Goal: Task Accomplishment & Management: Contribute content

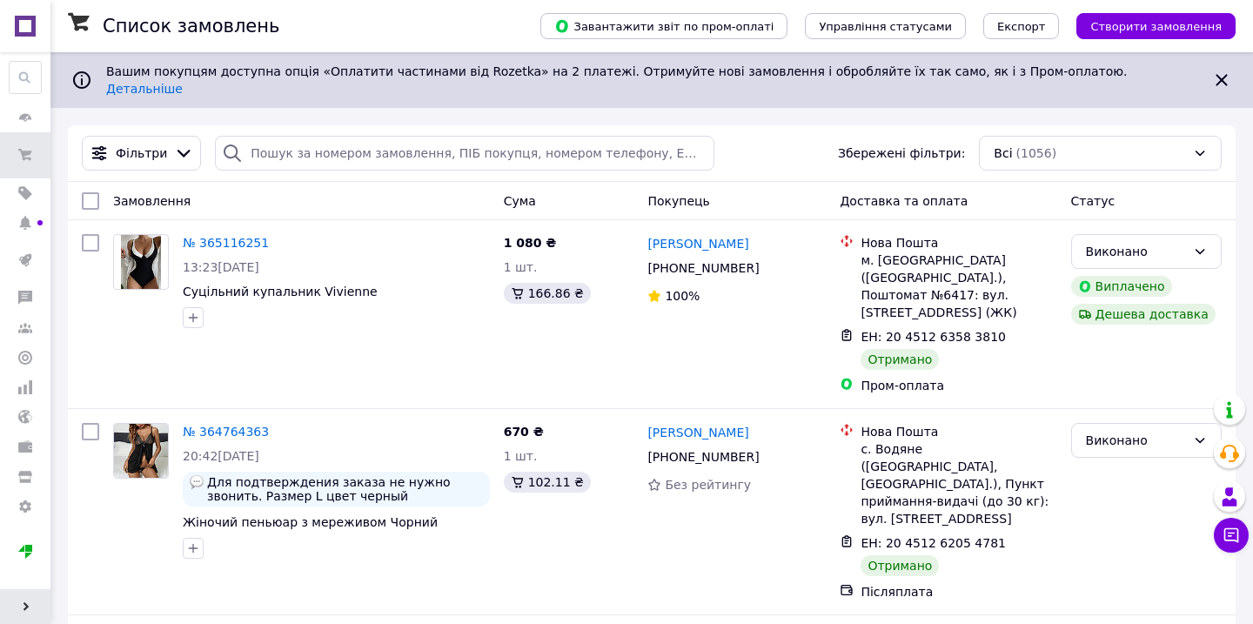
click at [30, 599] on span "Розгорнути" at bounding box center [25, 606] width 50 height 35
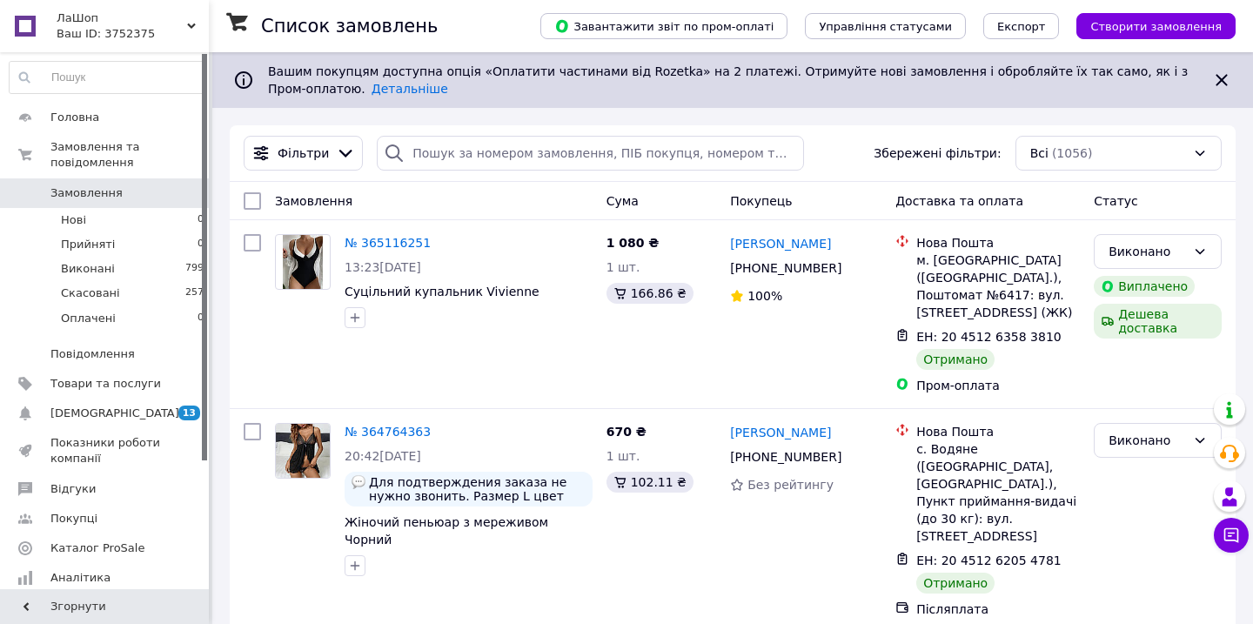
click at [71, 19] on span "ЛаШоп" at bounding box center [122, 18] width 131 height 16
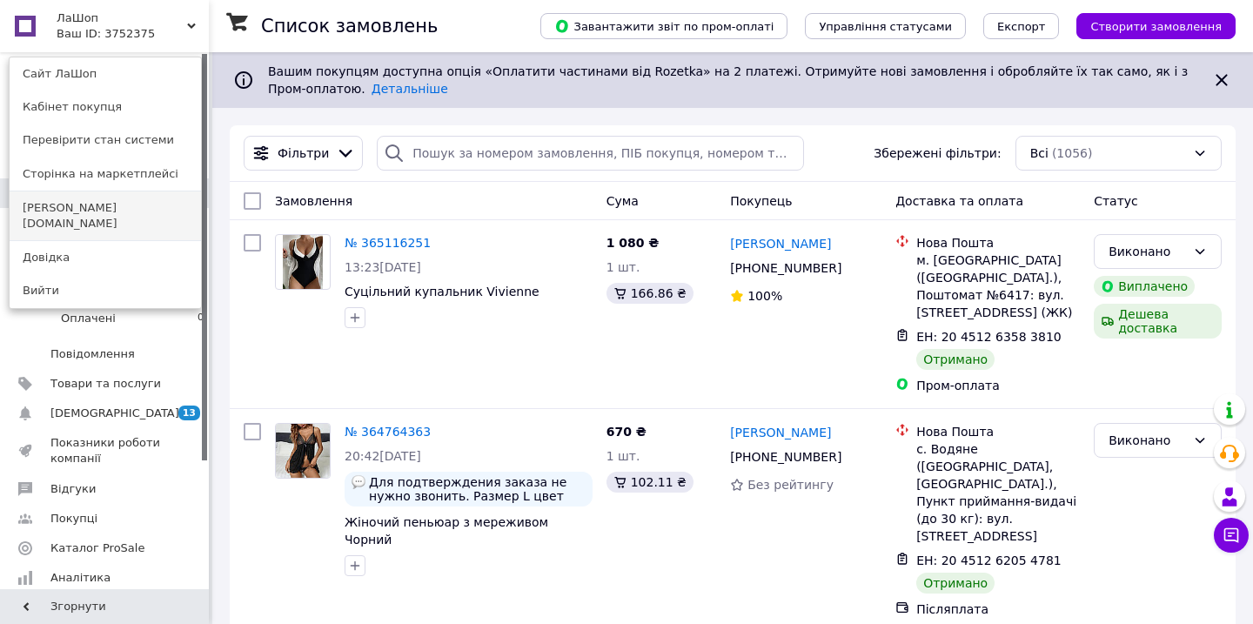
click at [61, 213] on link "kay.store" at bounding box center [105, 215] width 191 height 49
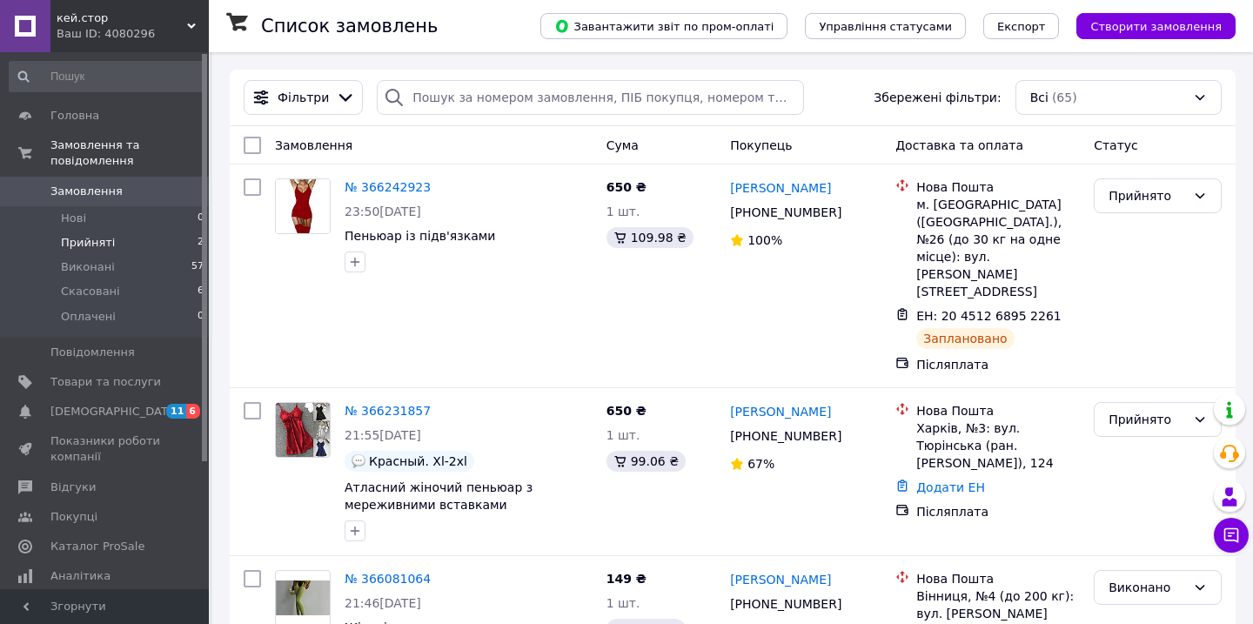
click at [166, 237] on li "Прийняті 2" at bounding box center [107, 243] width 214 height 24
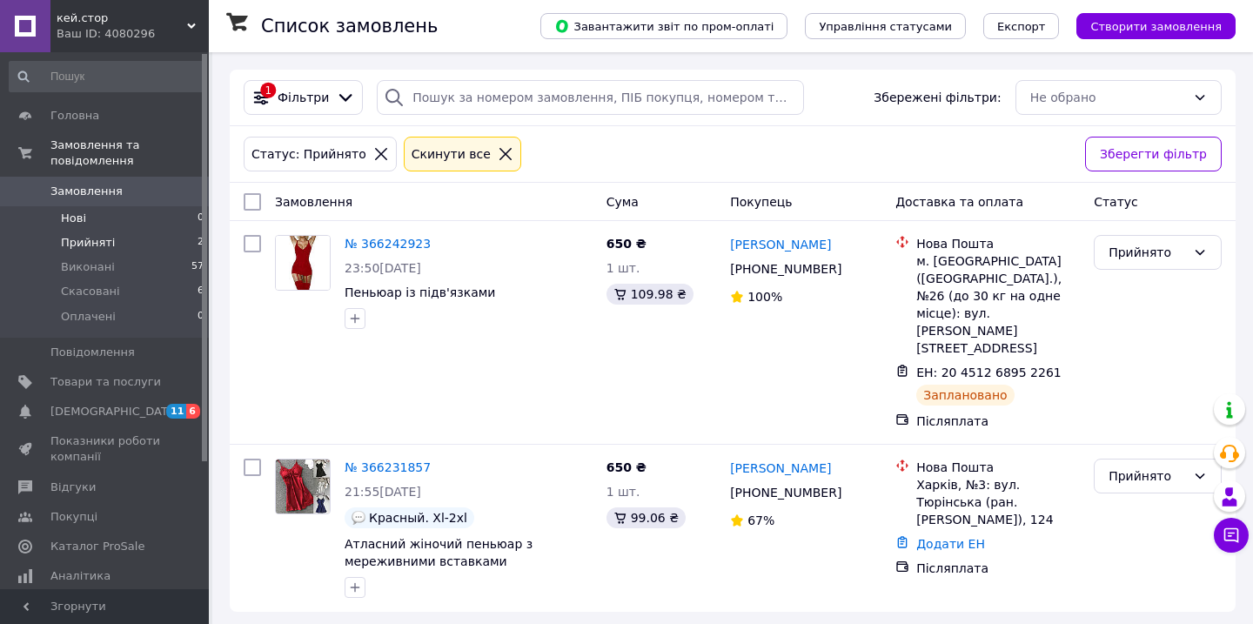
click at [59, 215] on li "Нові 0" at bounding box center [107, 218] width 214 height 24
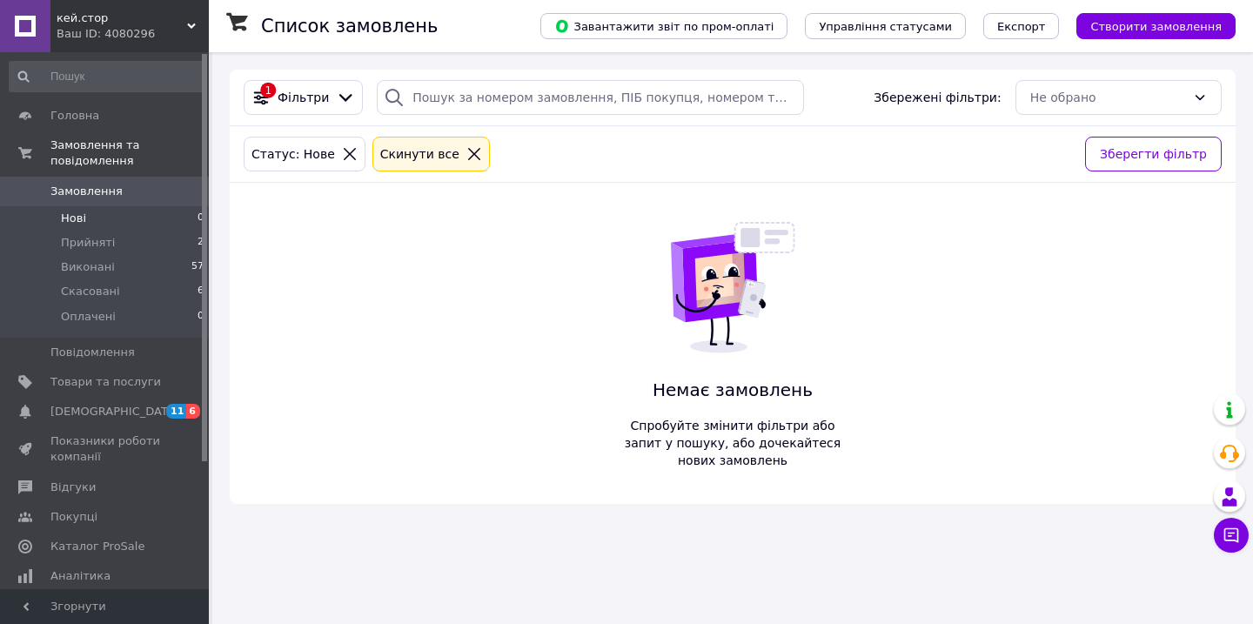
click at [466, 159] on icon at bounding box center [474, 154] width 16 height 16
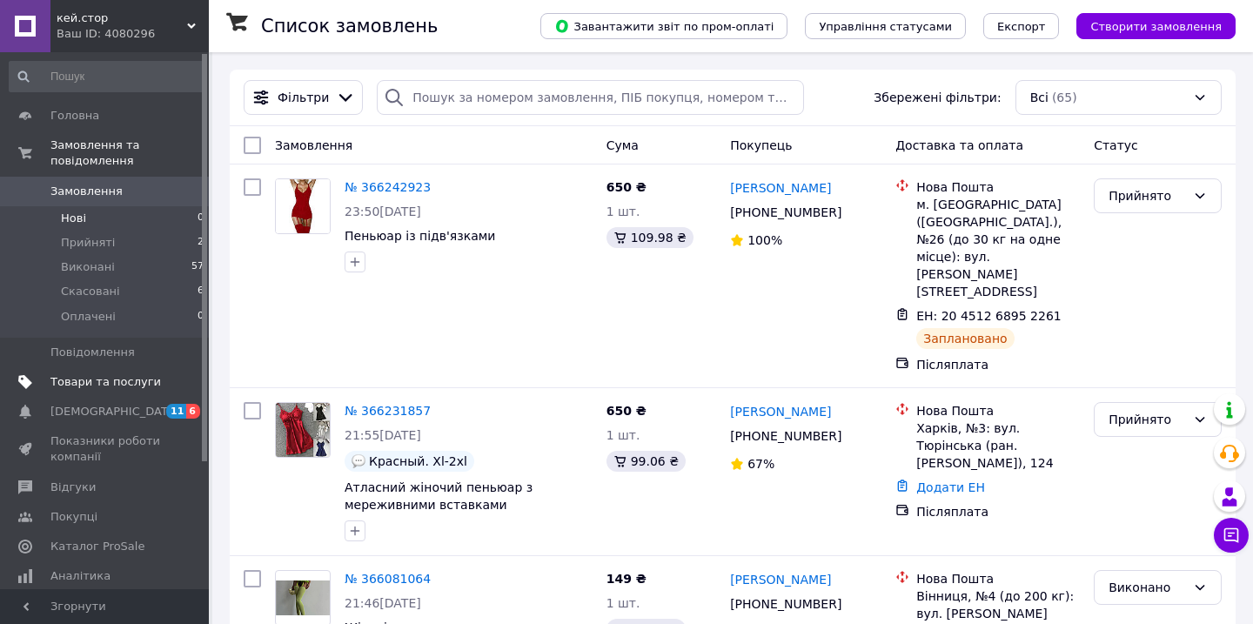
click at [93, 379] on span "Товари та послуги" at bounding box center [105, 382] width 111 height 16
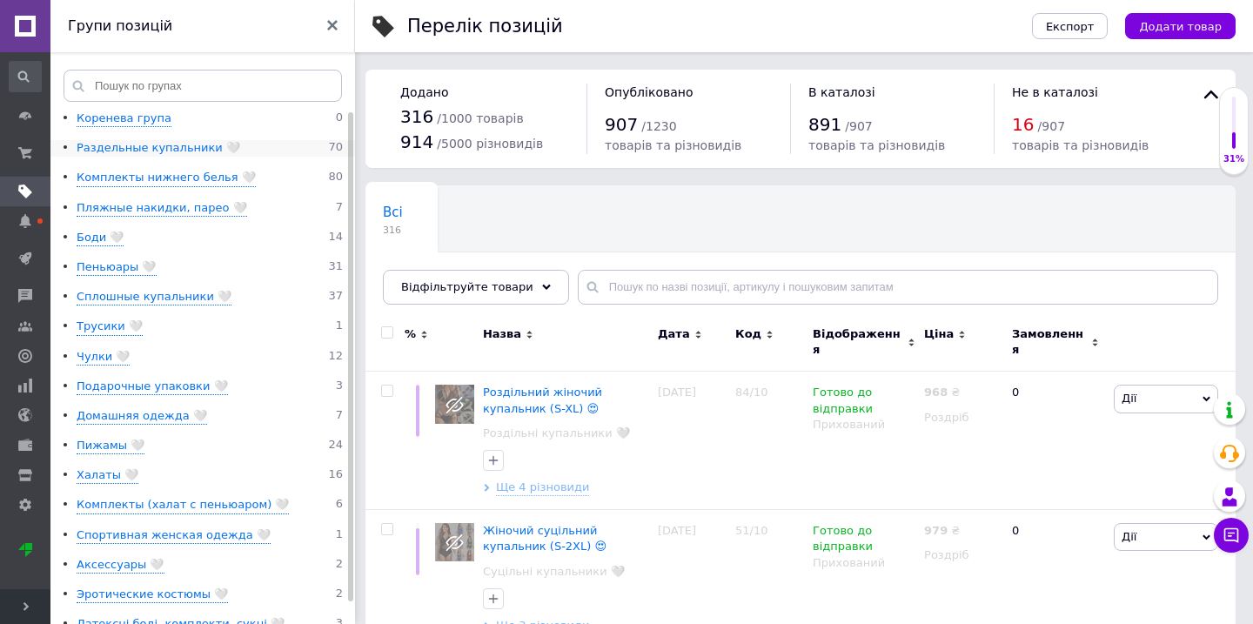
click at [178, 146] on div "Раздельные купальники 🤍" at bounding box center [159, 148] width 164 height 17
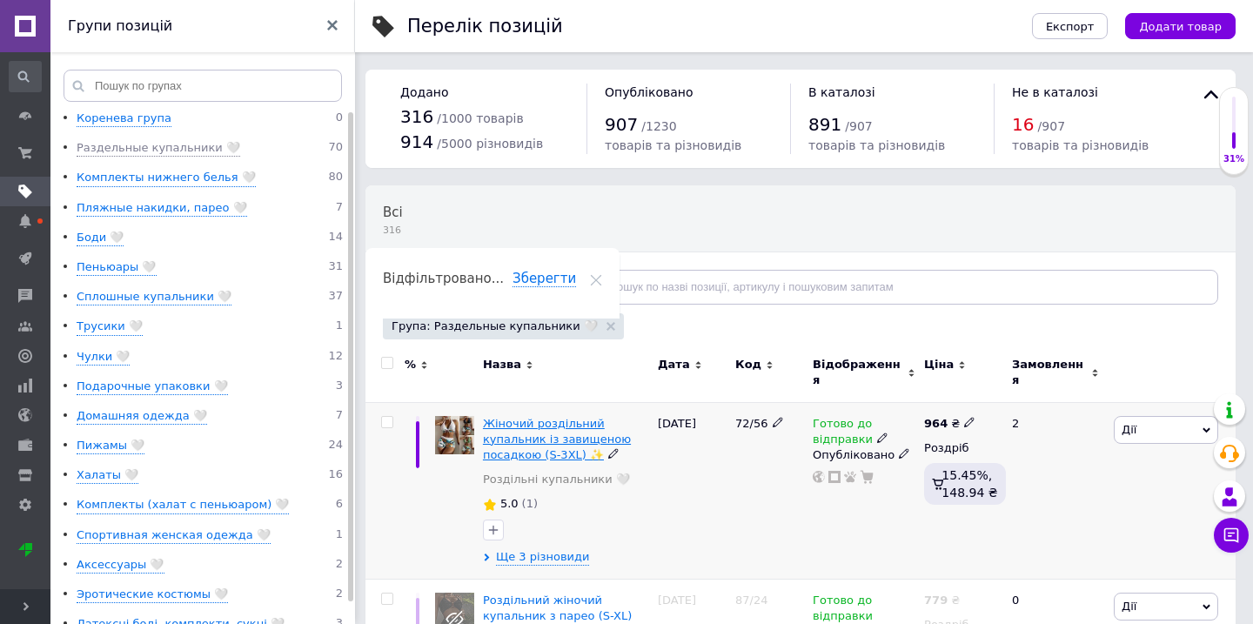
click at [578, 421] on div "Жіночий роздільний купальник із завищеною посадкою (S-3XL) ✨" at bounding box center [566, 440] width 166 height 48
click at [577, 420] on div "Жіночий роздільний купальник із завищеною посадкою (S-3XL) ✨" at bounding box center [566, 440] width 166 height 48
click at [513, 420] on div "Жіночий роздільний купальник із завищеною посадкою (S-3XL) ✨" at bounding box center [566, 440] width 166 height 48
click at [514, 417] on span "Жіночий роздільний купальник із завищеною посадкою (S-3XL) ✨" at bounding box center [557, 439] width 148 height 44
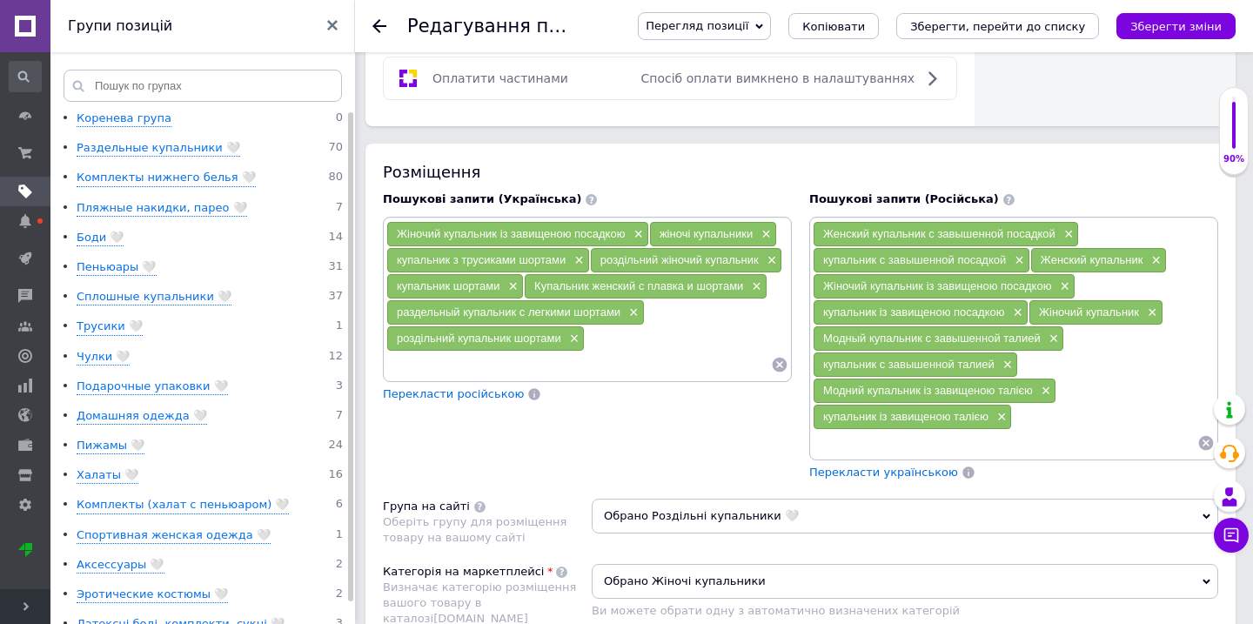
scroll to position [1155, 0]
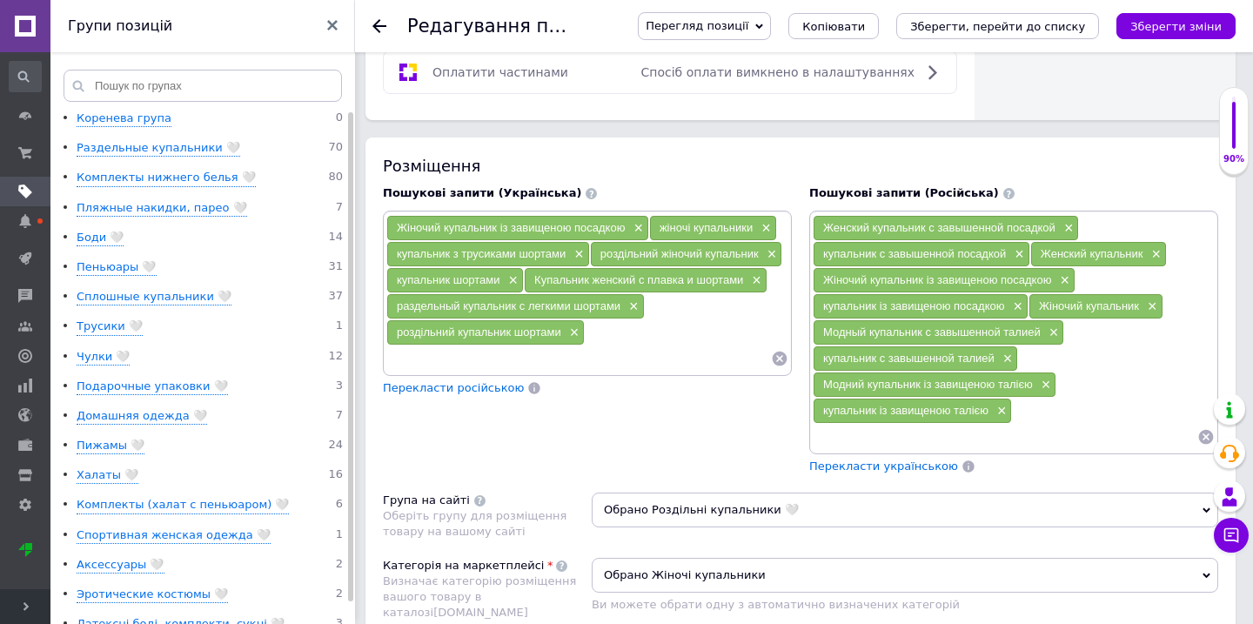
click at [771, 350] on icon at bounding box center [779, 358] width 17 height 17
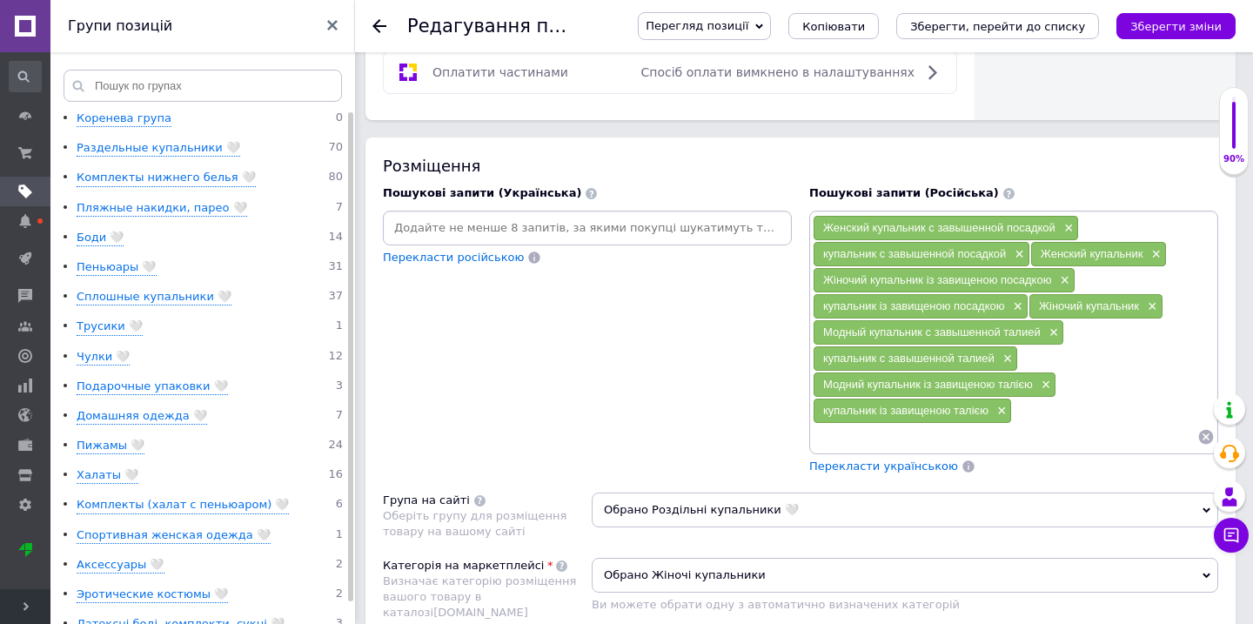
click at [560, 215] on input at bounding box center [587, 228] width 402 height 26
type input "купальник шортиками"
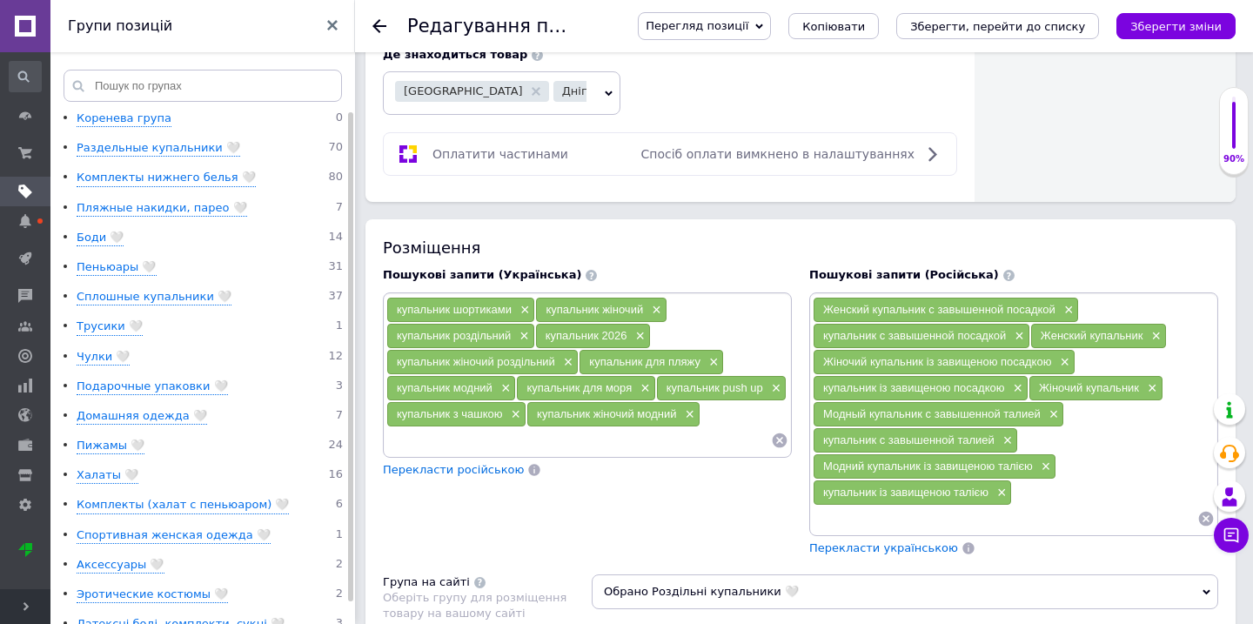
scroll to position [1102, 0]
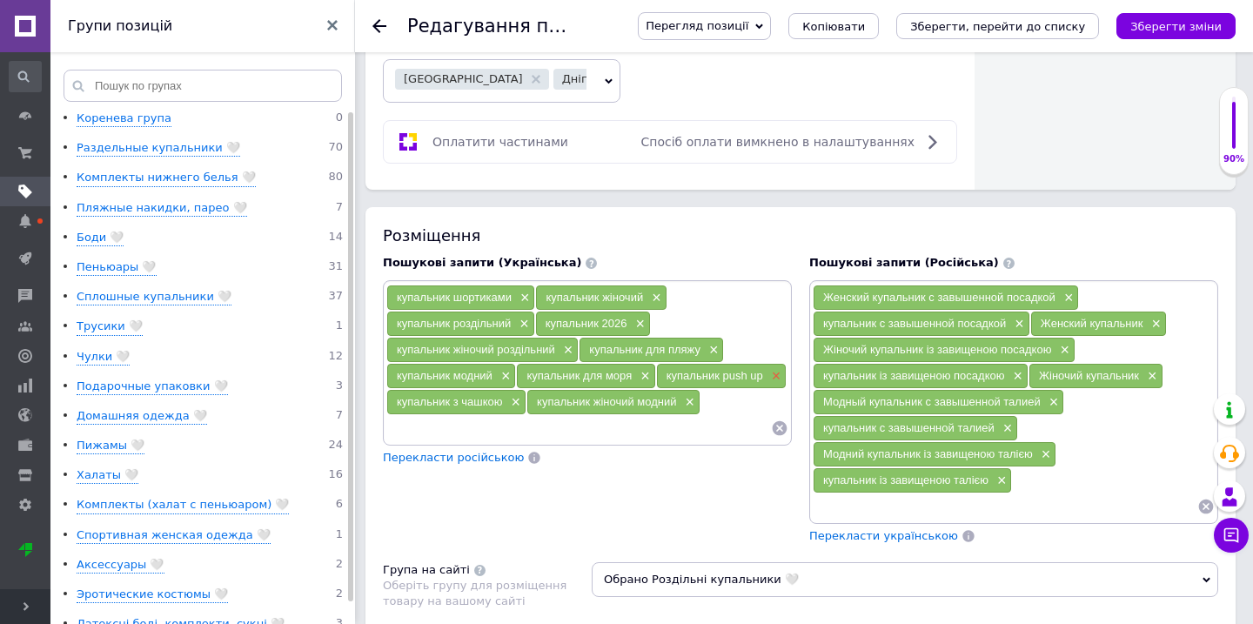
click at [774, 369] on span "×" at bounding box center [774, 376] width 14 height 15
click at [1208, 499] on icon at bounding box center [1206, 506] width 15 height 15
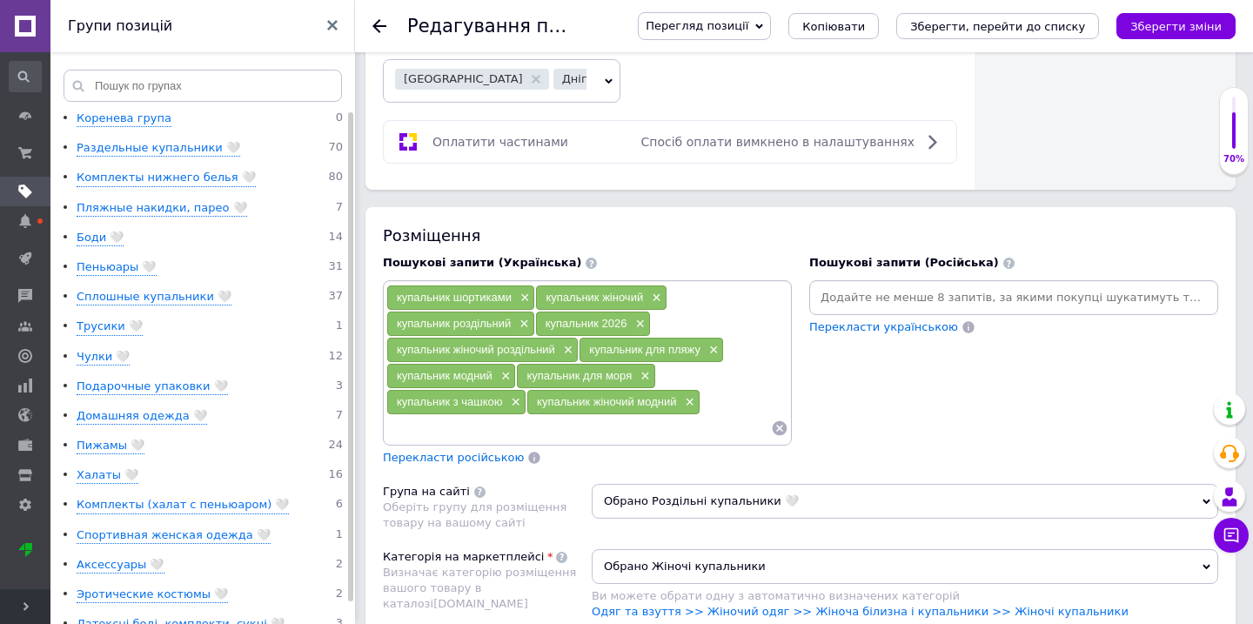
click at [948, 285] on input at bounding box center [1014, 298] width 402 height 26
paste input "к"
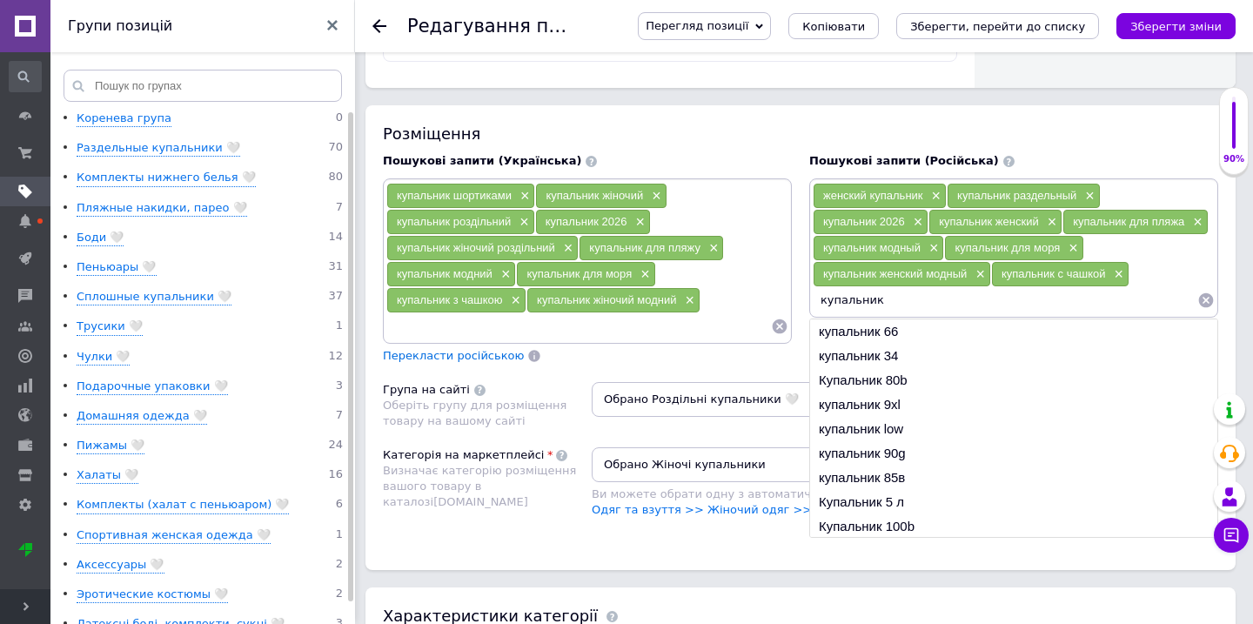
scroll to position [1208, 0]
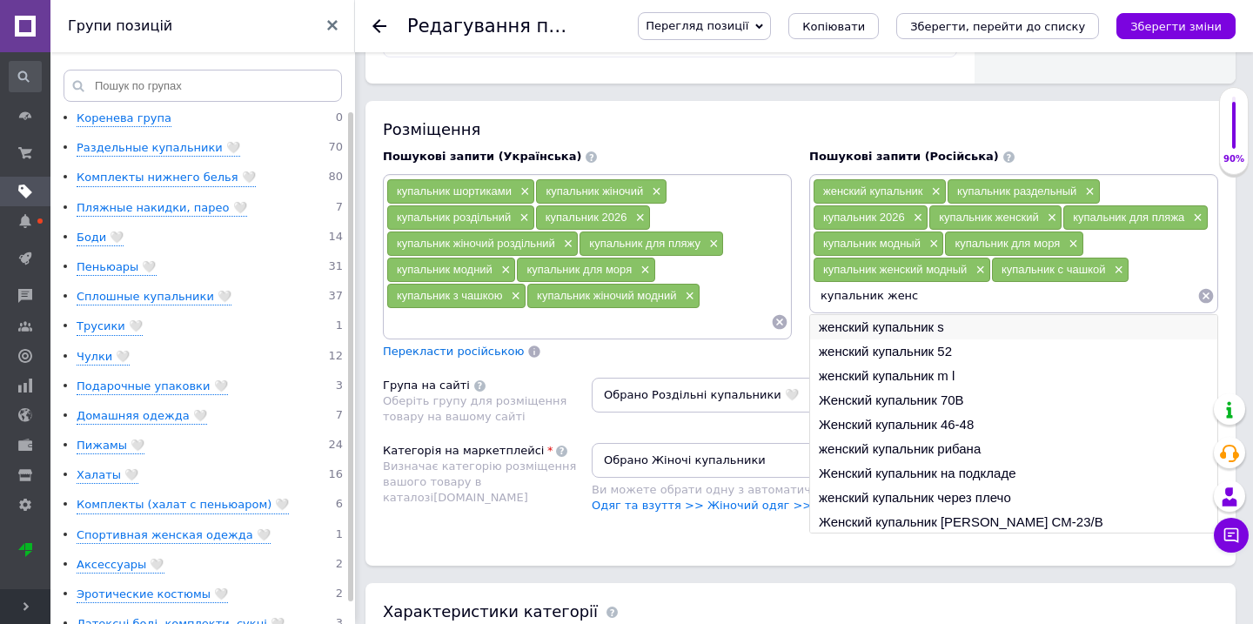
type input "купальник женс"
click at [918, 316] on li "женский купальник s" at bounding box center [1013, 327] width 407 height 24
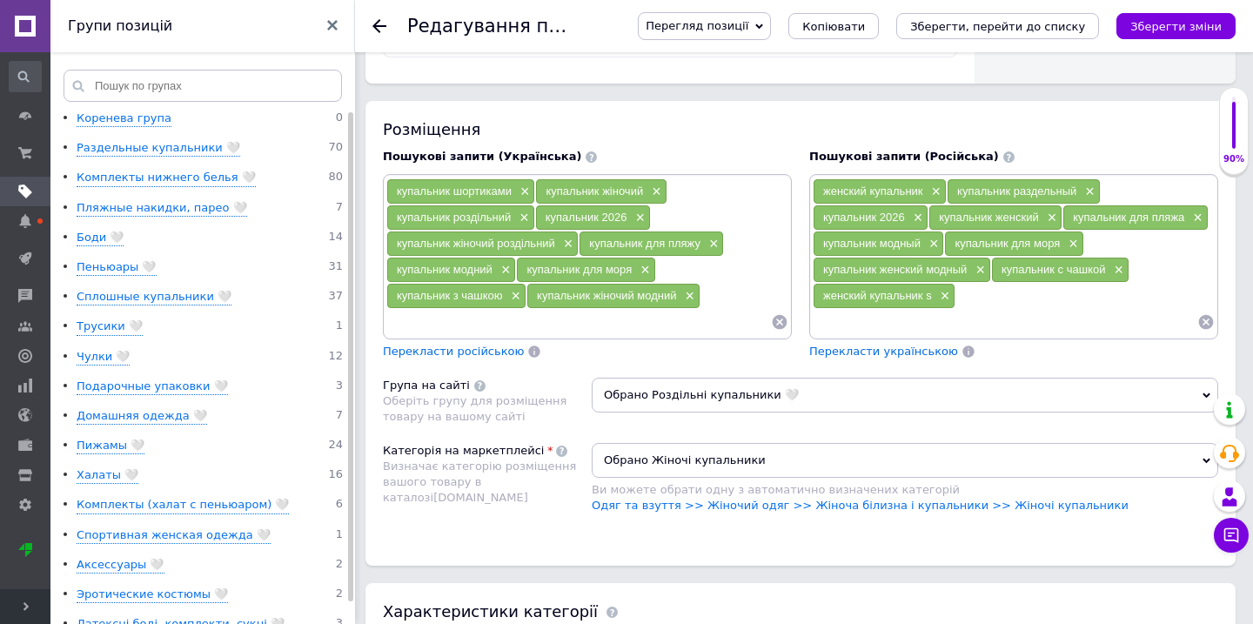
click at [915, 323] on div "женский купальник × купальник раздельный × купальник 2026 × купальник женский ×…" at bounding box center [1013, 256] width 409 height 165
click at [910, 314] on input at bounding box center [1005, 322] width 385 height 26
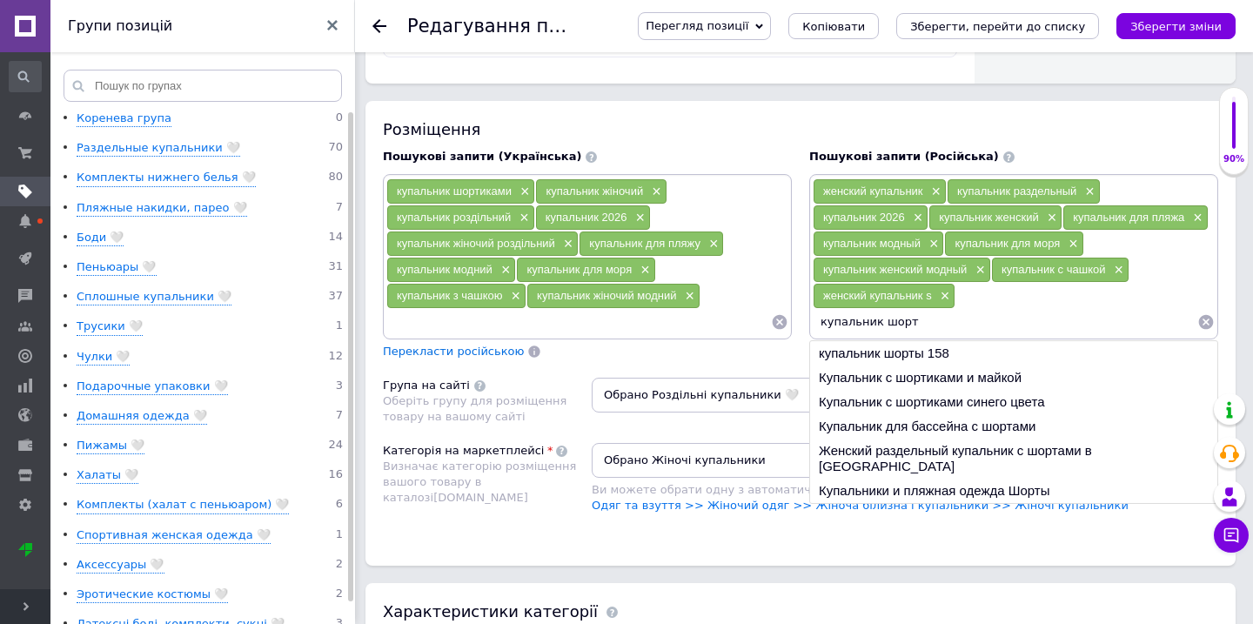
drag, startPoint x: 819, startPoint y: 305, endPoint x: 931, endPoint y: 311, distance: 112.4
click at [931, 311] on input "купальник шорт" at bounding box center [1005, 322] width 385 height 26
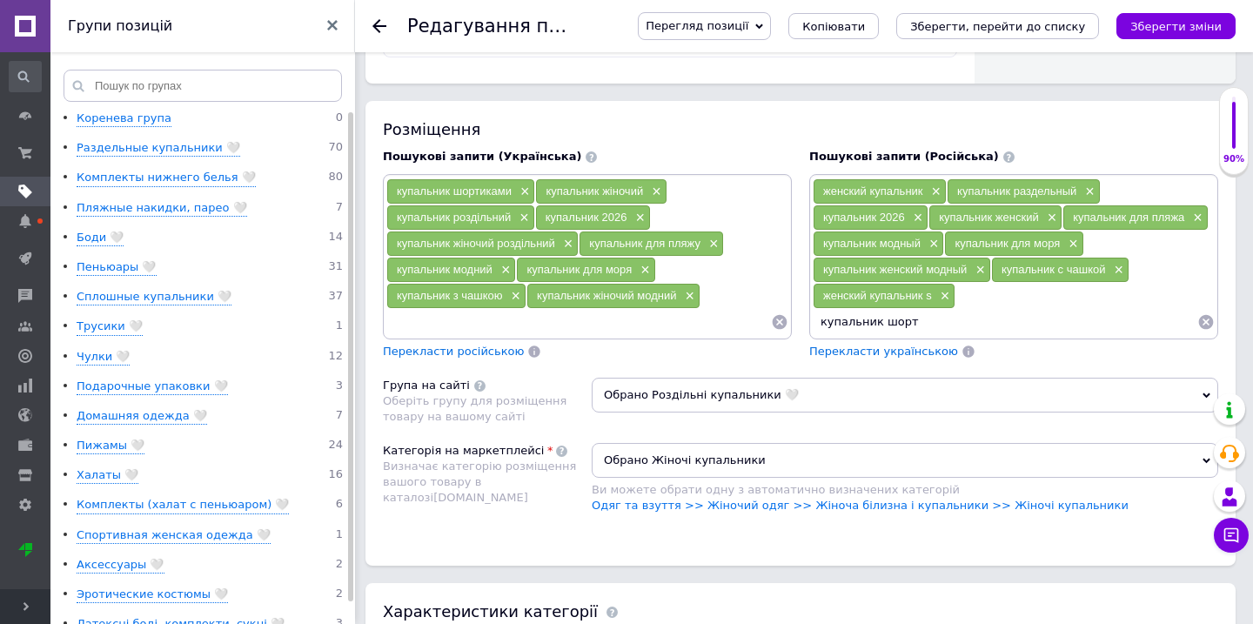
click at [931, 310] on input "купальник шорт" at bounding box center [1005, 322] width 385 height 26
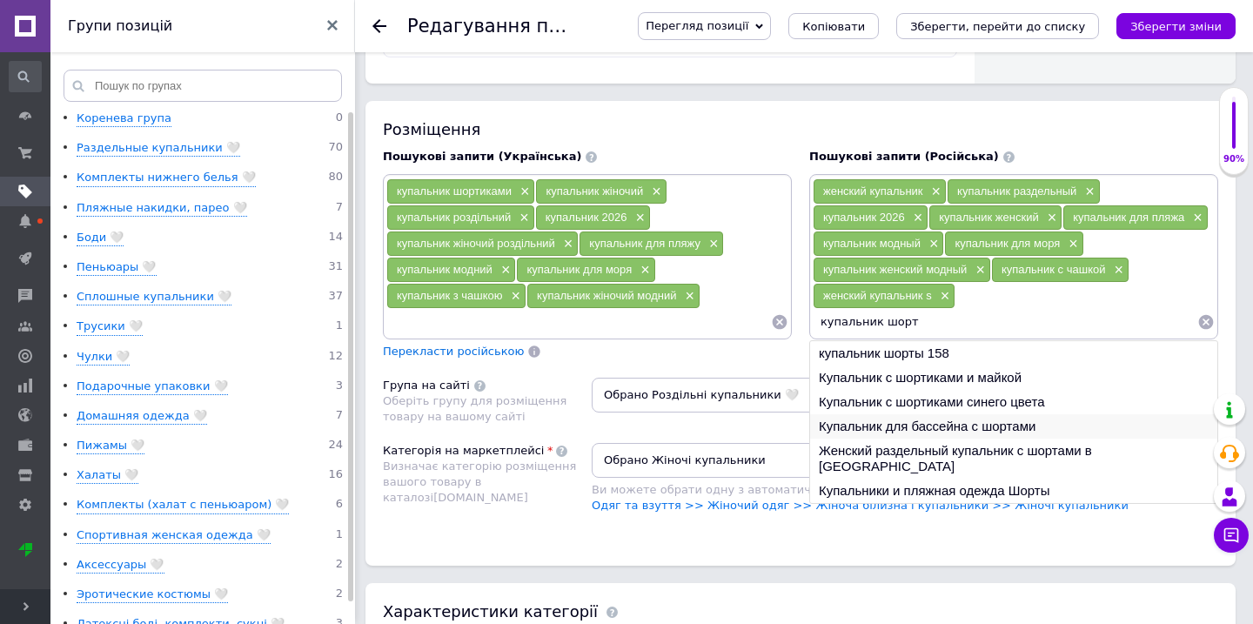
type input "купальник шорт"
click at [918, 414] on li "Купальник для бассейна с шортами" at bounding box center [1013, 426] width 407 height 24
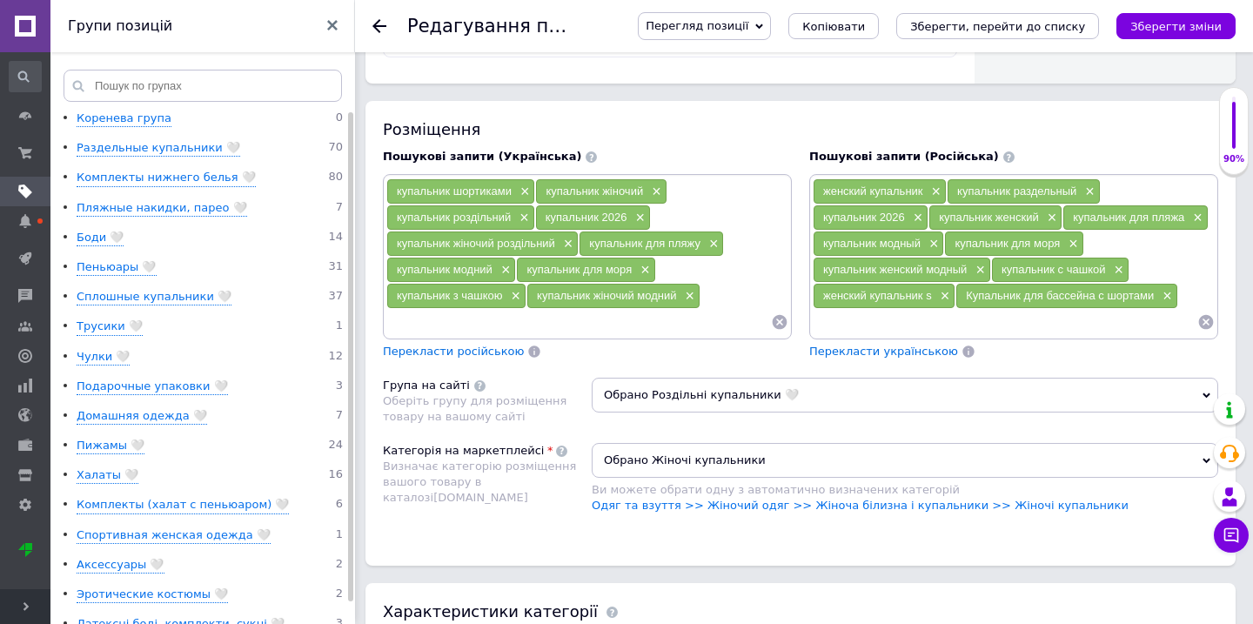
click at [901, 312] on input at bounding box center [1005, 322] width 385 height 26
paste input "купальник шорт"
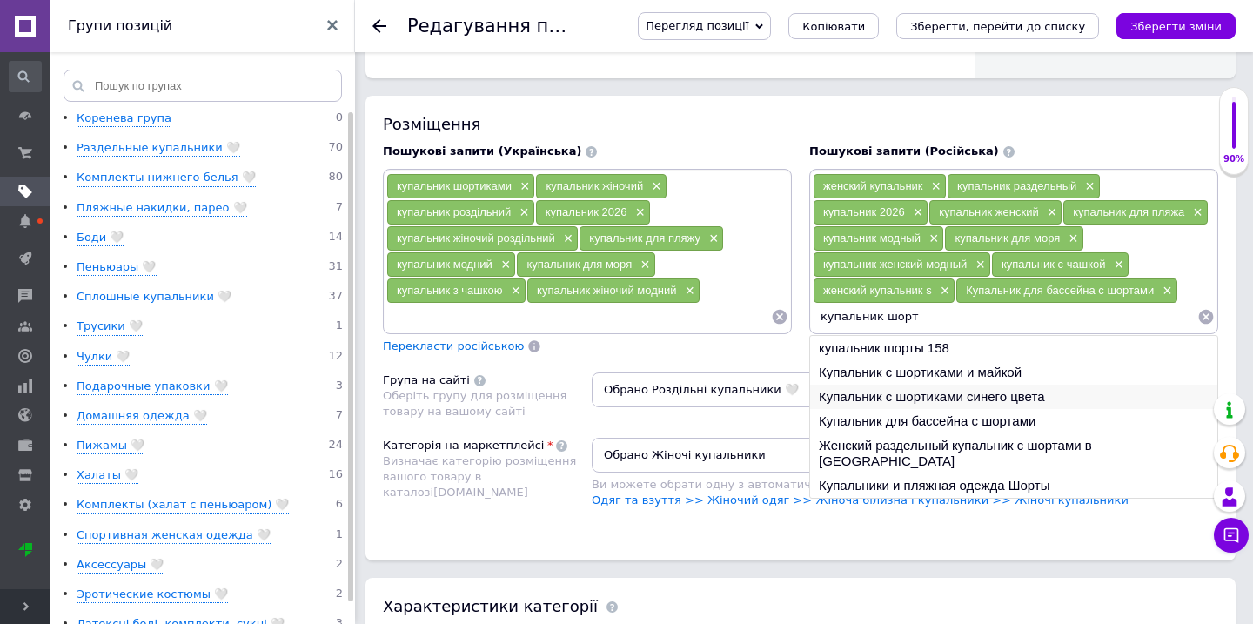
scroll to position [1218, 0]
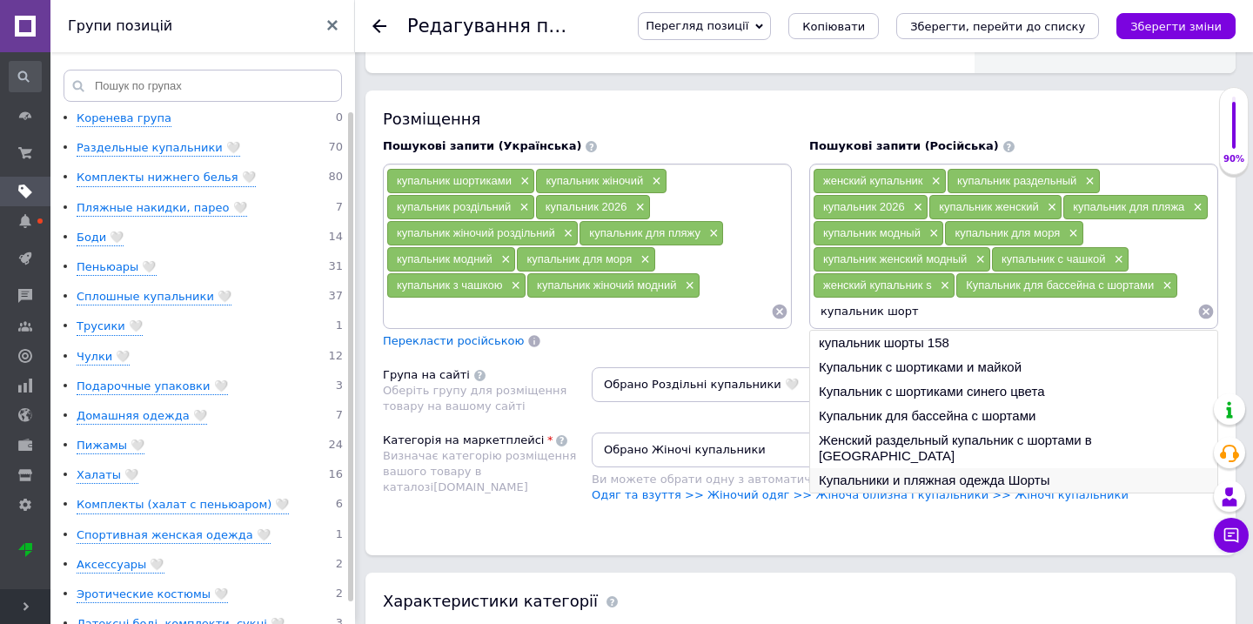
type input "купальник шорт"
click at [902, 468] on li "Купальники и пляжная одежда Шорты" at bounding box center [1013, 480] width 407 height 24
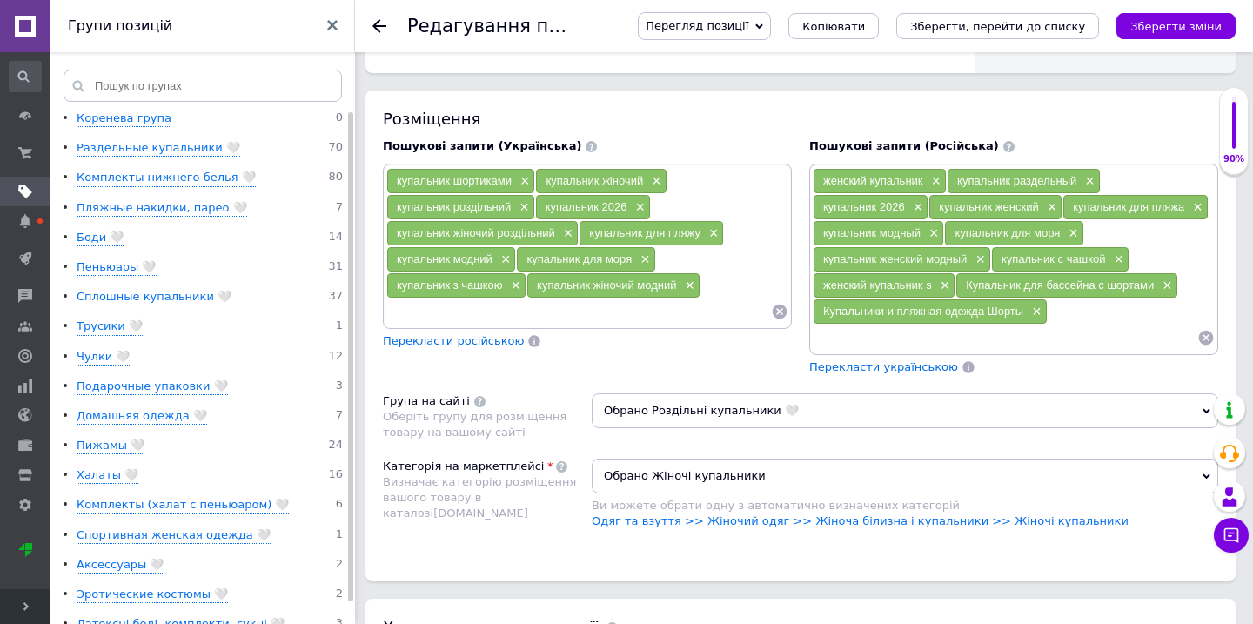
click at [891, 330] on input at bounding box center [1005, 338] width 385 height 26
paste input "купальник шорт"
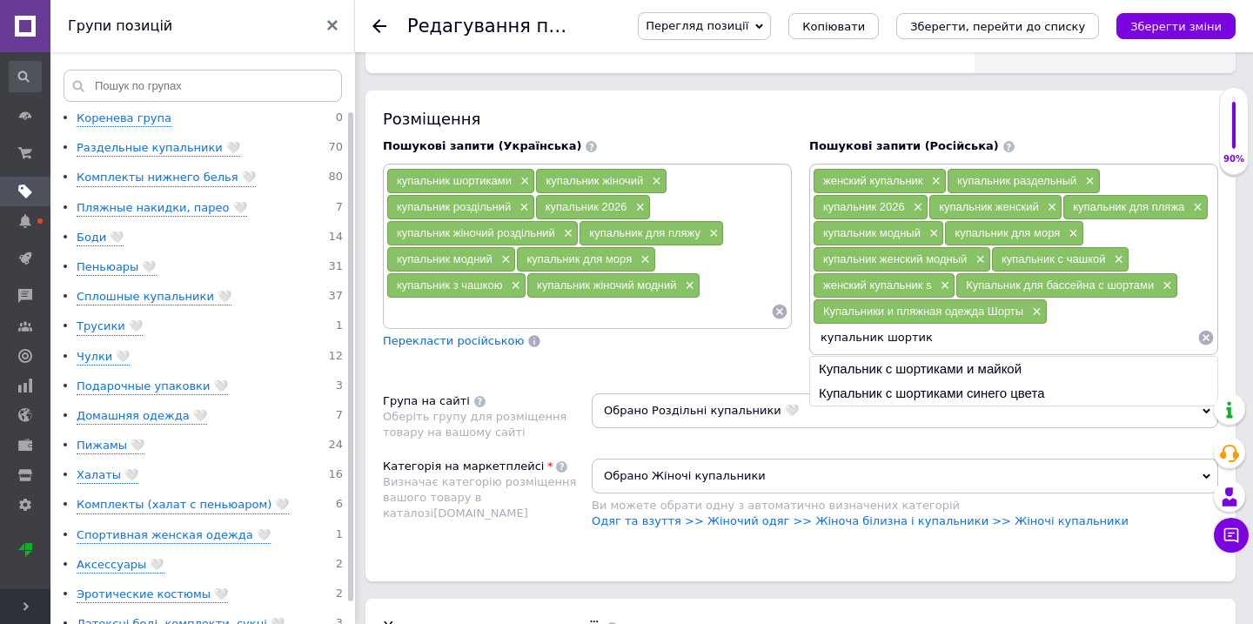
type input "купальник шортика"
drag, startPoint x: 935, startPoint y: 325, endPoint x: 792, endPoint y: 311, distance: 143.5
click at [792, 312] on div "Пошукові запити (Українська) купальник шортиками × купальник жіночий × купальни…" at bounding box center [800, 257] width 853 height 254
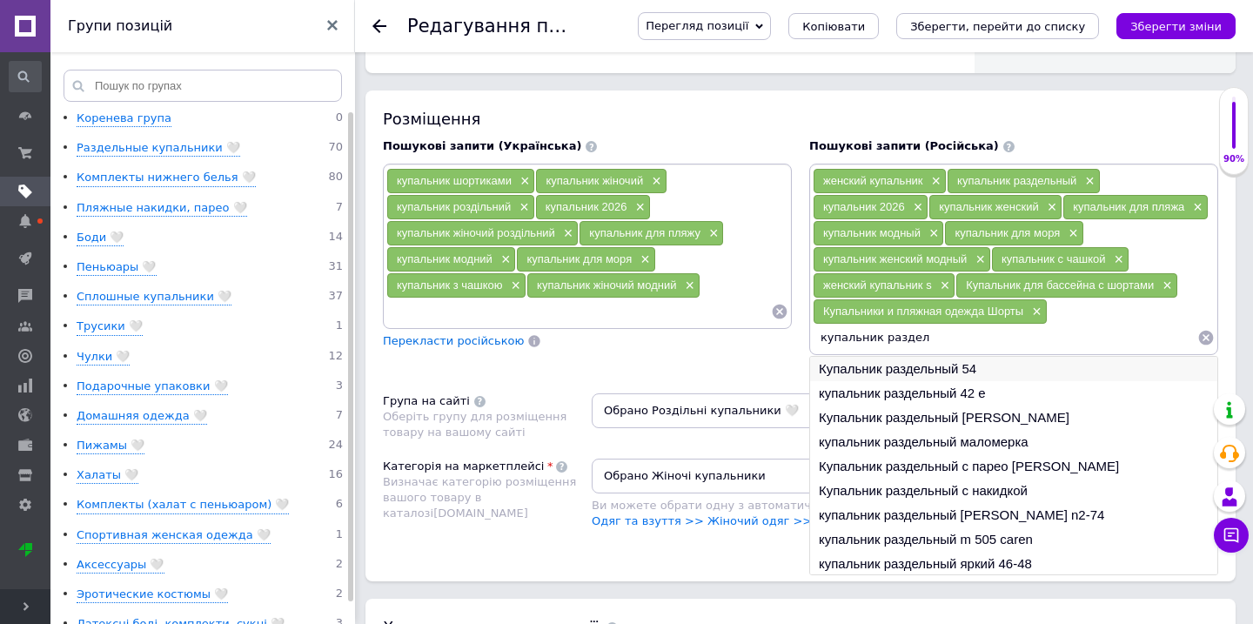
type input "купальник раздел"
click at [838, 357] on li "Купальник раздельный 54" at bounding box center [1013, 369] width 407 height 24
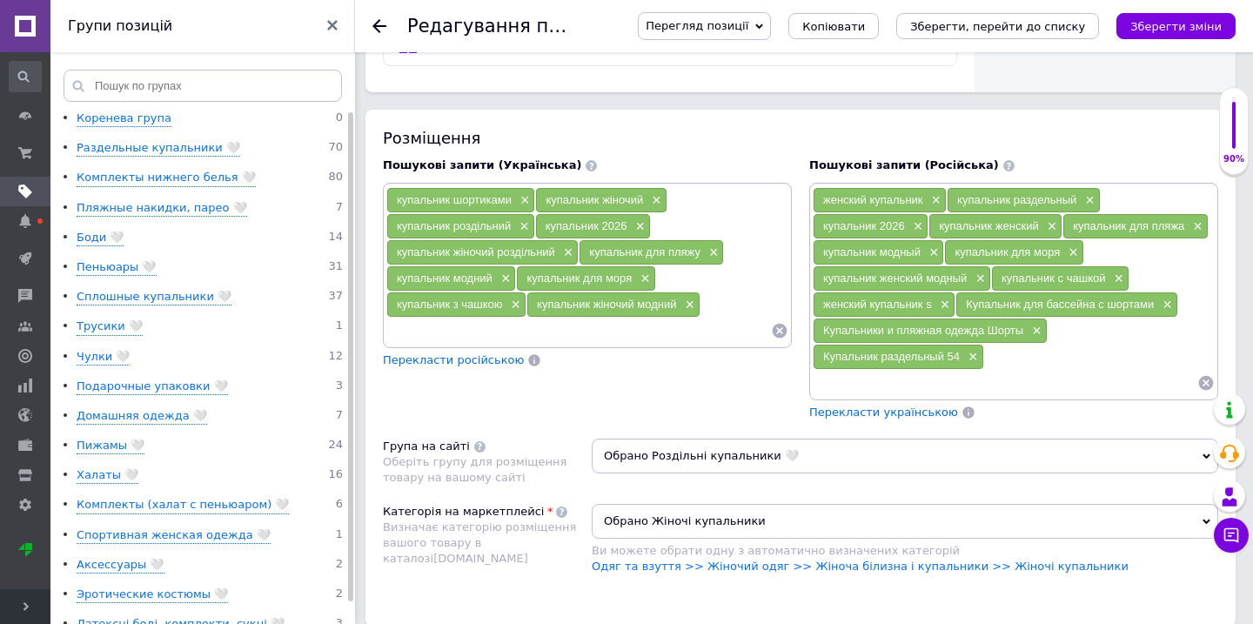
scroll to position [1208, 0]
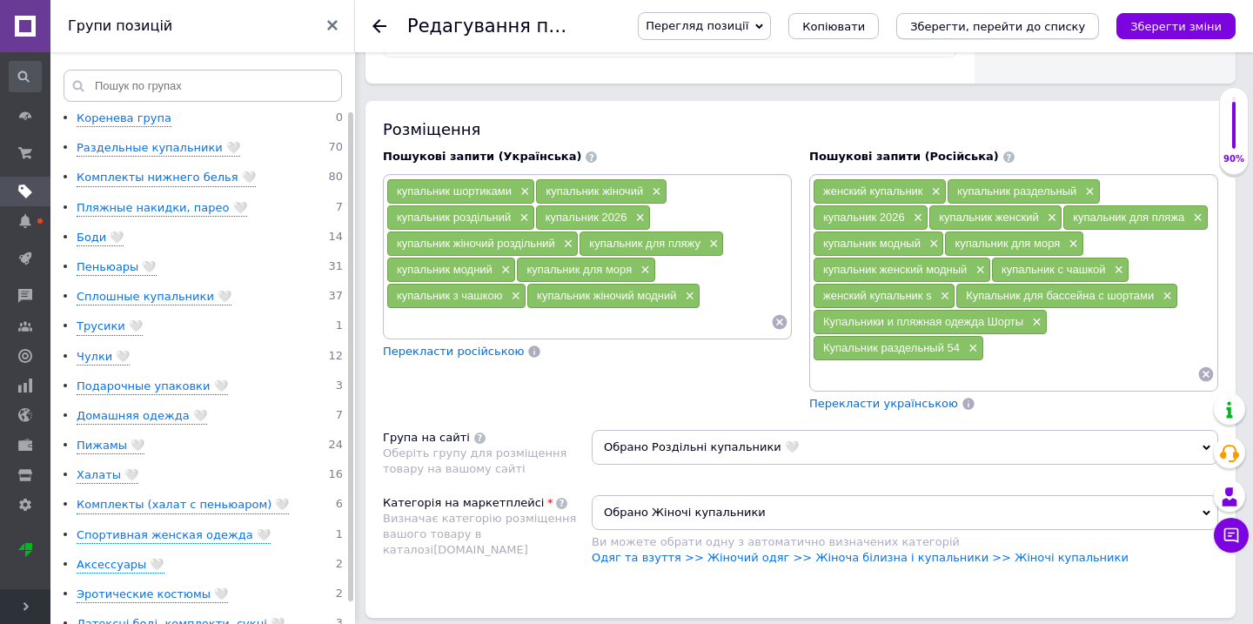
click at [1013, 32] on icon "Зберегти, перейти до списку" at bounding box center [997, 26] width 175 height 13
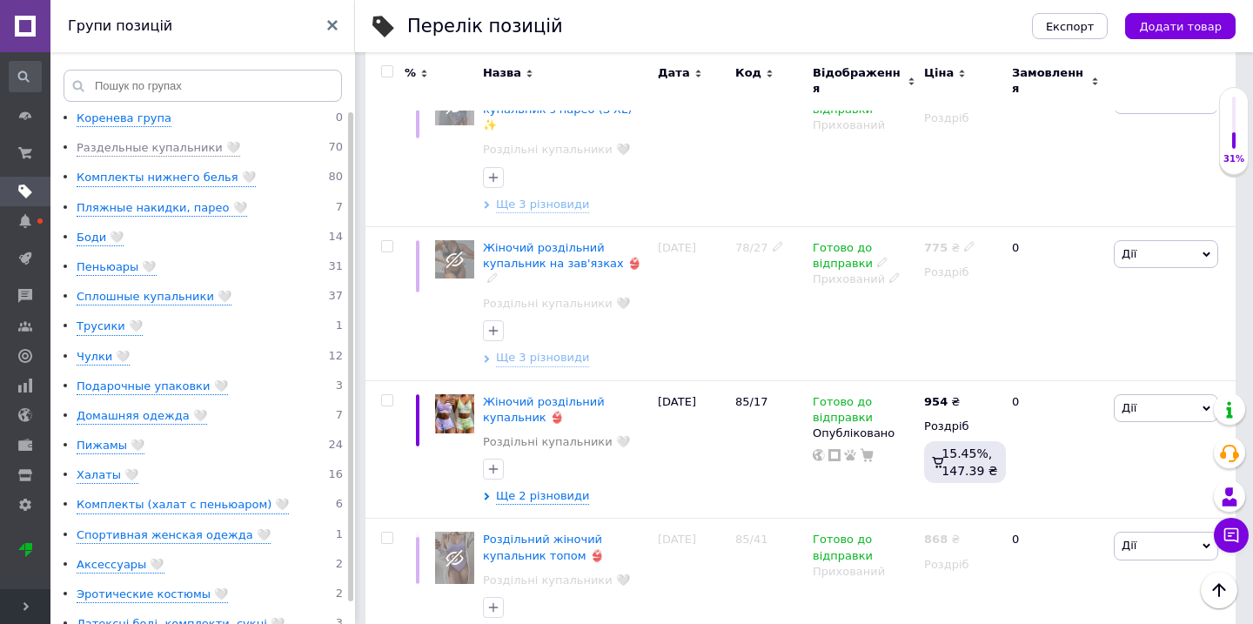
scroll to position [809, 0]
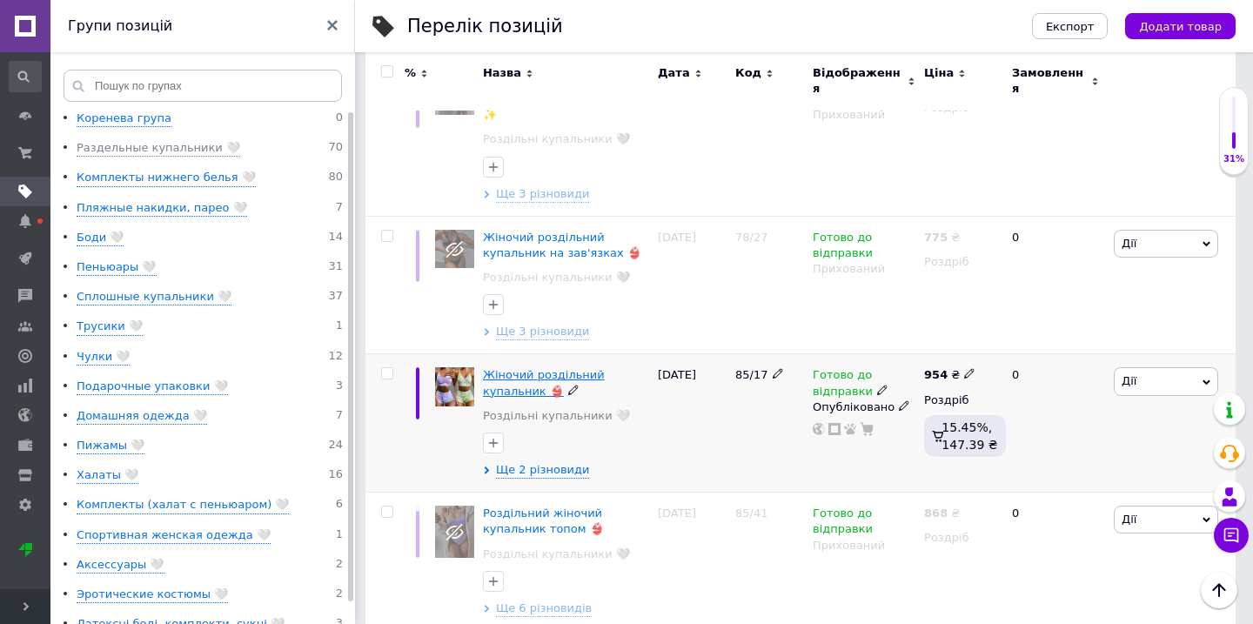
click at [515, 368] on span "Жіночий роздільний купальник 👙" at bounding box center [544, 382] width 122 height 29
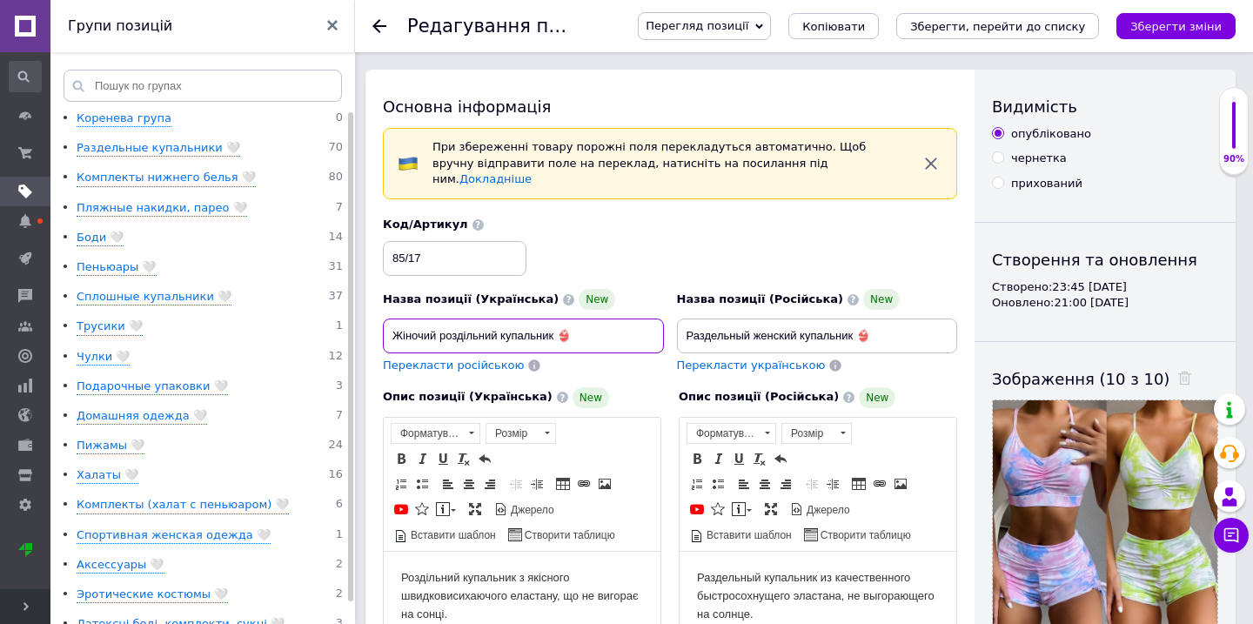
click at [592, 319] on input "Жіночий роздільний купальник 👙" at bounding box center [523, 335] width 281 height 35
type input "Жіночий роздільний купальник"
click at [901, 318] on input "Раздельный женский купальник 👙" at bounding box center [817, 335] width 281 height 35
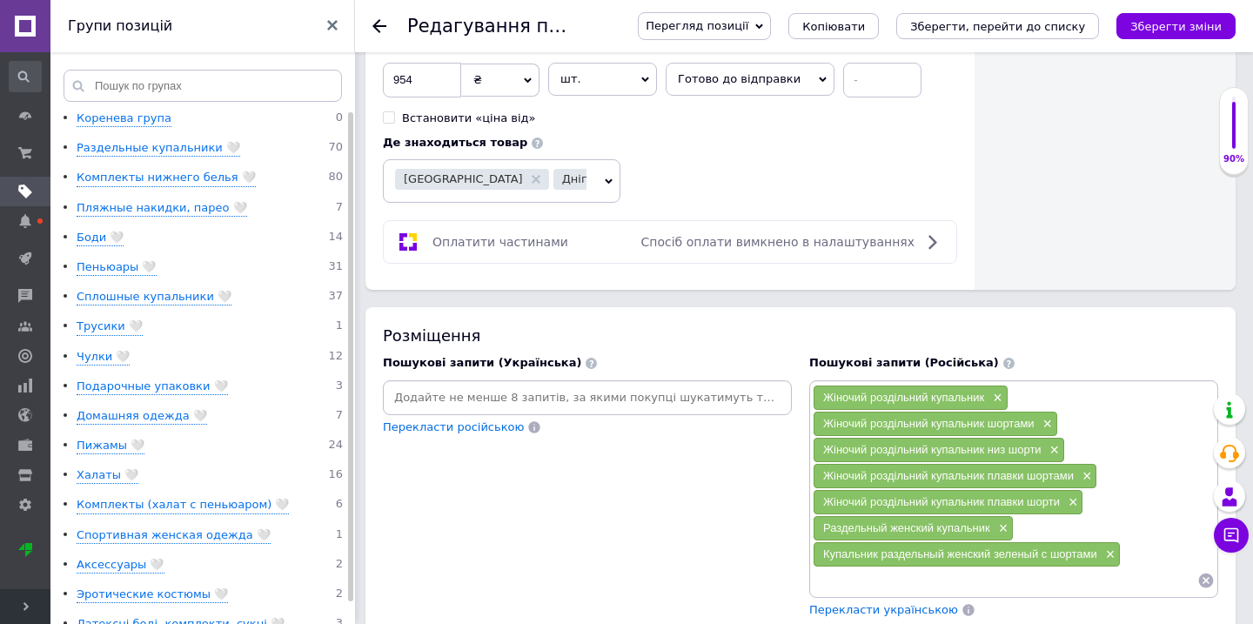
scroll to position [987, 0]
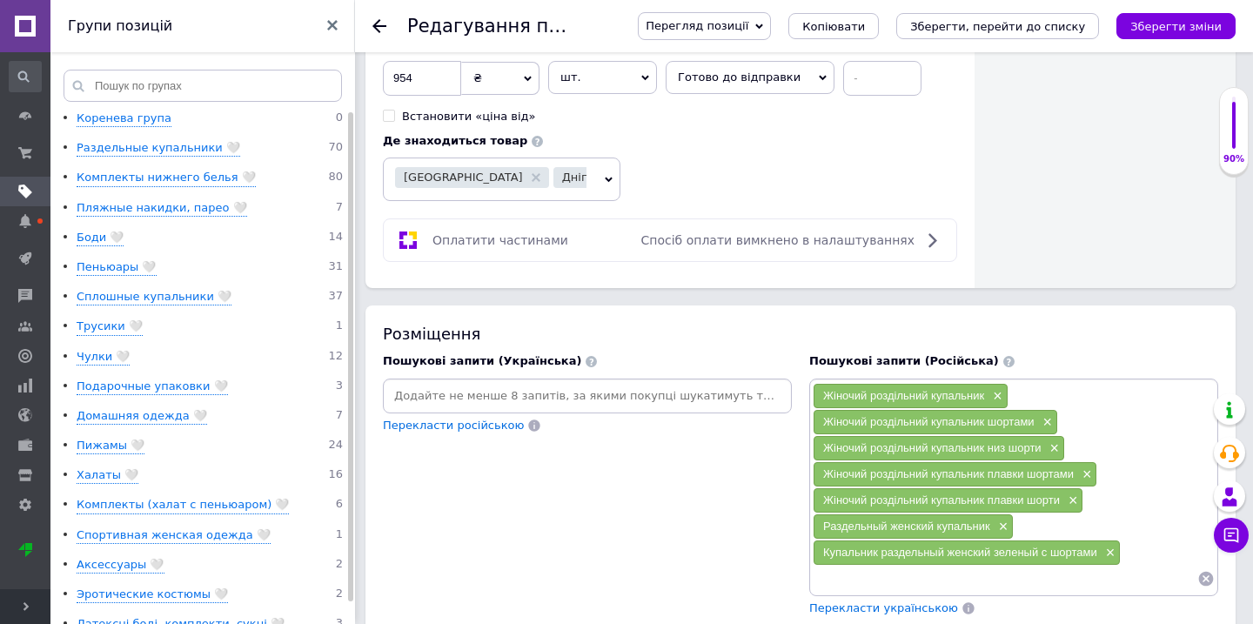
type input "Раздельный женский купальник"
click at [526, 385] on input at bounding box center [587, 396] width 402 height 26
click at [518, 383] on input at bounding box center [587, 396] width 402 height 26
paste input "к"
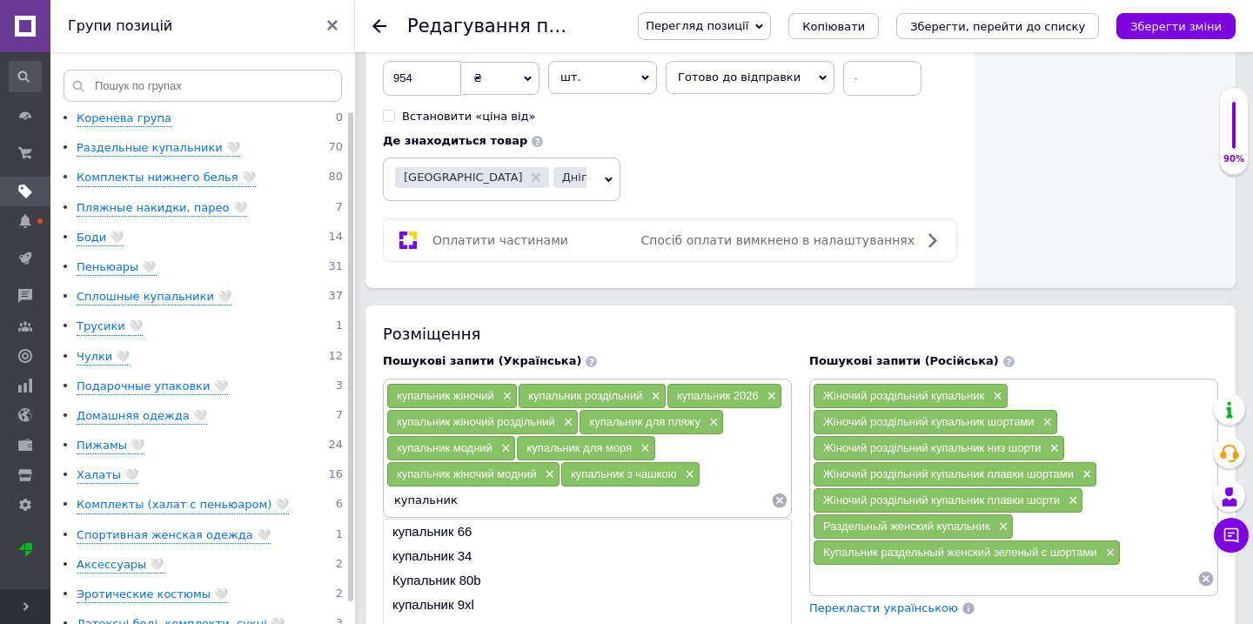
click at [776, 493] on icon at bounding box center [780, 500] width 15 height 15
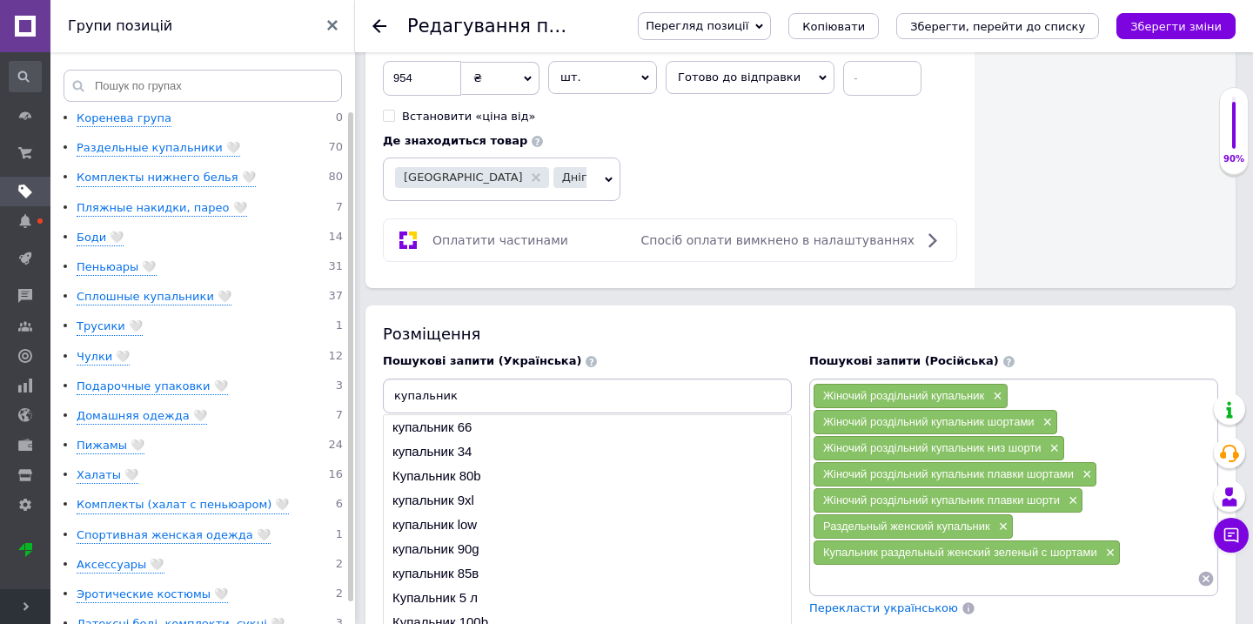
click at [492, 385] on input "купальник" at bounding box center [587, 396] width 402 height 26
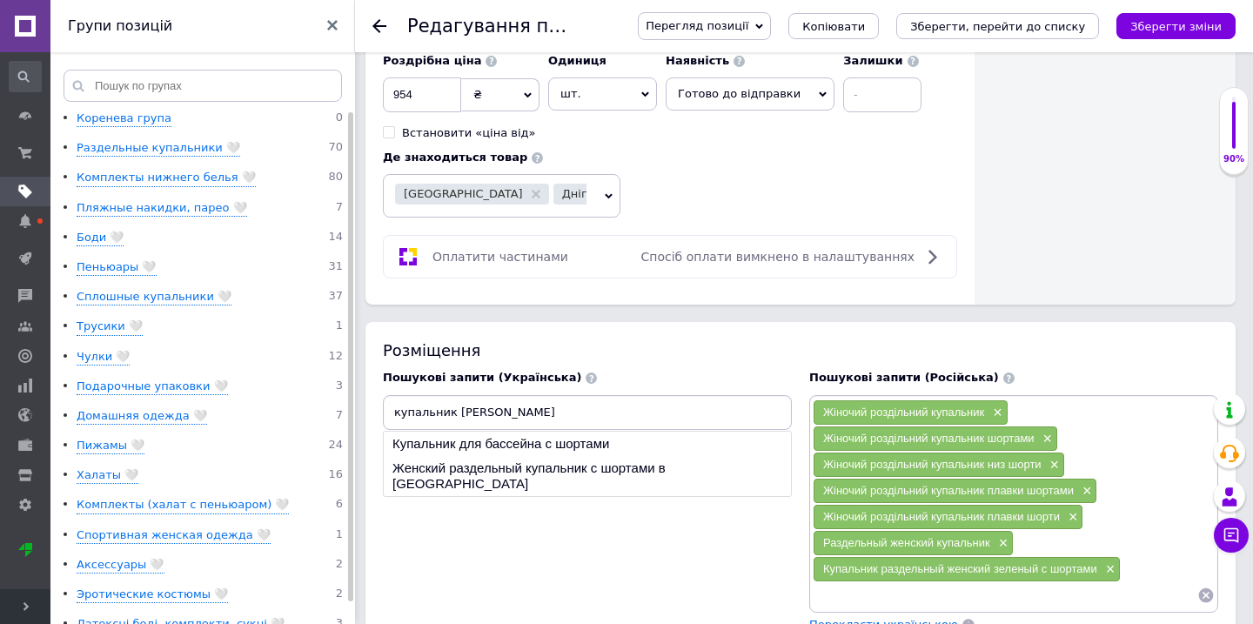
scroll to position [1003, 0]
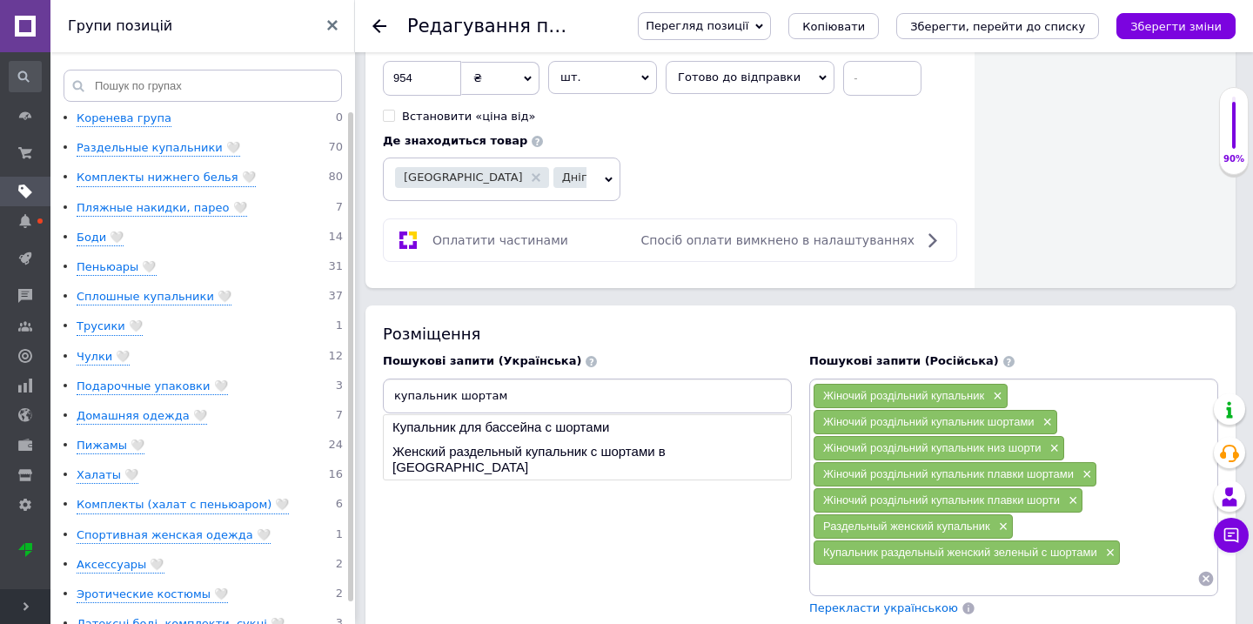
type input "купальник шортами"
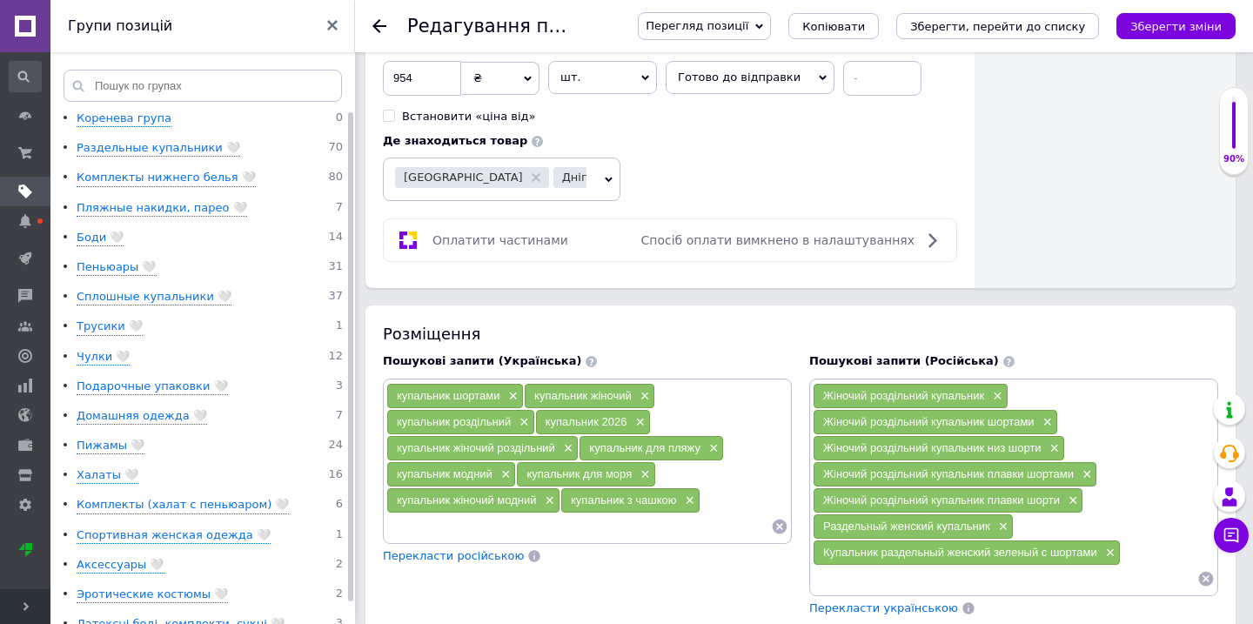
click at [1210, 572] on icon at bounding box center [1206, 579] width 15 height 15
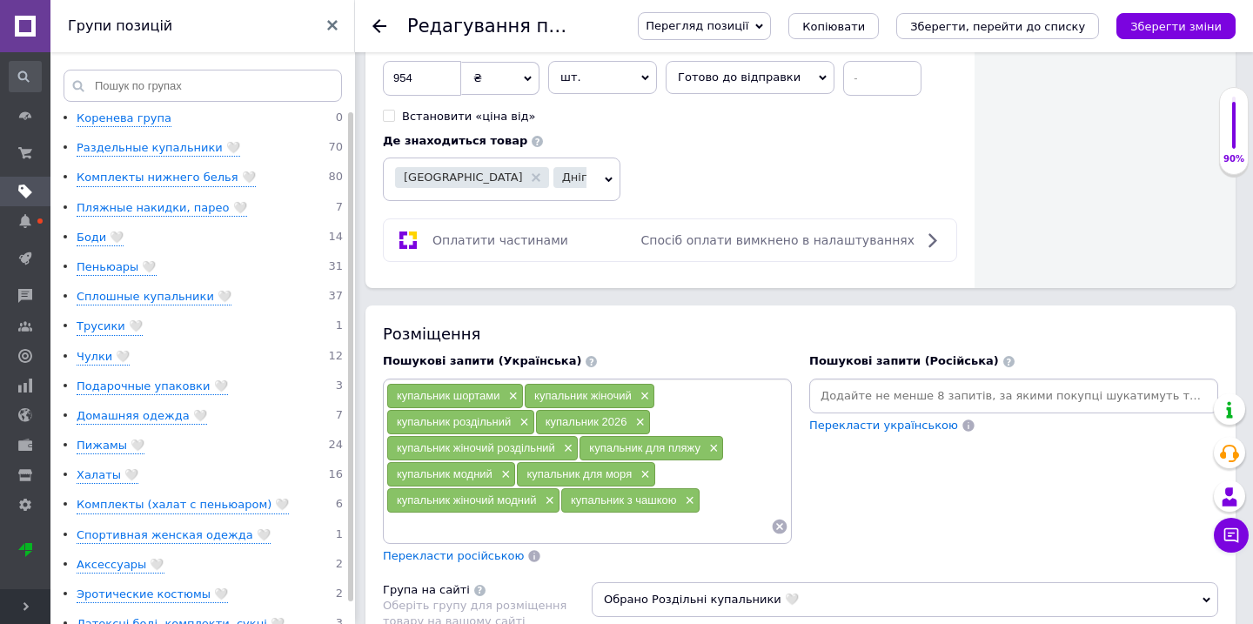
click at [859, 389] on input at bounding box center [1014, 396] width 402 height 26
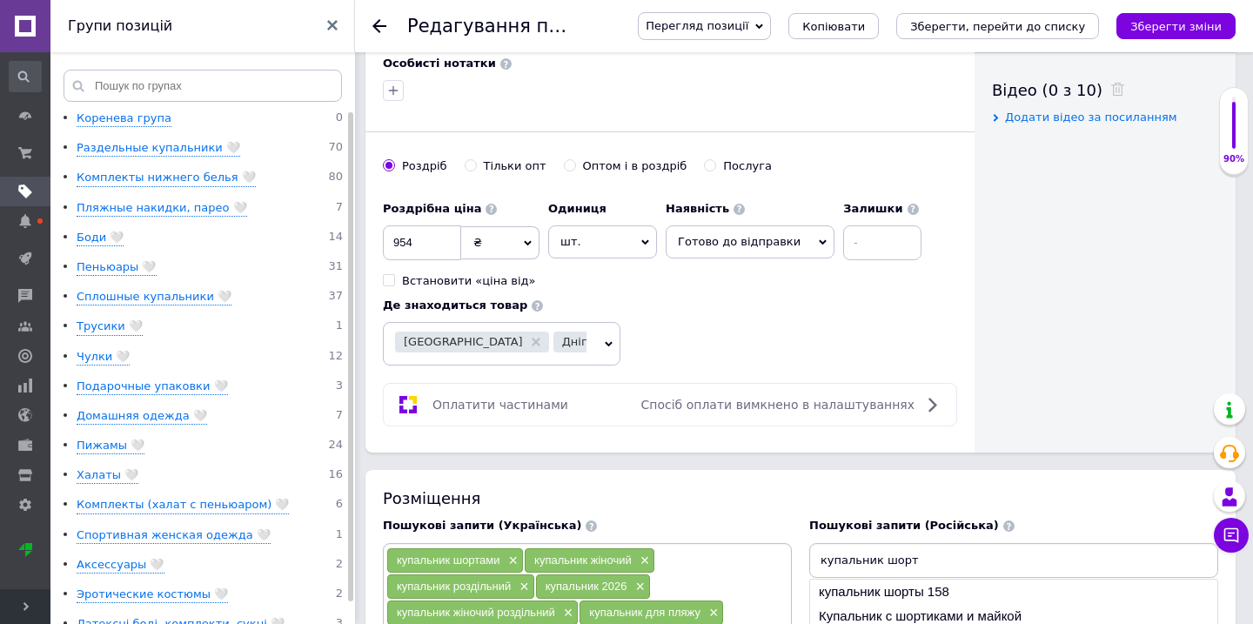
scroll to position [1069, 0]
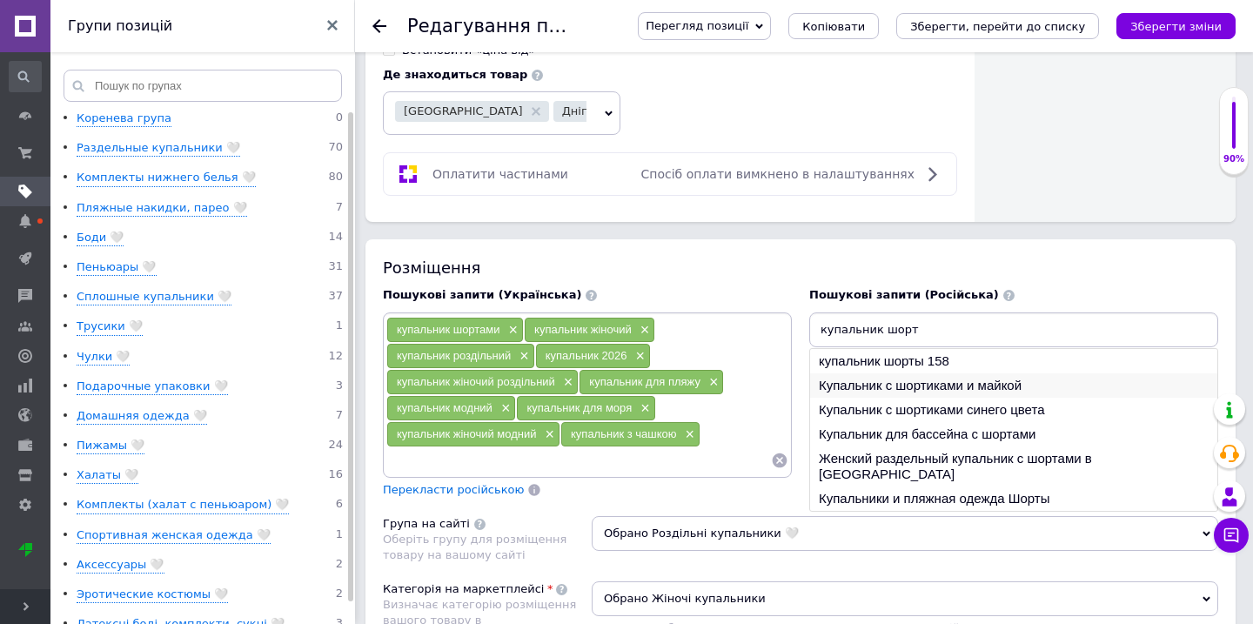
type input "купальник шорт"
click at [857, 377] on li "Купальник с шортиками и майкой" at bounding box center [1013, 385] width 407 height 24
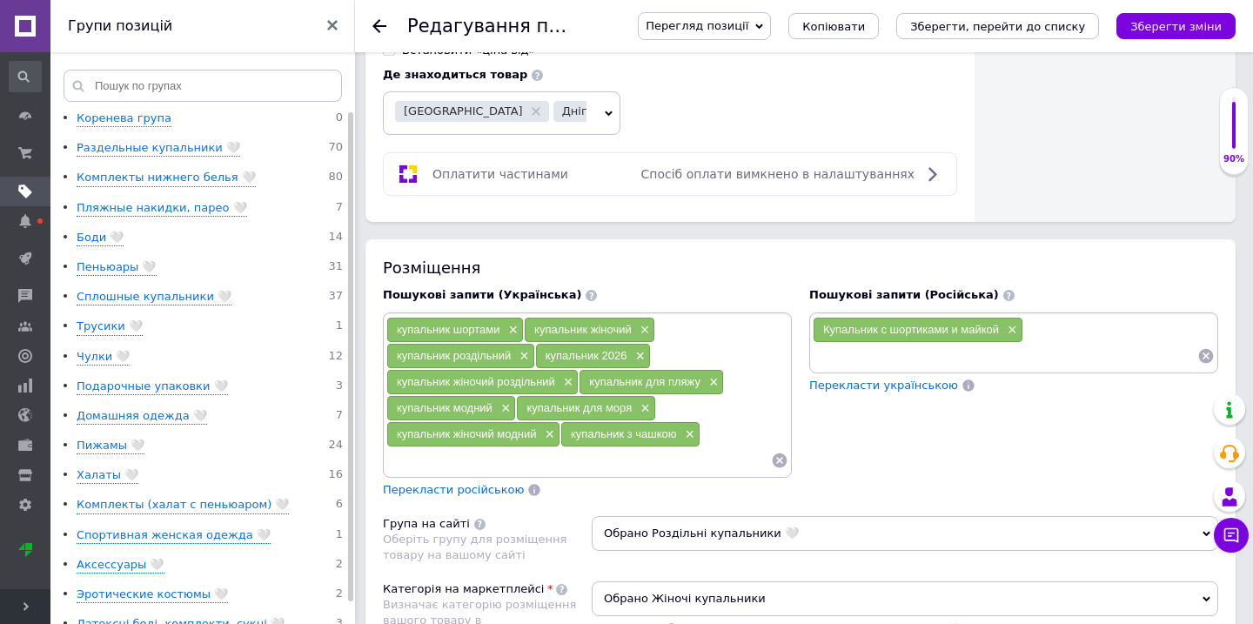
click at [854, 343] on input at bounding box center [1005, 356] width 385 height 26
type input "купальник шортами"
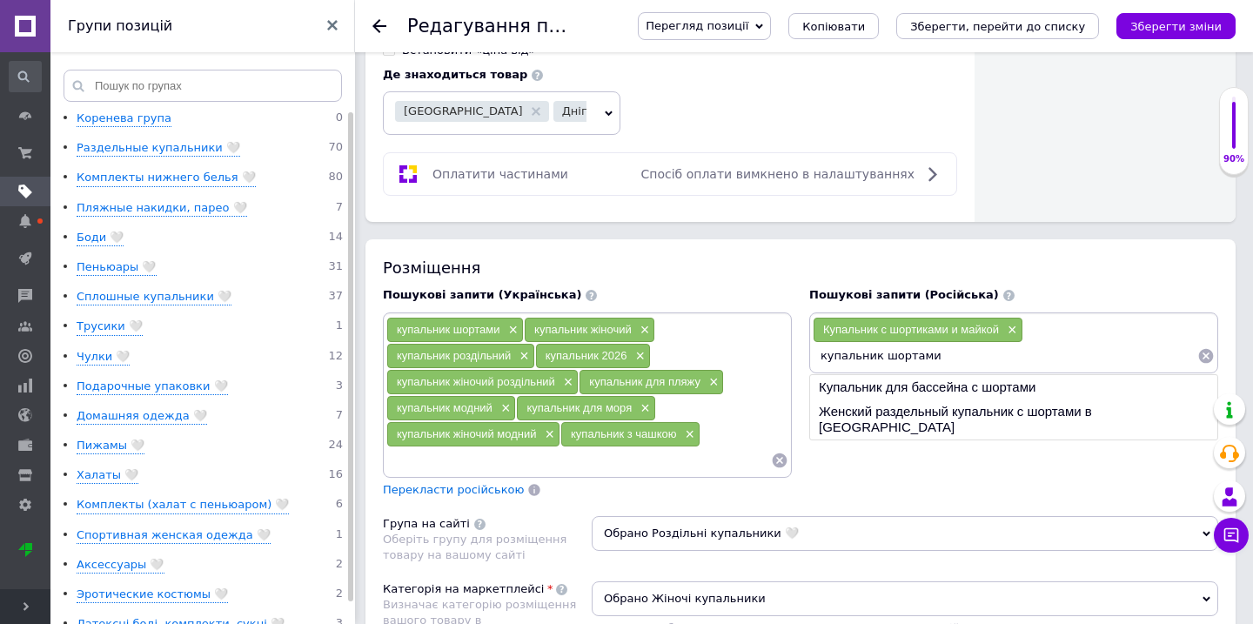
drag, startPoint x: 815, startPoint y: 345, endPoint x: 1012, endPoint y: 345, distance: 196.7
click at [1012, 345] on input "купальник шортами" at bounding box center [1005, 356] width 385 height 26
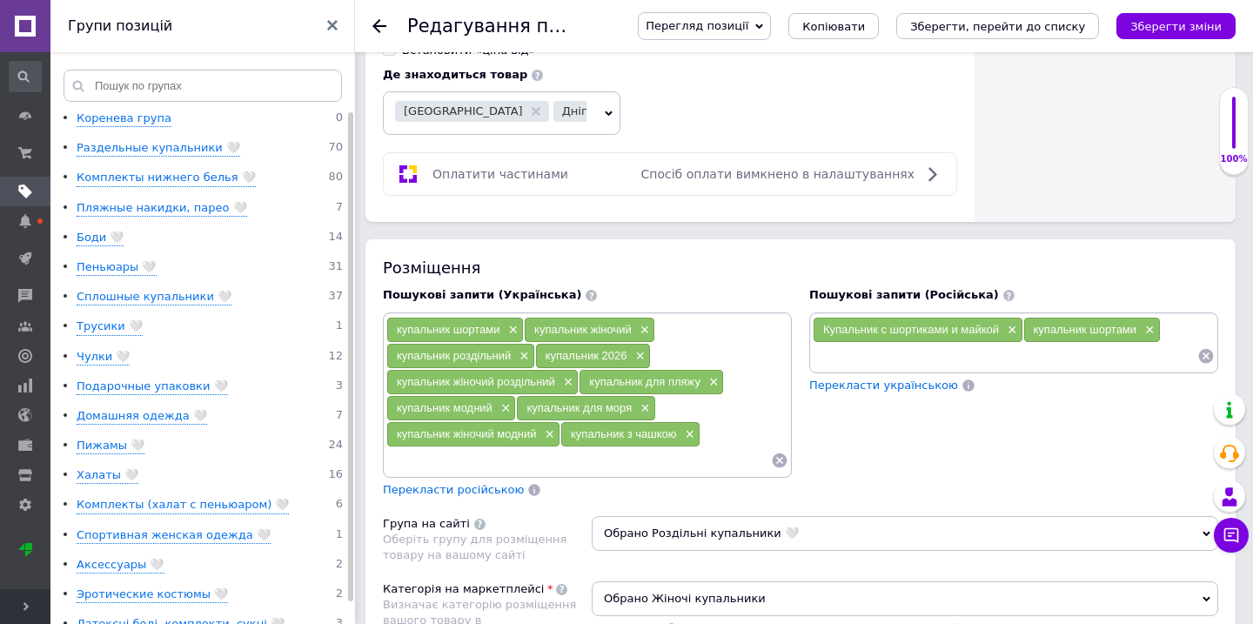
click at [934, 343] on input at bounding box center [1005, 356] width 385 height 26
paste input "купальник шортами"
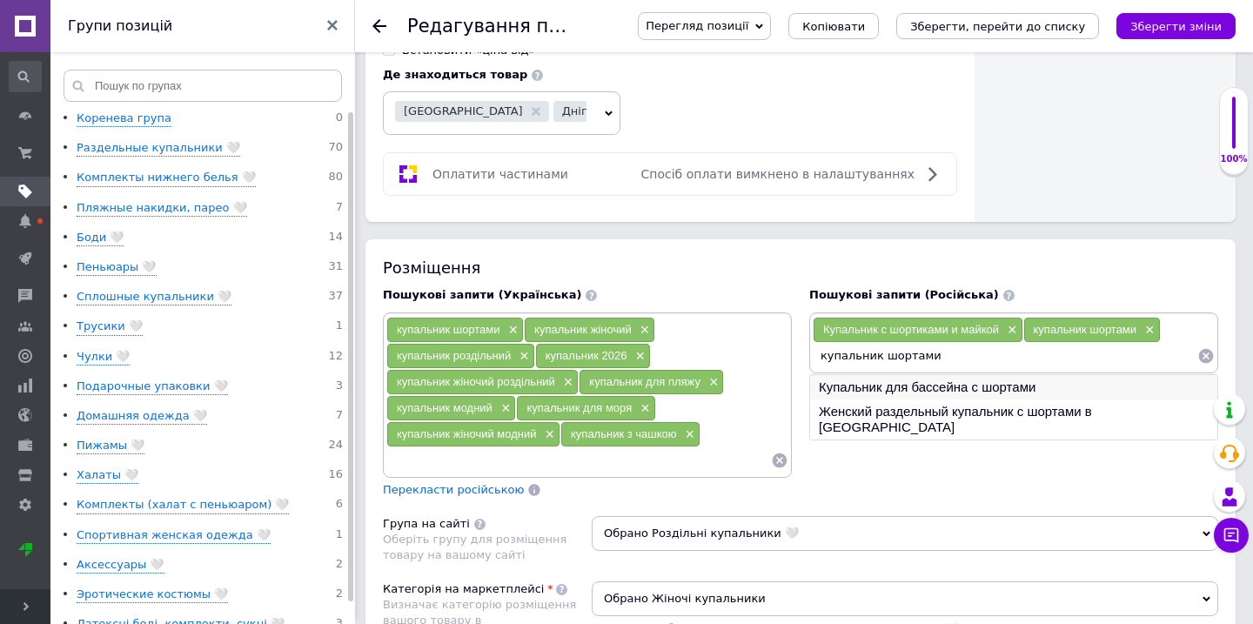
type input "купальник шортами"
click at [933, 375] on li "Купальник для бассейна с шортами" at bounding box center [1013, 387] width 407 height 24
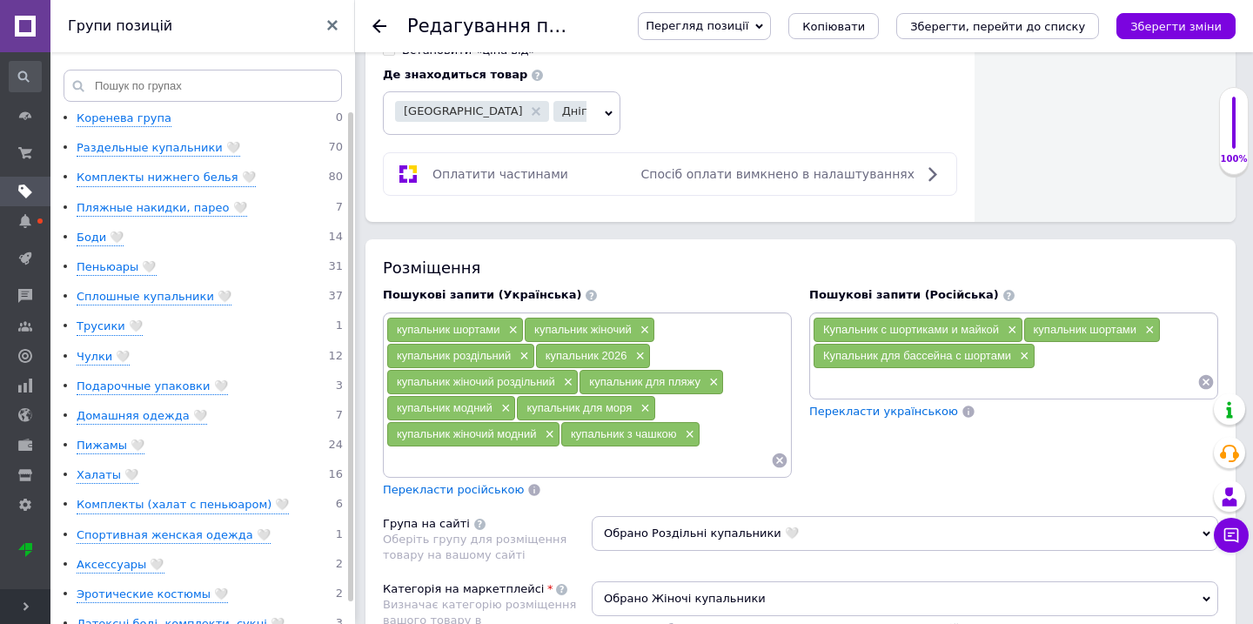
click at [926, 369] on input at bounding box center [1005, 382] width 385 height 26
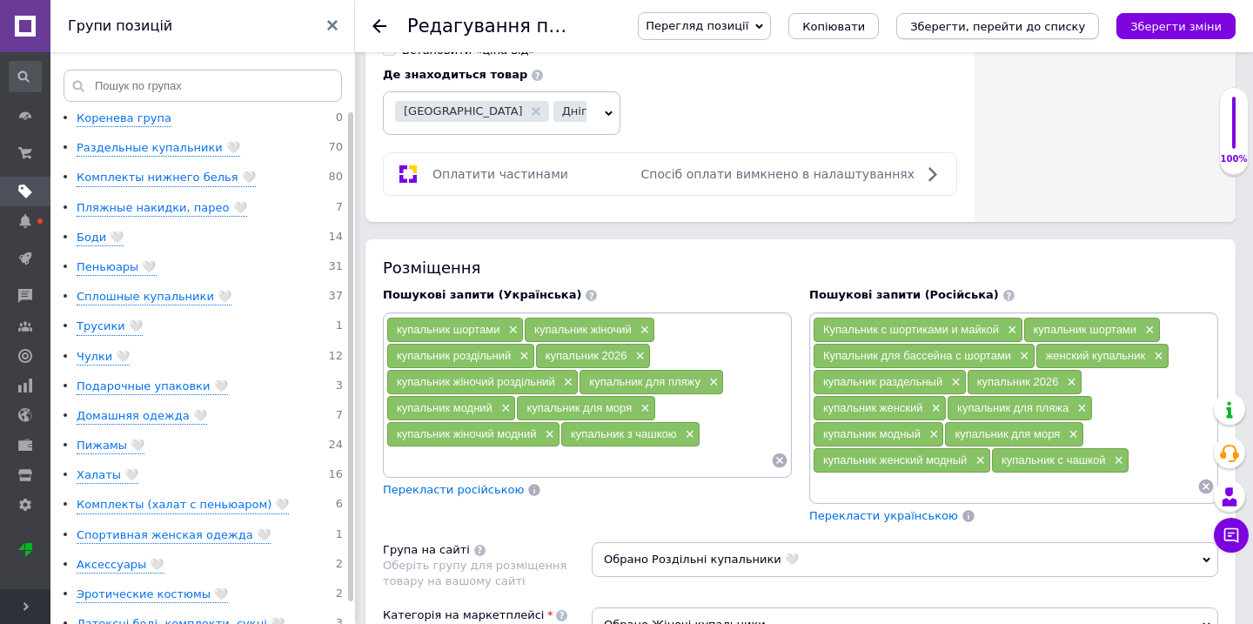
click at [1001, 30] on icon "Зберегти, перейти до списку" at bounding box center [997, 26] width 175 height 13
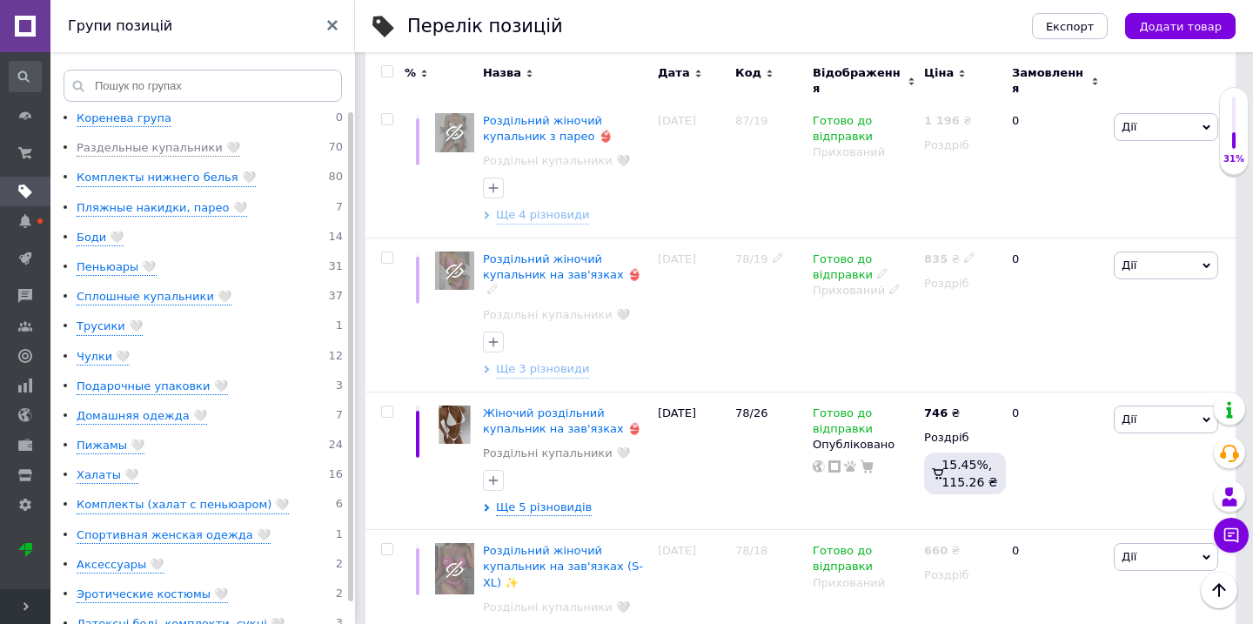
scroll to position [1685, 0]
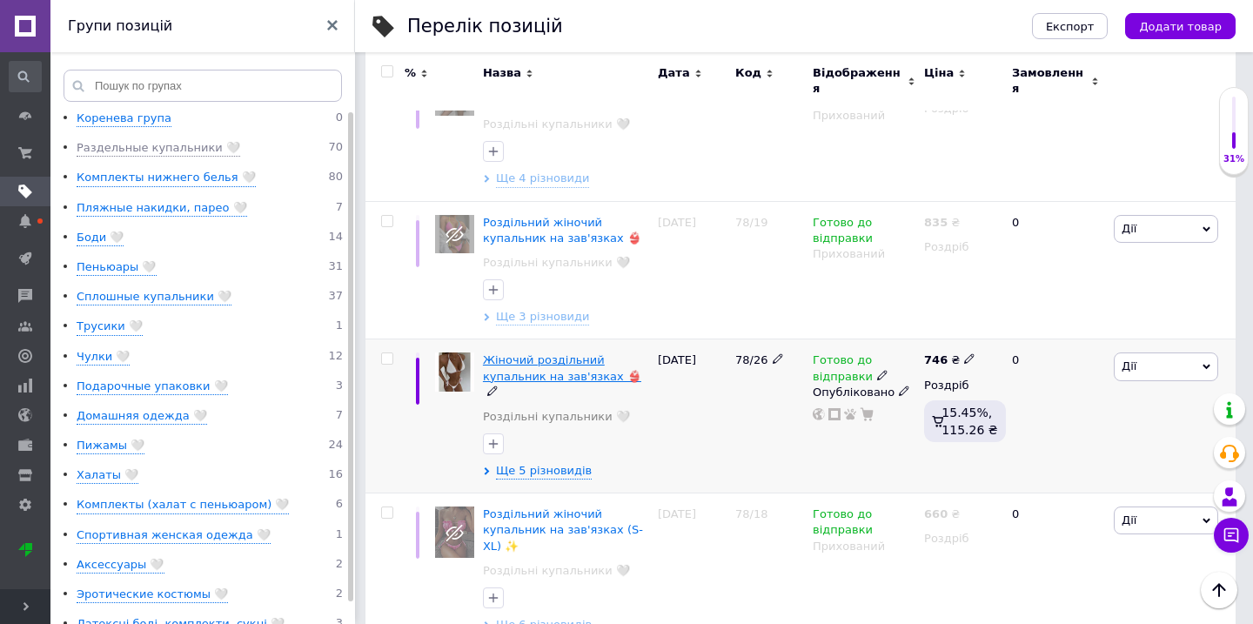
click at [572, 353] on span "Жіночий роздільний купальник на зав'язках 👙" at bounding box center [562, 367] width 158 height 29
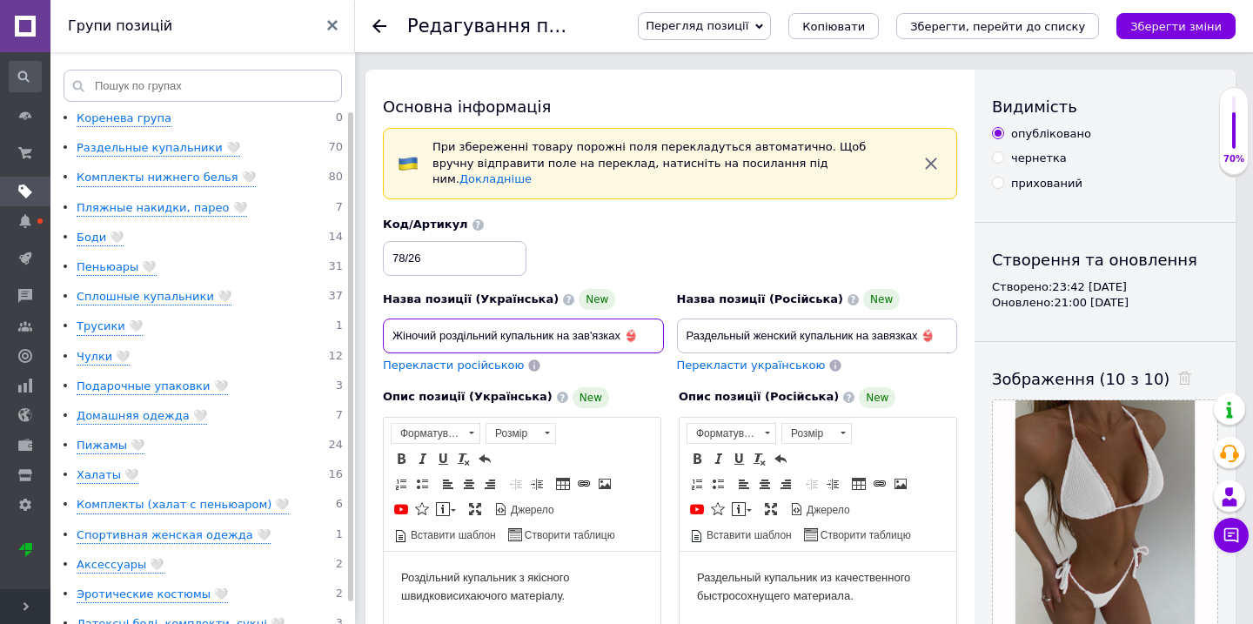
click at [646, 325] on input "Жіночий роздільний купальник на зав'язках 👙" at bounding box center [523, 335] width 281 height 35
type input "Жіночий роздільний купальник на зав'язках"
click at [943, 325] on input "Раздельный женский купальник на завязках 👙" at bounding box center [817, 335] width 281 height 35
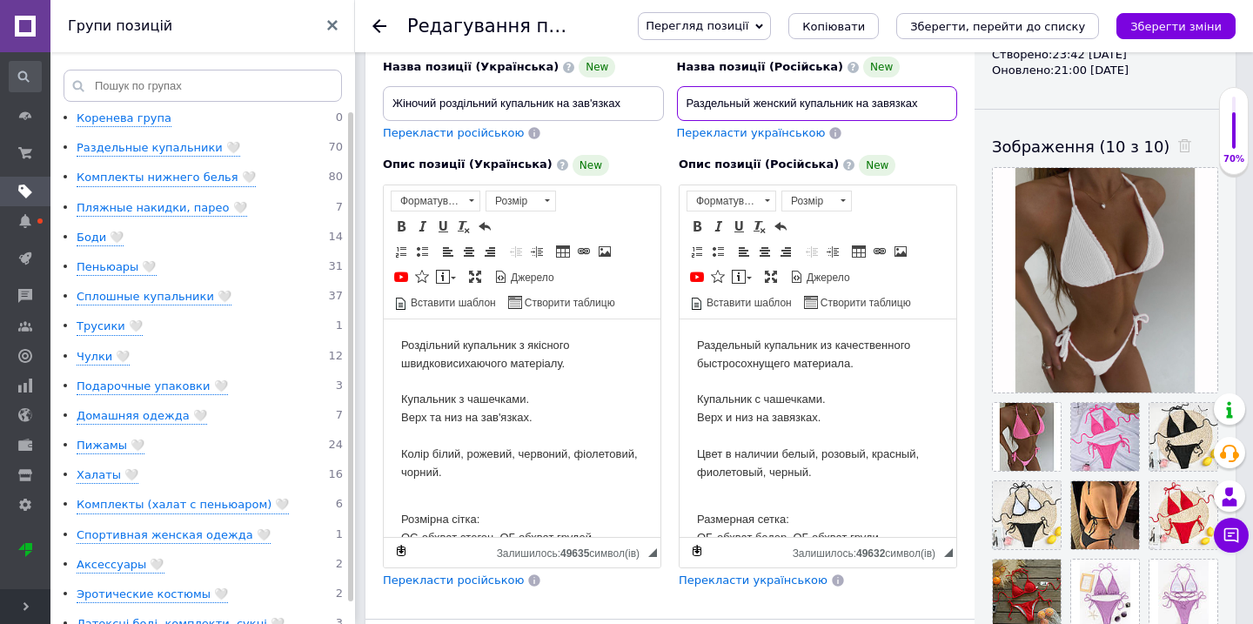
scroll to position [225, 0]
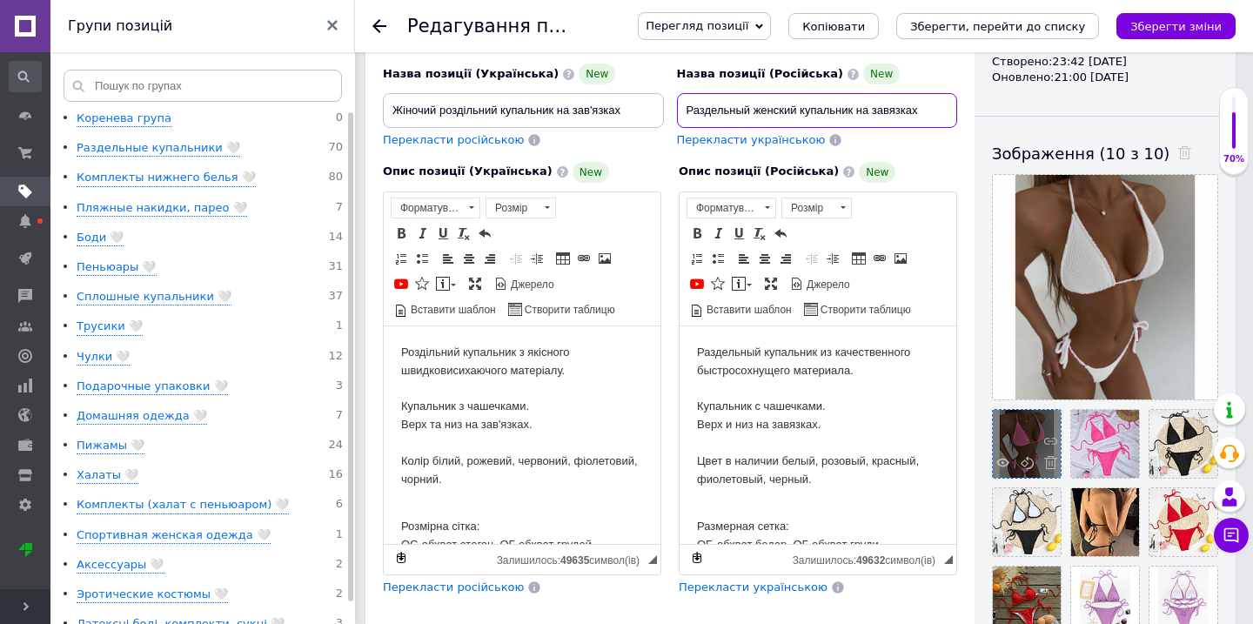
type input "Раздельный женский купальник на завязках"
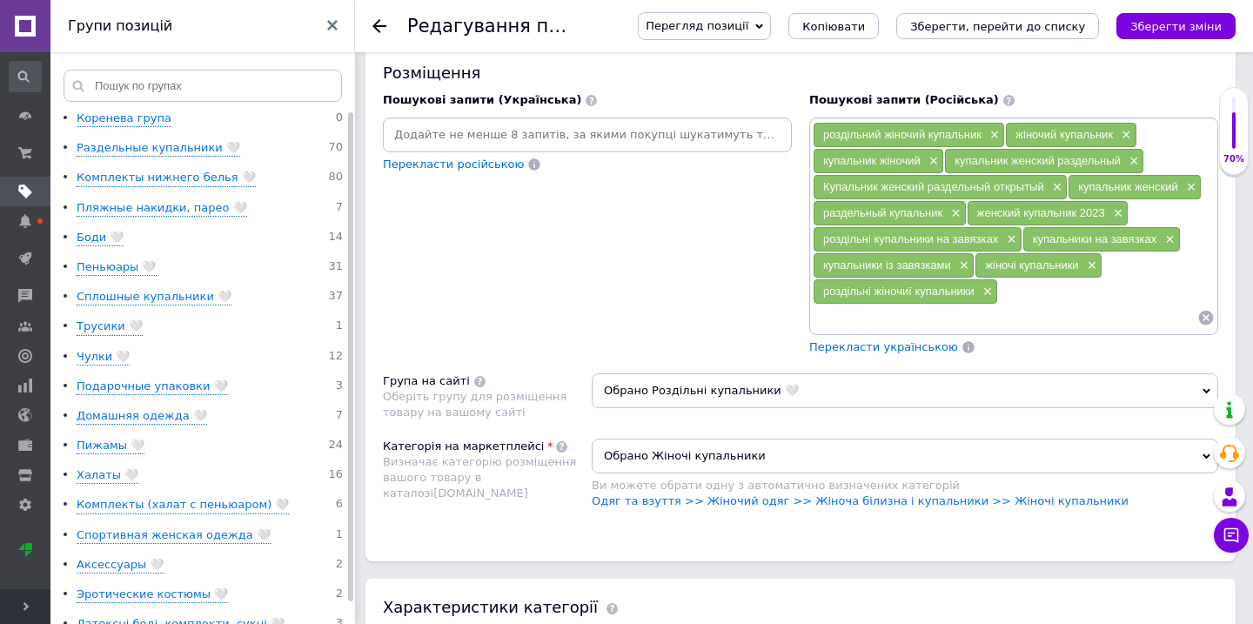
scroll to position [1255, 0]
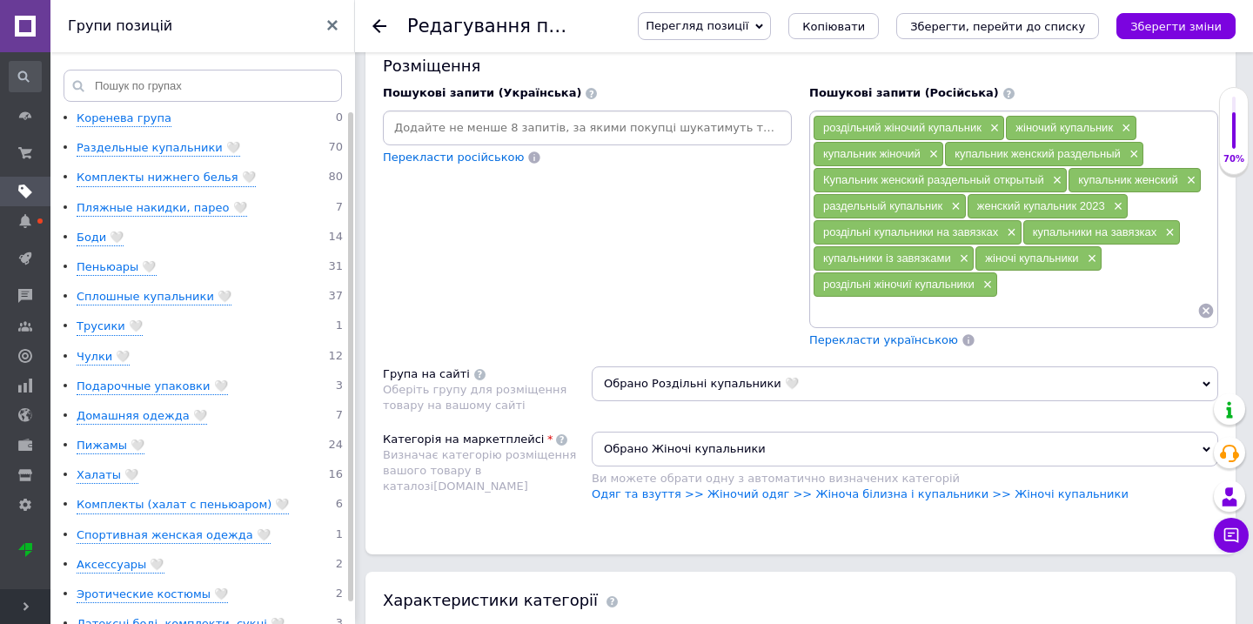
click at [541, 123] on input at bounding box center [587, 128] width 402 height 26
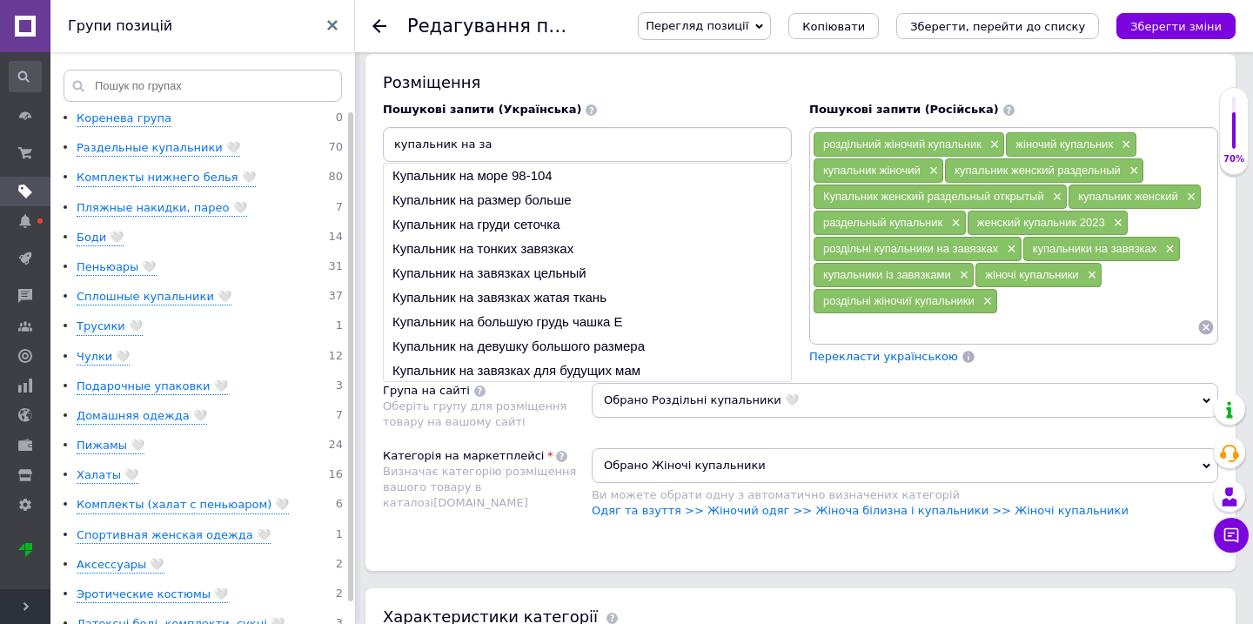
type input "купальник на зав"
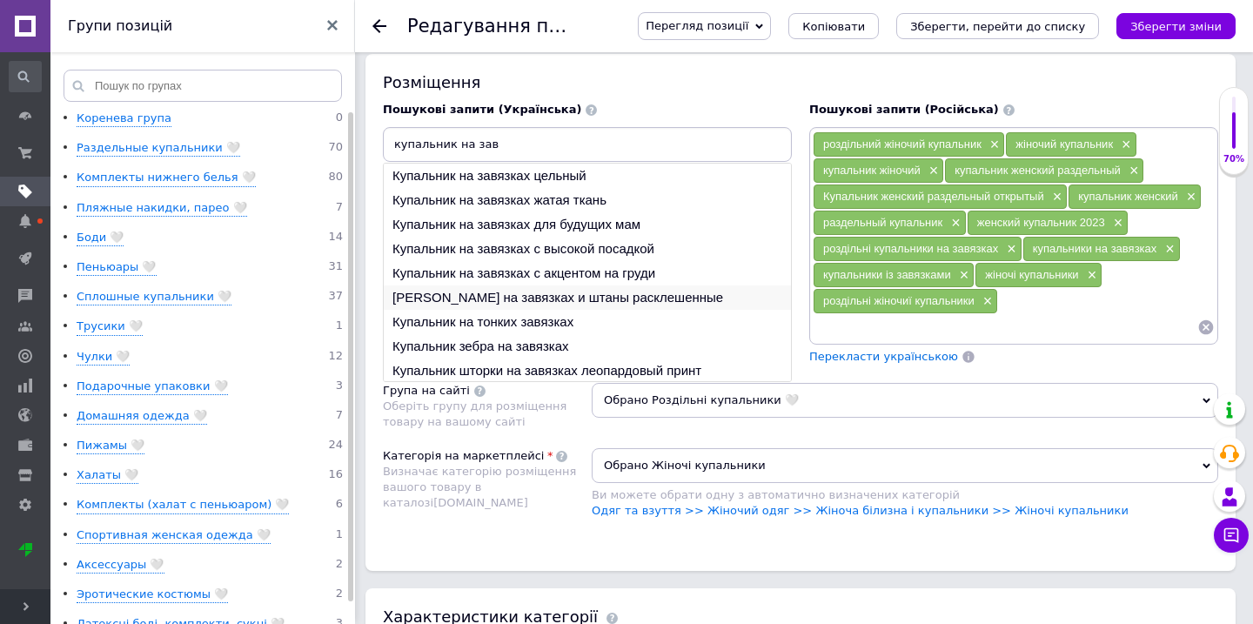
scroll to position [26, 0]
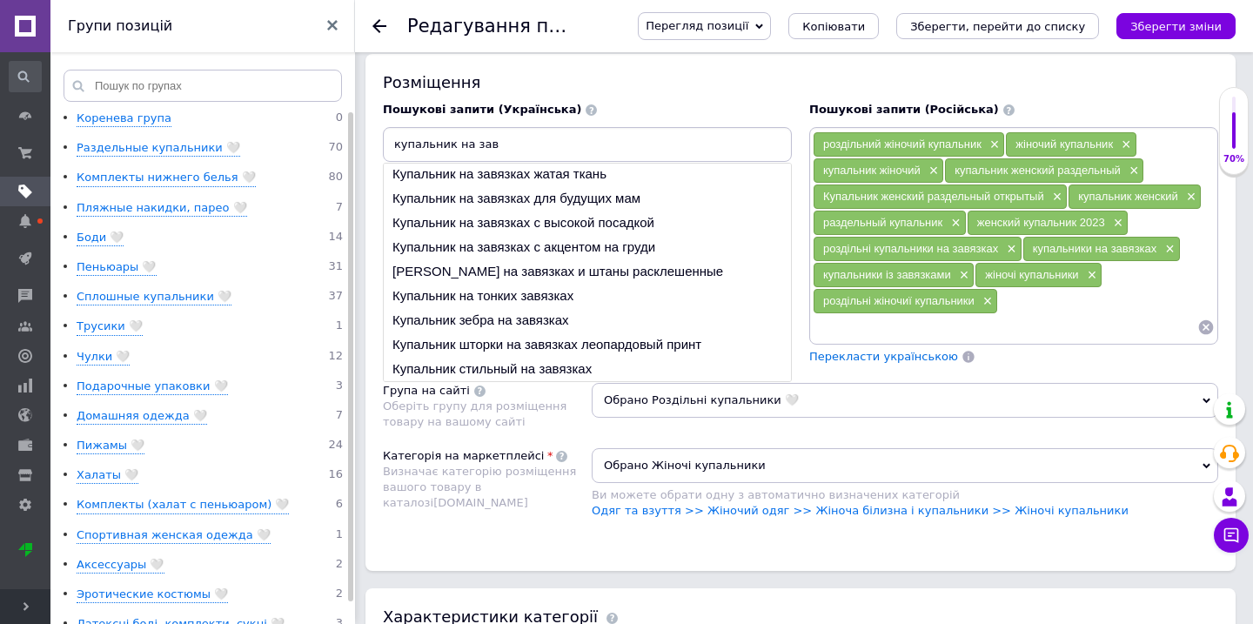
drag, startPoint x: 503, startPoint y: 137, endPoint x: 363, endPoint y: 136, distance: 140.1
click at [363, 136] on div "Основна інформація При збереженні товару порожні поля перекладуться автоматично…" at bounding box center [800, 607] width 905 height 3585
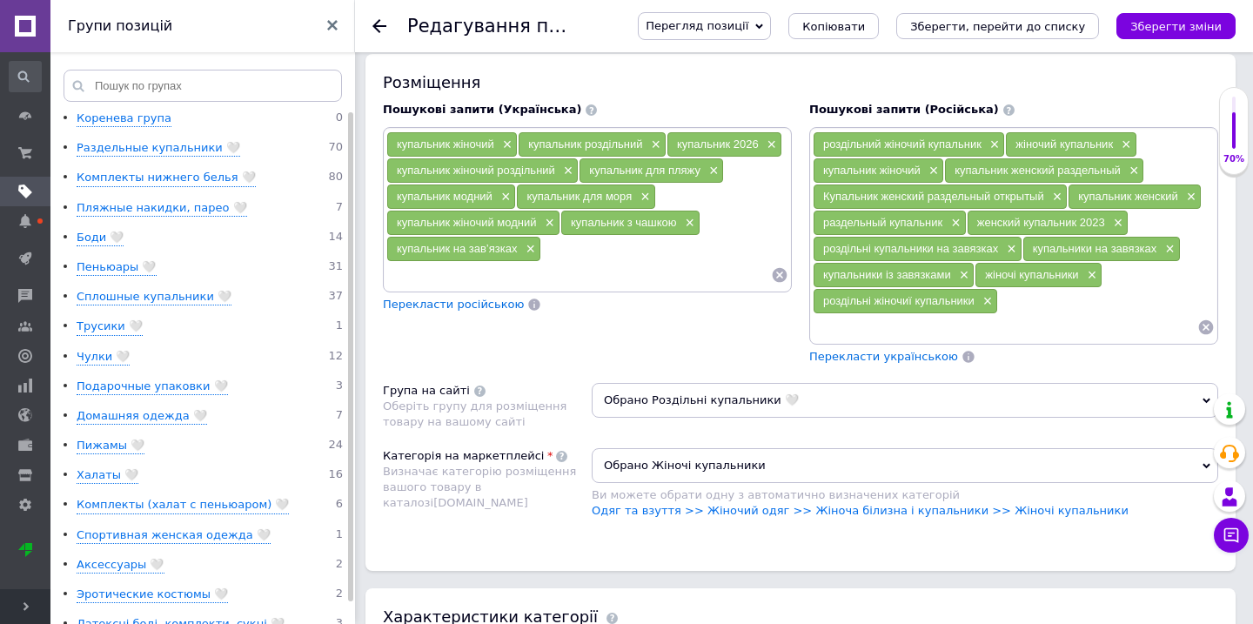
click at [1206, 320] on icon at bounding box center [1206, 327] width 15 height 15
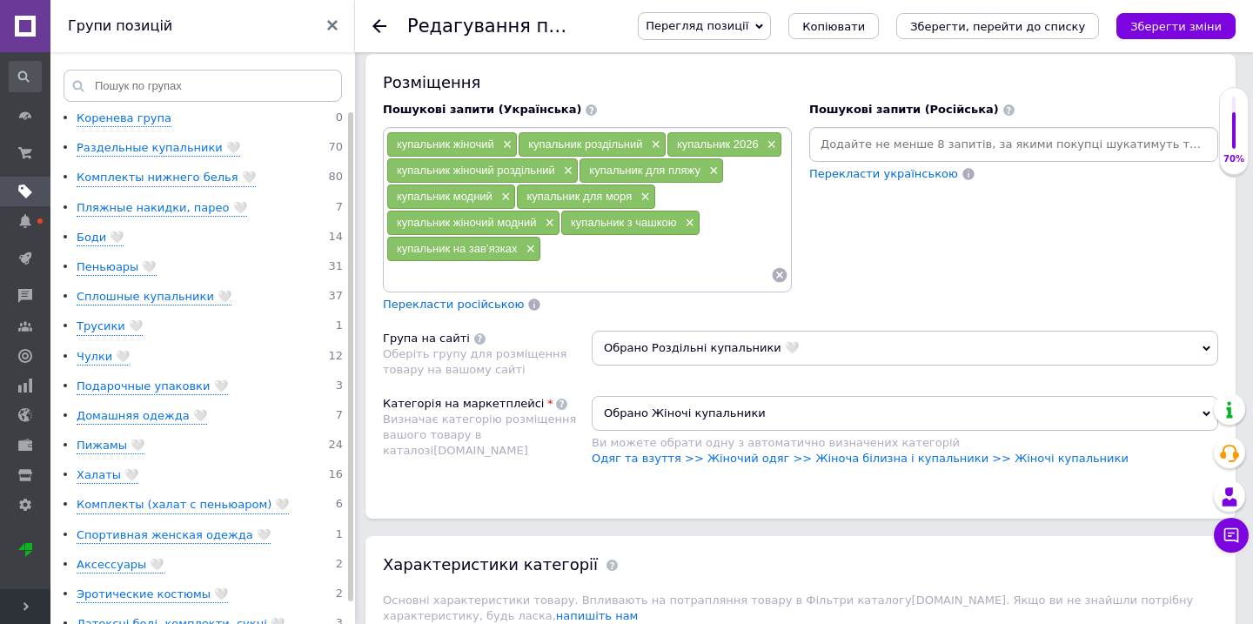
click at [959, 131] on input at bounding box center [1014, 144] width 402 height 26
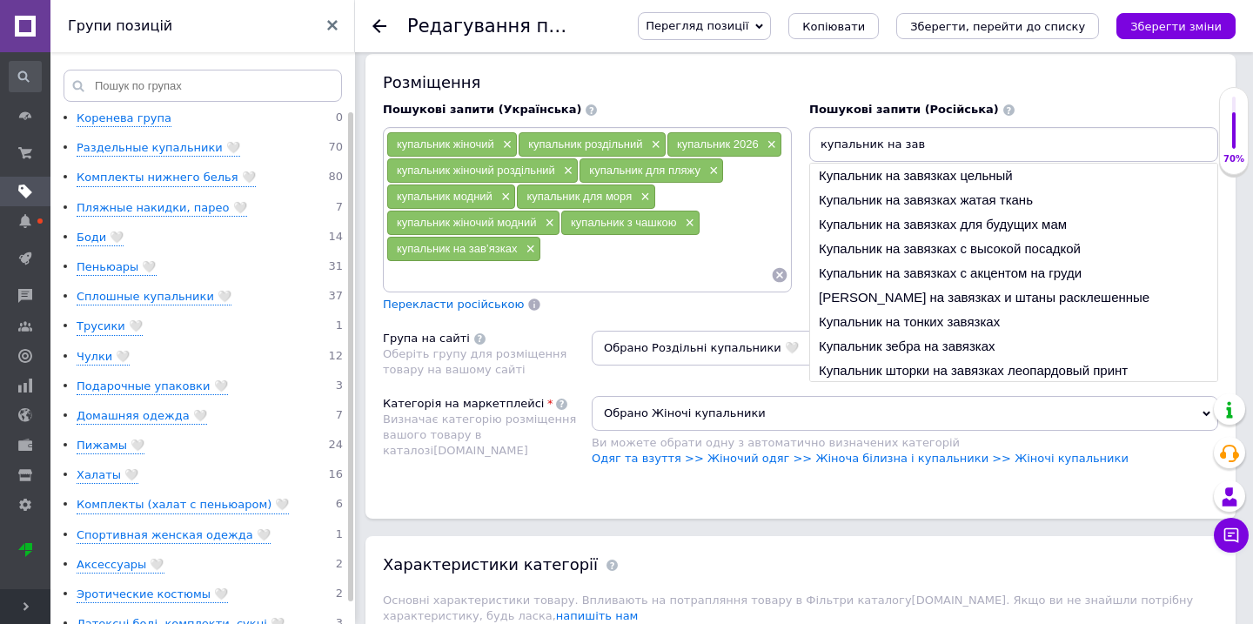
drag, startPoint x: 819, startPoint y: 130, endPoint x: 951, endPoint y: 130, distance: 132.3
click at [951, 131] on input "купальник на зав" at bounding box center [1014, 144] width 402 height 26
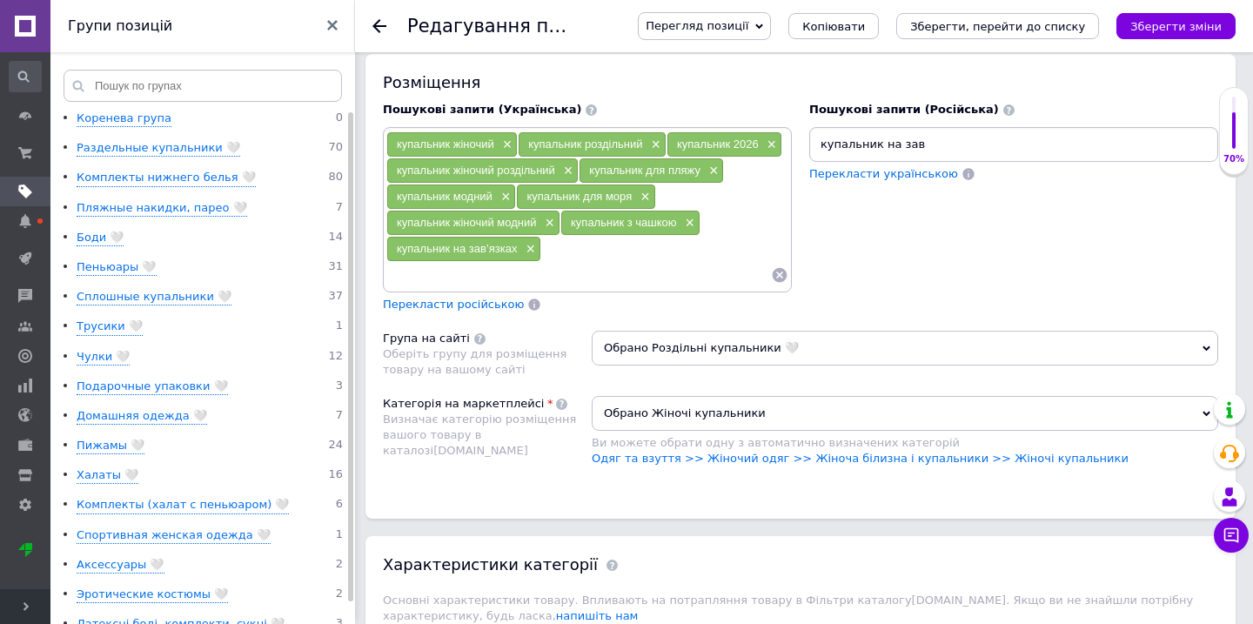
click at [954, 131] on input "купальник на зав" at bounding box center [1014, 144] width 402 height 26
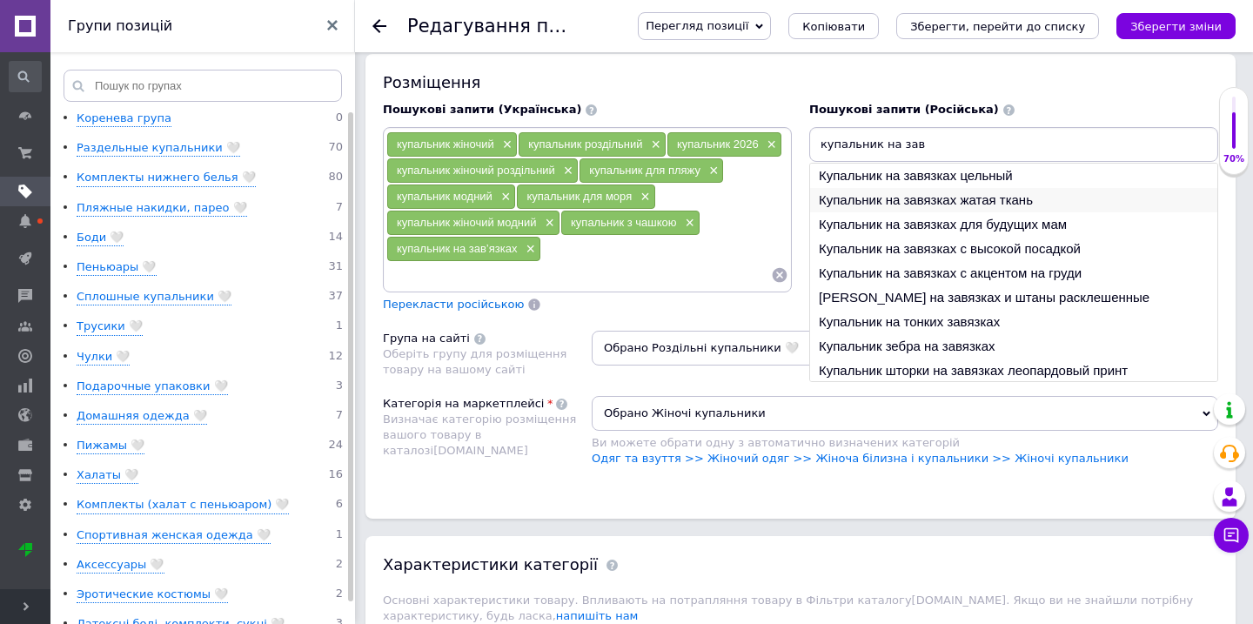
type input "купальник на зав"
click at [945, 188] on li "Купальник на завязках жатая ткань" at bounding box center [1013, 200] width 407 height 24
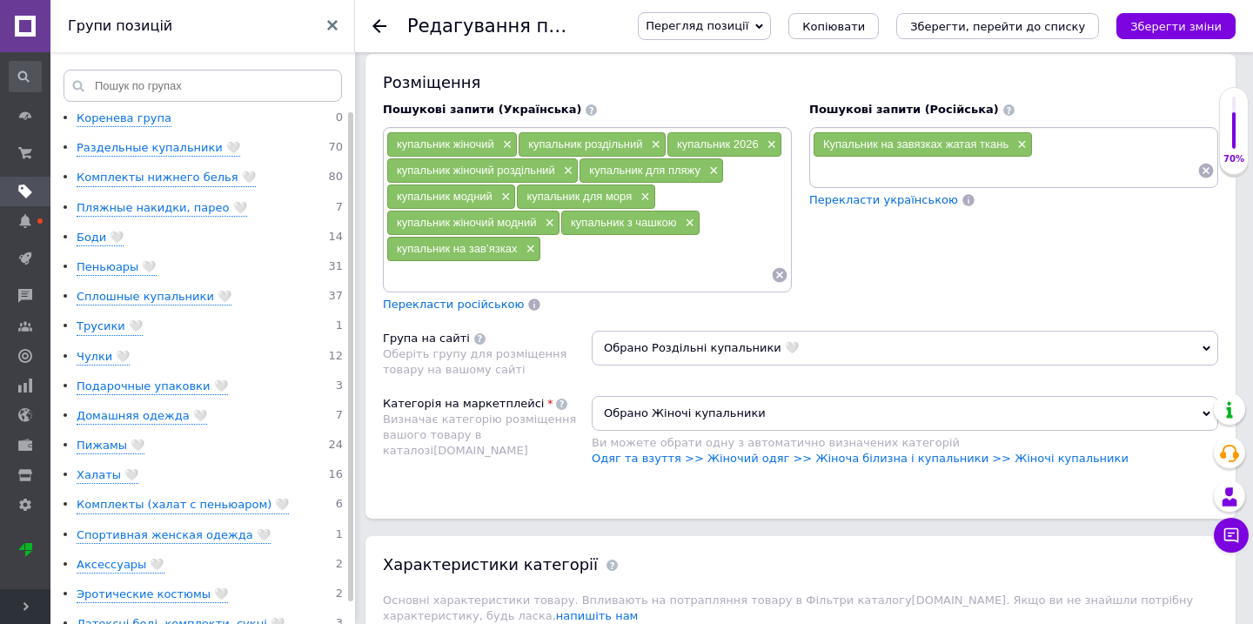
click at [938, 158] on input at bounding box center [1005, 171] width 385 height 26
paste input "купальник на зав"
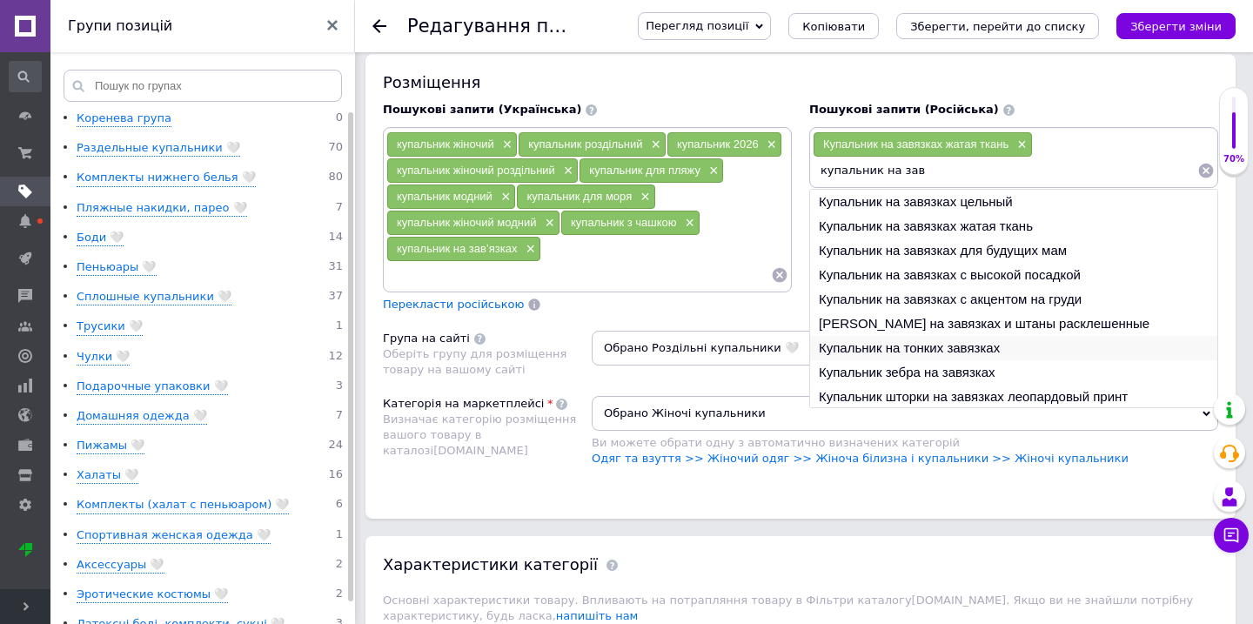
type input "купальник на зав"
click at [924, 336] on li "Купальник на тонких завязках" at bounding box center [1013, 348] width 407 height 24
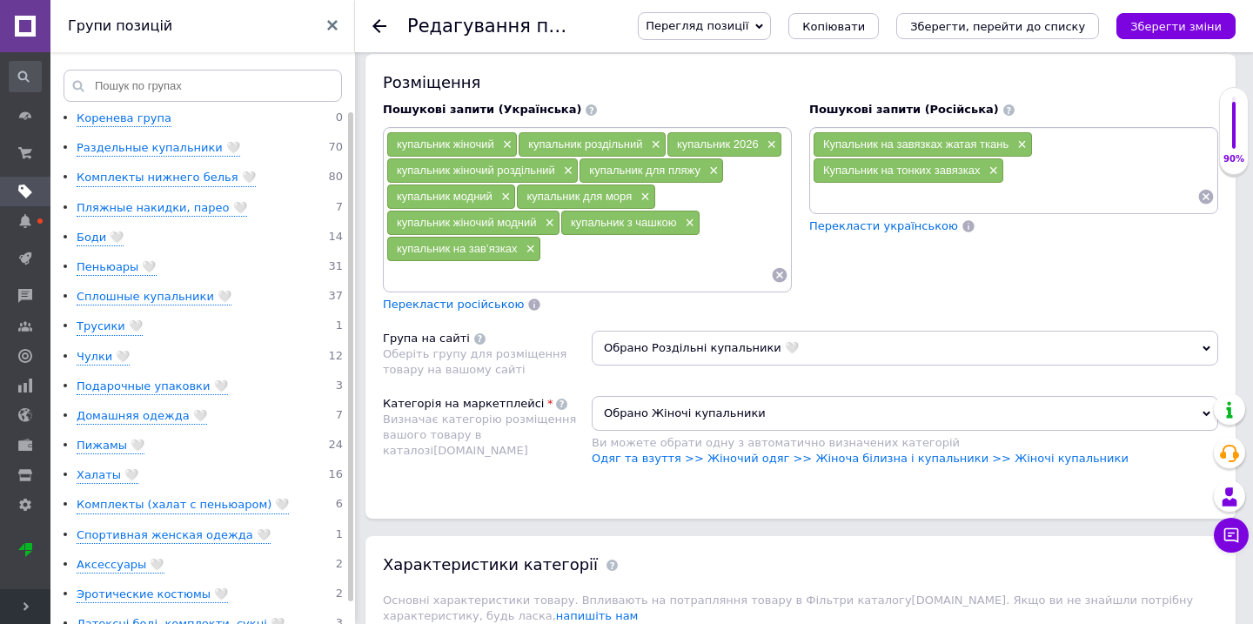
click at [901, 193] on input at bounding box center [1005, 197] width 385 height 26
paste input "купальник на зав"
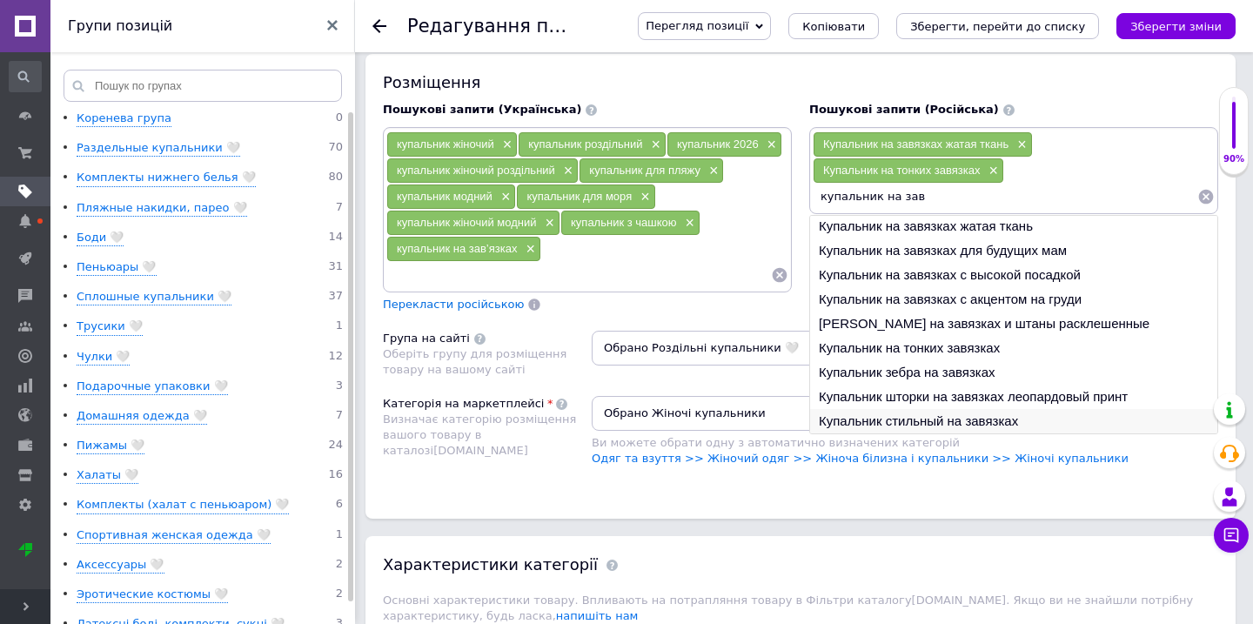
type input "купальник на зав"
click at [883, 409] on li "Купальник стильный на завязках" at bounding box center [1013, 421] width 407 height 24
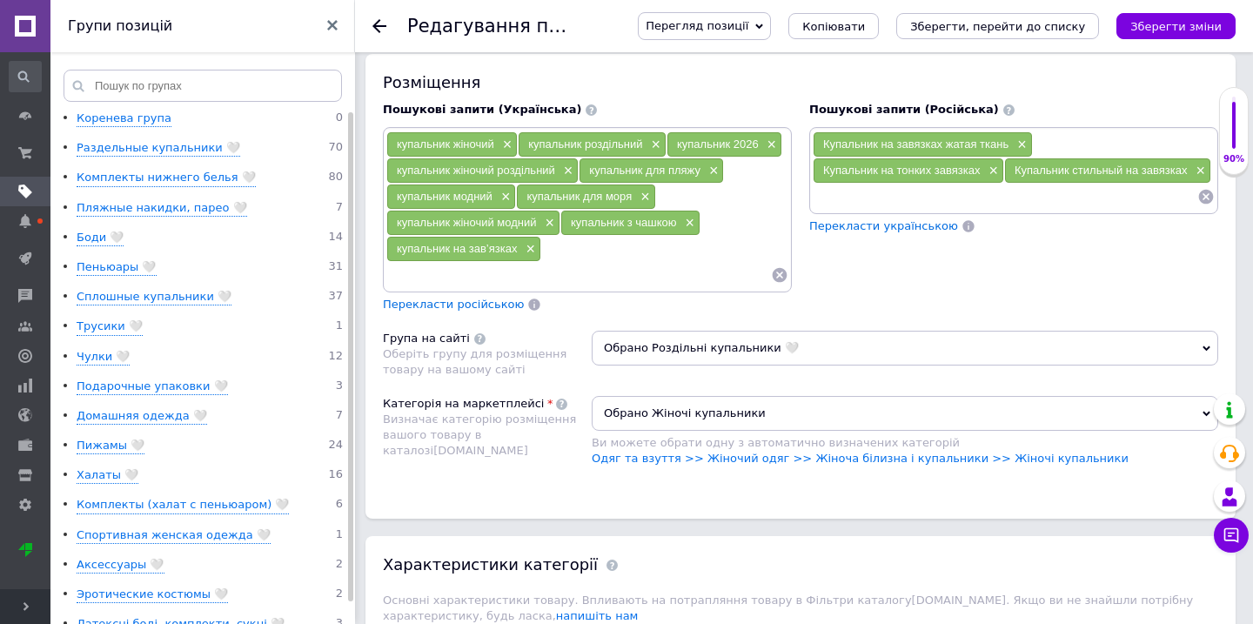
click at [904, 184] on input at bounding box center [1005, 197] width 385 height 26
paste input "купальник на зав"
type input "к"
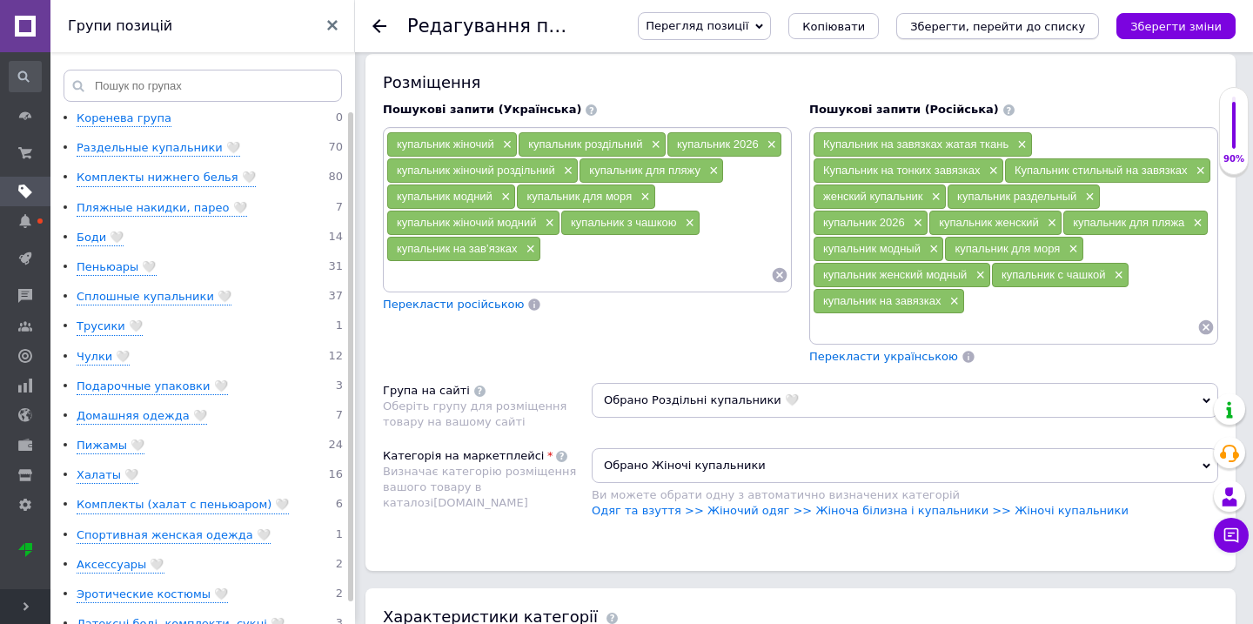
click at [1074, 24] on icon "Зберегти, перейти до списку" at bounding box center [997, 26] width 175 height 13
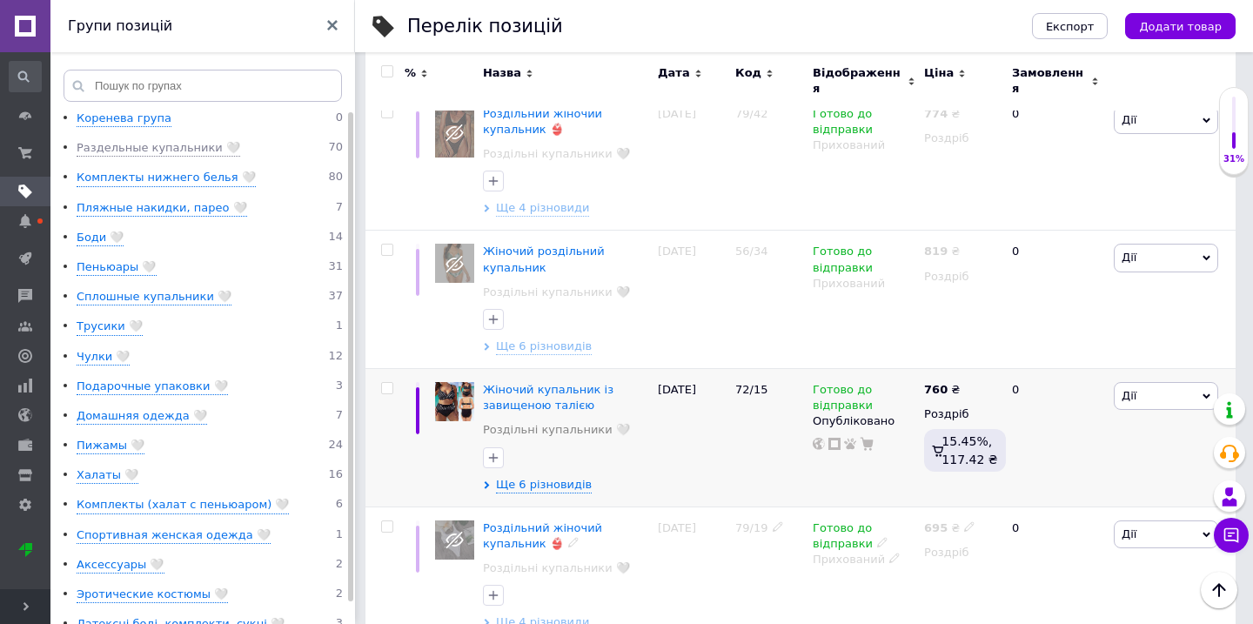
scroll to position [3437, 0]
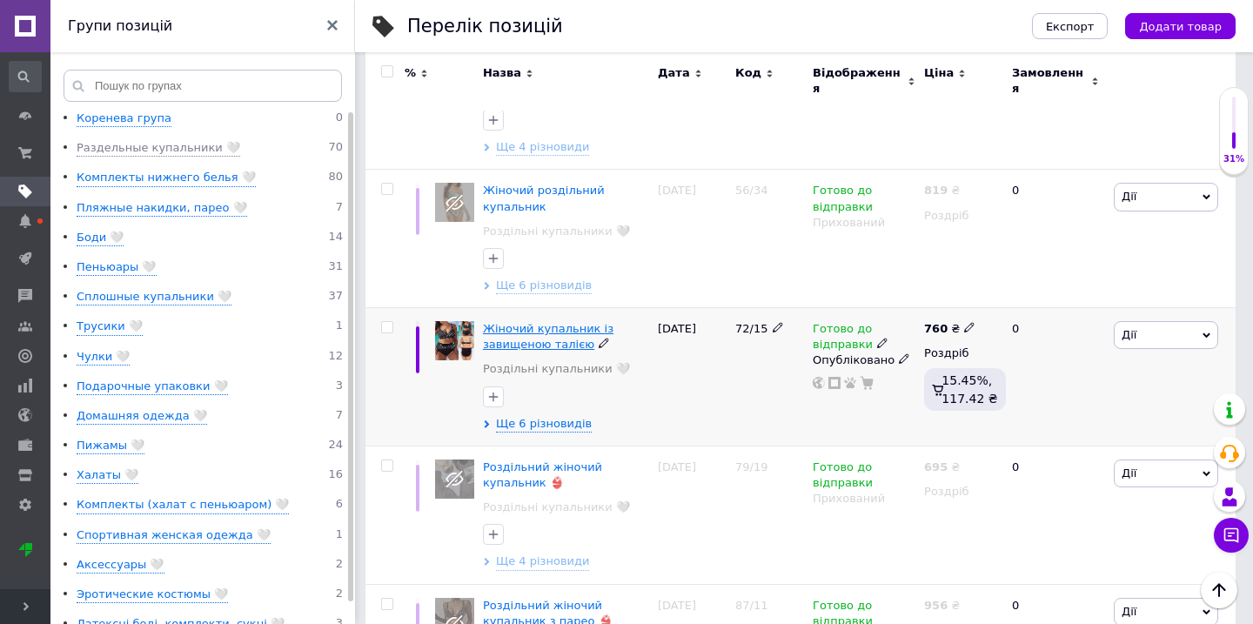
click at [530, 322] on span "Жіночий купальник із завищеною талією" at bounding box center [548, 336] width 131 height 29
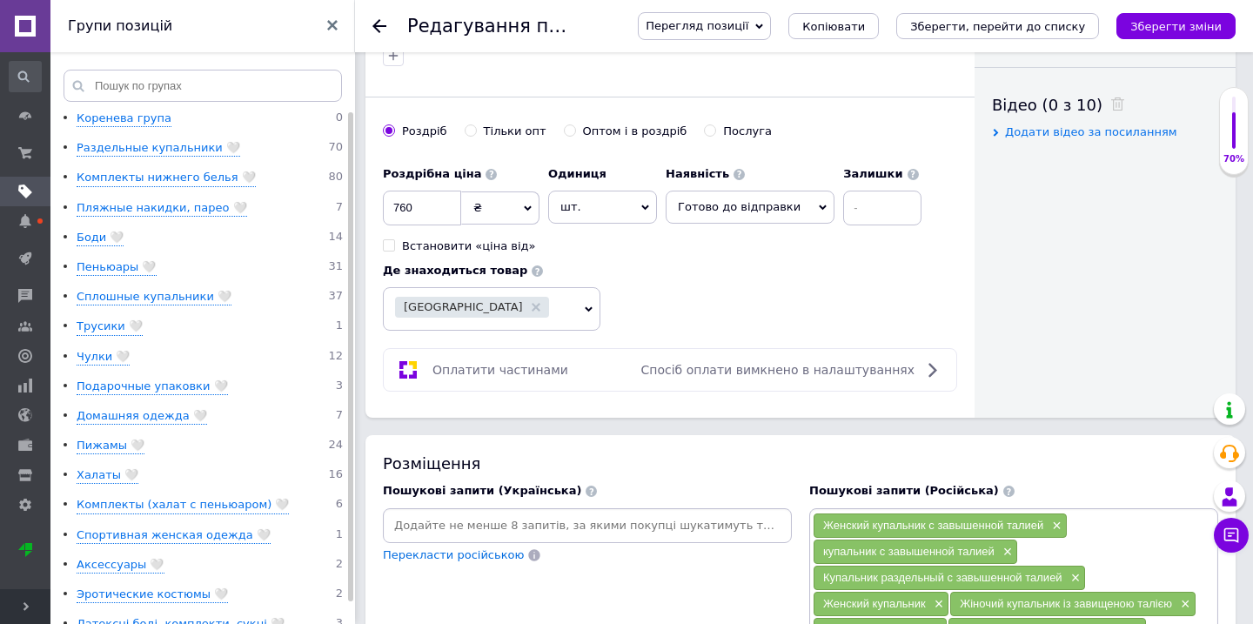
scroll to position [858, 0]
click at [502, 296] on div "[GEOGRAPHIC_DATA]" at bounding box center [480, 308] width 171 height 24
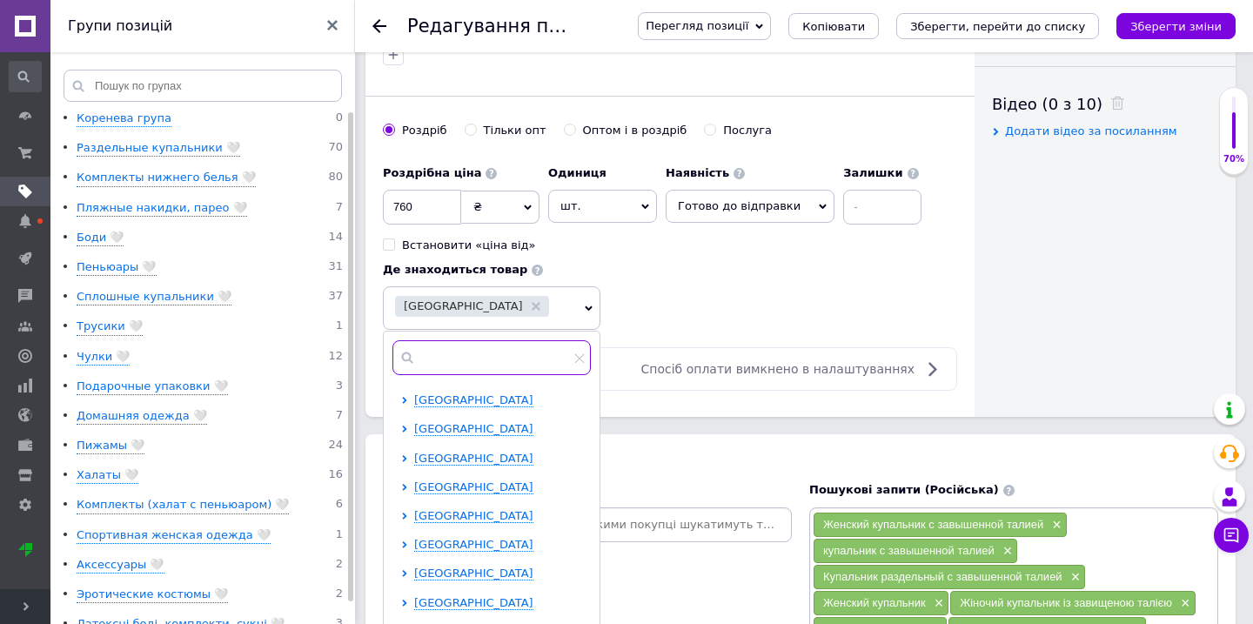
click at [478, 346] on input "text" at bounding box center [491, 357] width 198 height 35
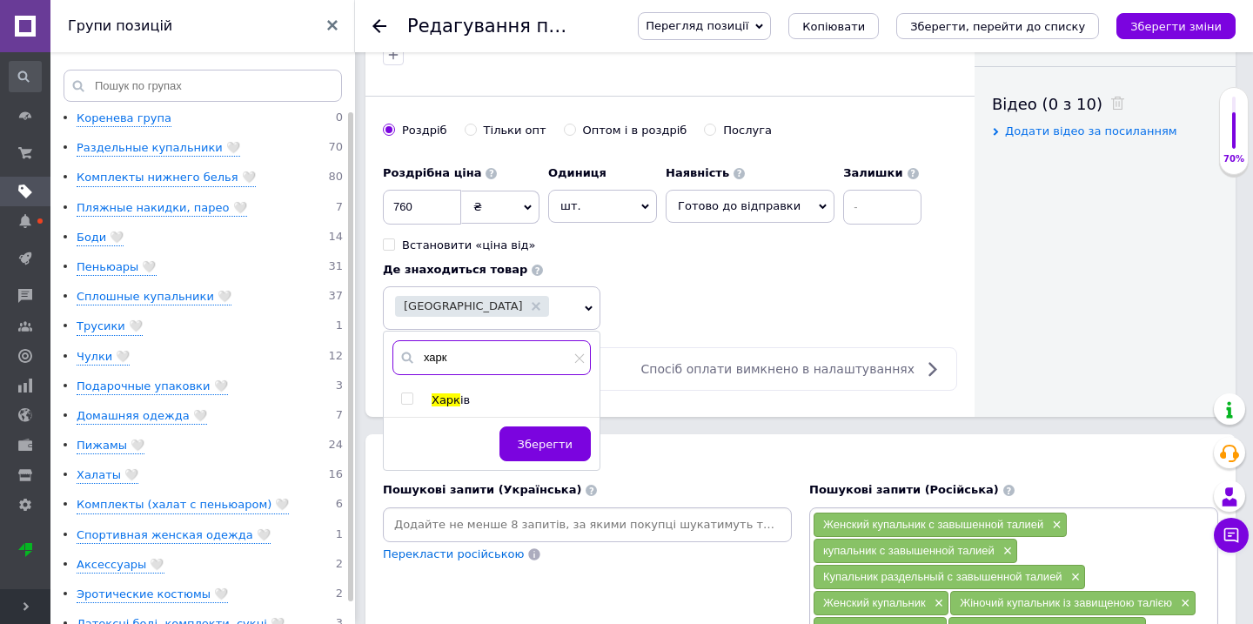
type input "харк"
click at [411, 393] on input "checkbox" at bounding box center [406, 398] width 11 height 11
checkbox input "true"
click at [538, 438] on span "Зберегти" at bounding box center [565, 444] width 55 height 13
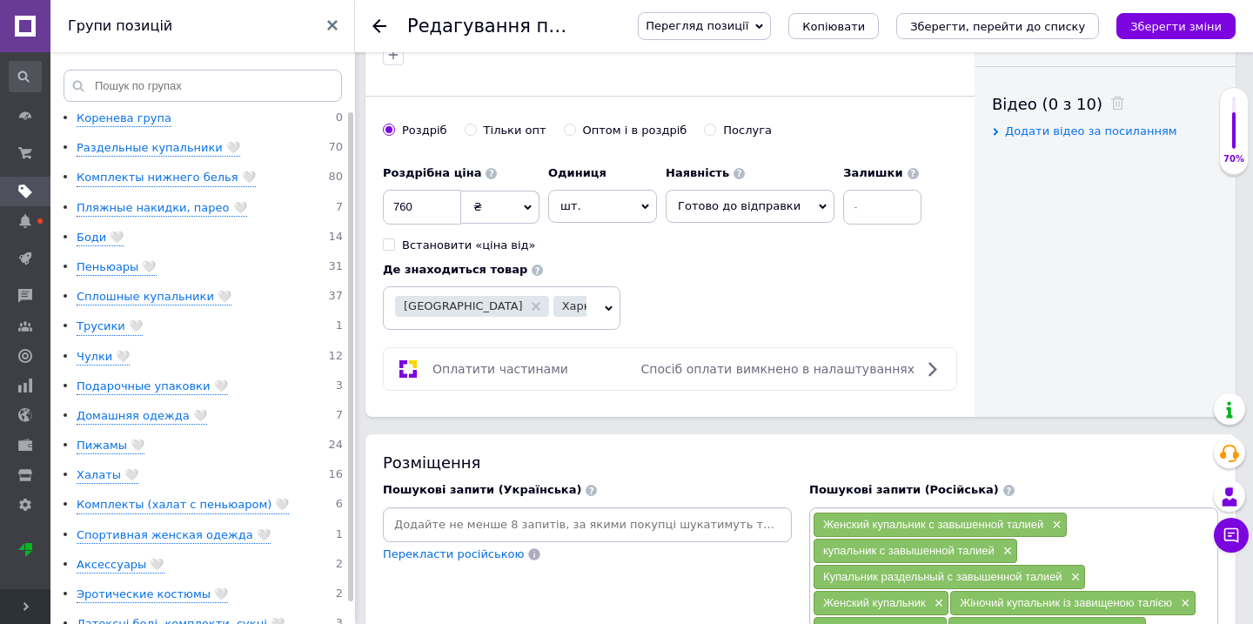
click at [556, 286] on span "Київ Харків" at bounding box center [502, 308] width 238 height 44
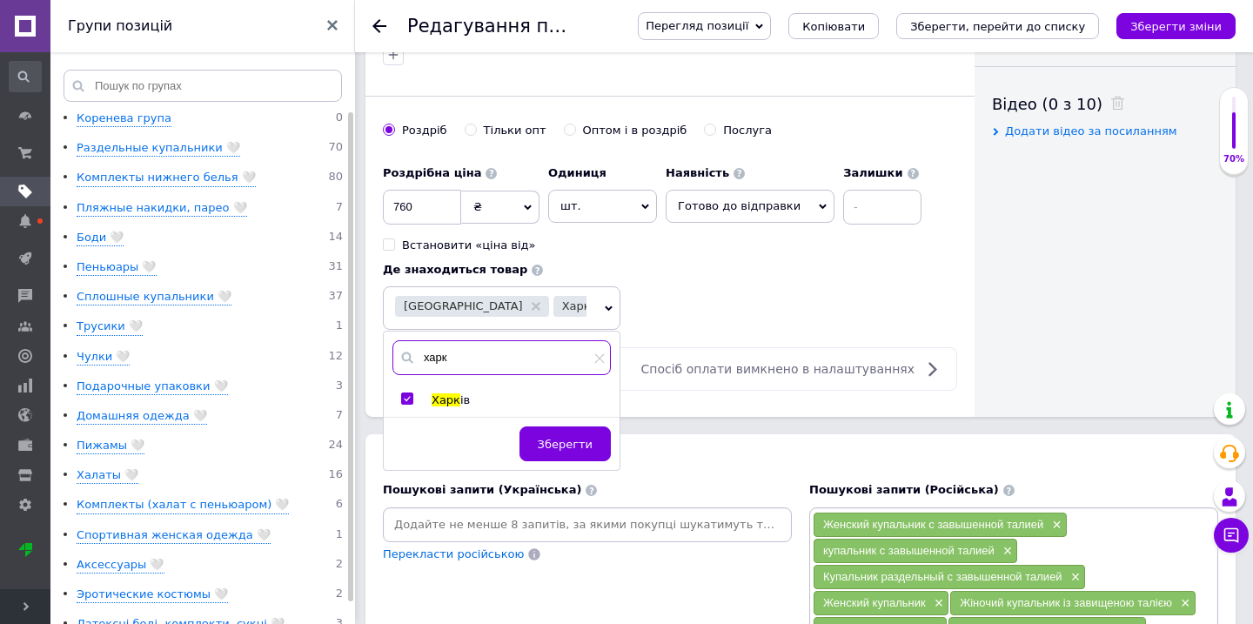
click at [459, 348] on input "харк" at bounding box center [501, 357] width 218 height 35
type input "х"
type input "дніпр"
click at [405, 393] on input "checkbox" at bounding box center [406, 398] width 11 height 11
checkbox input "true"
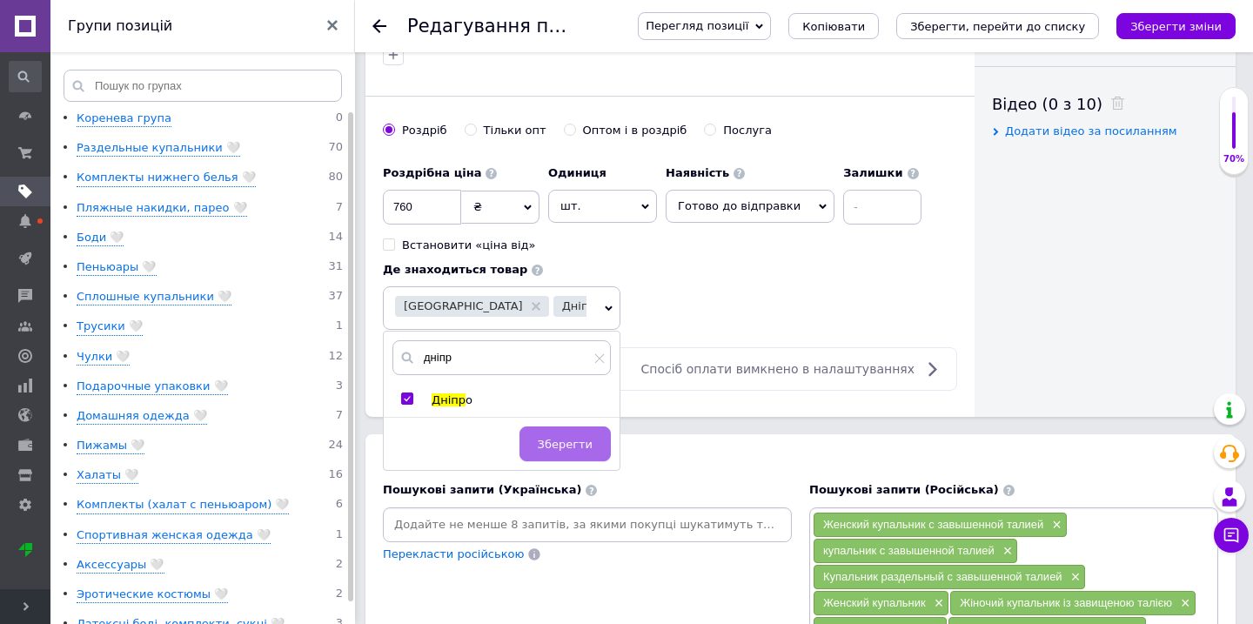
click at [569, 438] on span "Зберегти" at bounding box center [565, 444] width 55 height 13
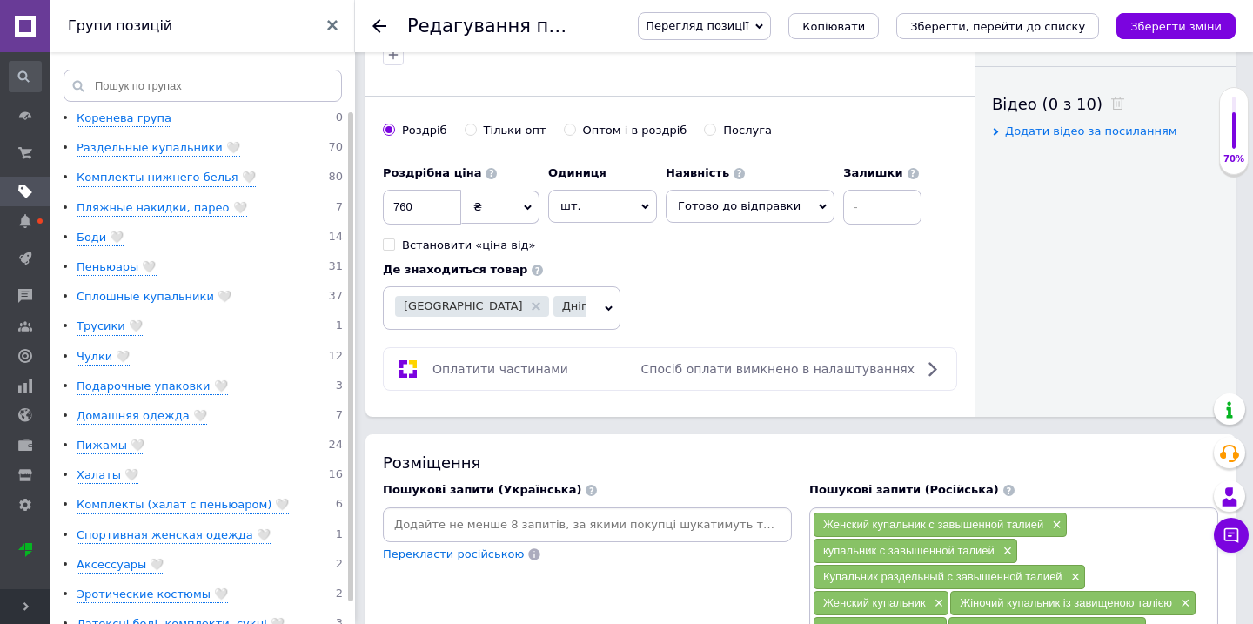
click at [547, 516] on input at bounding box center [587, 525] width 402 height 26
paste input "к"
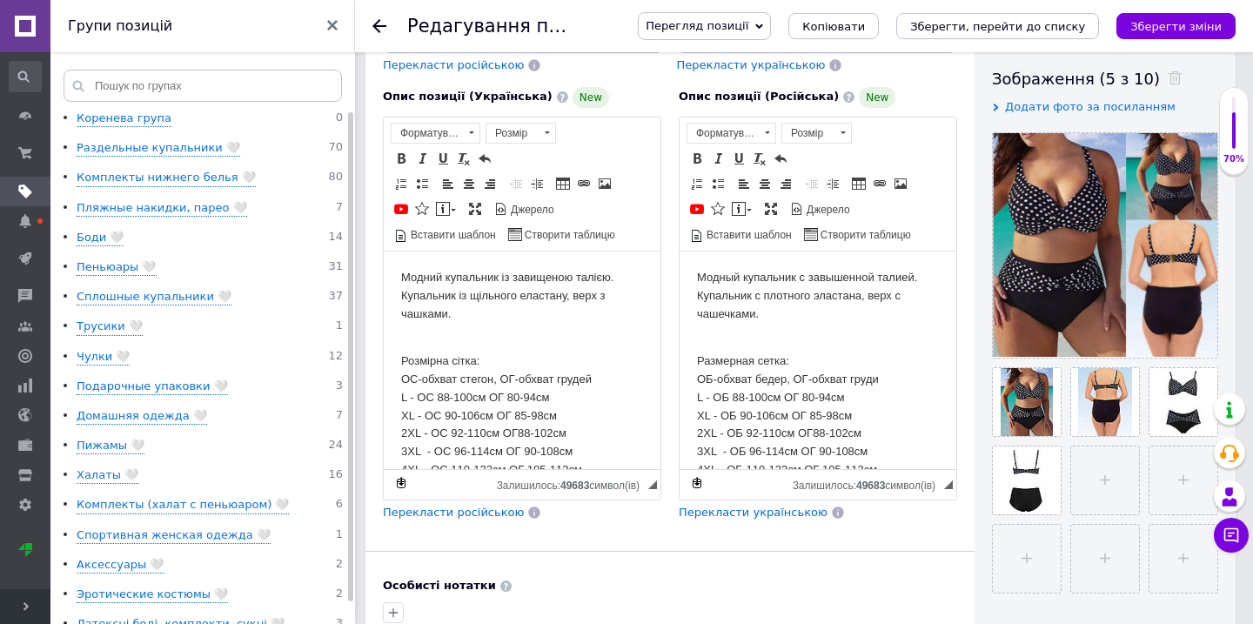
scroll to position [124, 0]
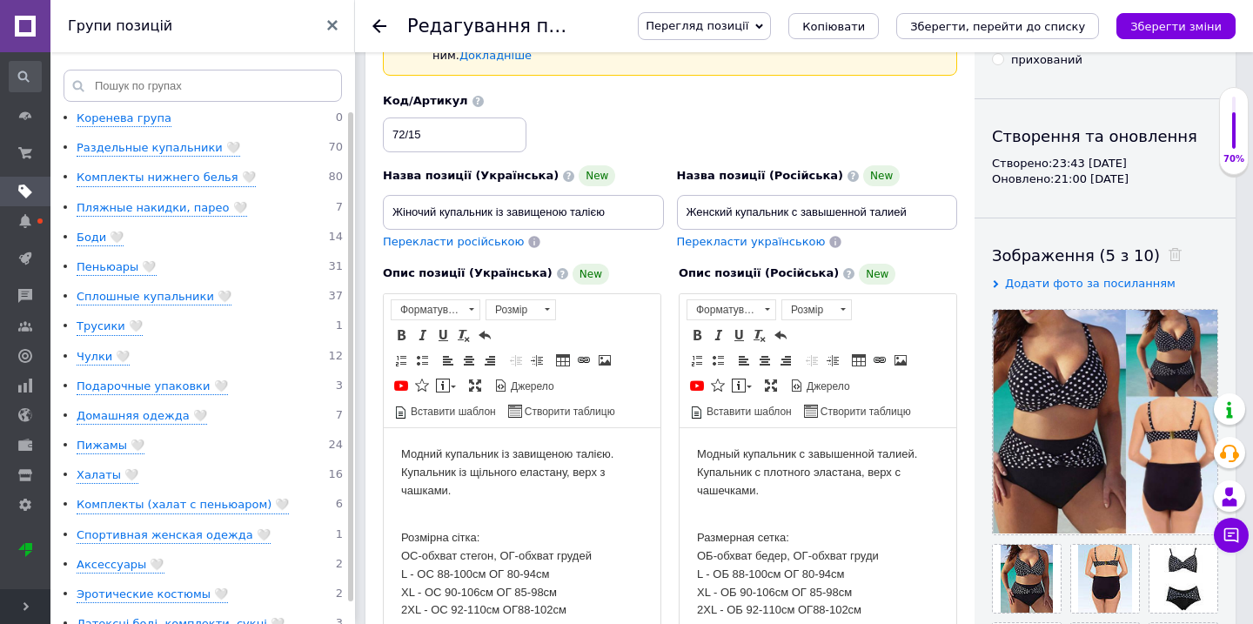
type input "купальник"
click at [633, 195] on input "Жіночий купальник із завищеною талією" at bounding box center [523, 212] width 281 height 35
click at [632, 195] on input "Жіночий купальник із завищеною талією" at bounding box center [523, 212] width 281 height 35
type input "Жіночий купальник із завищеною талією (розміри від L до 5XL)"
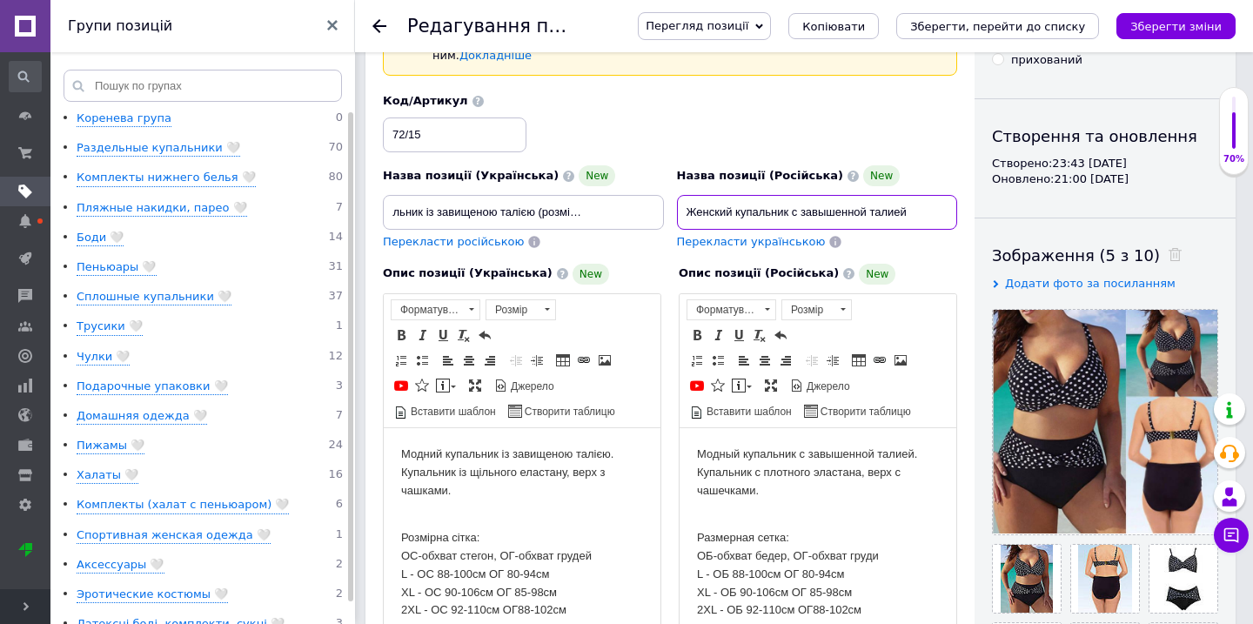
click at [929, 195] on input "Женский купальник с завышенной талией" at bounding box center [817, 212] width 281 height 35
type input "Женский купальник с завышенной талией (размеры от L до 5XL)"
click at [1159, 23] on icon "Зберегти зміни" at bounding box center [1175, 26] width 91 height 13
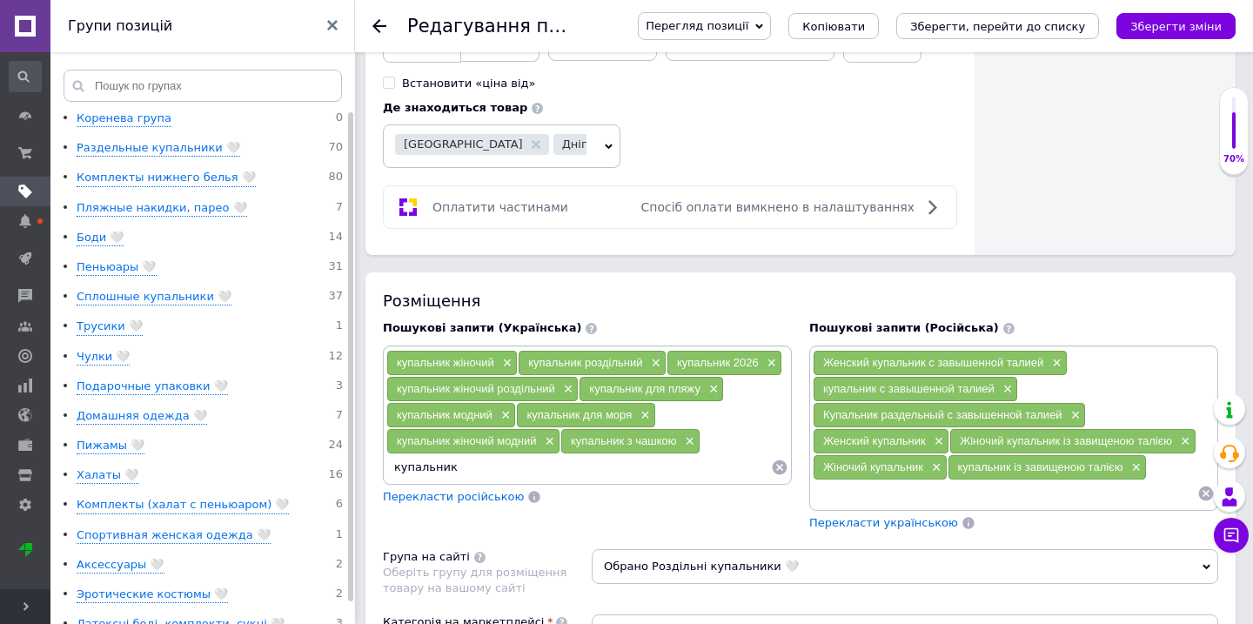
scroll to position [1047, 0]
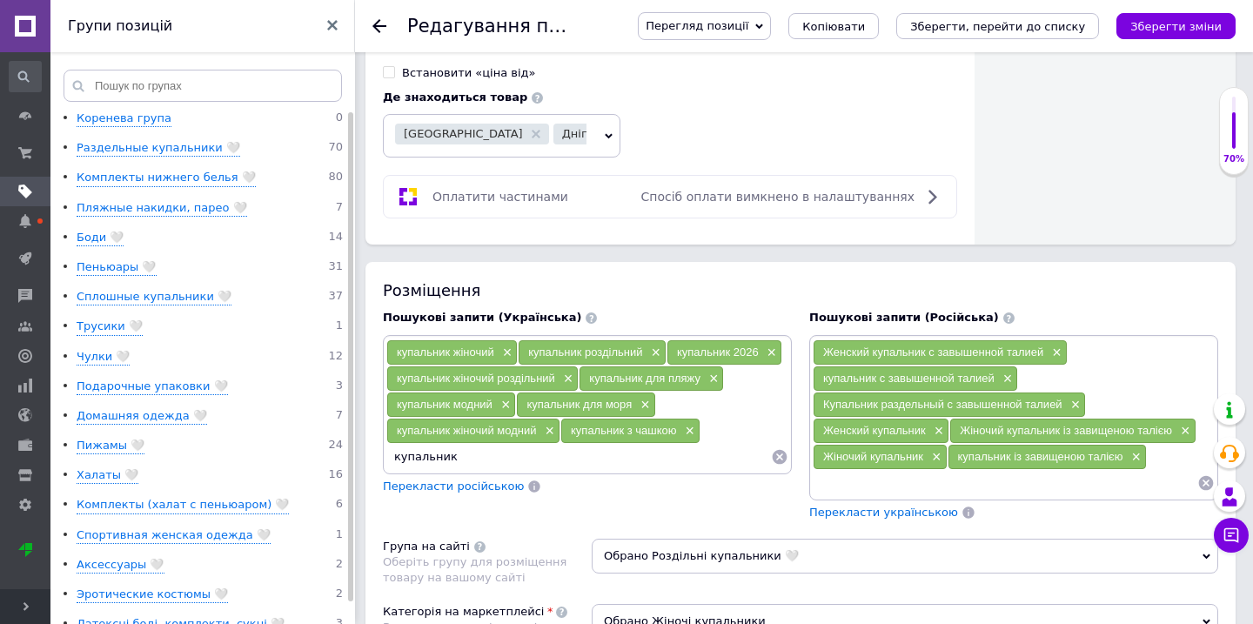
click at [576, 444] on input "купальник" at bounding box center [578, 457] width 385 height 26
type input "купальник великих розмірів"
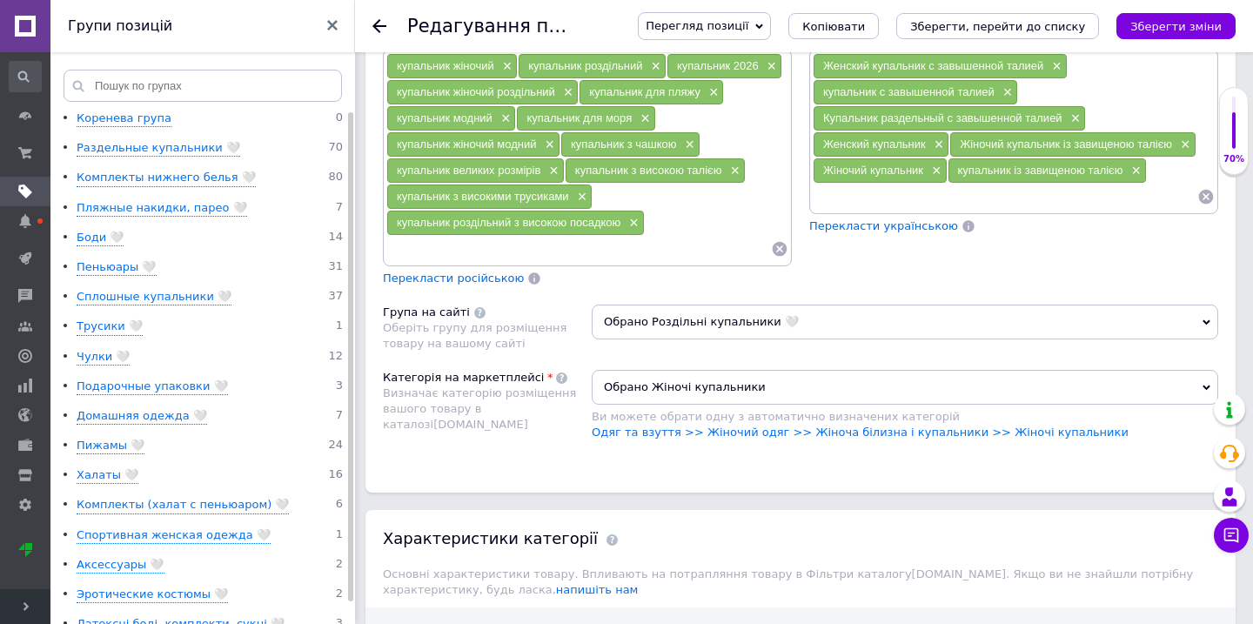
scroll to position [1192, 0]
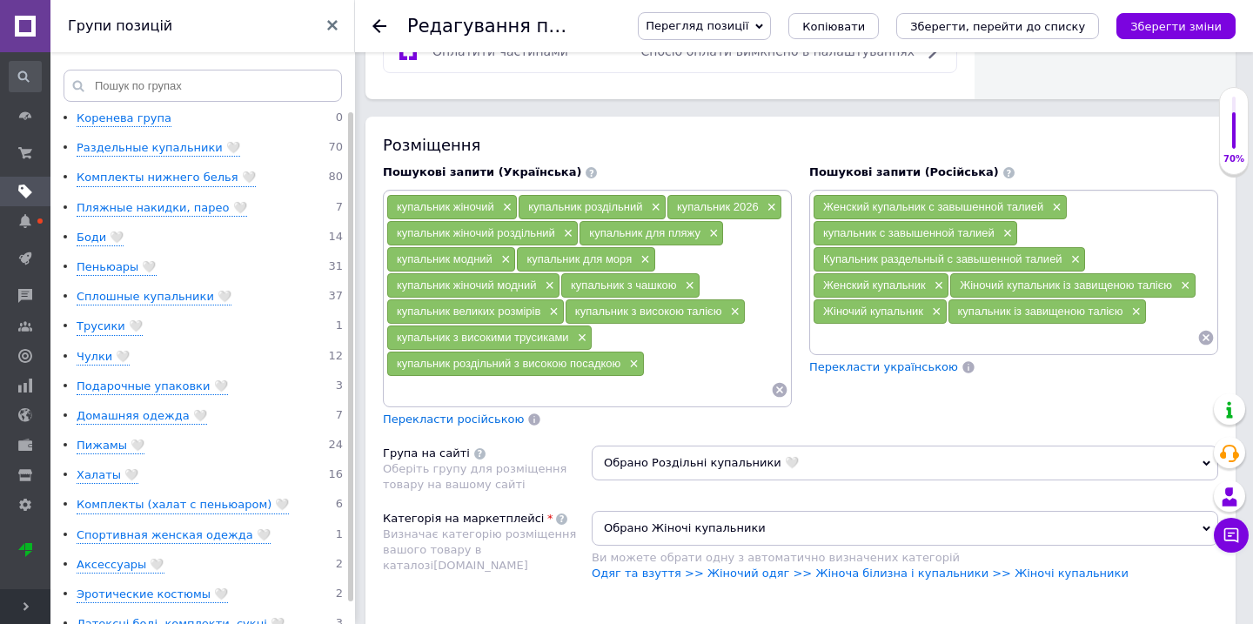
click at [1207, 331] on icon at bounding box center [1206, 338] width 15 height 15
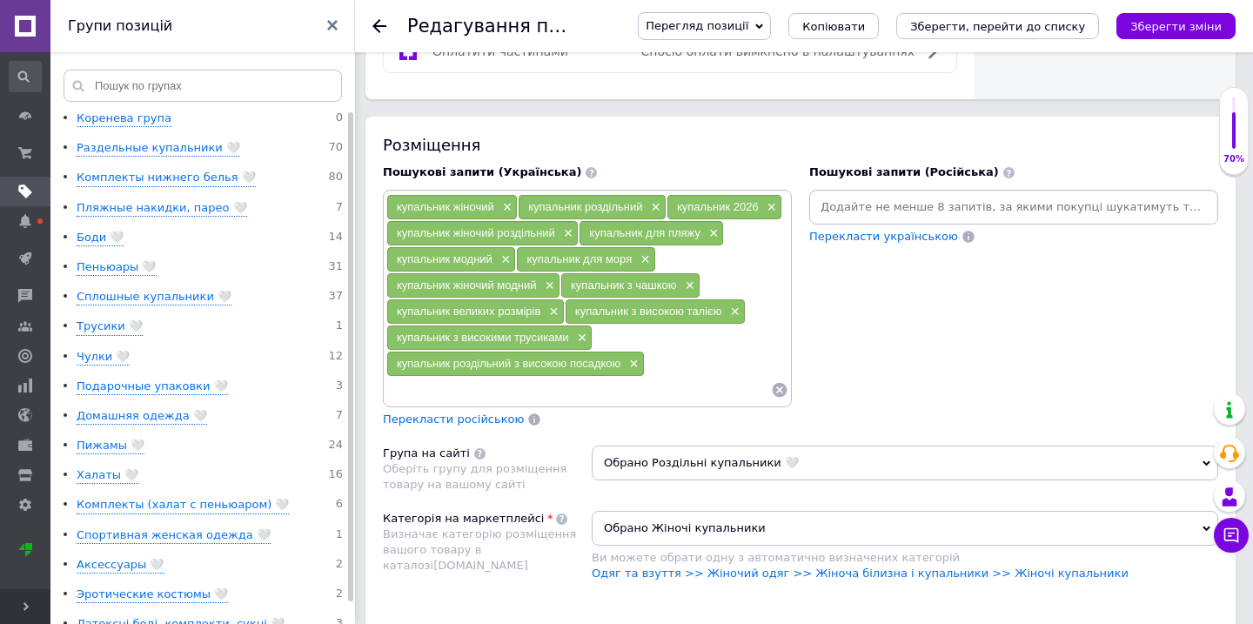
click at [851, 199] on input at bounding box center [1014, 207] width 402 height 26
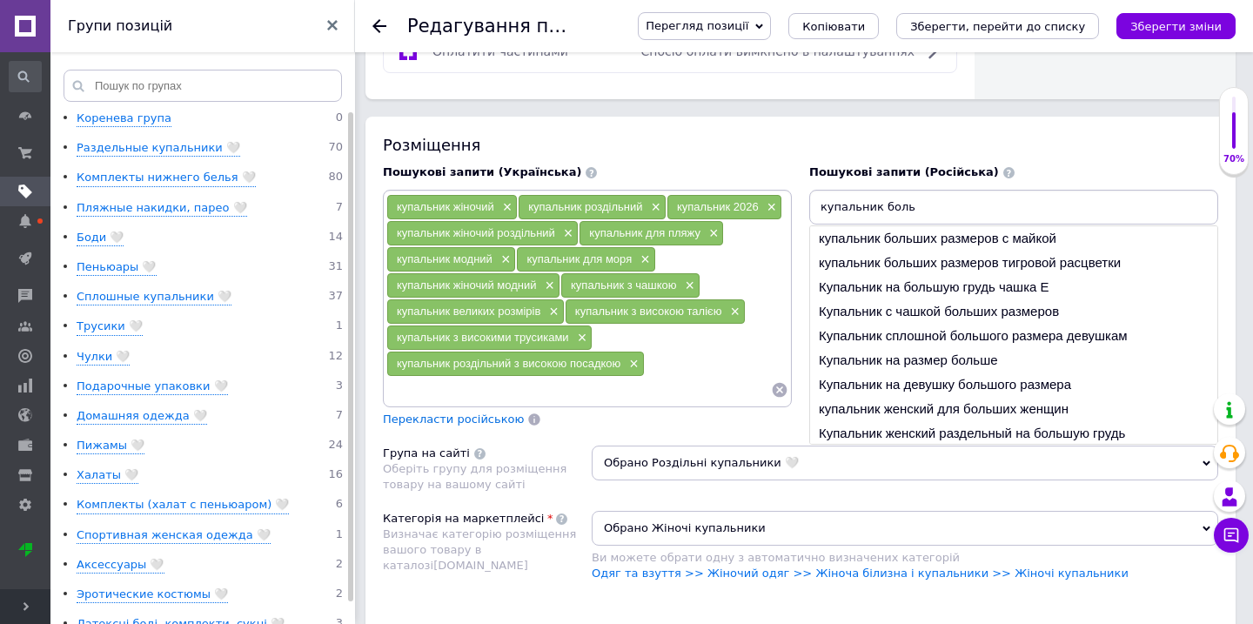
drag, startPoint x: 815, startPoint y: 191, endPoint x: 946, endPoint y: 194, distance: 130.6
click at [946, 194] on input "купальник боль" at bounding box center [1014, 207] width 402 height 26
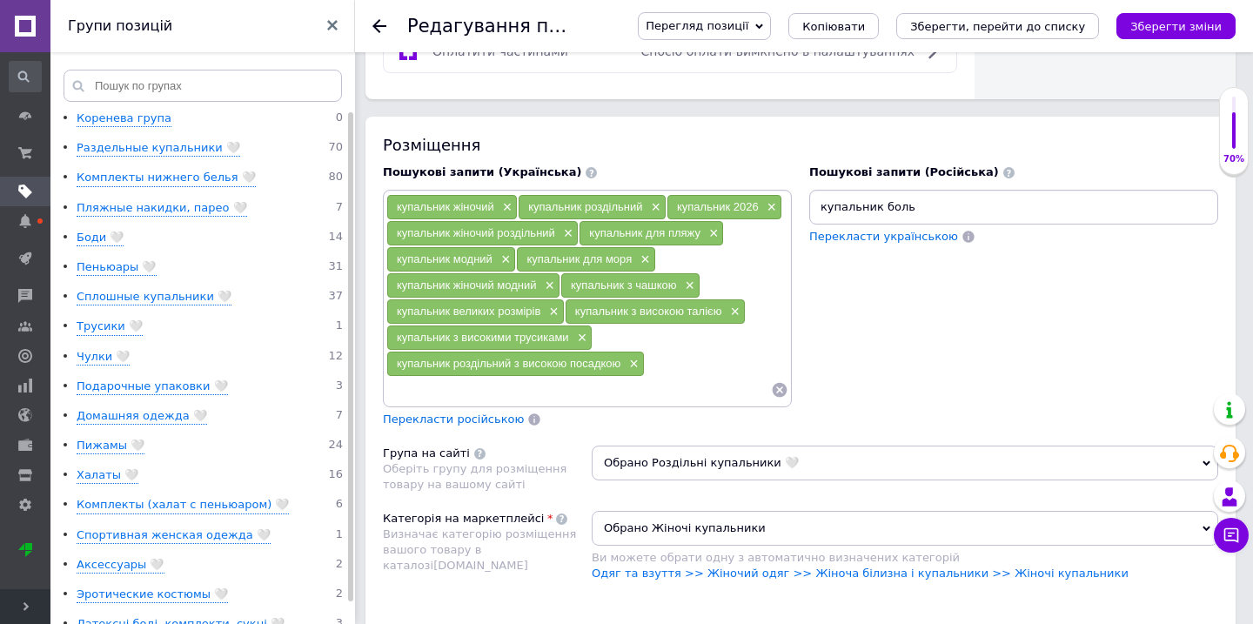
click at [946, 194] on input "купальник боль" at bounding box center [1014, 207] width 402 height 26
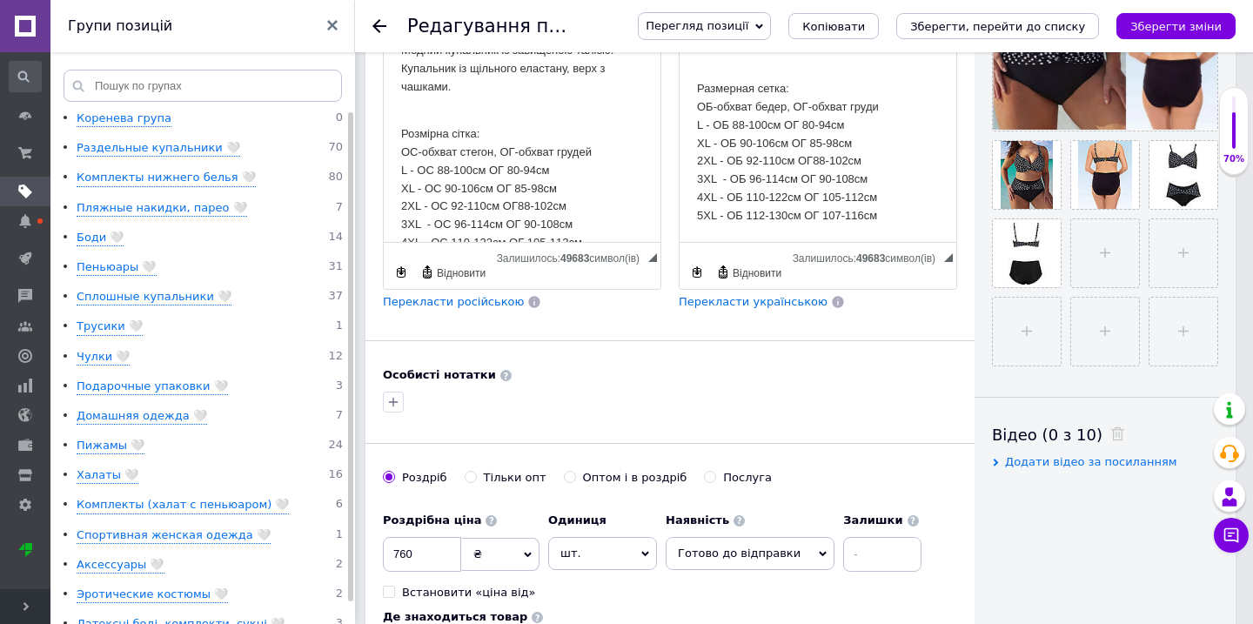
scroll to position [426, 0]
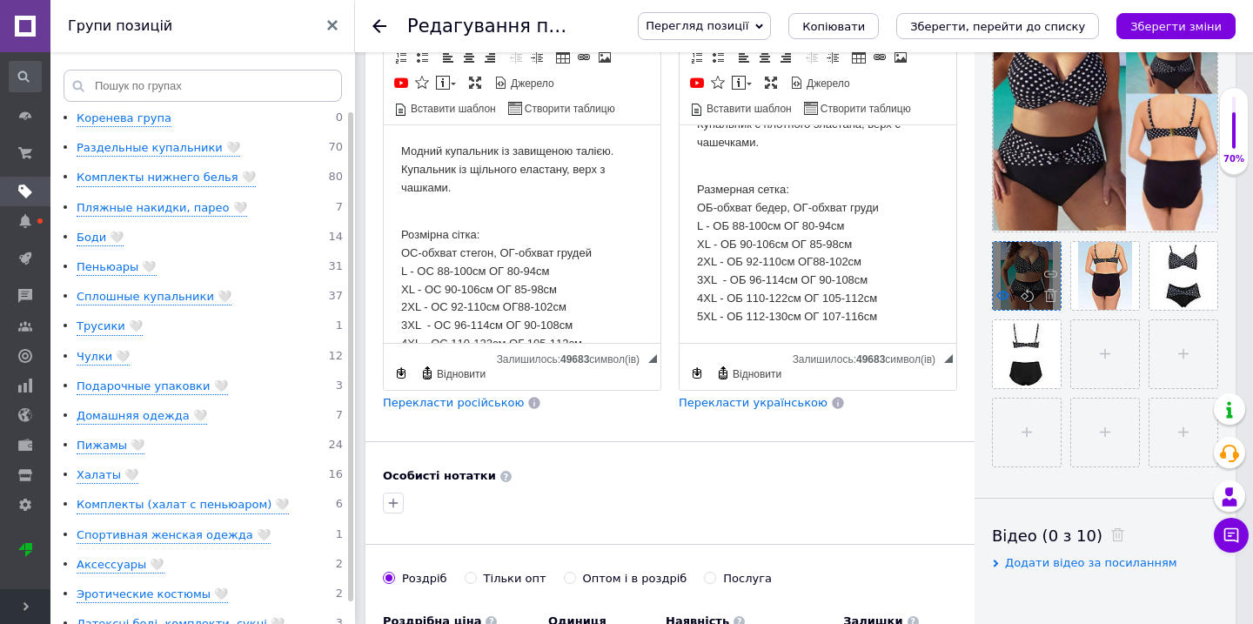
click at [1004, 296] on icon at bounding box center [1002, 295] width 13 height 13
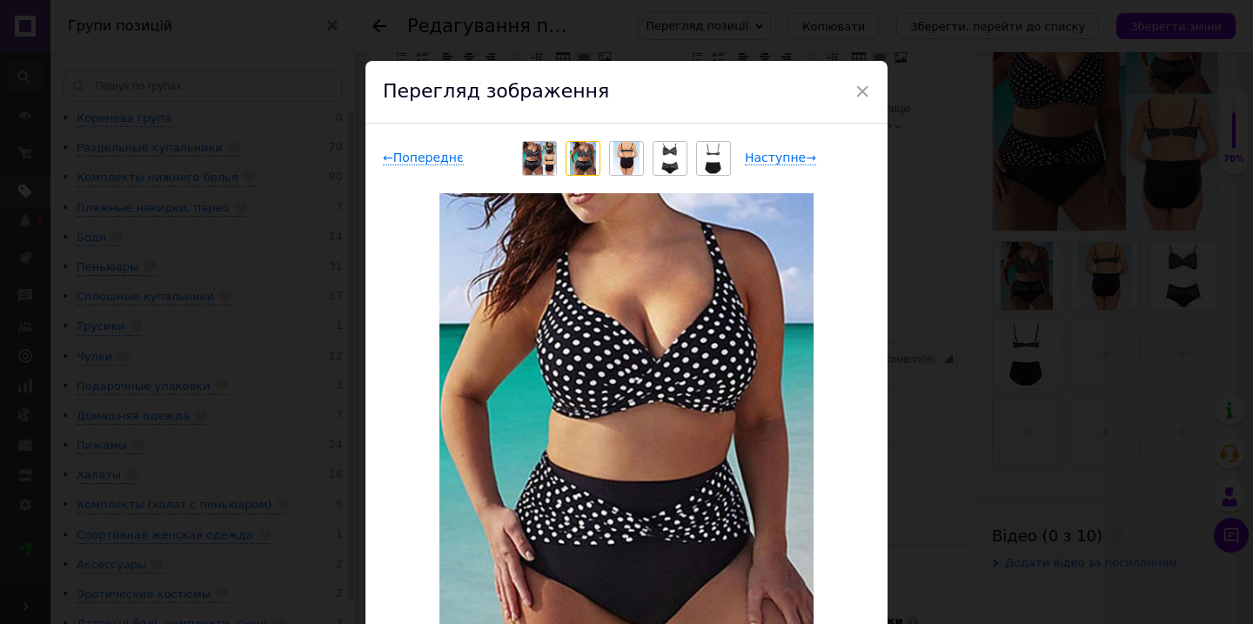
click at [948, 242] on div "× Перегляд зображення ← Попереднє Наступне → Видалити зображення Видалити всі з…" at bounding box center [626, 312] width 1253 height 624
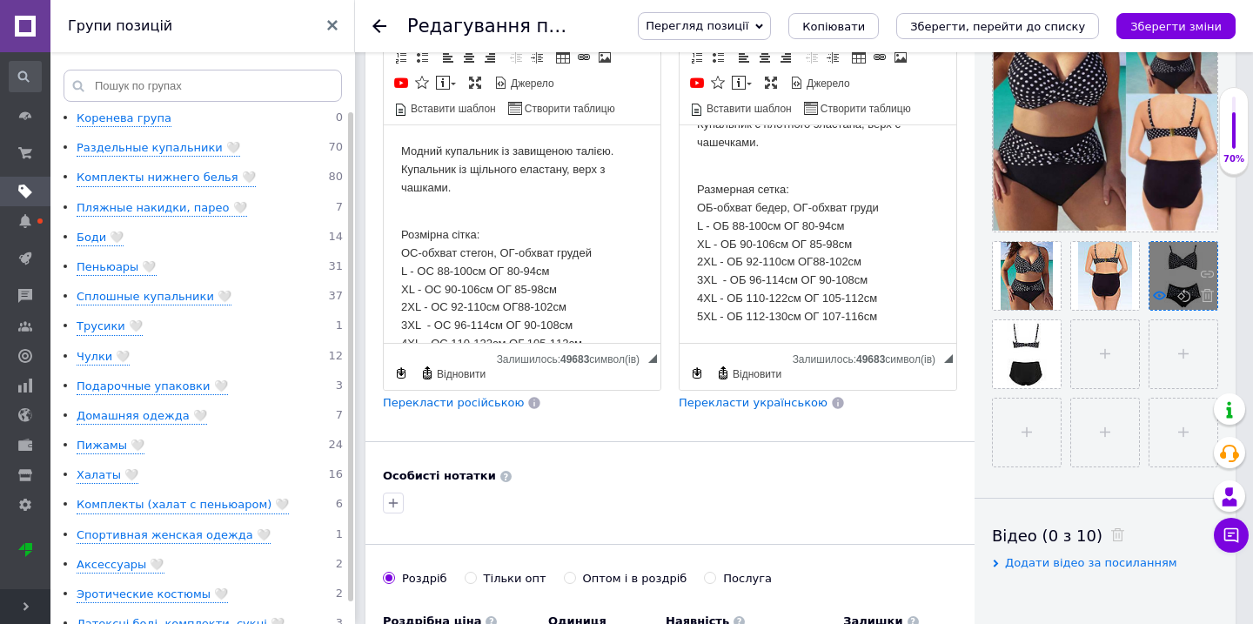
click at [1159, 298] on icon at bounding box center [1159, 295] width 13 height 13
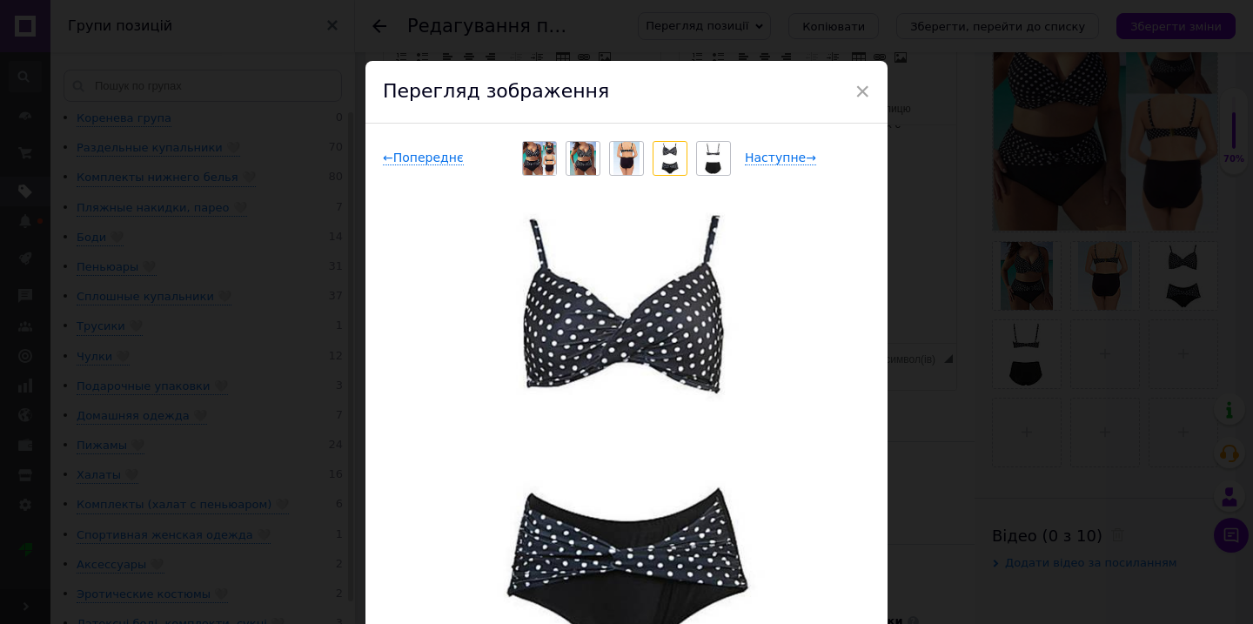
click at [995, 290] on div "× Перегляд зображення ← Попереднє Наступне → Видалити зображення Видалити всі з…" at bounding box center [626, 312] width 1253 height 624
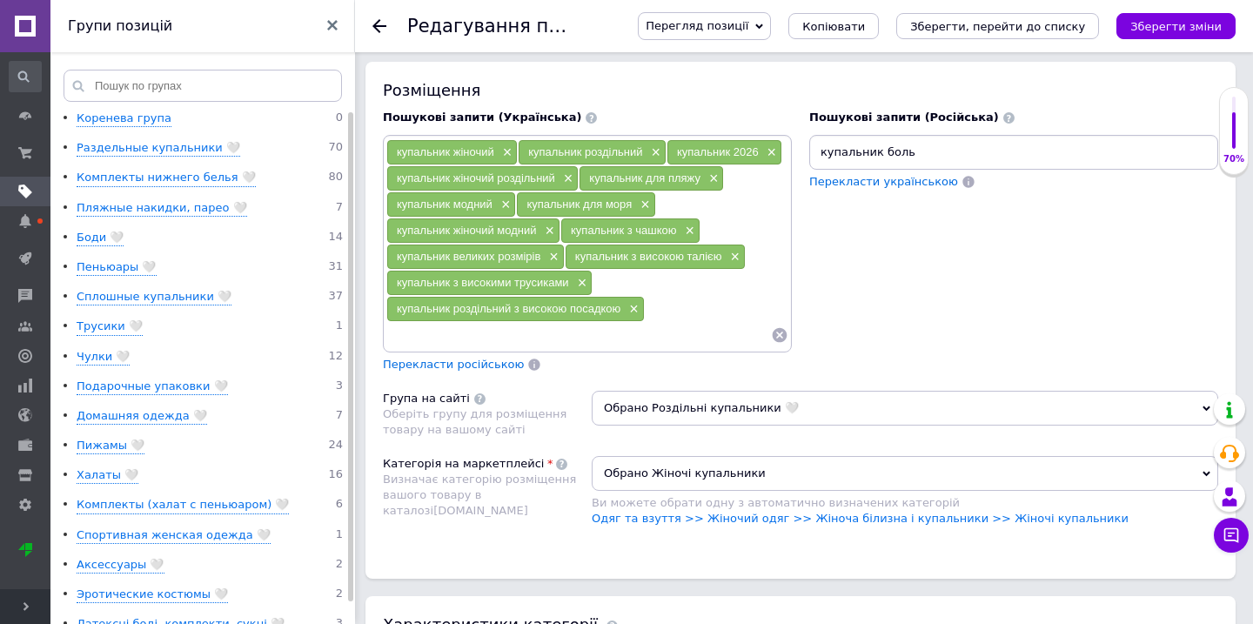
scroll to position [1249, 0]
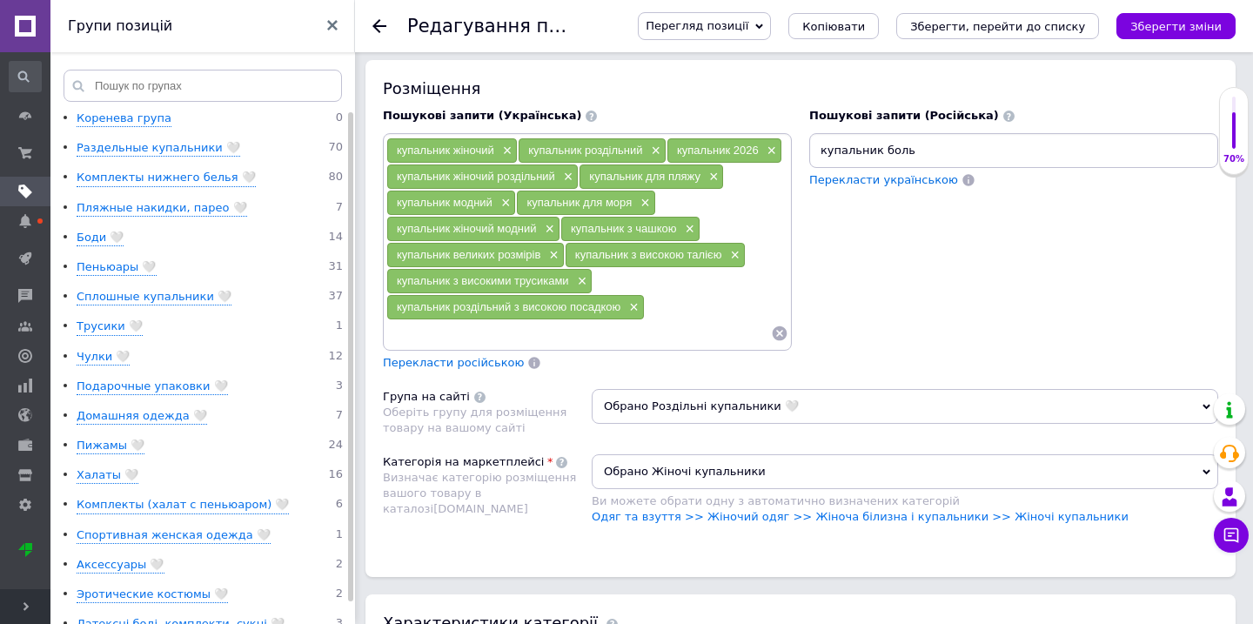
click at [943, 137] on input "купальник боль" at bounding box center [1014, 150] width 402 height 26
click at [942, 145] on input "купальник боль" at bounding box center [1014, 150] width 402 height 26
type input "купальник боль"
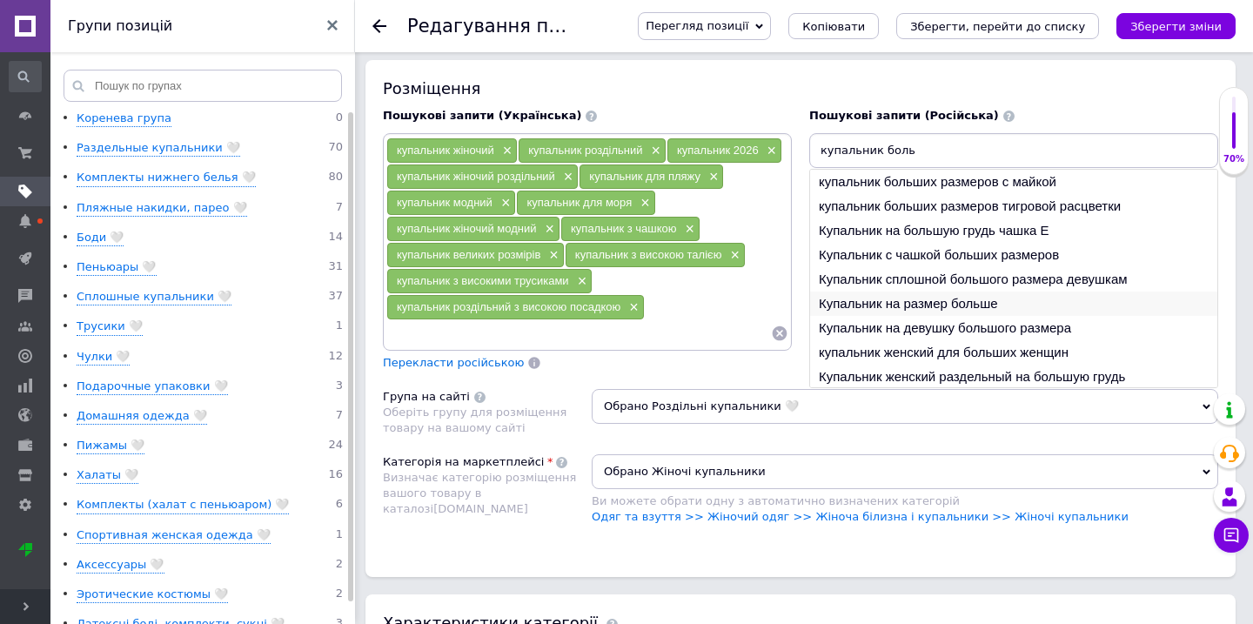
scroll to position [26, 0]
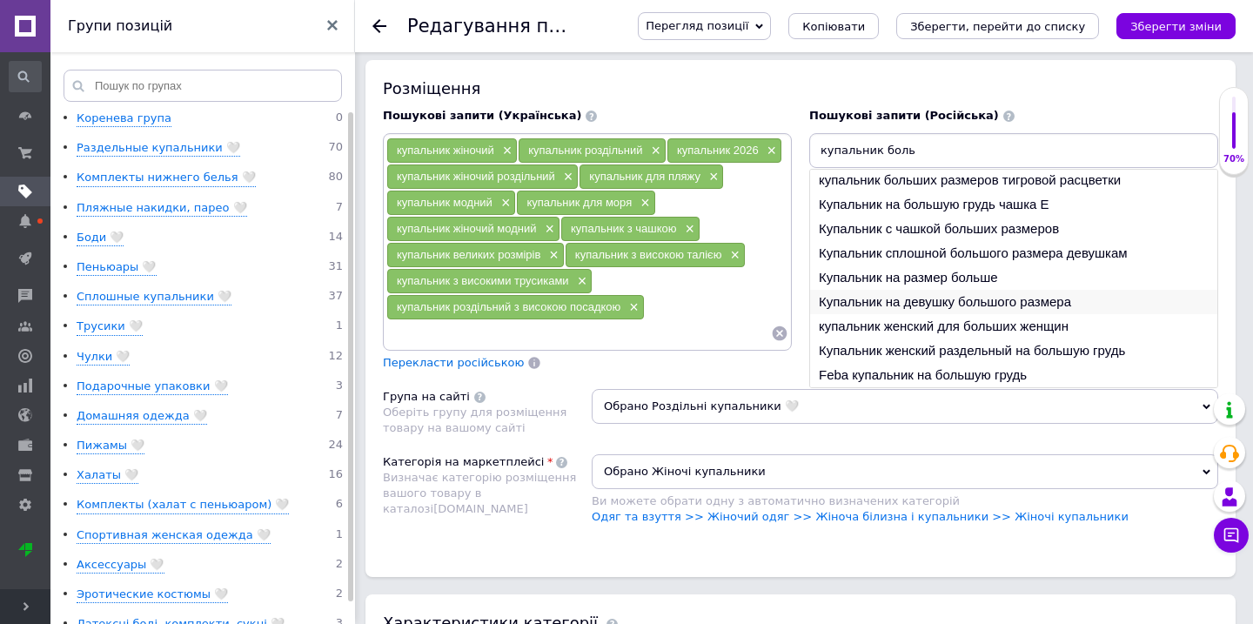
click at [1046, 291] on li "Купальник на девушку большого размера" at bounding box center [1013, 302] width 407 height 24
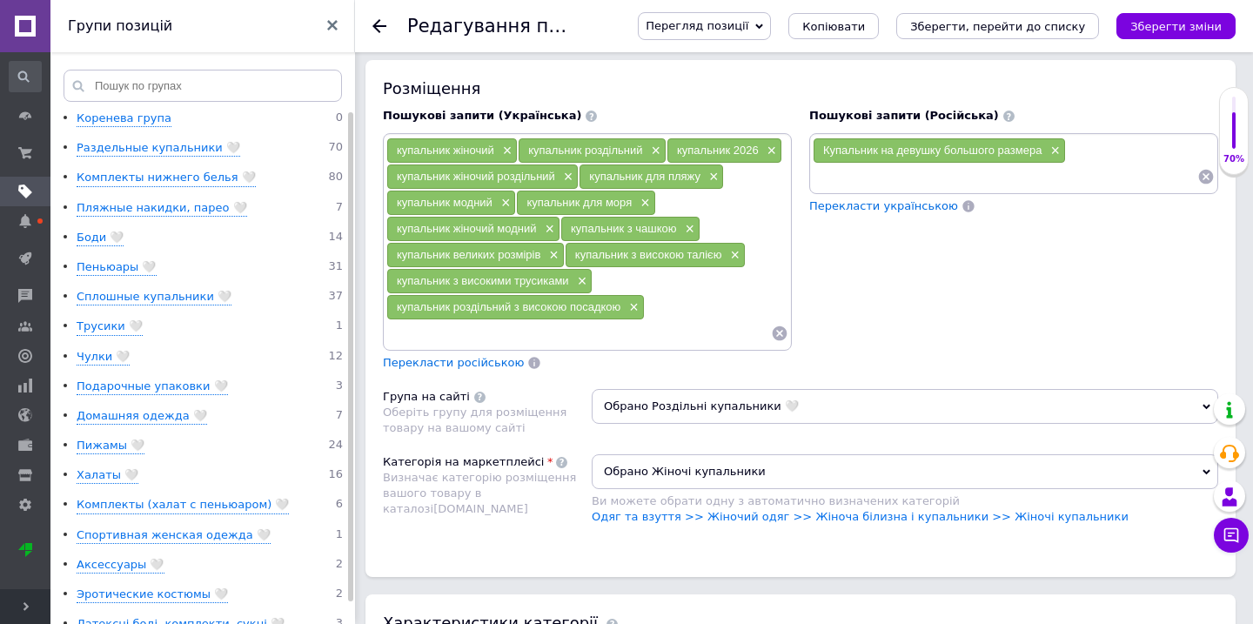
click at [901, 175] on input at bounding box center [1005, 177] width 385 height 26
paste input "купальник боль"
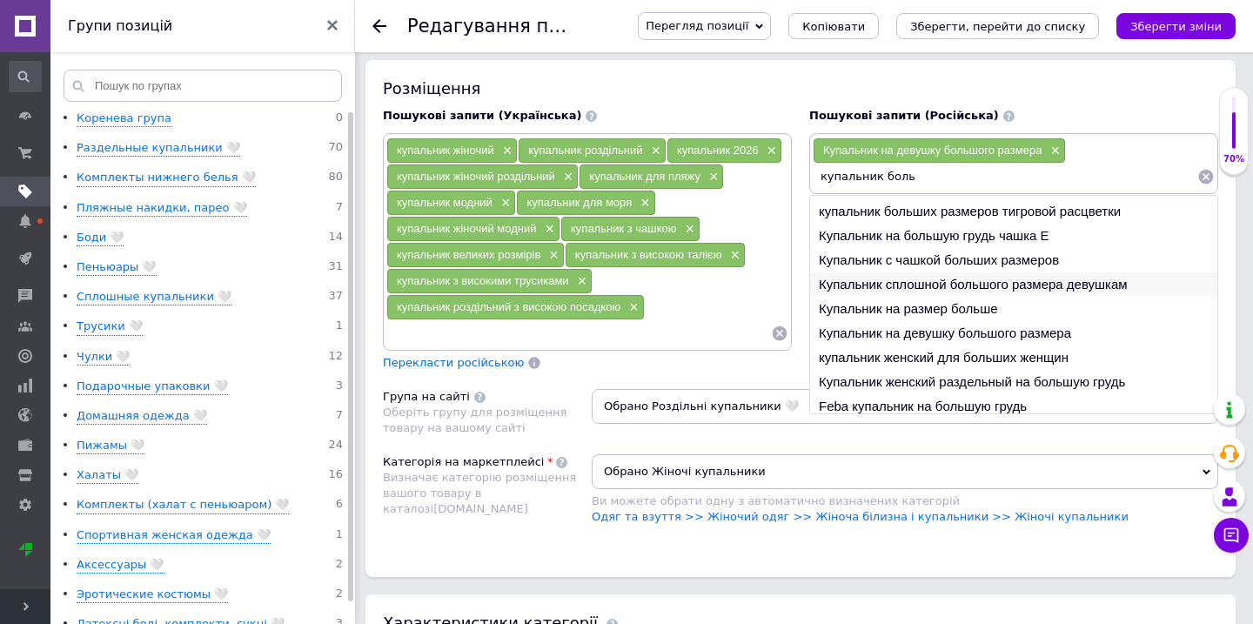
scroll to position [23, 0]
type input "купальник боль"
click at [914, 344] on li "купальник женский для больших женщин" at bounding box center [1013, 356] width 407 height 24
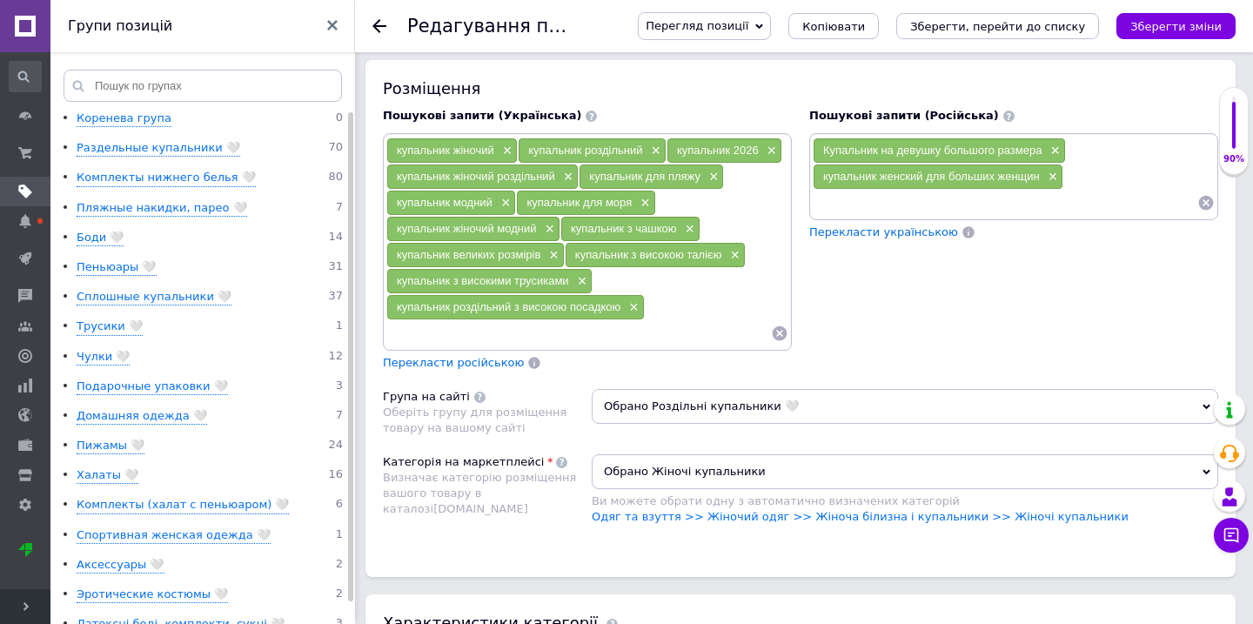
click at [906, 196] on input at bounding box center [1005, 203] width 385 height 26
paste input "купальник боль"
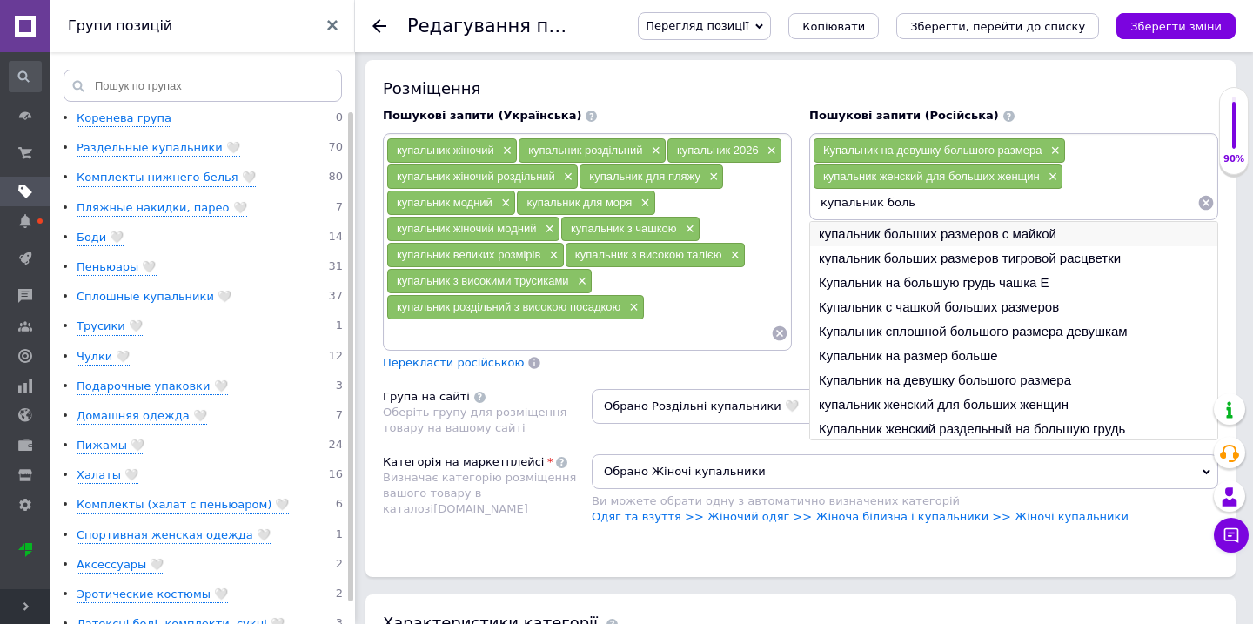
scroll to position [26, 0]
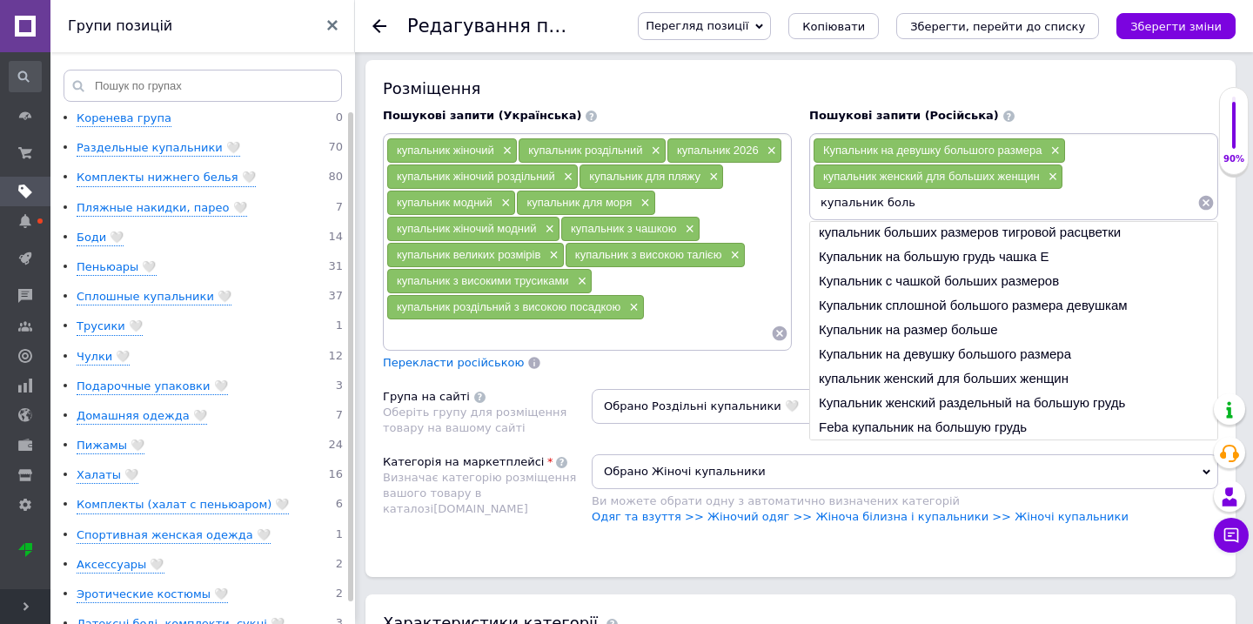
click at [932, 192] on input "купальник боль" at bounding box center [1005, 203] width 385 height 26
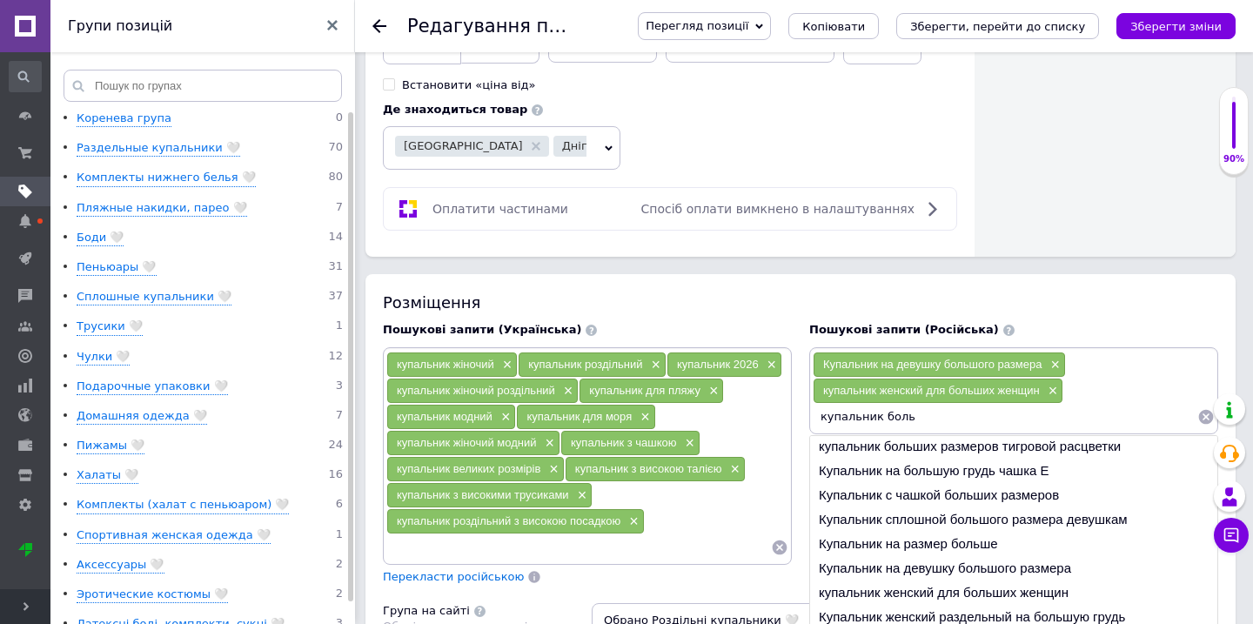
scroll to position [1051, 0]
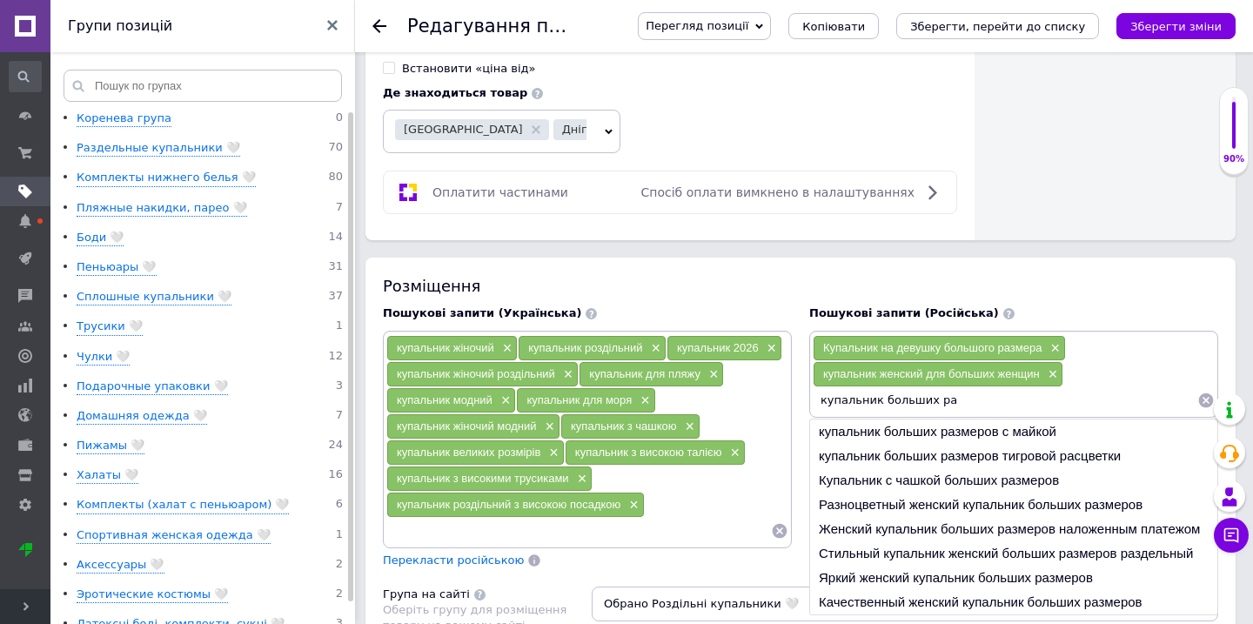
drag, startPoint x: 820, startPoint y: 386, endPoint x: 1009, endPoint y: 386, distance: 188.8
click at [1010, 387] on input "купальник больших ра" at bounding box center [1005, 400] width 385 height 26
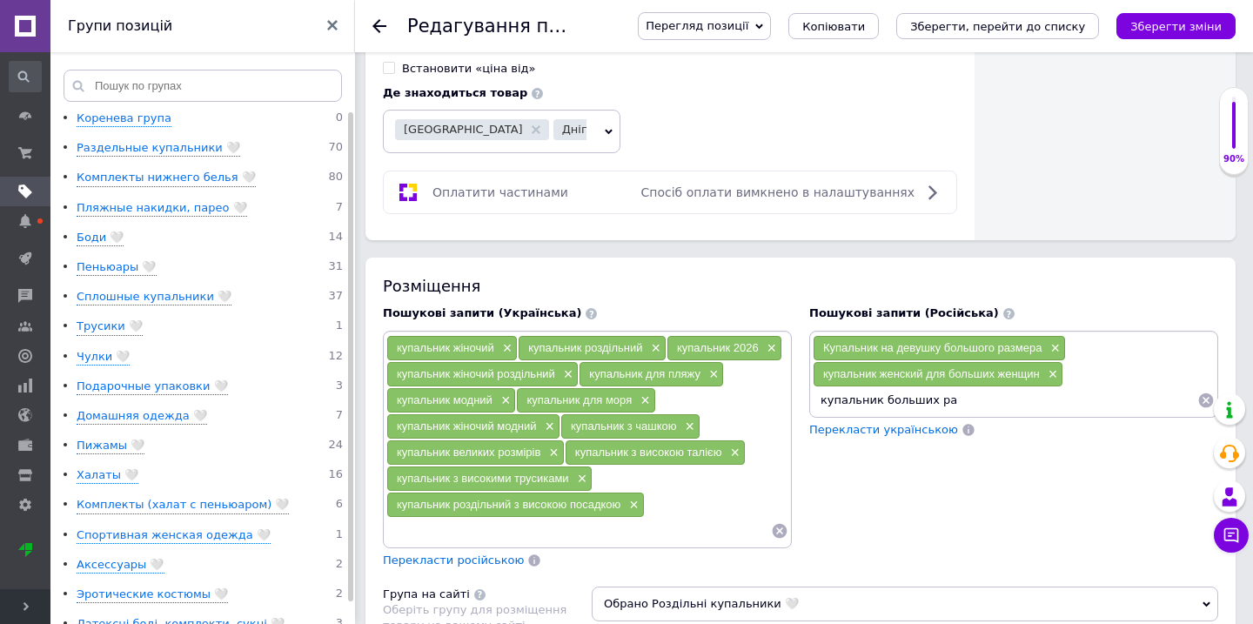
click at [1009, 387] on input "купальник больших ра" at bounding box center [1005, 400] width 385 height 26
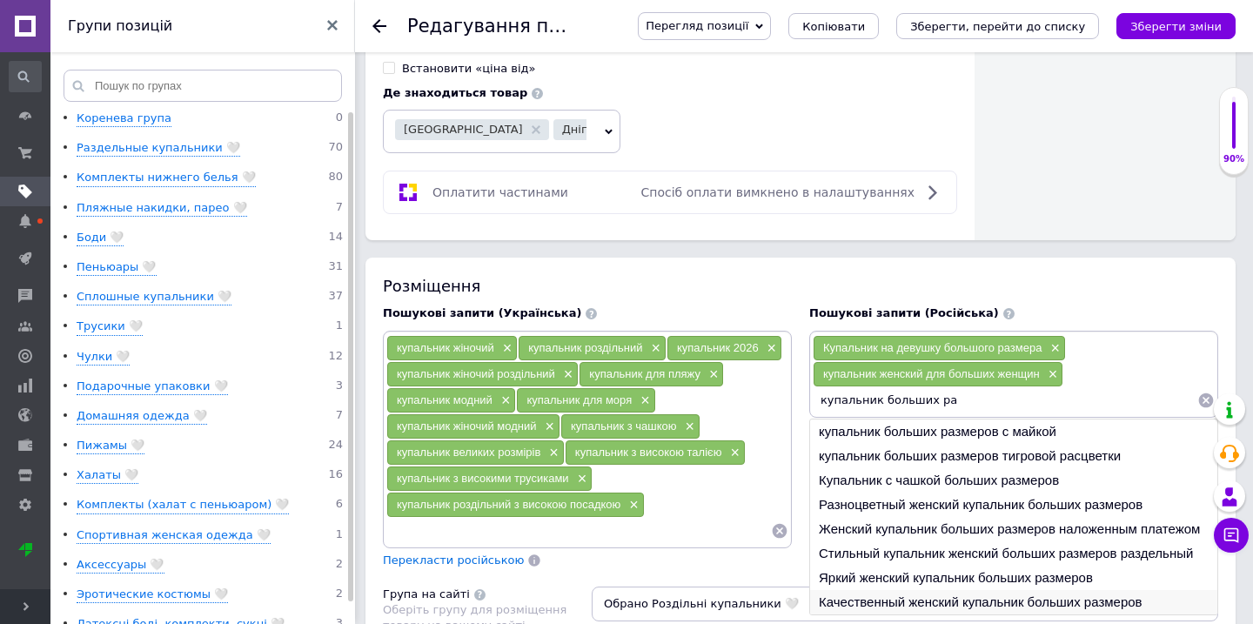
type input "купальник больших ра"
click at [896, 590] on li "Качественный женский купальник больших размеров" at bounding box center [1013, 602] width 407 height 24
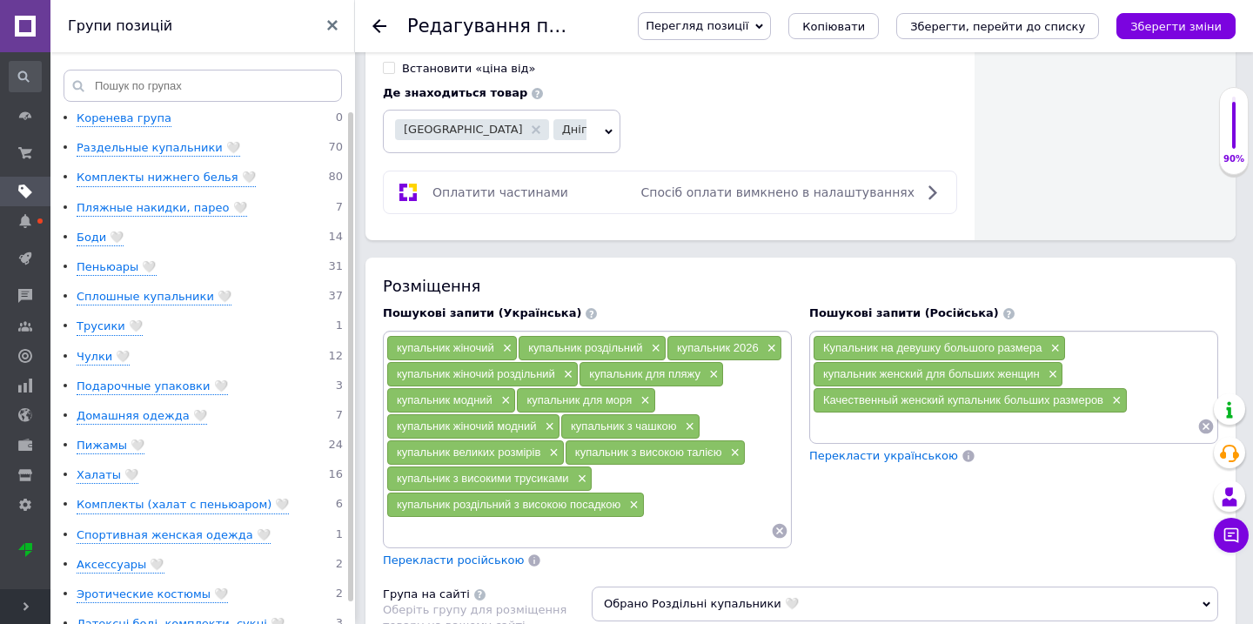
click at [868, 425] on input at bounding box center [1005, 426] width 385 height 26
paste input "купальник больших ра"
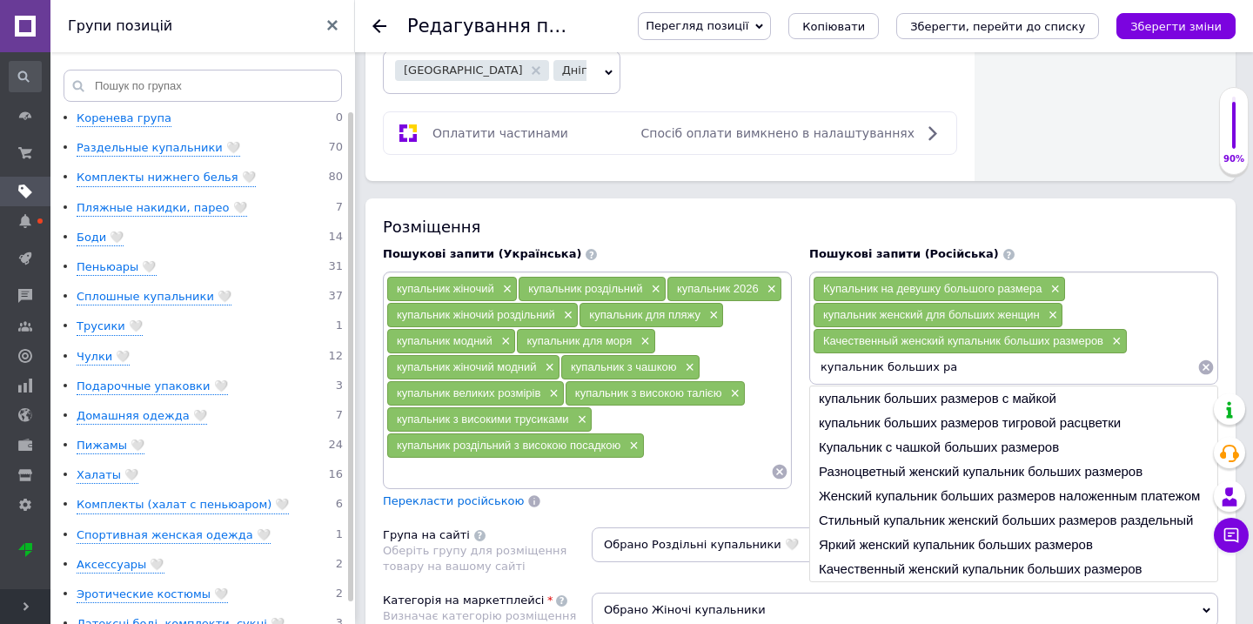
scroll to position [1113, 0]
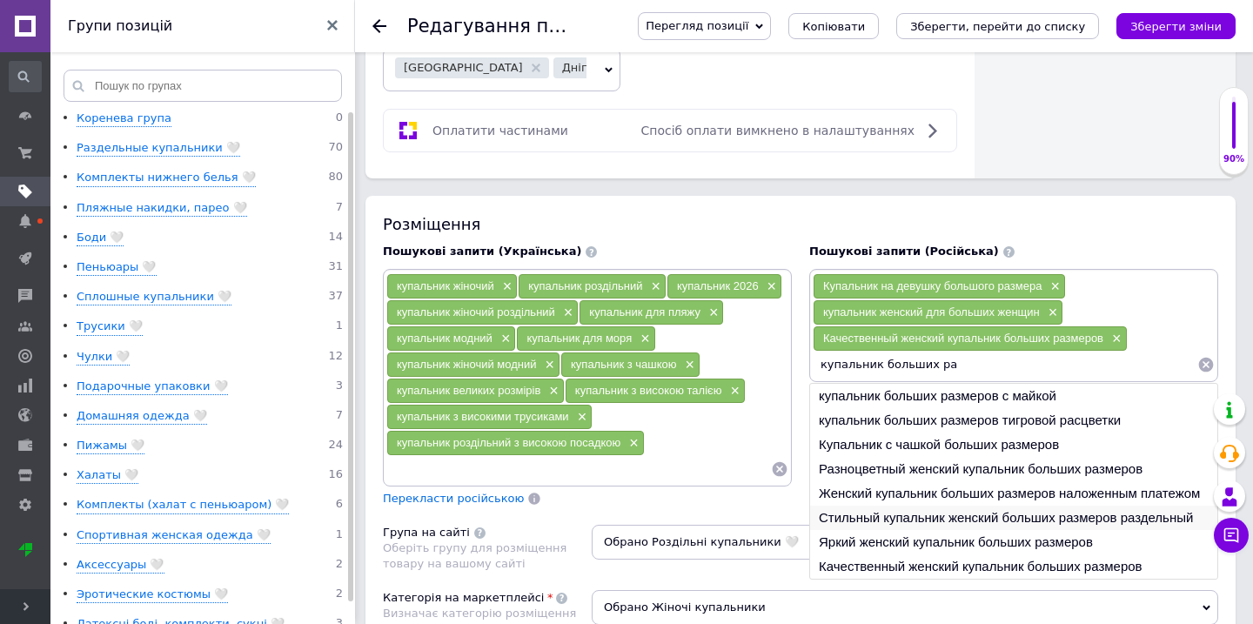
type input "купальник больших ра"
click at [919, 506] on li "Стильный купальник женский больших размеров раздельный" at bounding box center [1013, 518] width 407 height 24
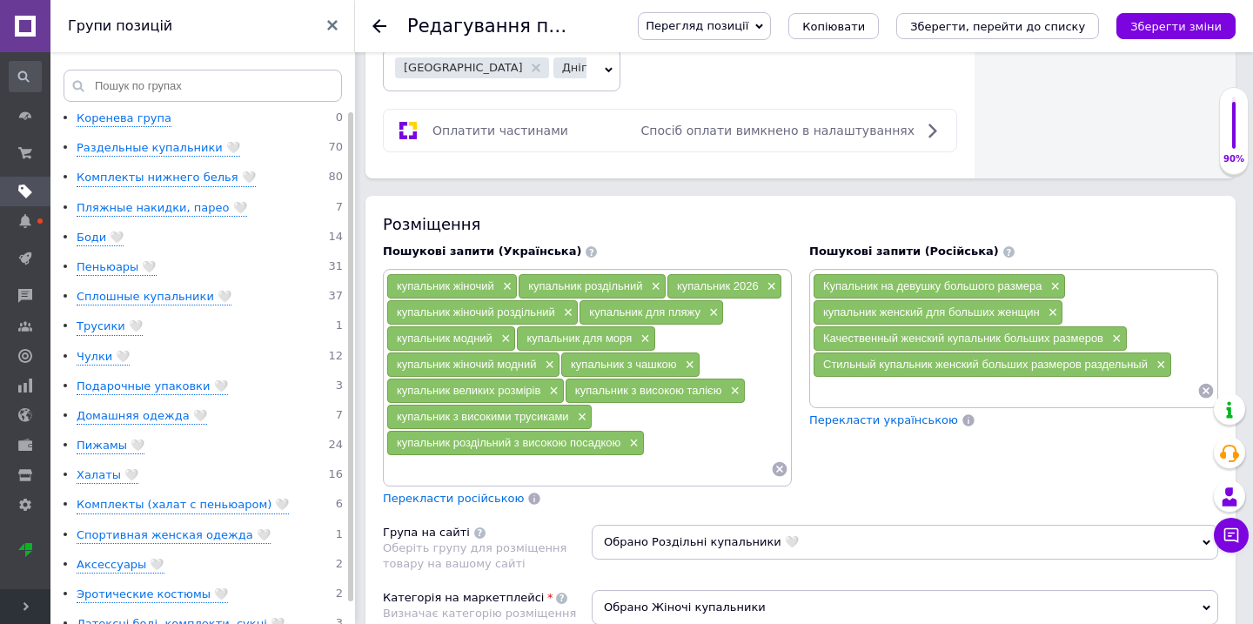
click at [895, 381] on input at bounding box center [1005, 391] width 385 height 26
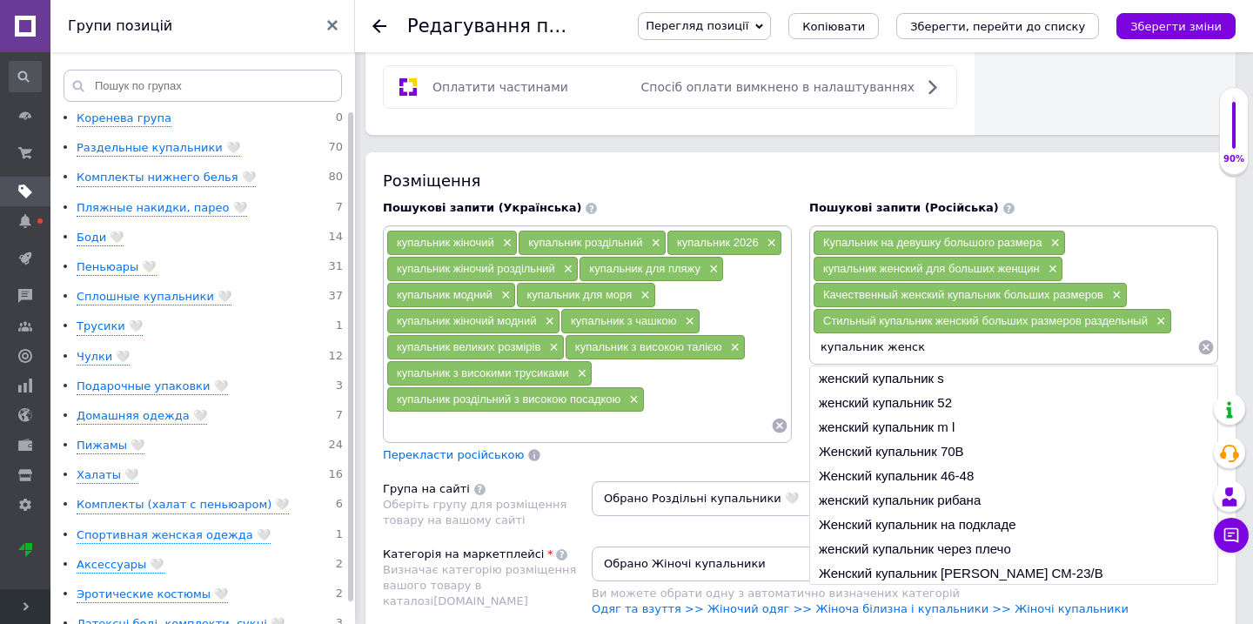
scroll to position [1159, 0]
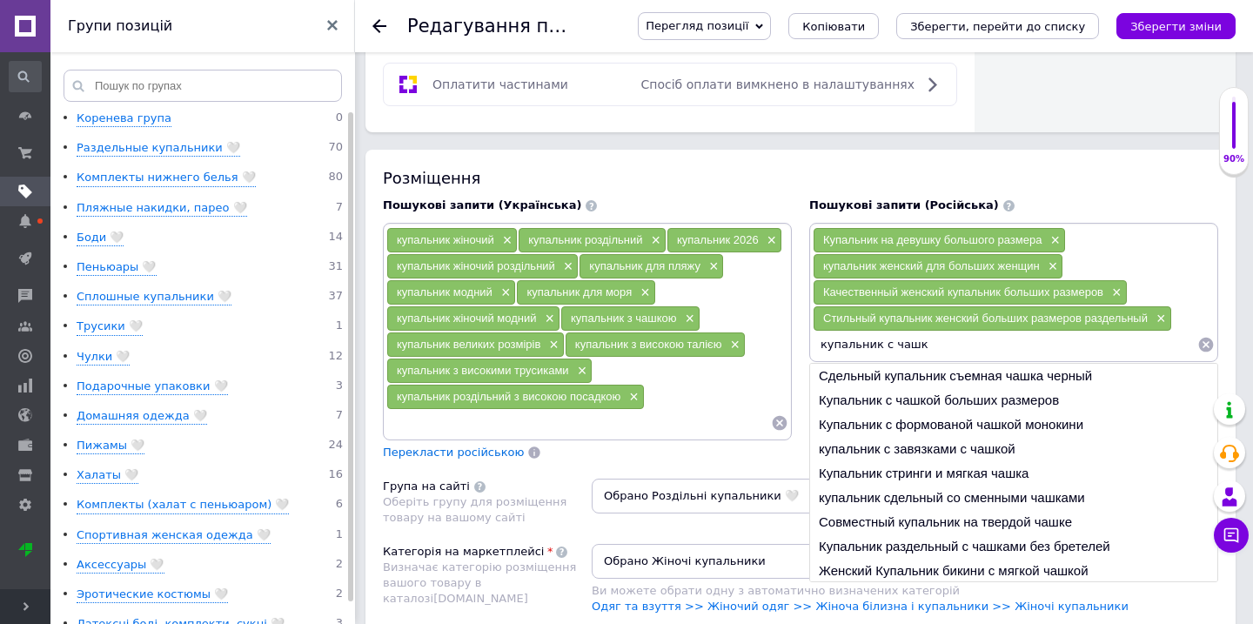
drag, startPoint x: 821, startPoint y: 325, endPoint x: 967, endPoint y: 332, distance: 146.3
click at [967, 332] on input "купальник с чашк" at bounding box center [1005, 345] width 385 height 26
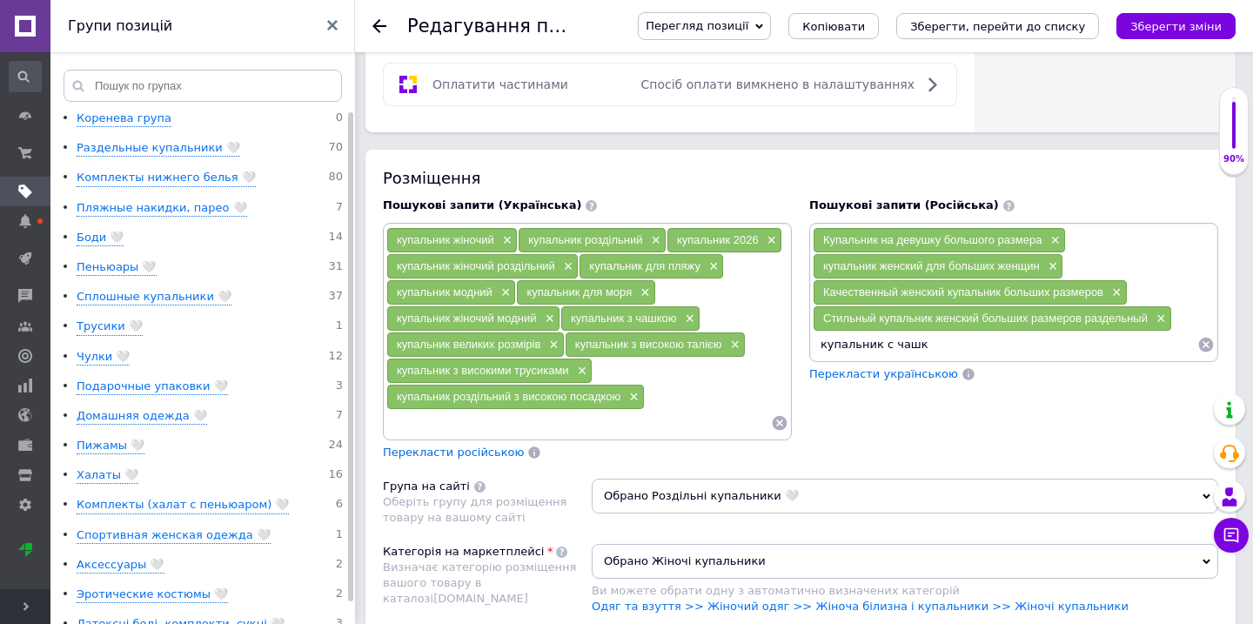
click at [967, 332] on input "купальник с чашк" at bounding box center [1005, 345] width 385 height 26
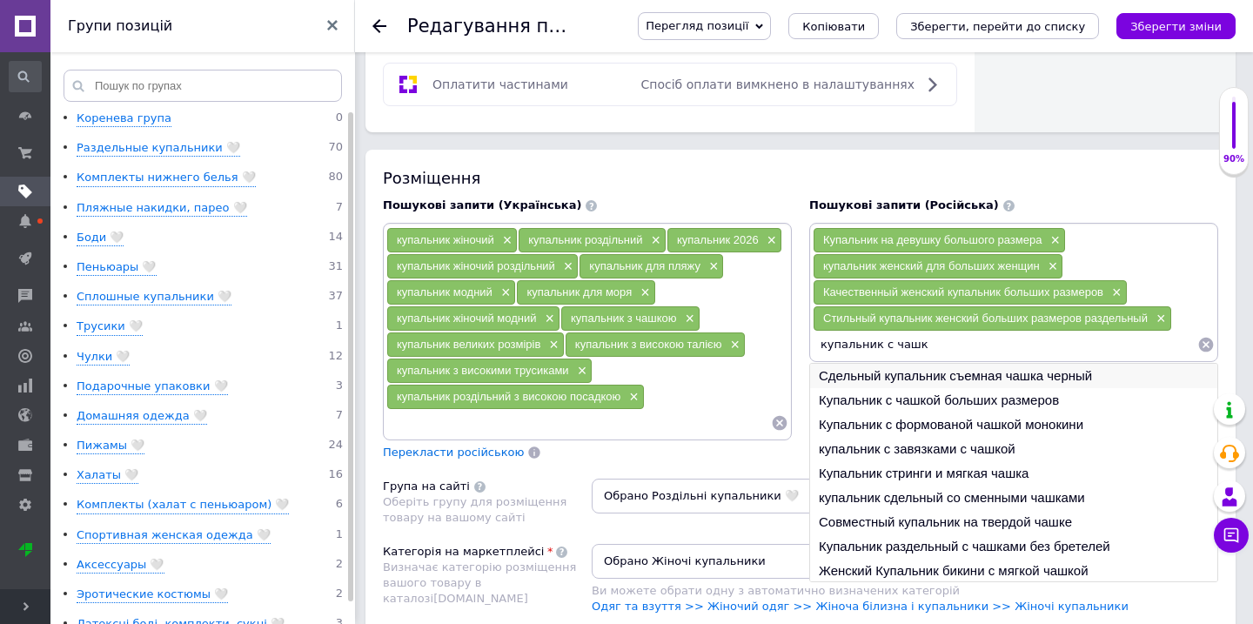
type input "купальник с чашк"
click at [941, 364] on li "Сдельный купальник съемная чашка черный" at bounding box center [1013, 376] width 407 height 24
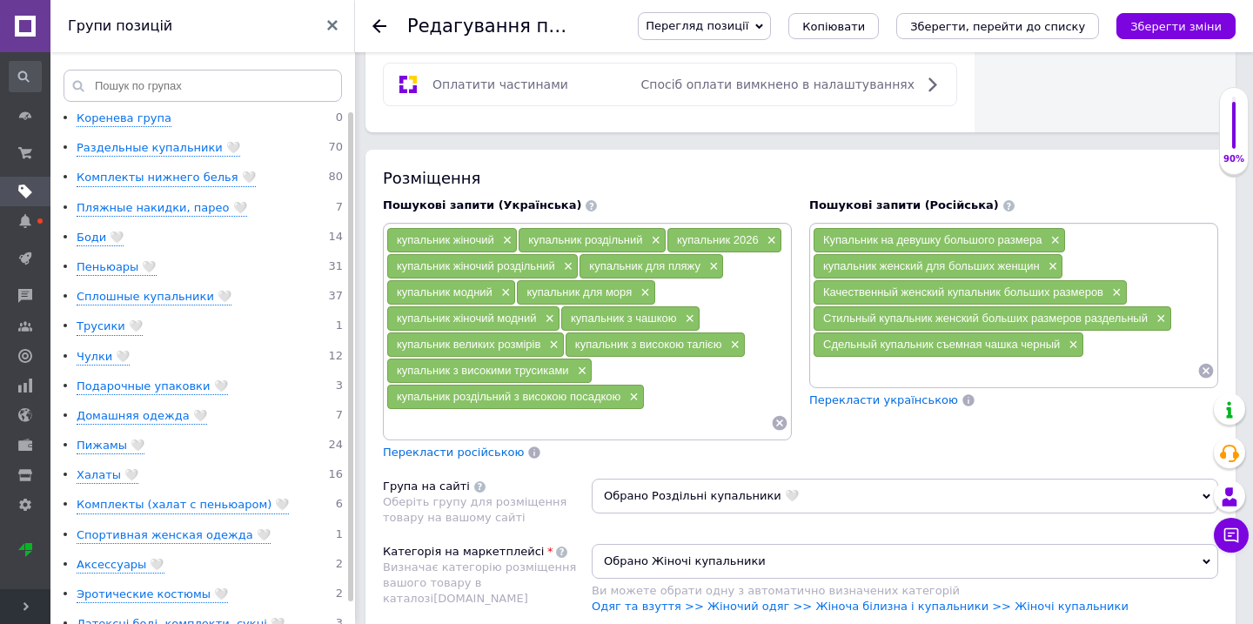
click at [939, 358] on input at bounding box center [1005, 371] width 385 height 26
paste input "купальник с чашк"
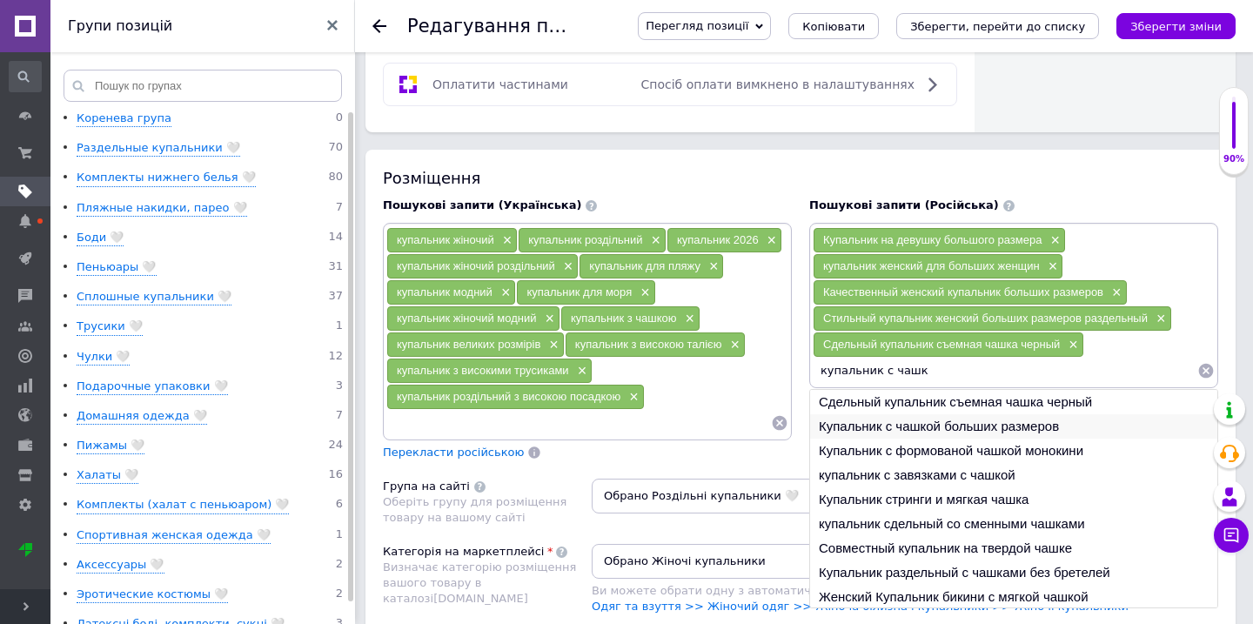
type input "купальник с чашк"
click at [933, 415] on li "Купальник с чашкой больших размеров" at bounding box center [1013, 426] width 407 height 24
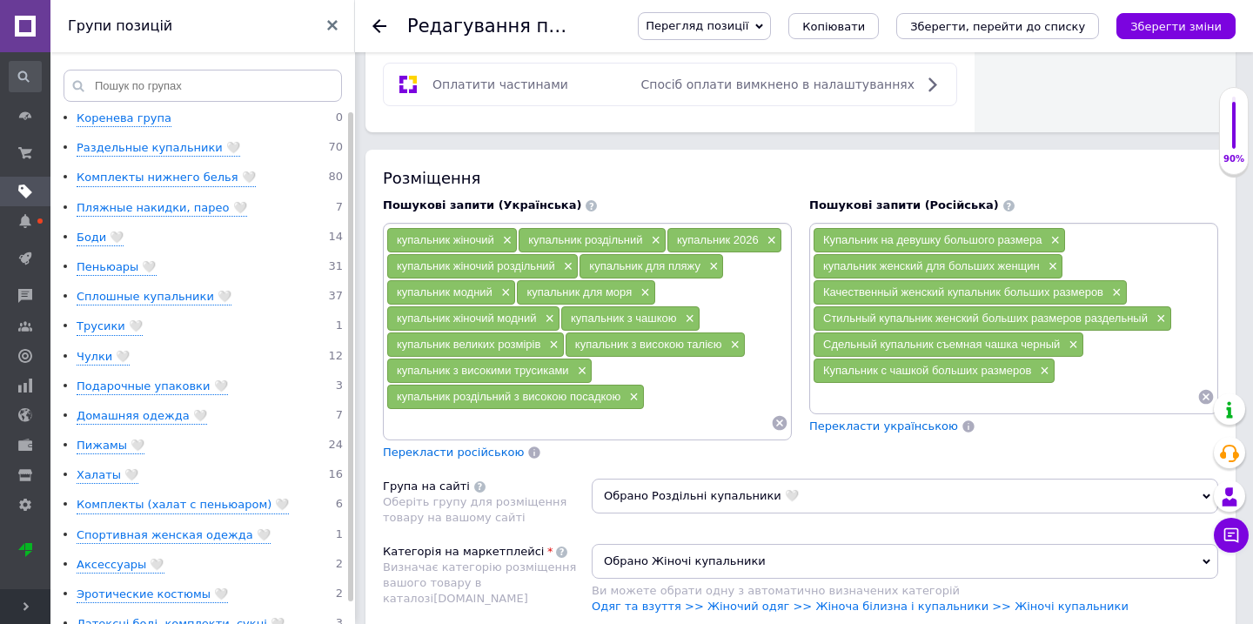
click at [935, 384] on input at bounding box center [1005, 397] width 385 height 26
paste input "купальник с чашк"
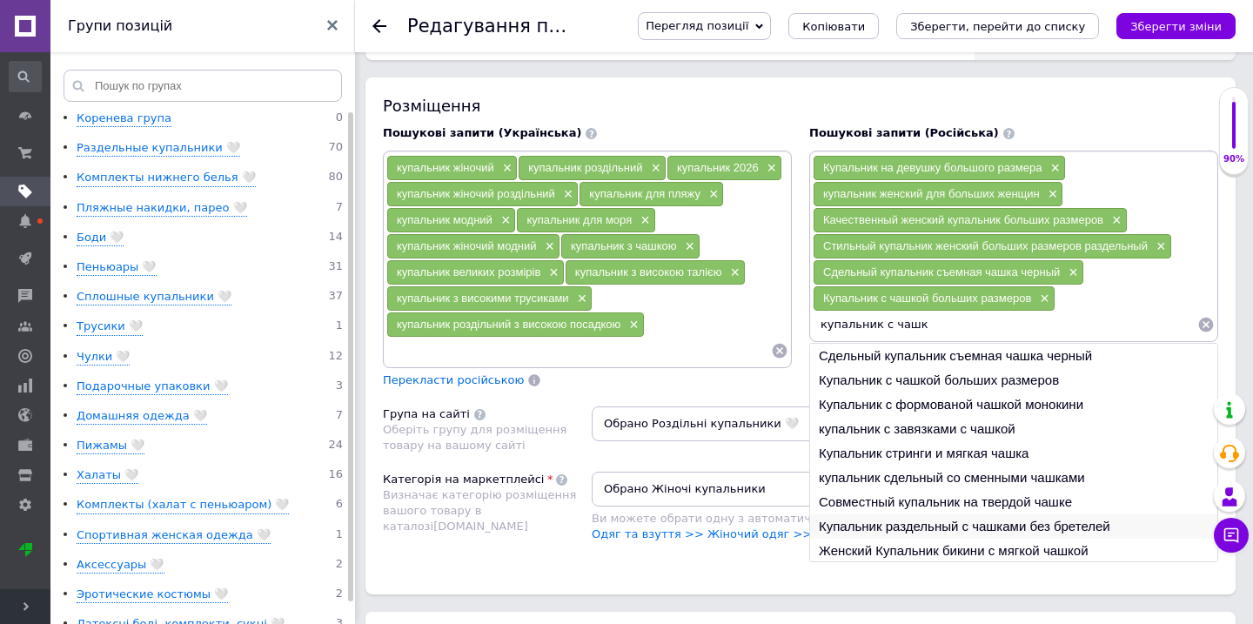
scroll to position [26, 0]
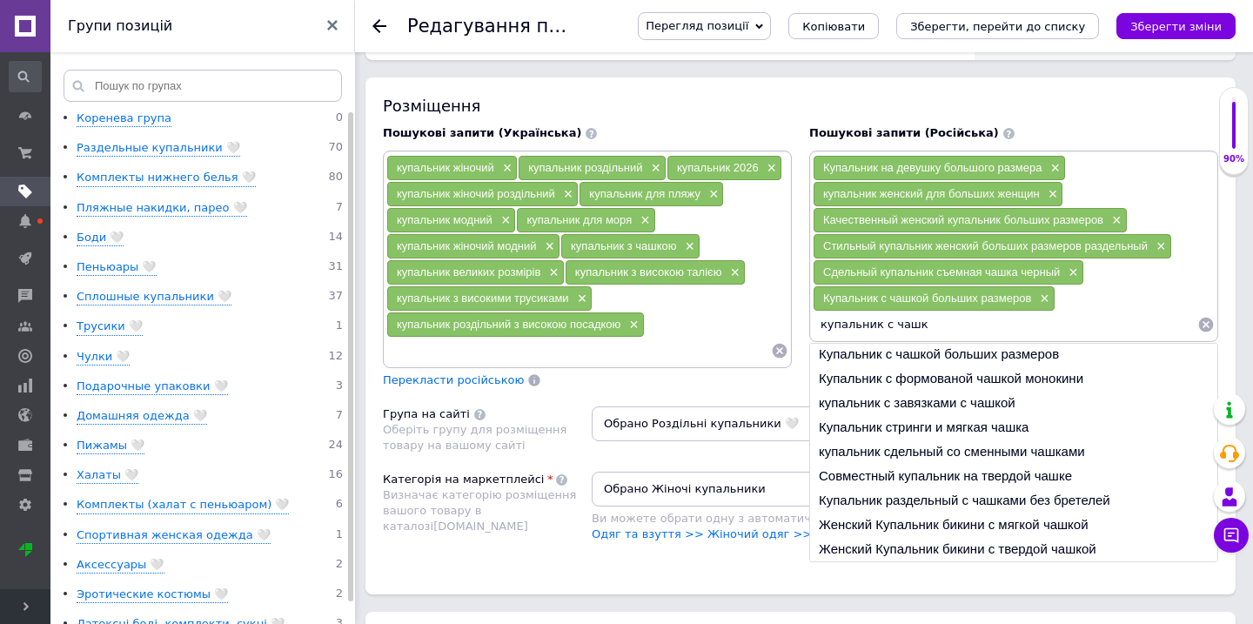
type input "купальник с чашк"
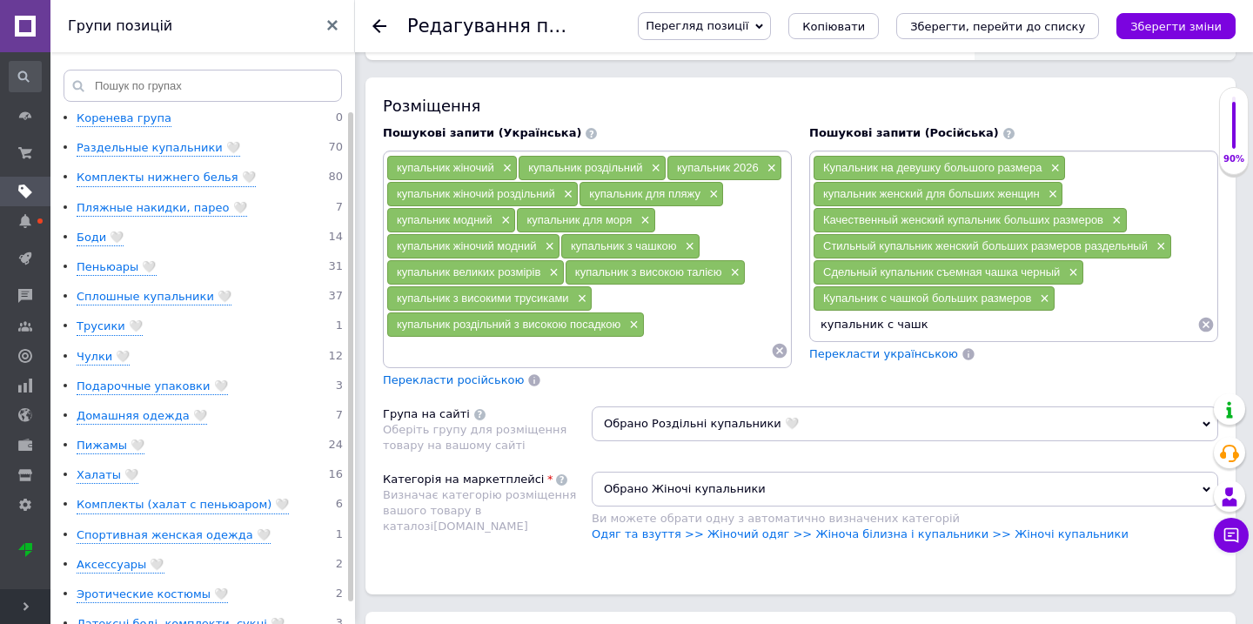
drag, startPoint x: 934, startPoint y: 308, endPoint x: 761, endPoint y: 308, distance: 173.2
click at [761, 308] on div "Пошукові запити (Українська) купальник жіночий × купальник роздільний × купальн…" at bounding box center [800, 257] width 853 height 280
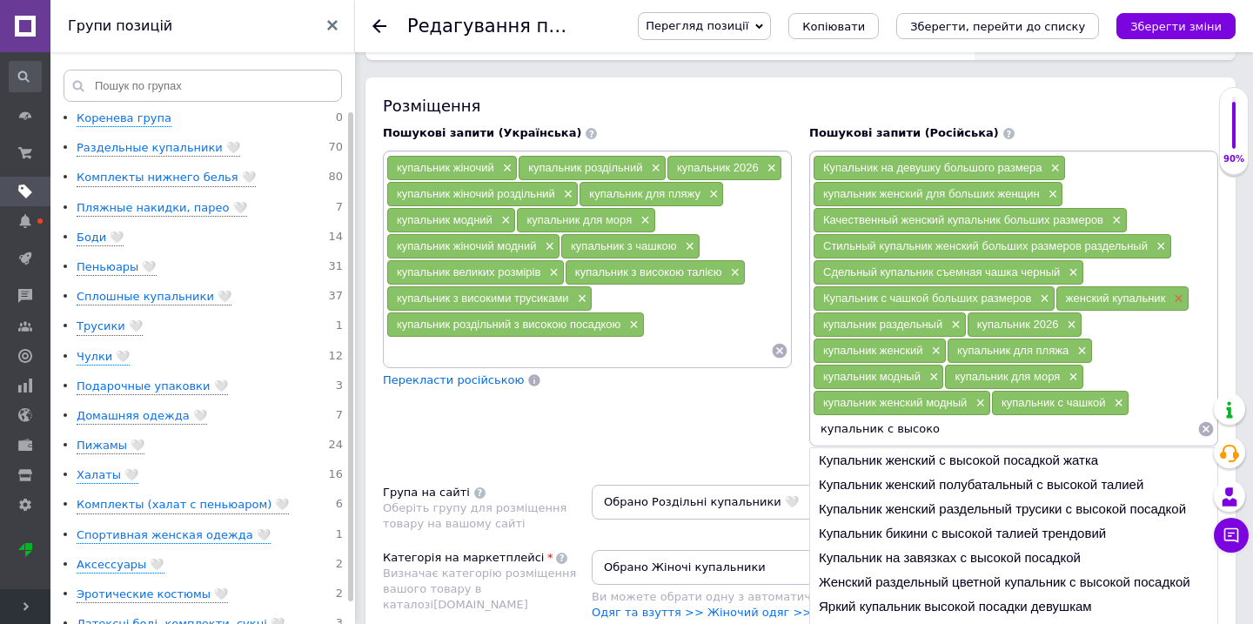
type input "купальник с высоко"
click at [1179, 292] on span "×" at bounding box center [1177, 299] width 14 height 15
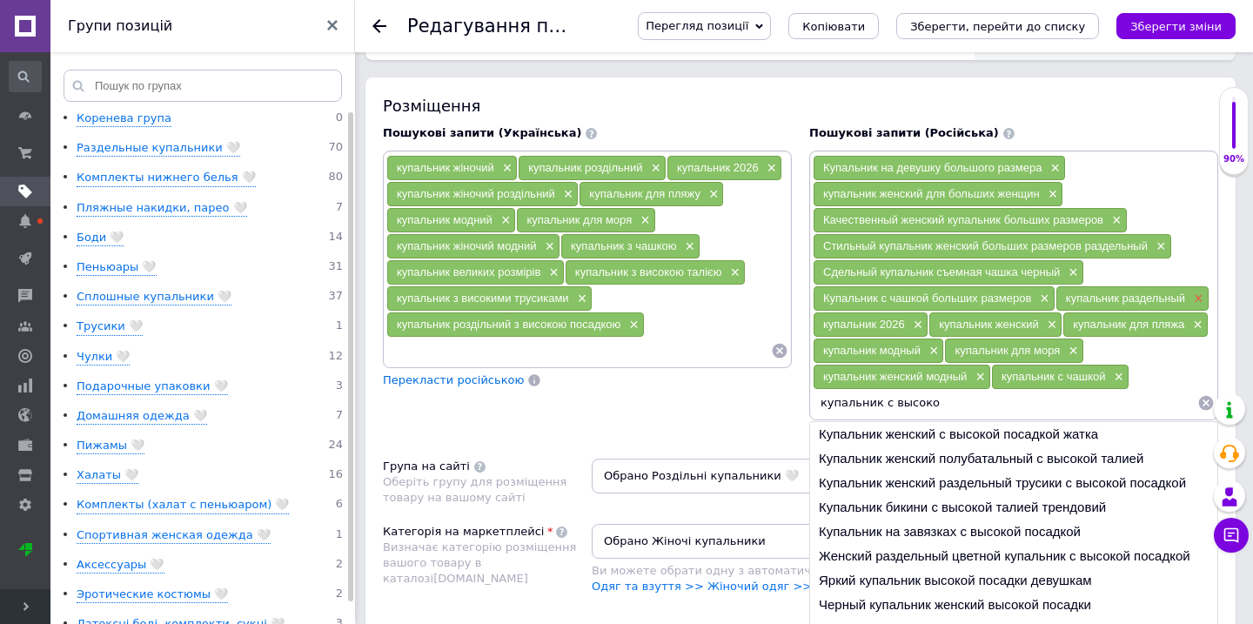
click at [1197, 292] on span "×" at bounding box center [1197, 299] width 14 height 15
click at [1162, 292] on span "×" at bounding box center [1158, 299] width 14 height 15
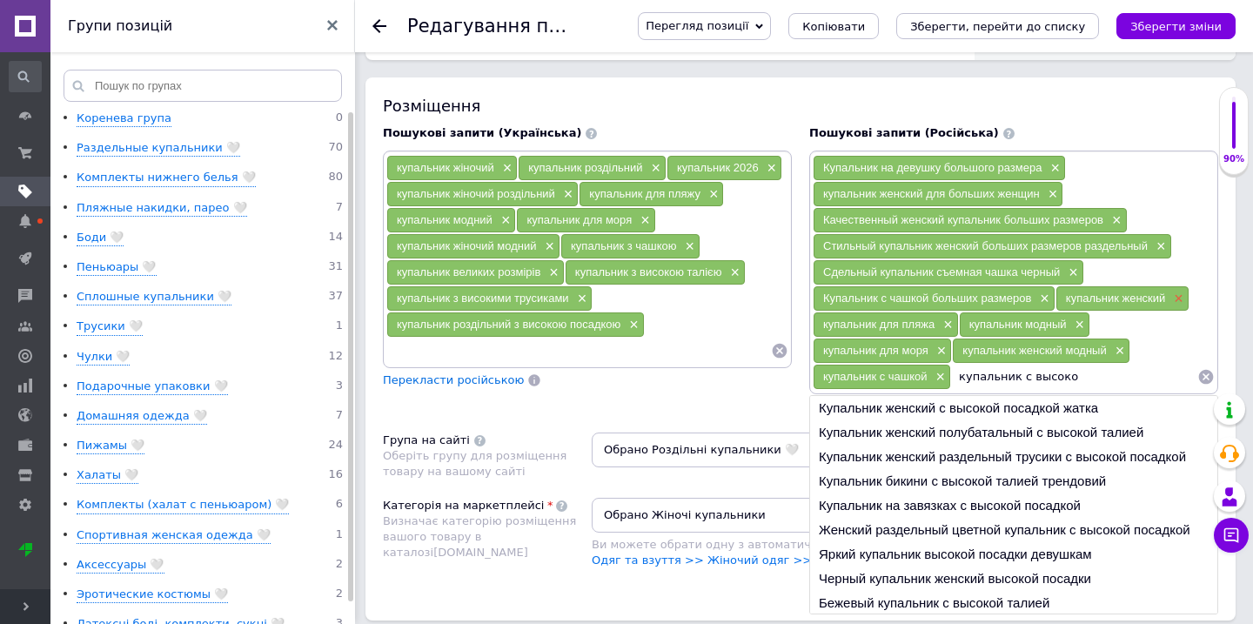
click at [1179, 292] on span "×" at bounding box center [1177, 299] width 14 height 15
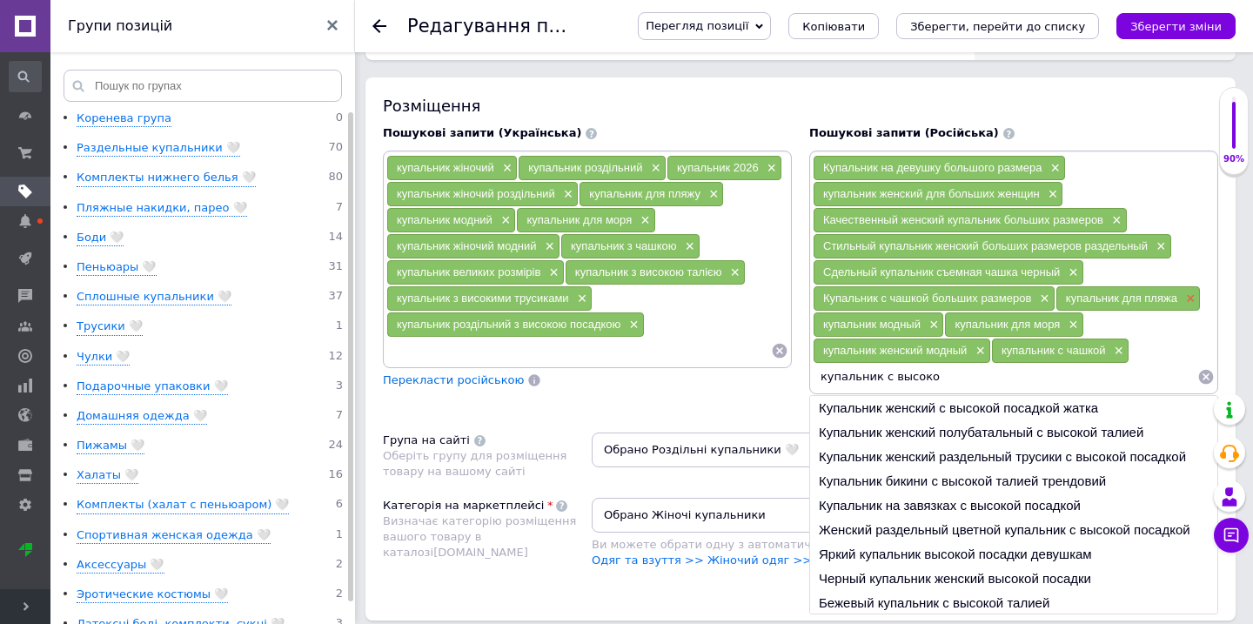
click at [1187, 292] on span "×" at bounding box center [1189, 299] width 14 height 15
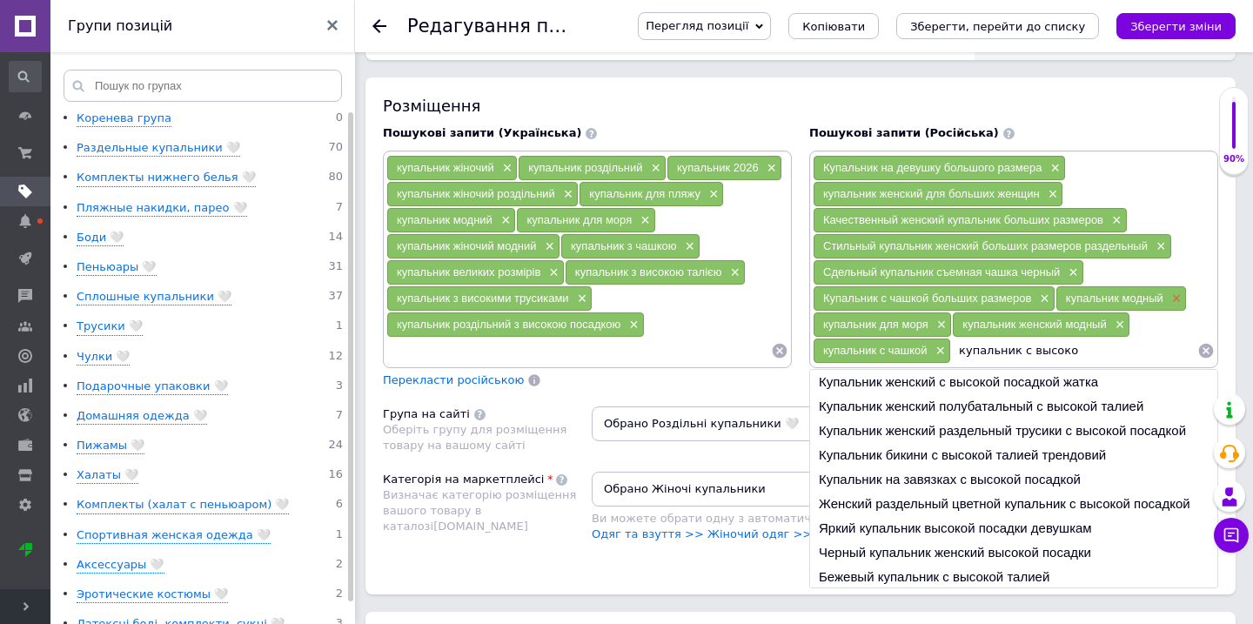
click at [1172, 292] on span "×" at bounding box center [1175, 299] width 14 height 15
click at [1181, 292] on span "×" at bounding box center [1183, 299] width 14 height 15
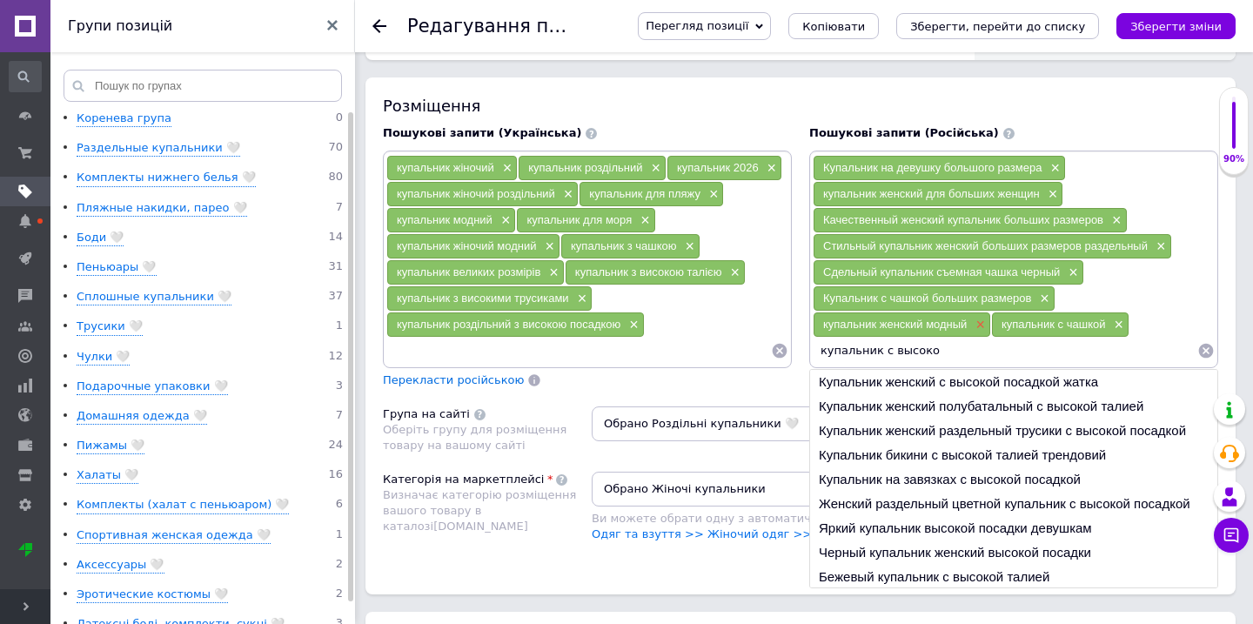
click at [982, 318] on span "×" at bounding box center [978, 325] width 14 height 15
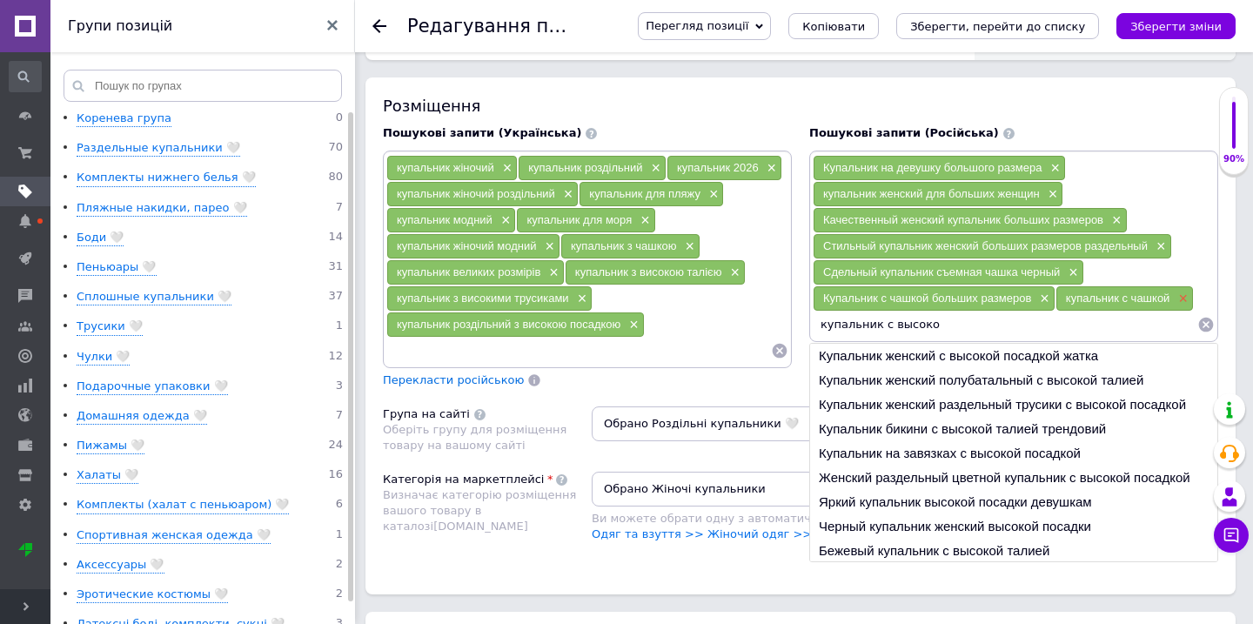
click at [1183, 292] on span "×" at bounding box center [1181, 299] width 14 height 15
drag, startPoint x: 815, startPoint y: 312, endPoint x: 962, endPoint y: 311, distance: 146.2
click at [962, 312] on input "купальник с высоко" at bounding box center [1005, 325] width 385 height 26
click at [962, 368] on li "Купальник женский полубатальный с высокой талией" at bounding box center [1013, 380] width 407 height 24
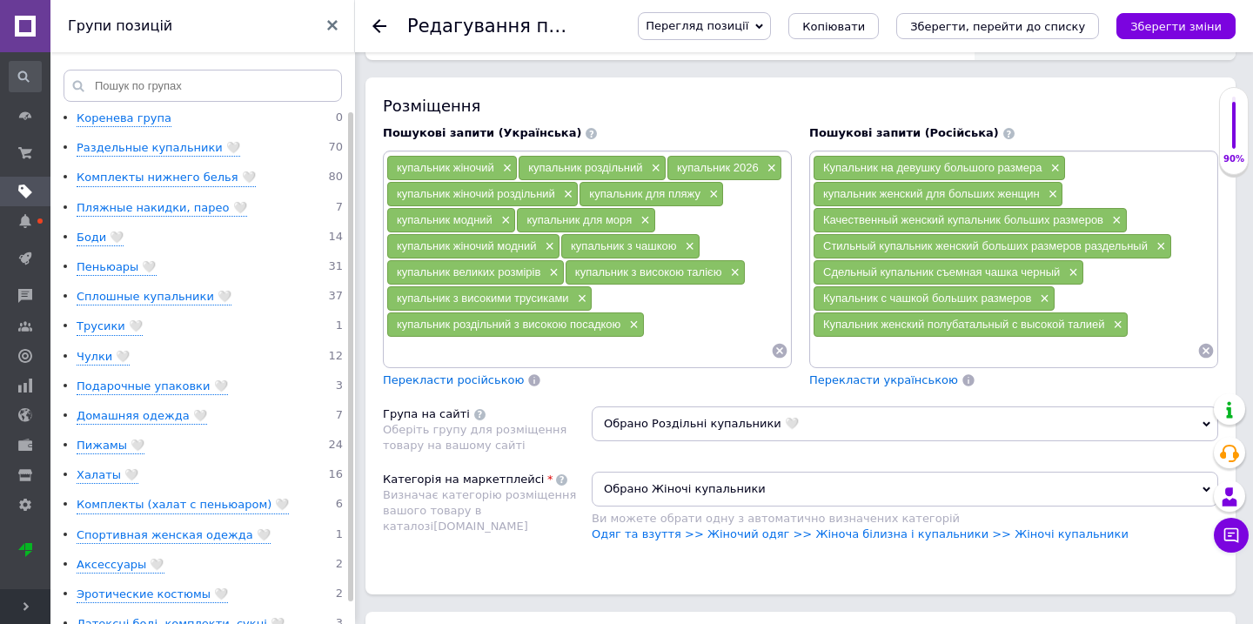
click at [954, 339] on input at bounding box center [1005, 351] width 385 height 26
paste input "купальник с высоко"
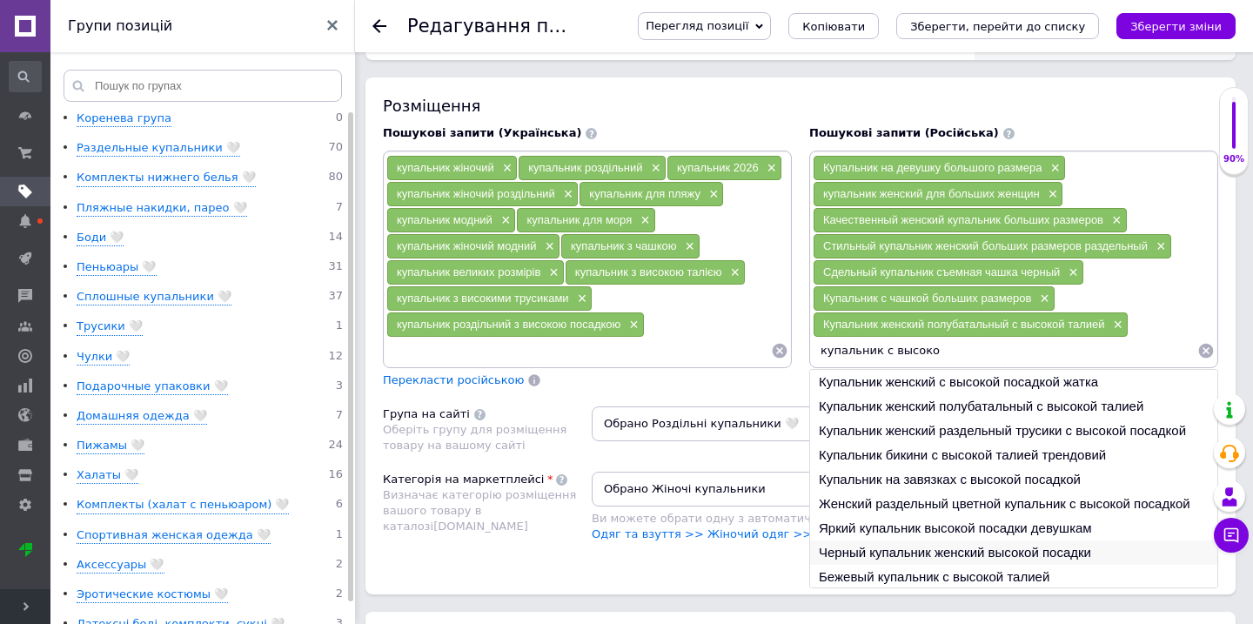
type input "купальник с высоко"
click at [932, 540] on li "Черный купальник женский высокой посадки" at bounding box center [1013, 552] width 407 height 24
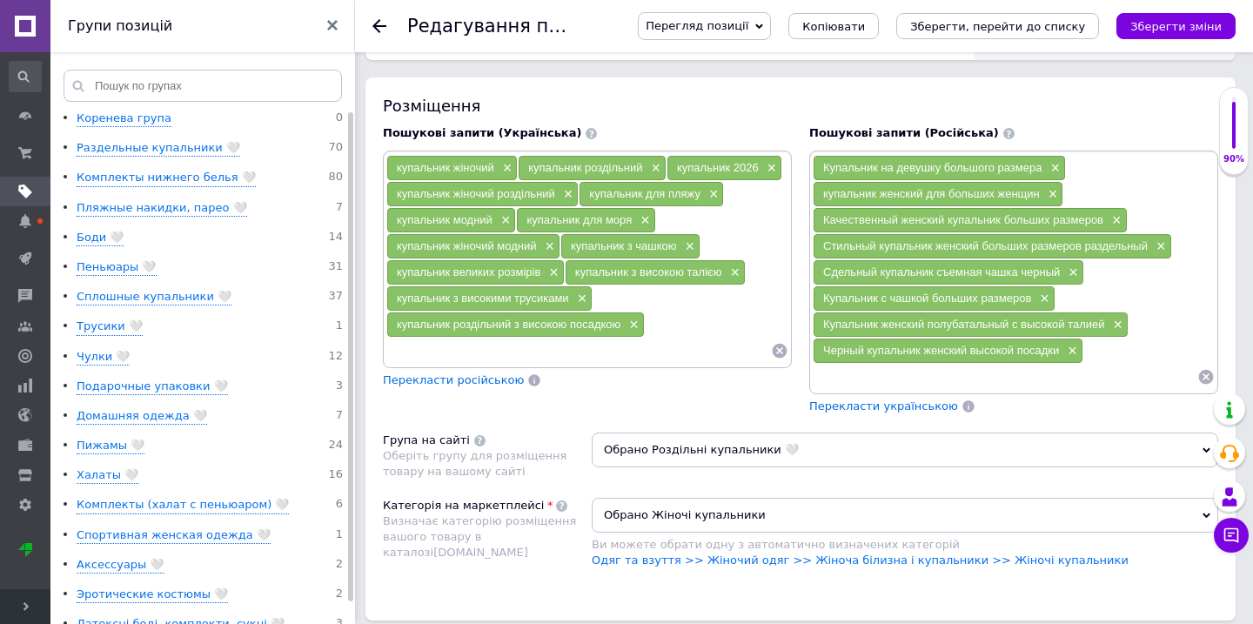
click at [897, 372] on input at bounding box center [1005, 377] width 385 height 26
paste input "купальник с высоко"
type input "купальник с высоко"
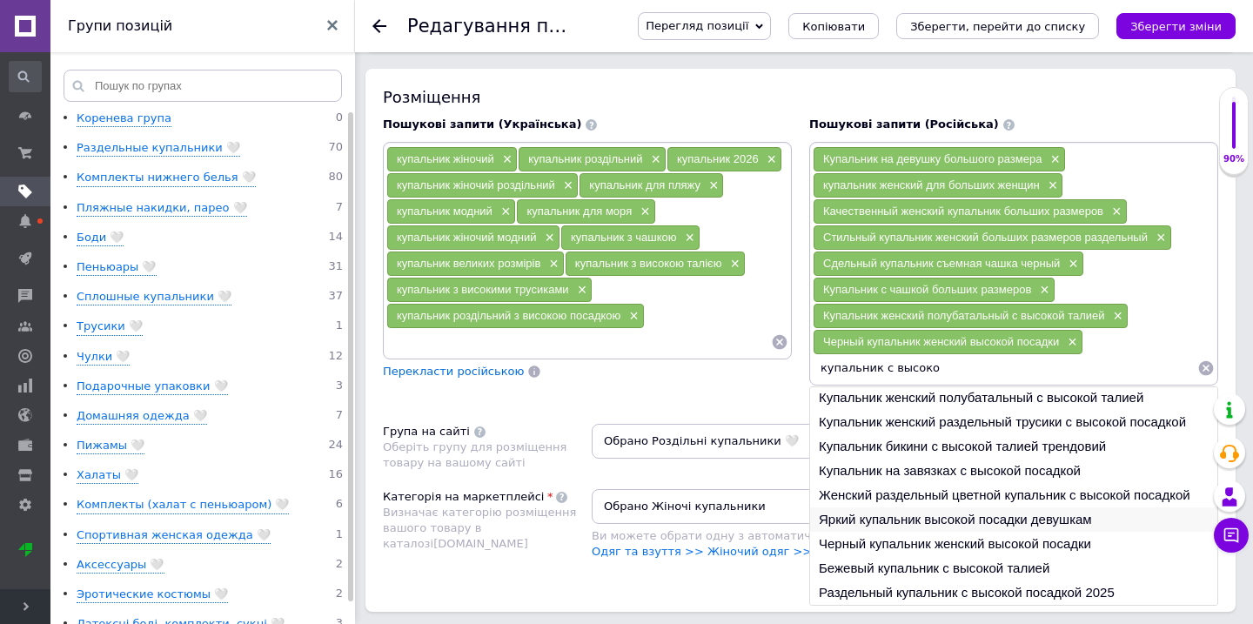
scroll to position [1241, 0]
drag, startPoint x: 935, startPoint y: 357, endPoint x: 761, endPoint y: 357, distance: 174.9
click at [761, 357] on div "Пошукові запити (Українська) купальник жіночий × купальник роздільний × купальн…" at bounding box center [800, 260] width 853 height 306
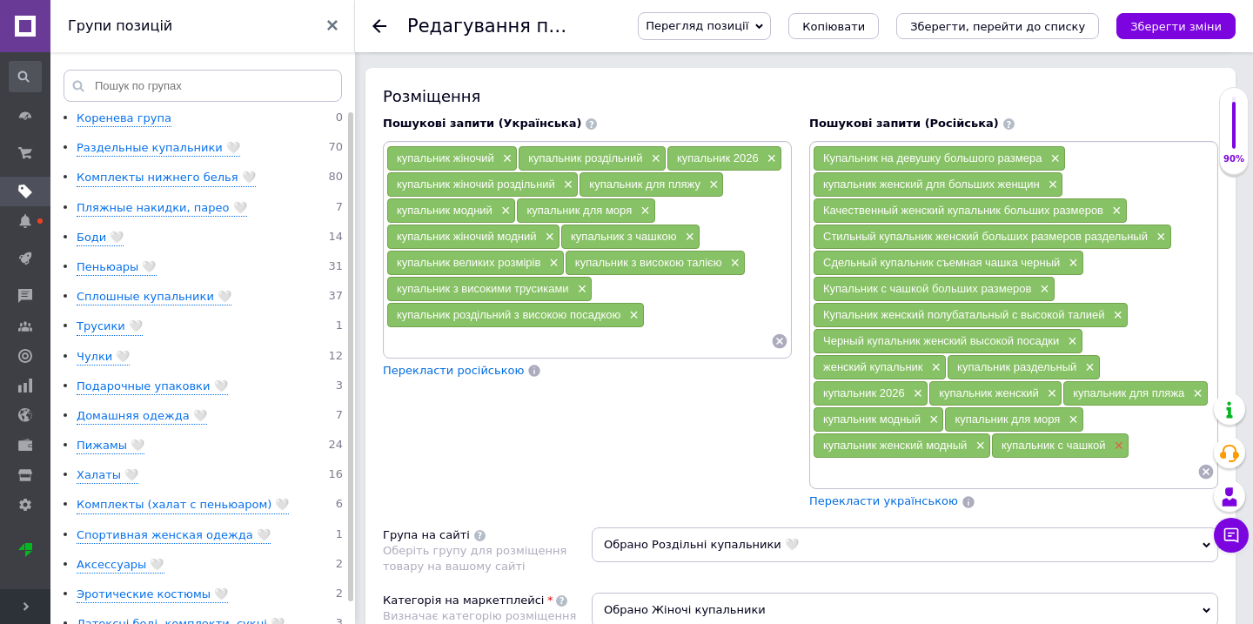
click at [1119, 439] on span "×" at bounding box center [1116, 446] width 14 height 15
click at [903, 459] on input at bounding box center [1005, 472] width 385 height 26
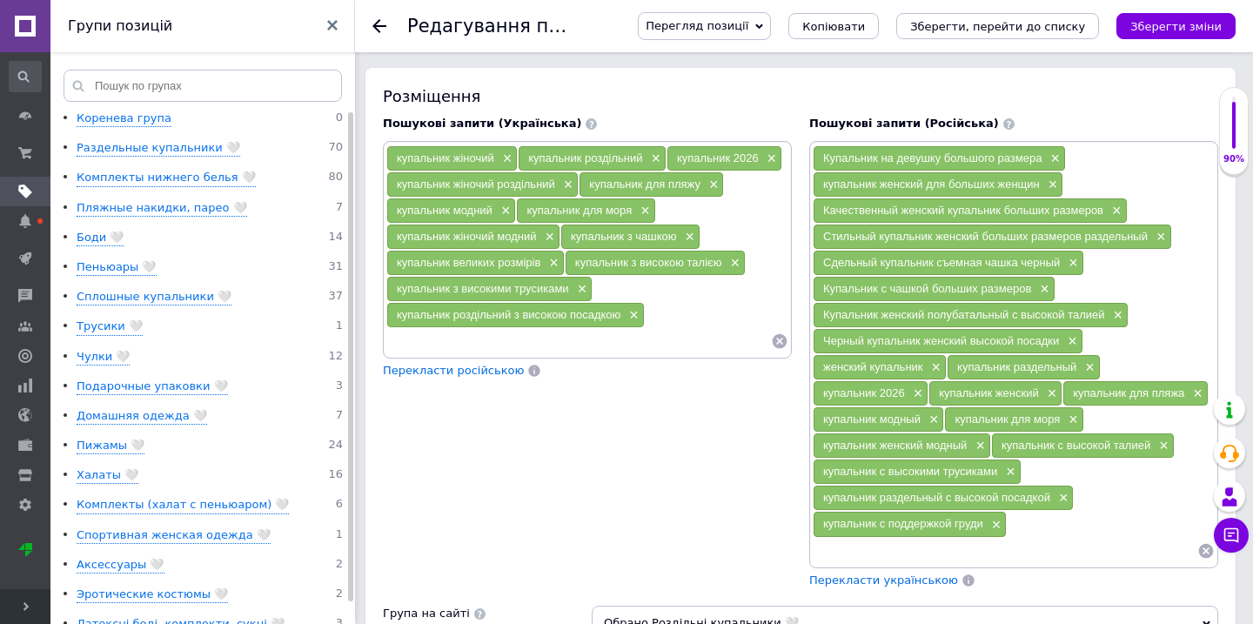
click at [474, 328] on input at bounding box center [578, 341] width 385 height 26
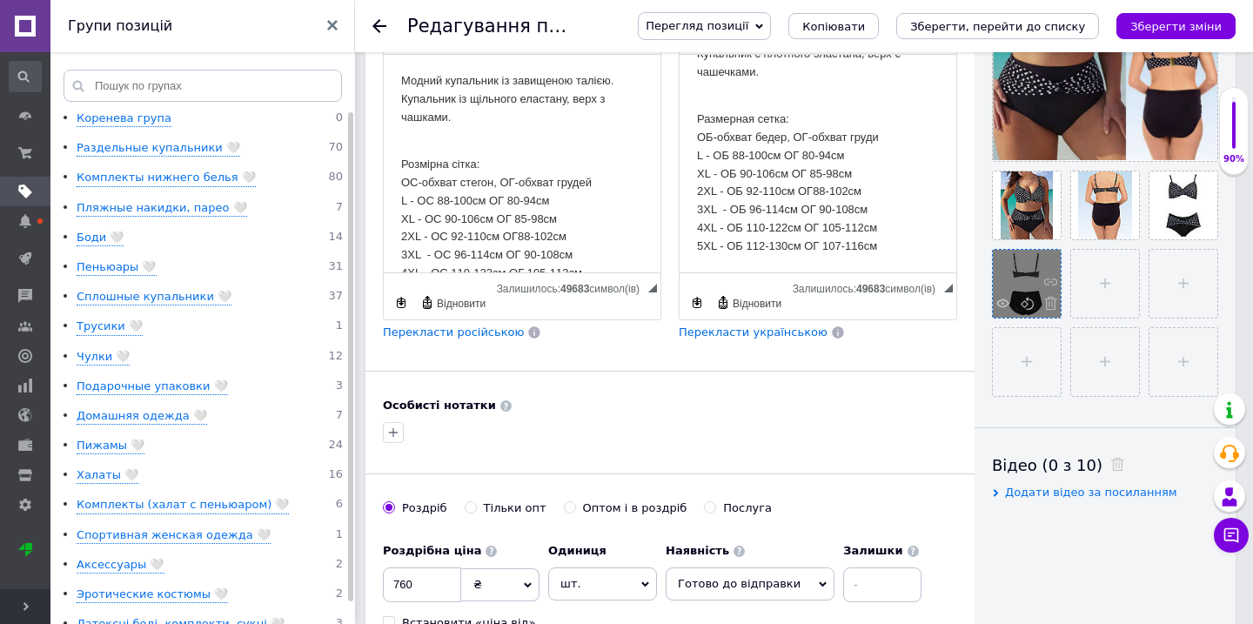
scroll to position [341, 0]
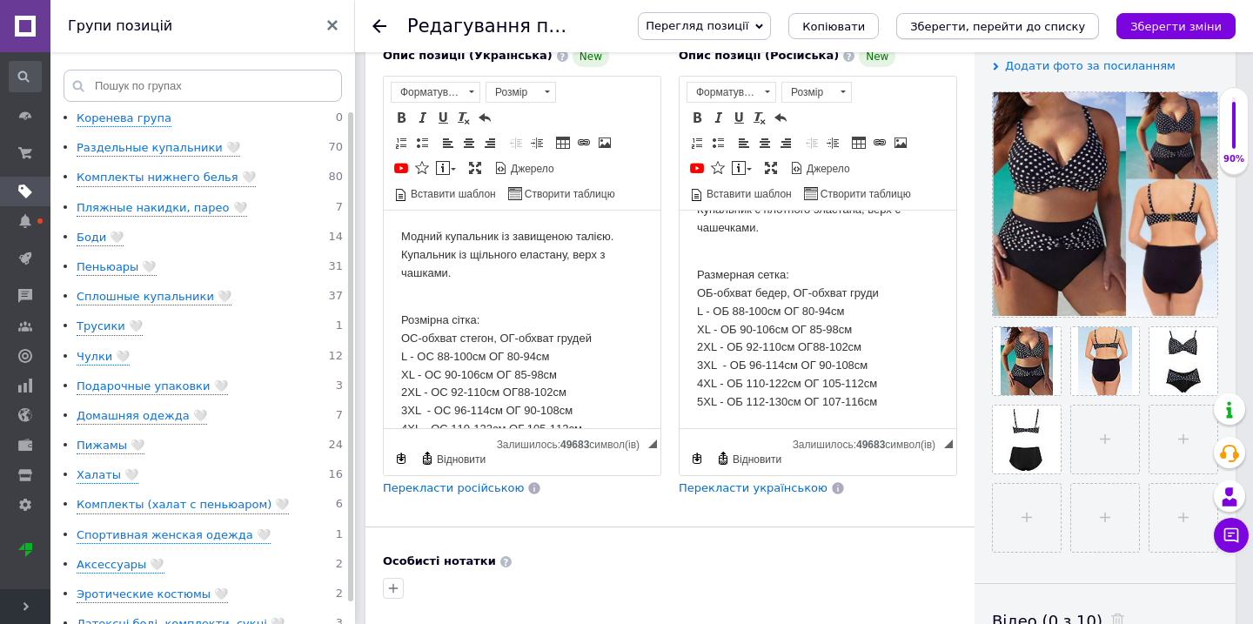
click at [1081, 27] on icon "Зберегти, перейти до списку" at bounding box center [997, 26] width 175 height 13
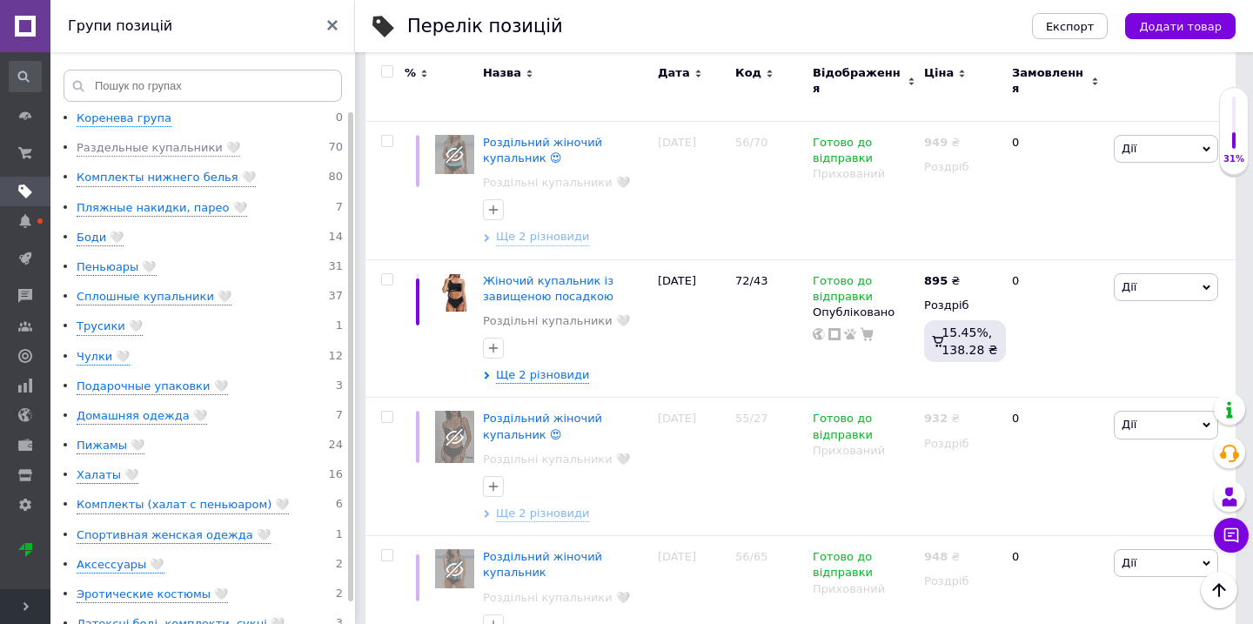
scroll to position [5191, 0]
click at [555, 273] on span "Жіночий купальник із завищеною посадкою" at bounding box center [548, 287] width 131 height 29
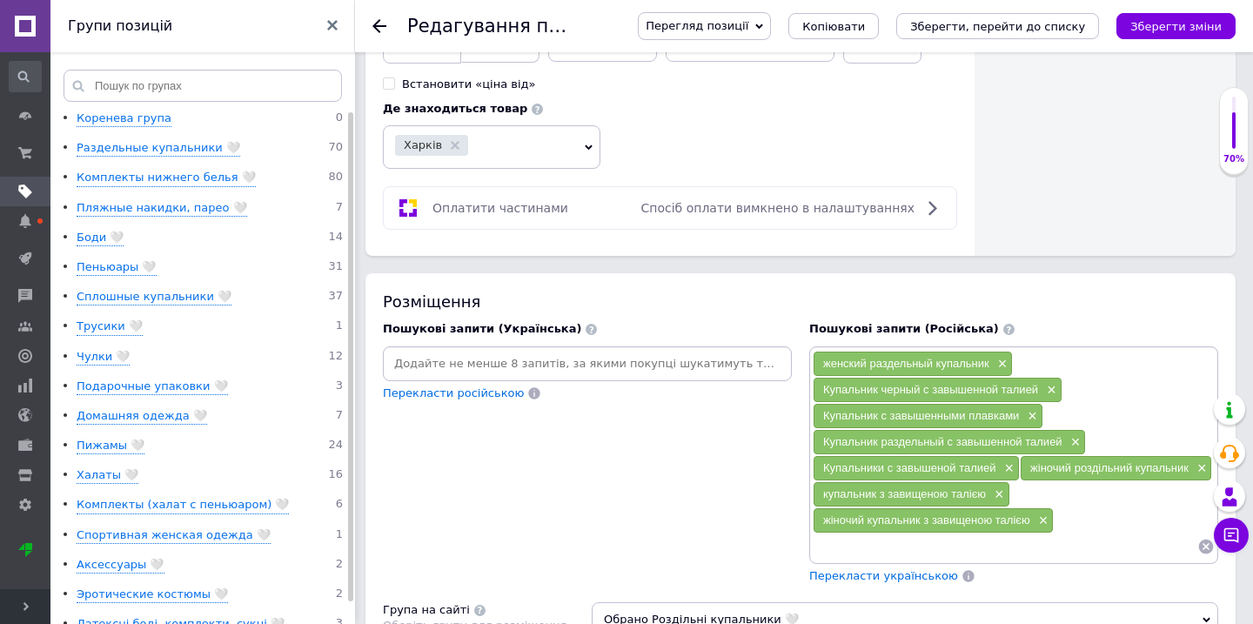
scroll to position [1036, 0]
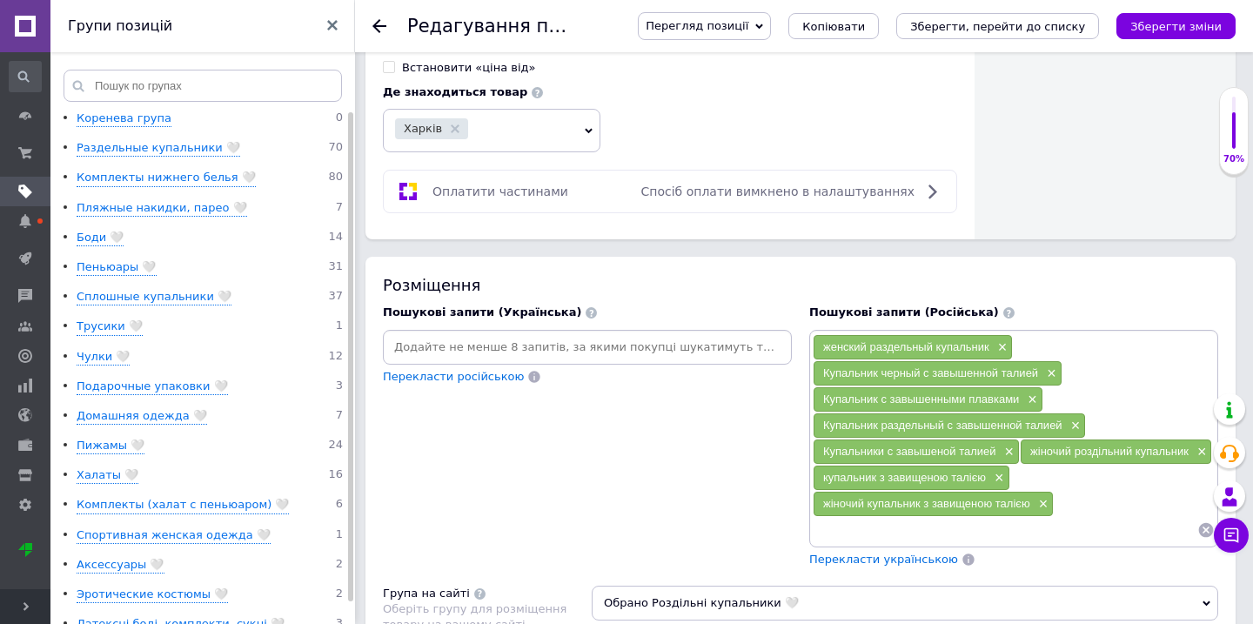
click at [532, 118] on div "Харків" at bounding box center [480, 130] width 171 height 24
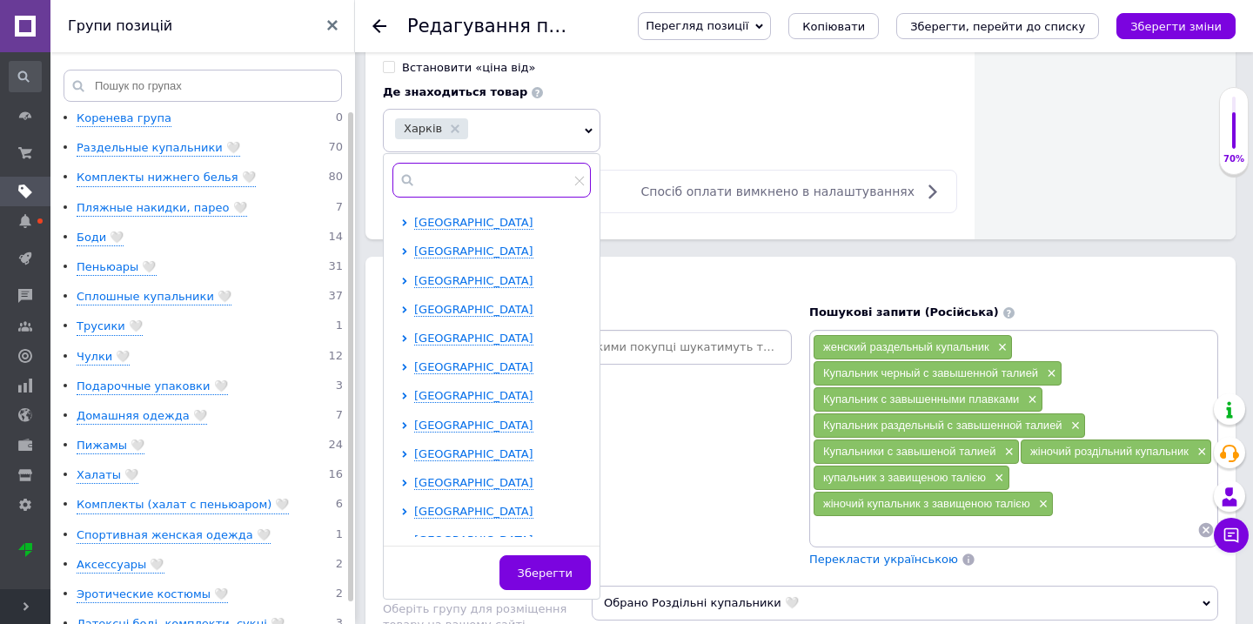
click at [502, 181] on input "text" at bounding box center [491, 180] width 198 height 35
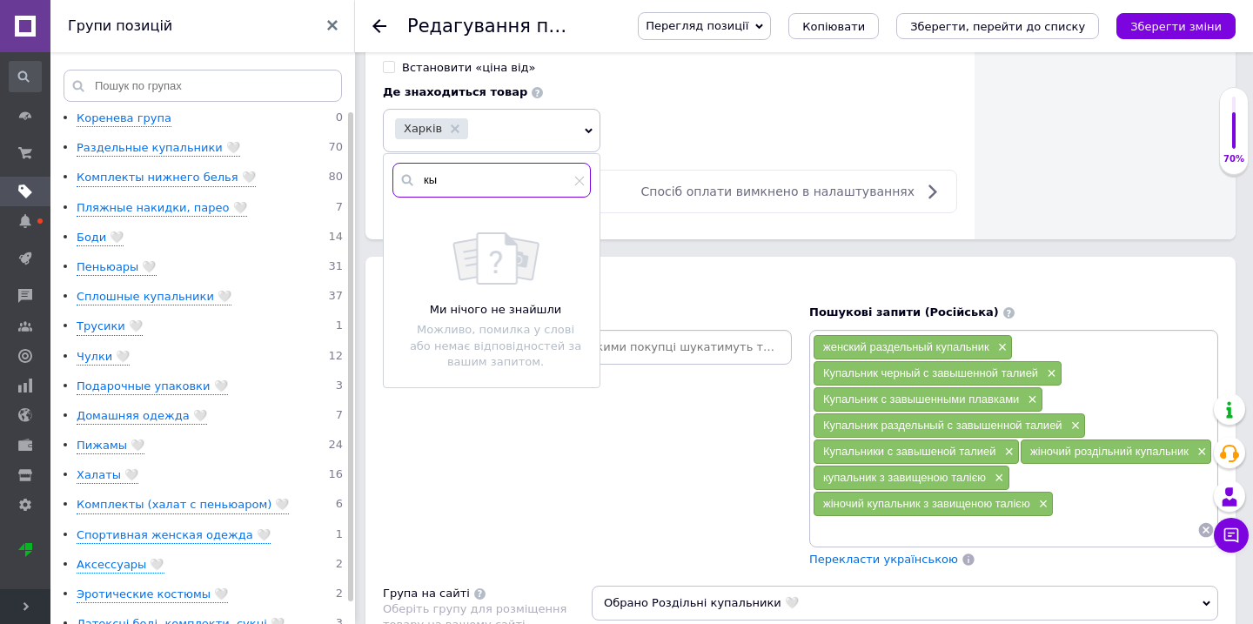
type input "к"
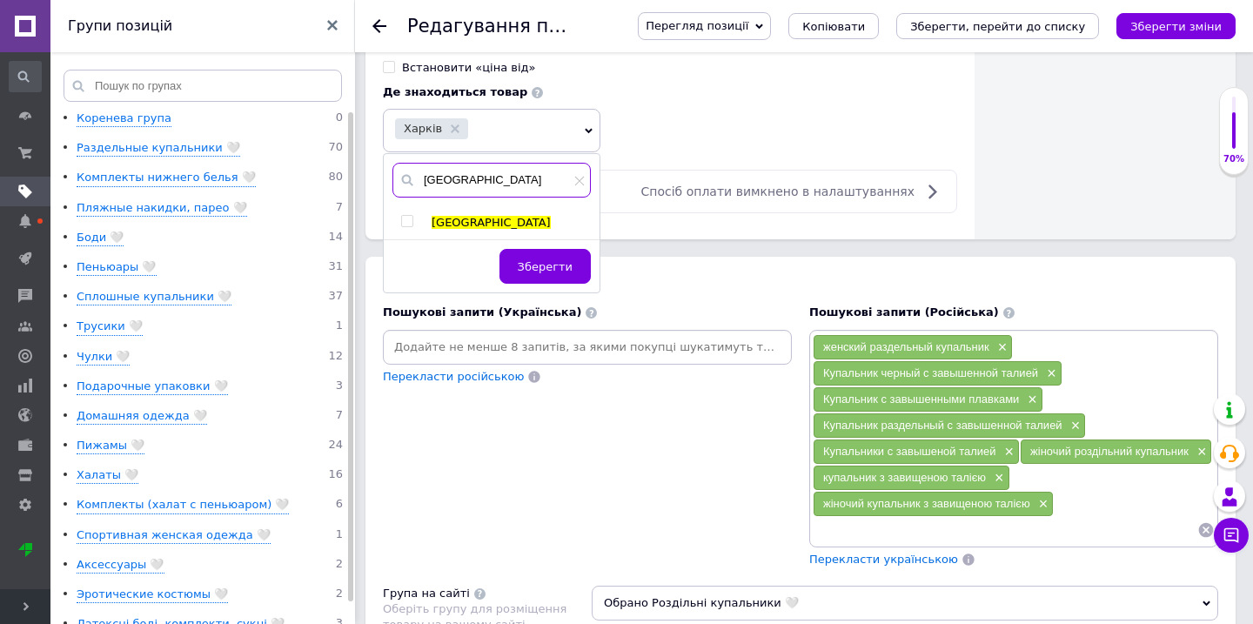
type input "[GEOGRAPHIC_DATA]"
click at [411, 216] on input "checkbox" at bounding box center [406, 221] width 11 height 11
checkbox input "true"
drag, startPoint x: 462, startPoint y: 177, endPoint x: 381, endPoint y: 177, distance: 80.9
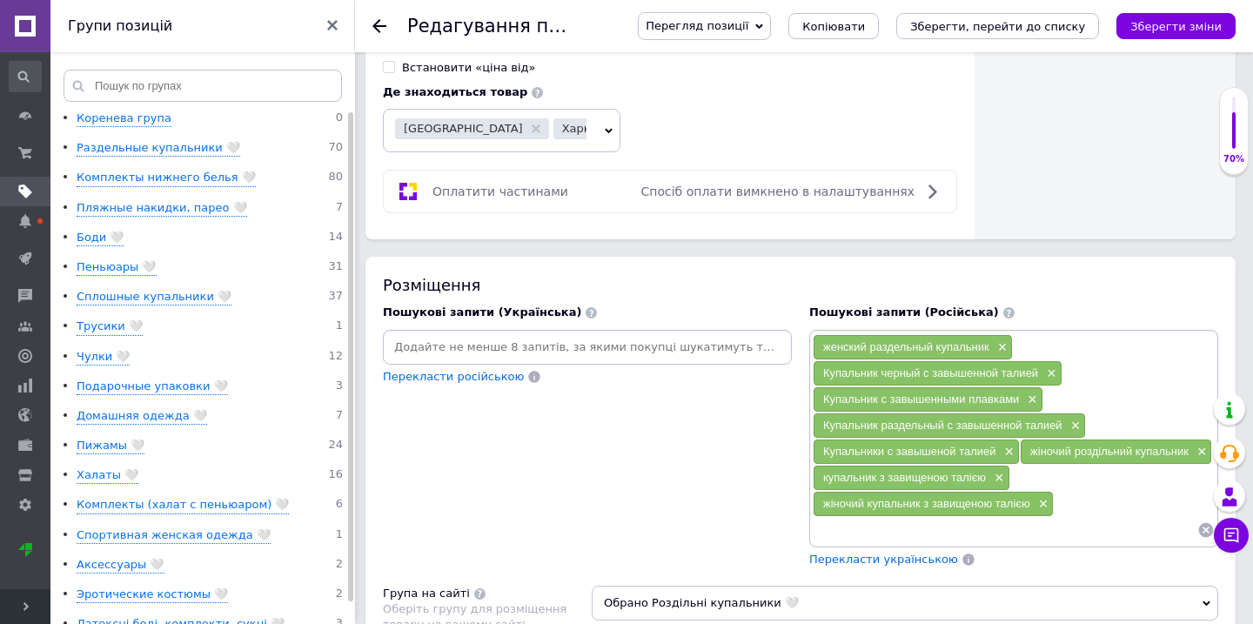
click at [539, 118] on div "Київ Харків" at bounding box center [490, 130] width 191 height 24
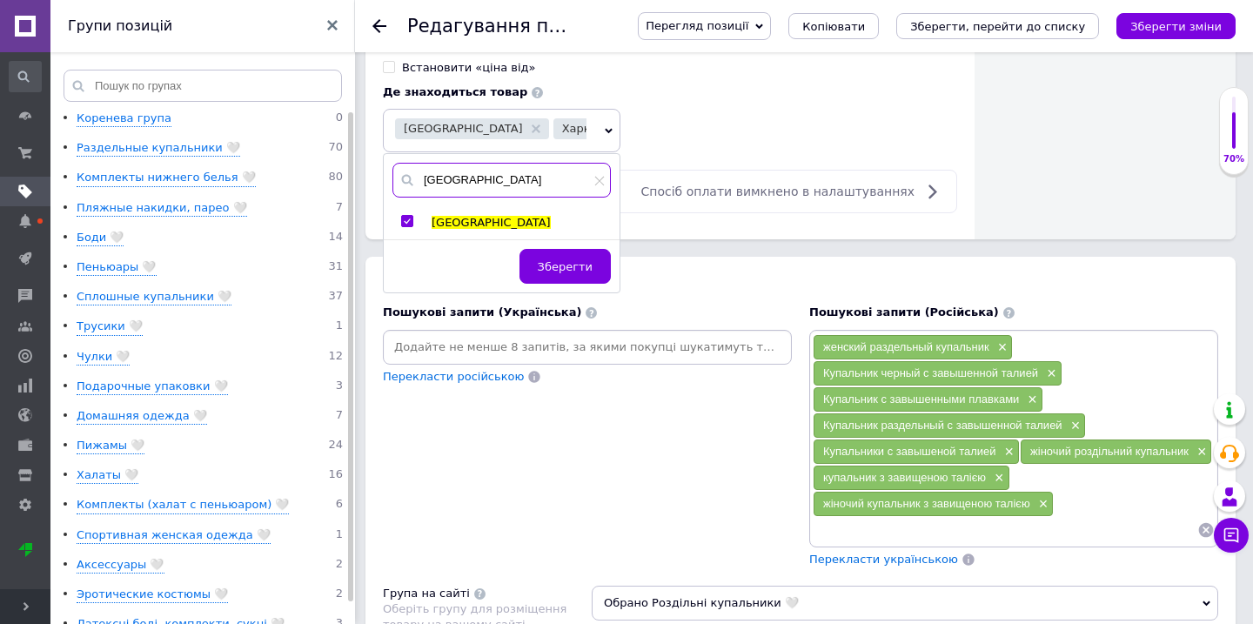
click at [498, 163] on input "[GEOGRAPHIC_DATA]" at bounding box center [501, 180] width 218 height 35
type input "к"
type input "дніпр"
click at [402, 216] on input "checkbox" at bounding box center [406, 221] width 11 height 11
checkbox input "true"
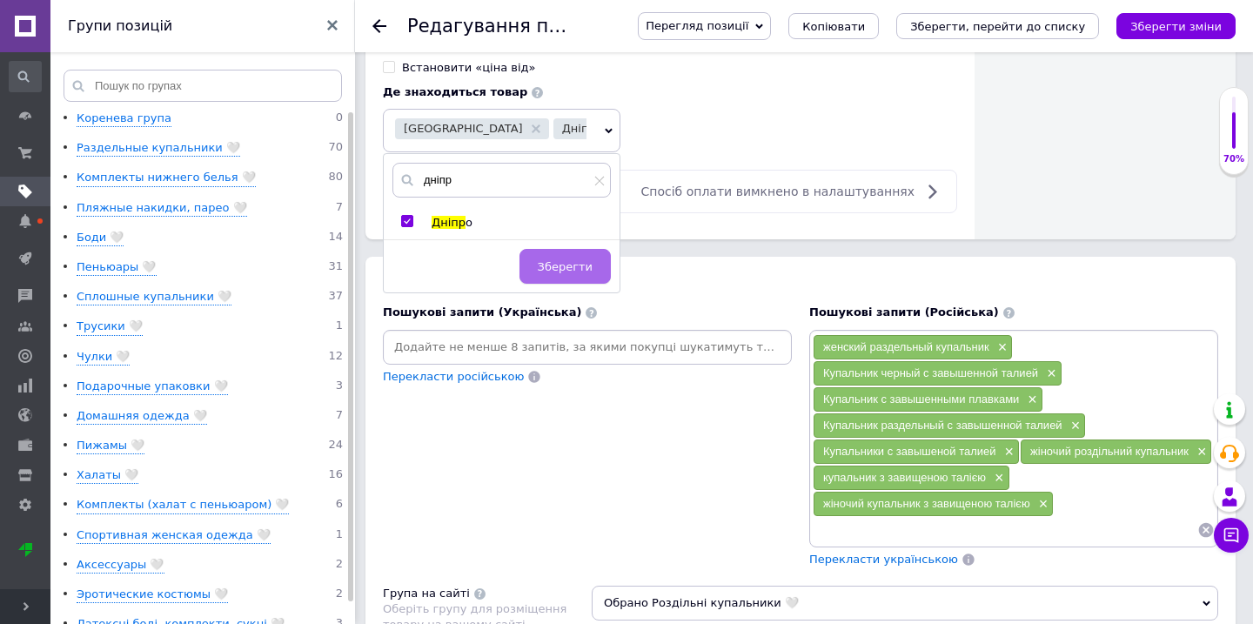
click at [570, 249] on button "Зберегти" at bounding box center [564, 266] width 91 height 35
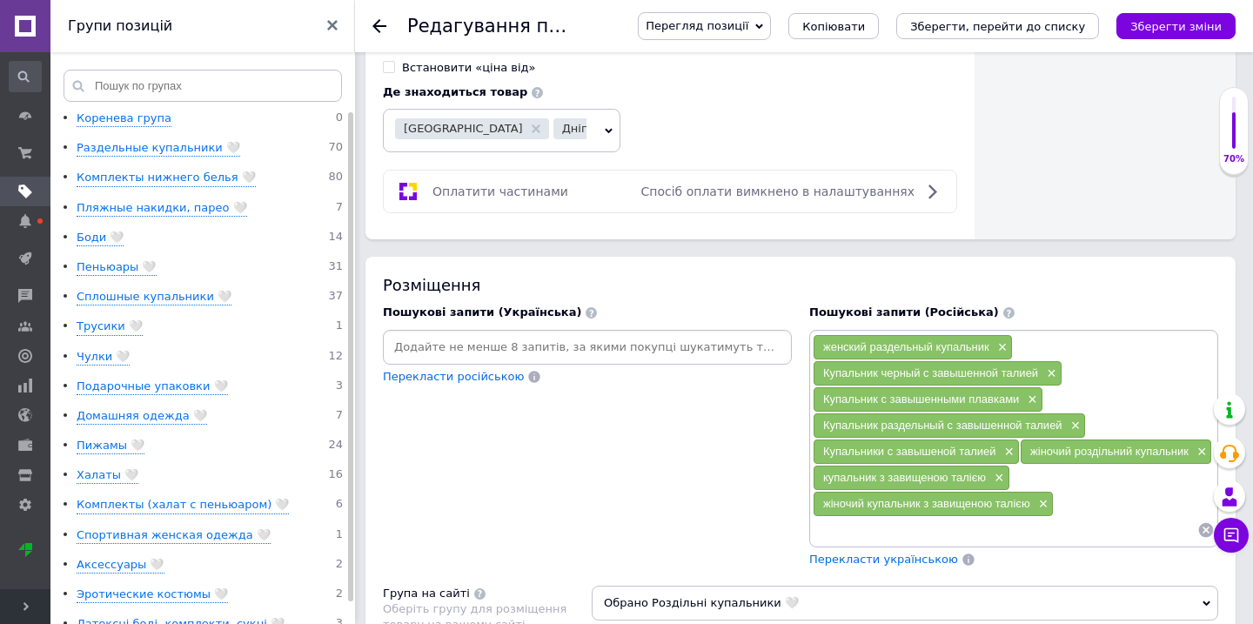
click at [537, 341] on input at bounding box center [587, 347] width 402 height 26
click at [468, 346] on div at bounding box center [587, 347] width 409 height 35
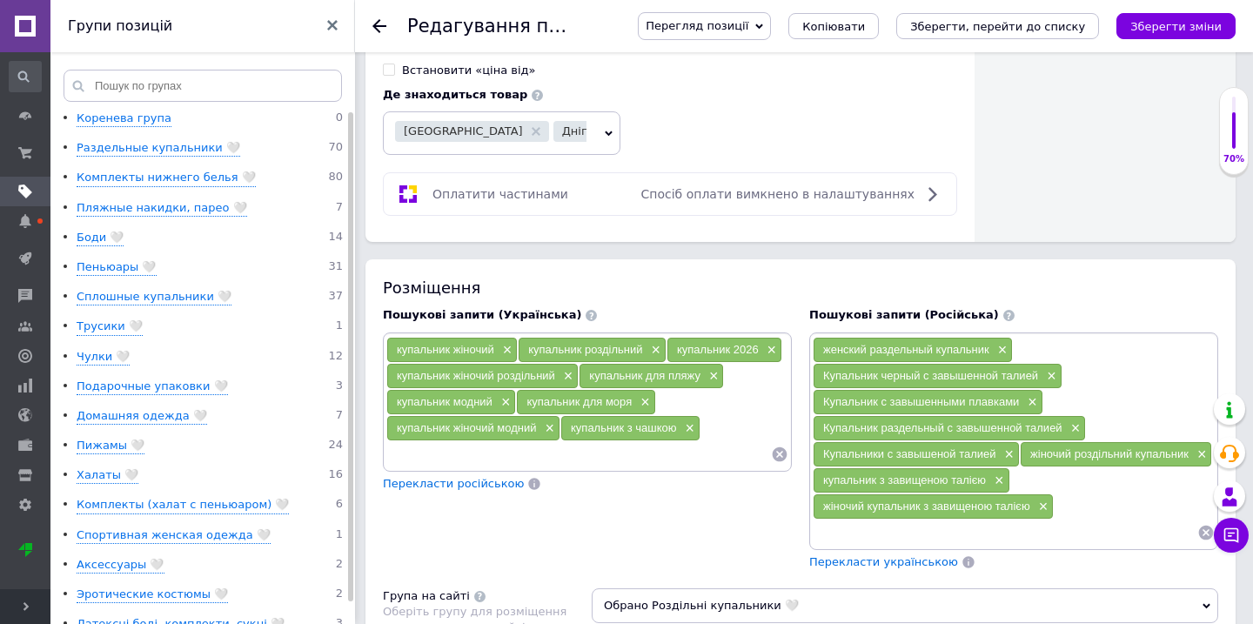
scroll to position [1050, 0]
click at [493, 452] on input at bounding box center [578, 453] width 385 height 26
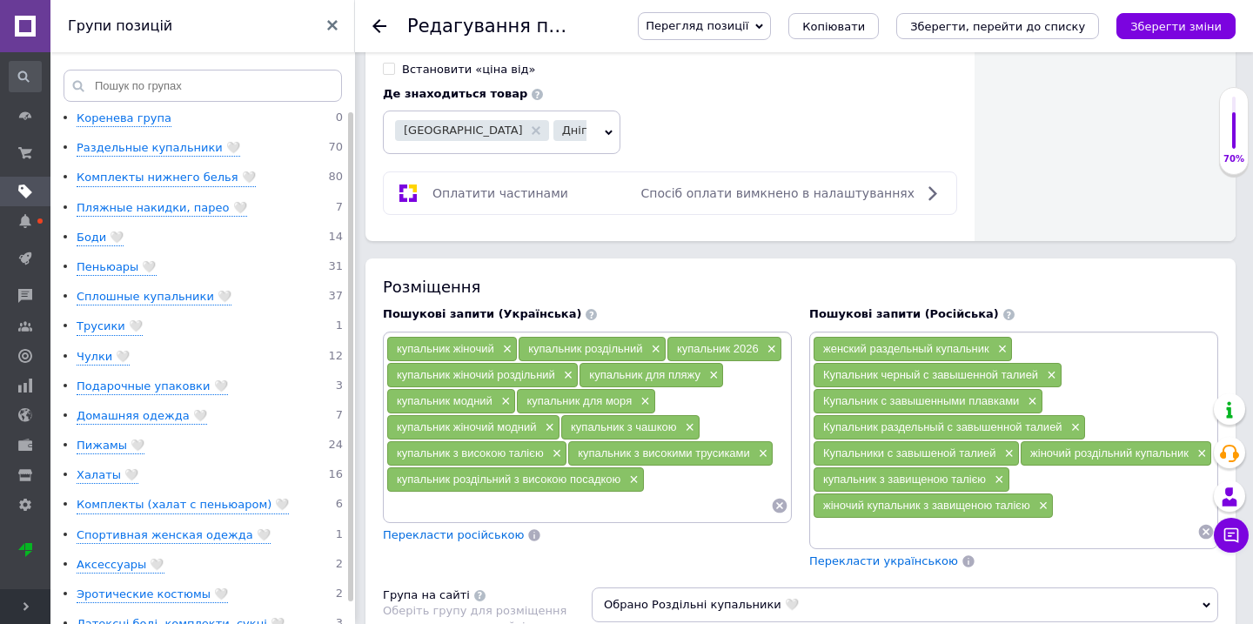
click at [1201, 525] on icon at bounding box center [1206, 532] width 15 height 15
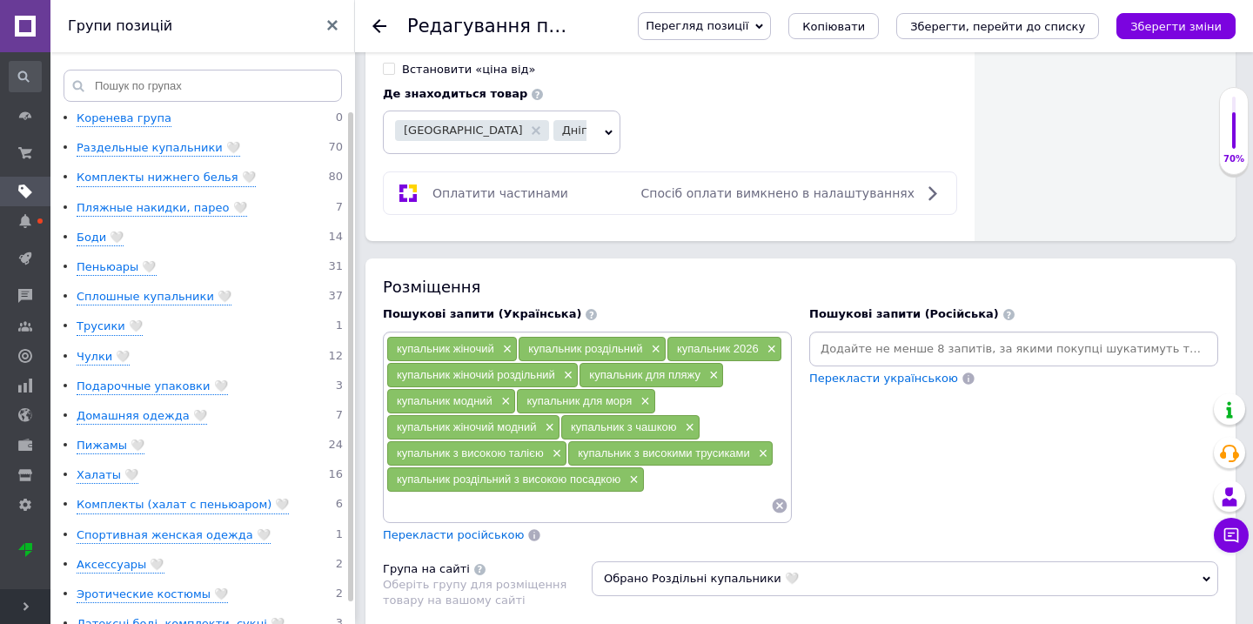
click at [862, 332] on div at bounding box center [1013, 349] width 409 height 35
click at [867, 336] on input at bounding box center [1014, 349] width 402 height 26
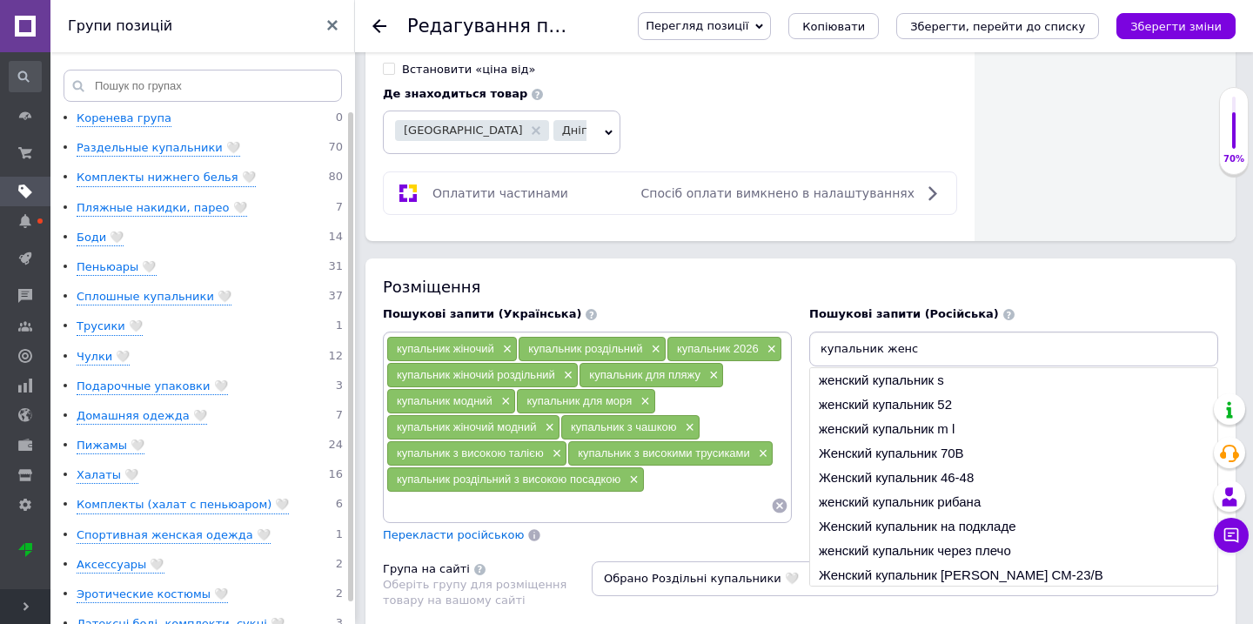
drag, startPoint x: 816, startPoint y: 330, endPoint x: 924, endPoint y: 332, distance: 107.9
click at [924, 336] on input "купальник женс" at bounding box center [1014, 349] width 402 height 26
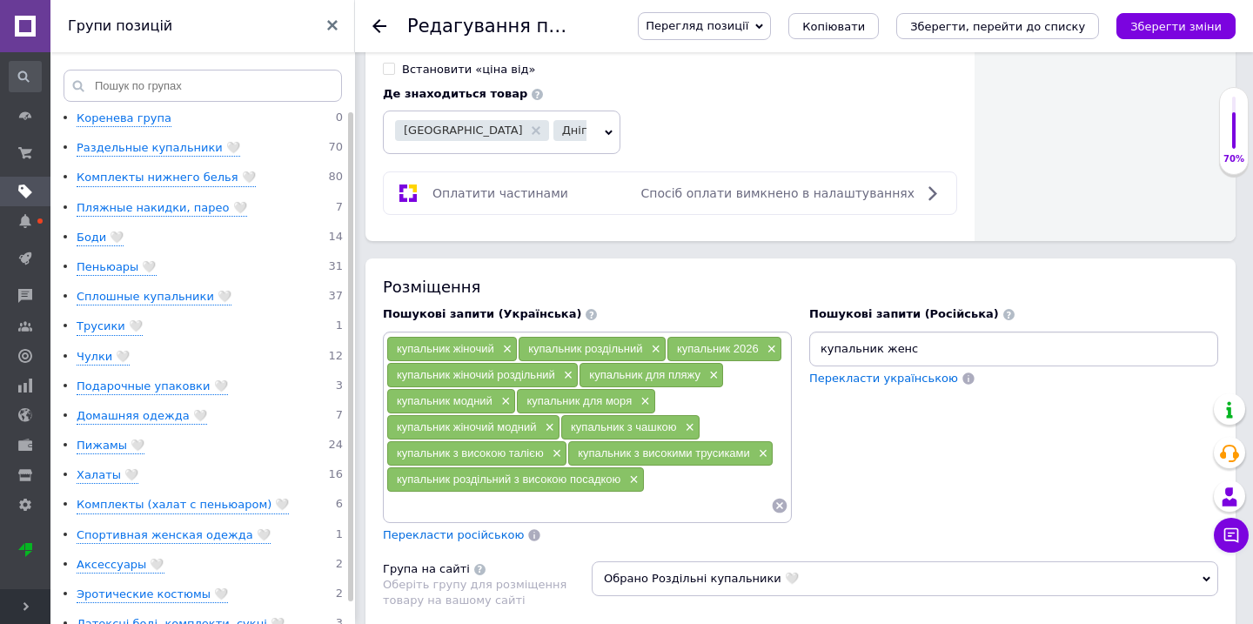
click at [924, 336] on input "купальник женс" at bounding box center [1014, 349] width 402 height 26
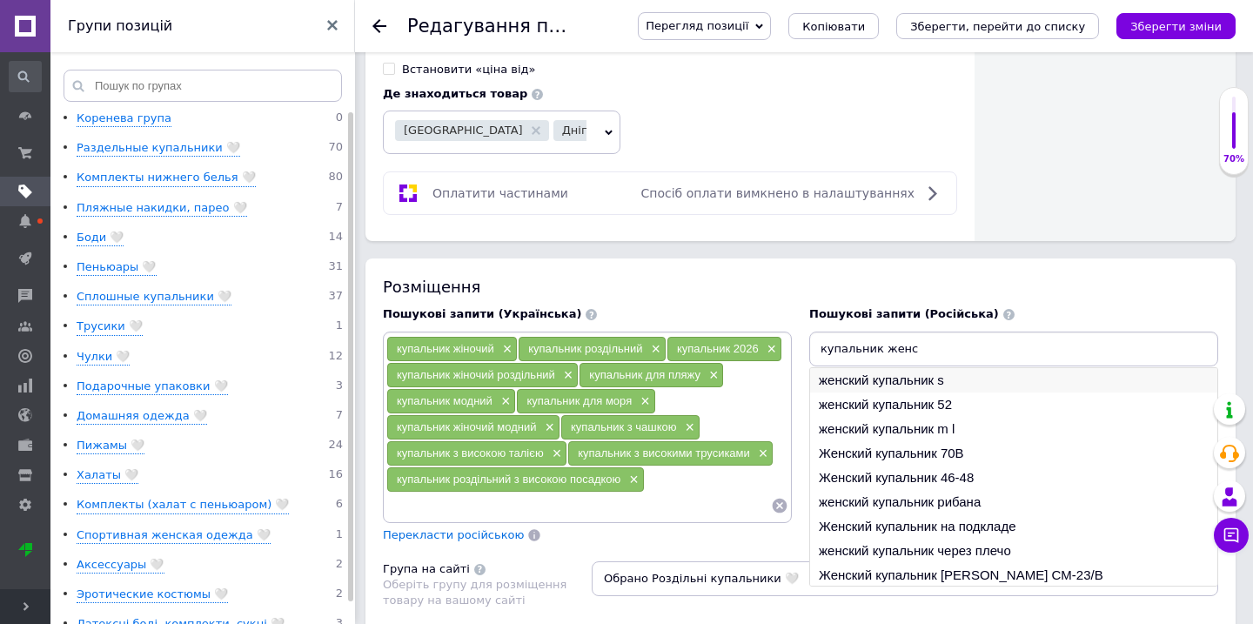
type input "купальник женс"
click at [925, 373] on li "женский купальник s" at bounding box center [1013, 380] width 407 height 24
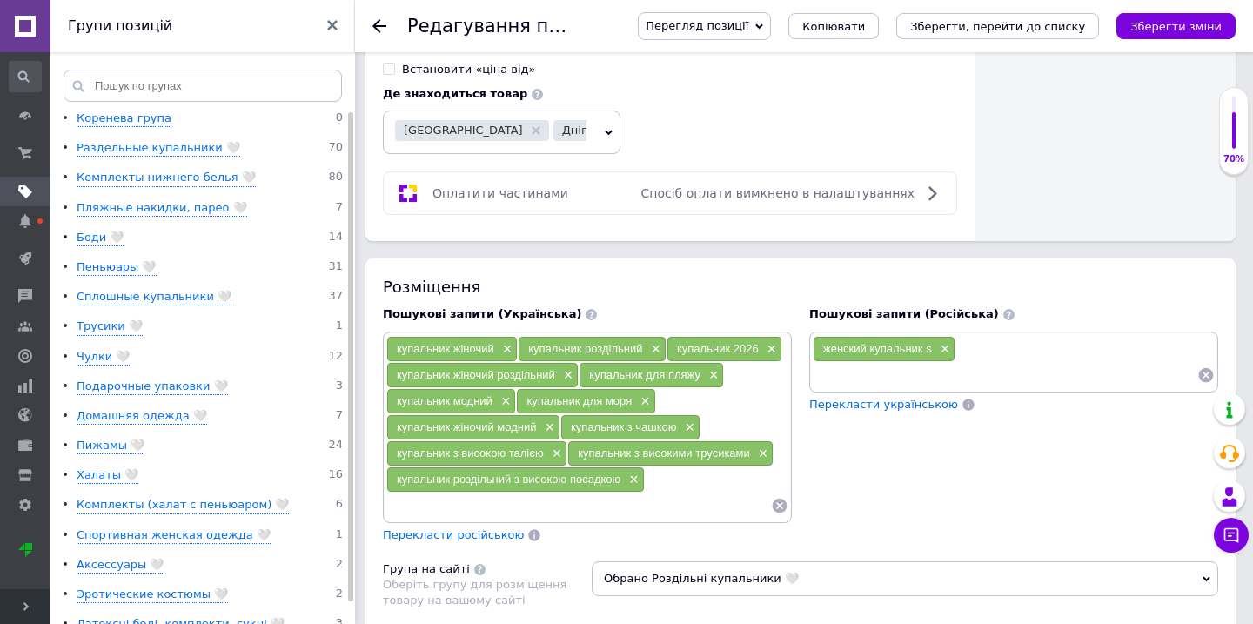
click at [909, 366] on input at bounding box center [1005, 375] width 385 height 26
paste input "купальник женс"
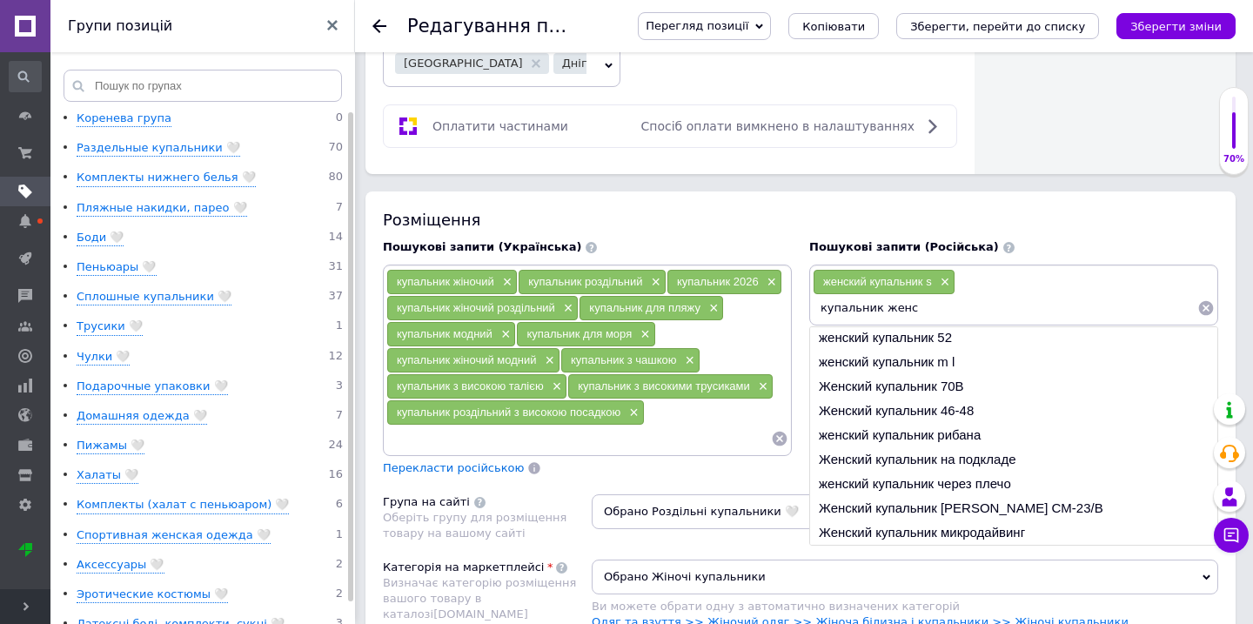
scroll to position [1122, 0]
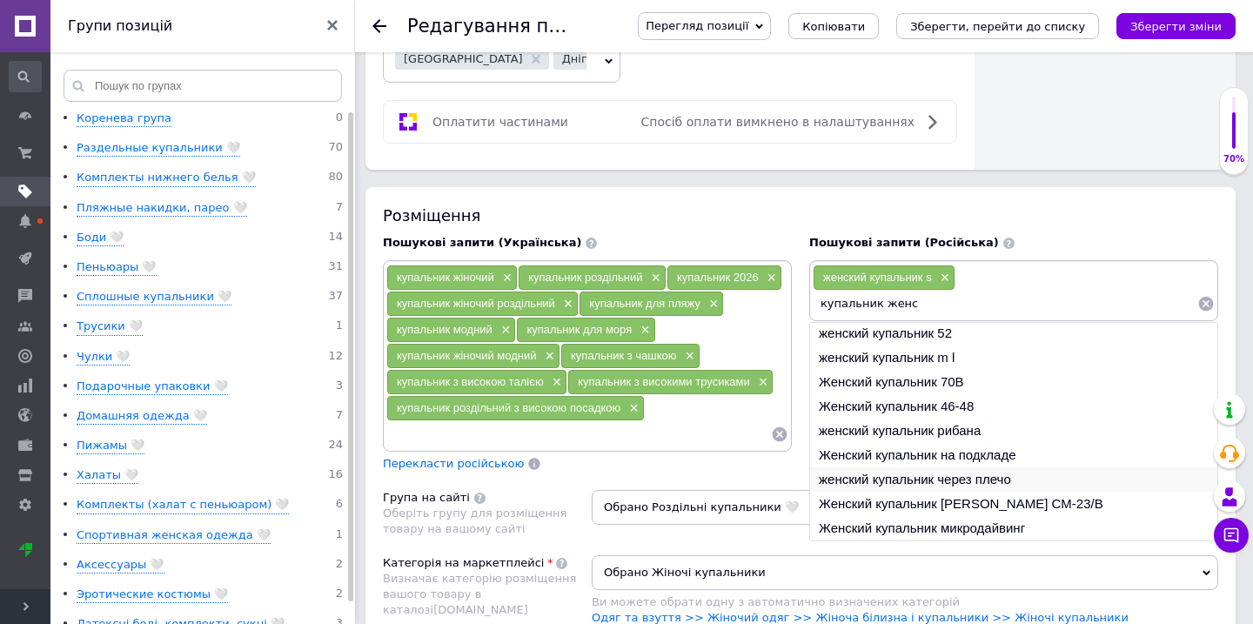
type input "купальник женс"
click at [893, 467] on li "женский купальник через плечо" at bounding box center [1013, 479] width 407 height 24
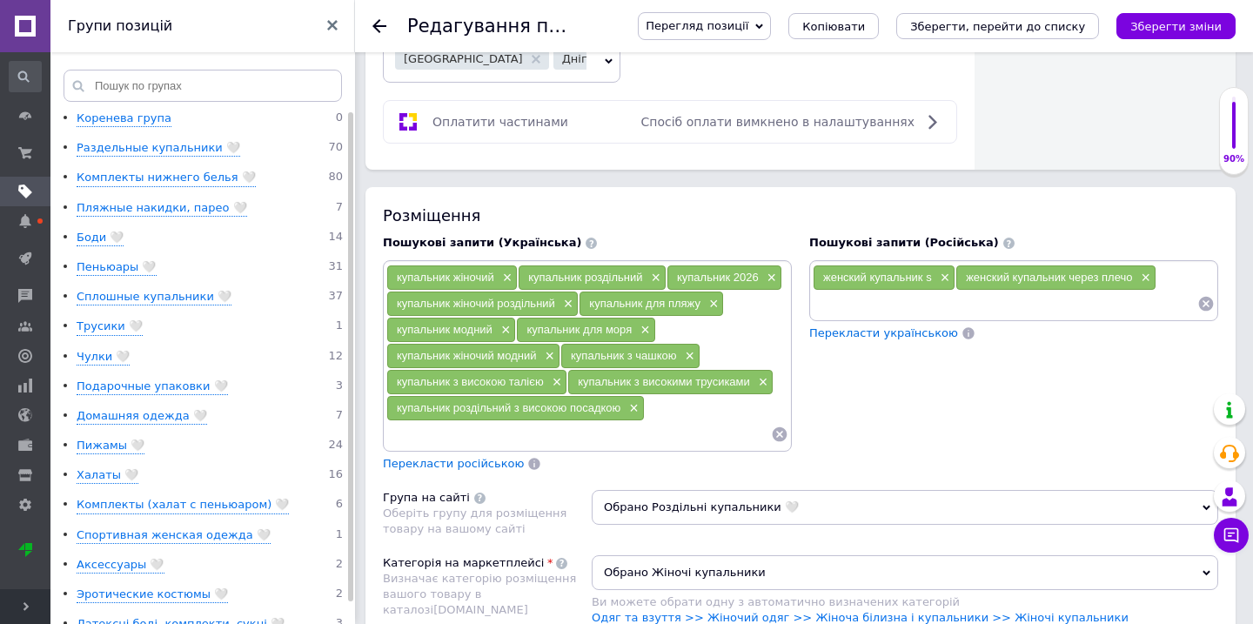
click at [872, 291] on input at bounding box center [1005, 304] width 385 height 26
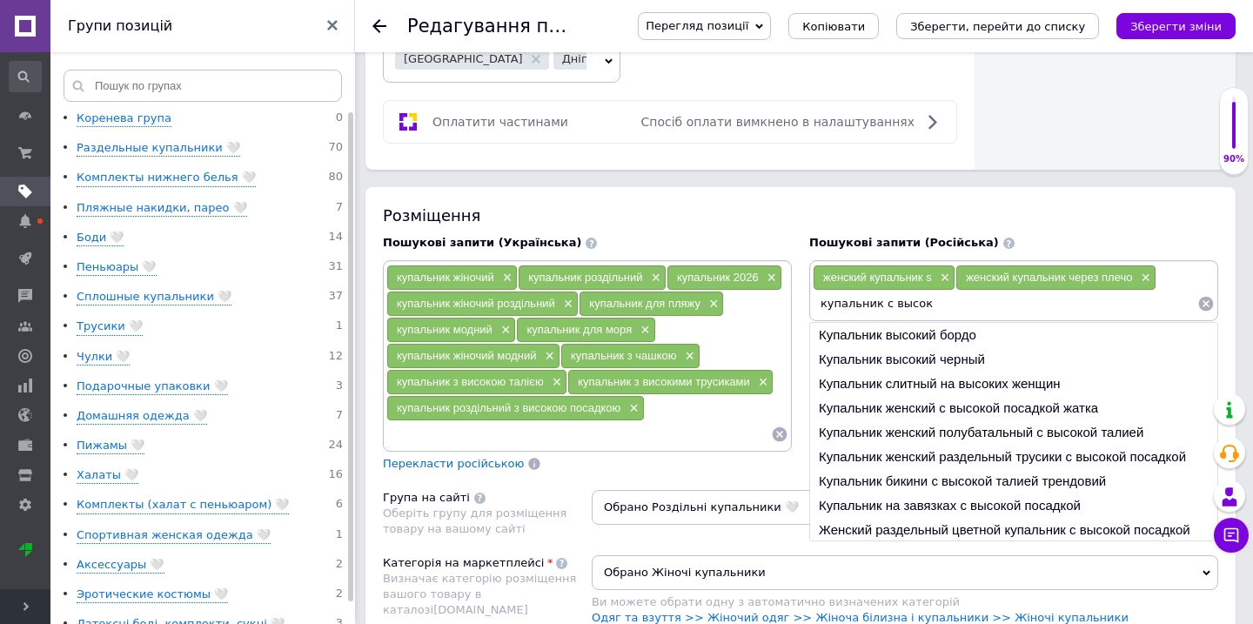
drag, startPoint x: 819, startPoint y: 295, endPoint x: 947, endPoint y: 295, distance: 127.9
click at [947, 295] on input "купальник с высок" at bounding box center [1005, 304] width 385 height 26
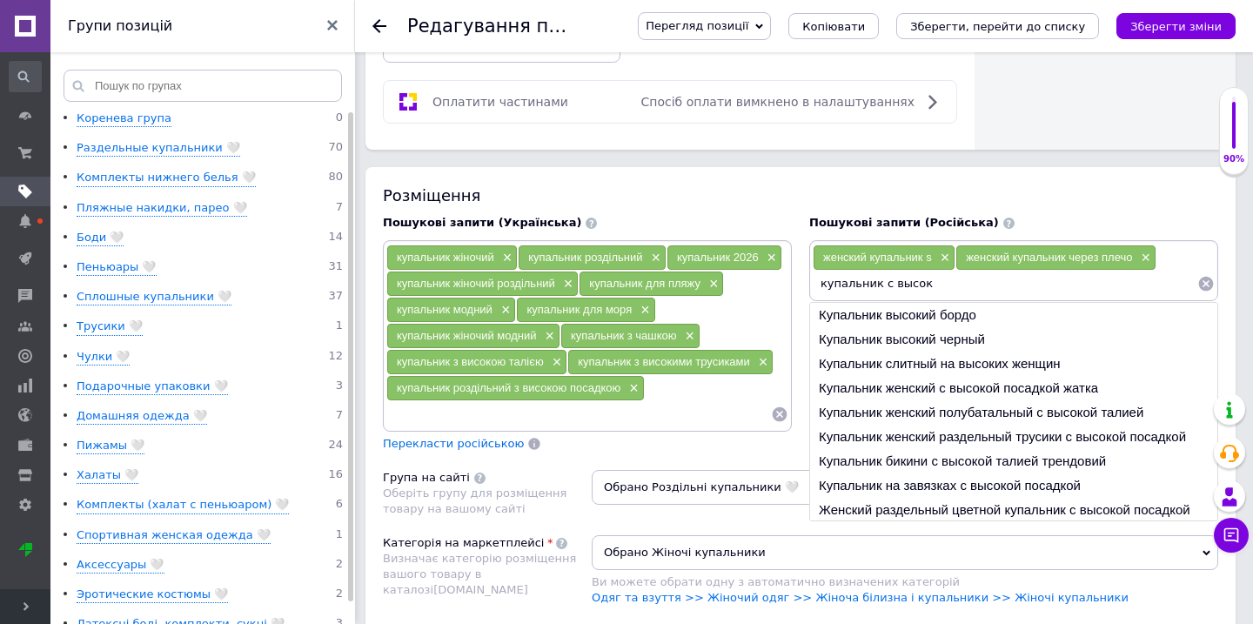
scroll to position [1146, 0]
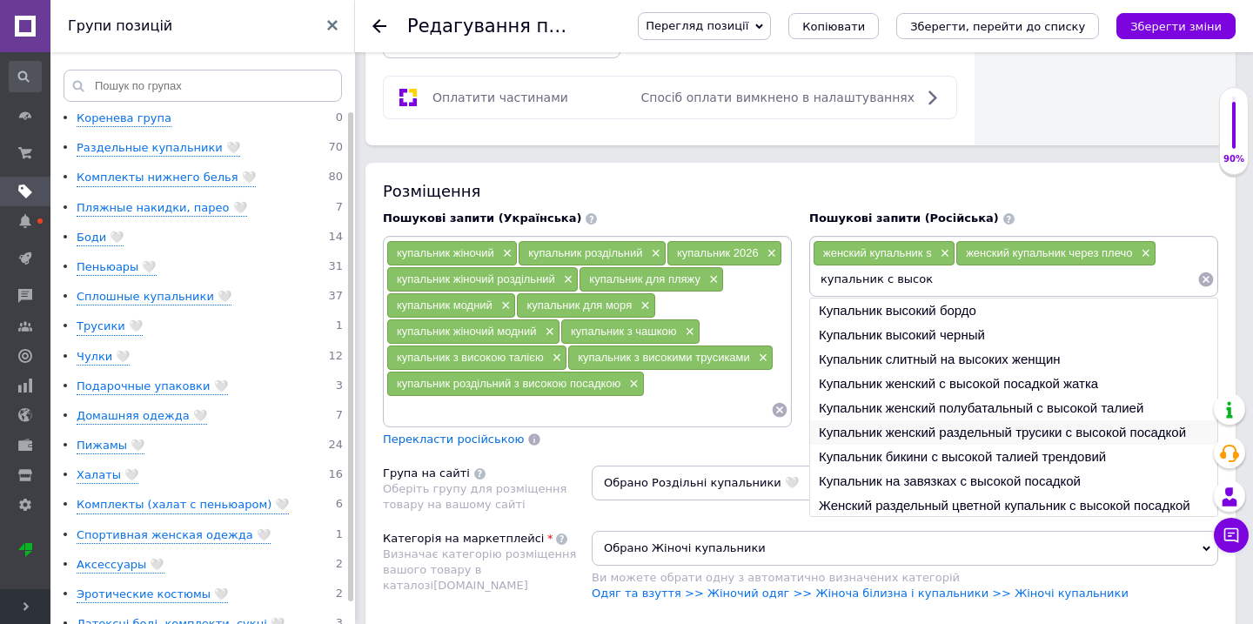
type input "купальник с высок"
click at [850, 420] on li "Купальник женский раздельный трусики с высокой посадкой" at bounding box center [1013, 432] width 407 height 24
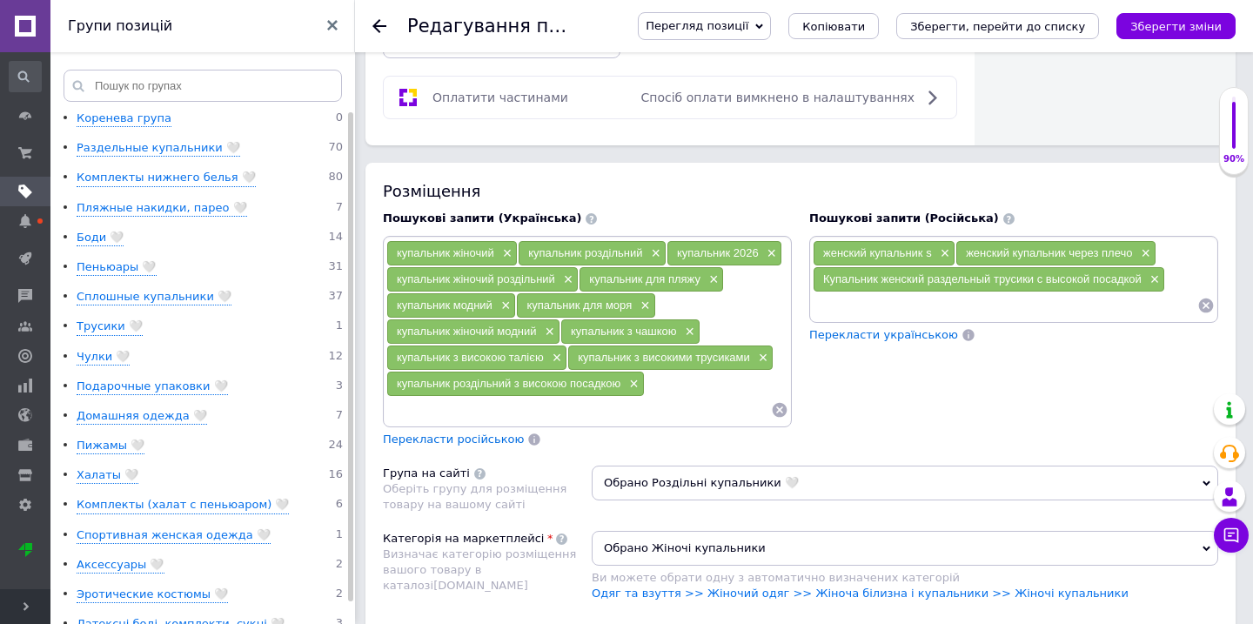
click at [851, 292] on input at bounding box center [1005, 305] width 385 height 26
paste input "купальник с высок"
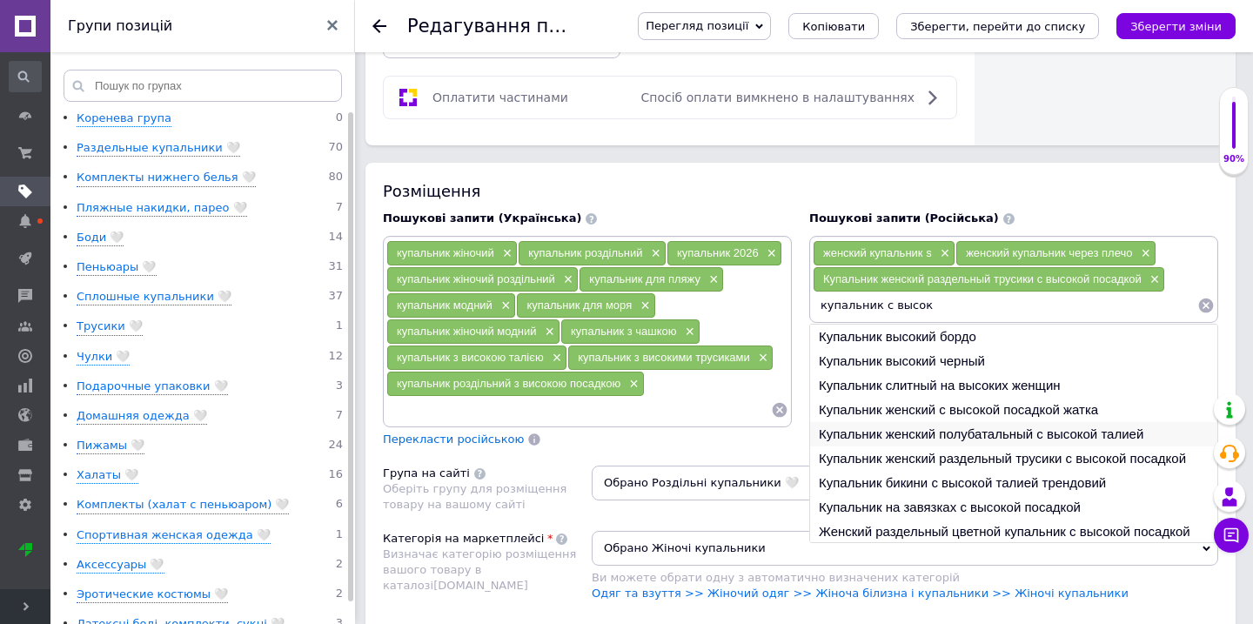
scroll to position [26, 0]
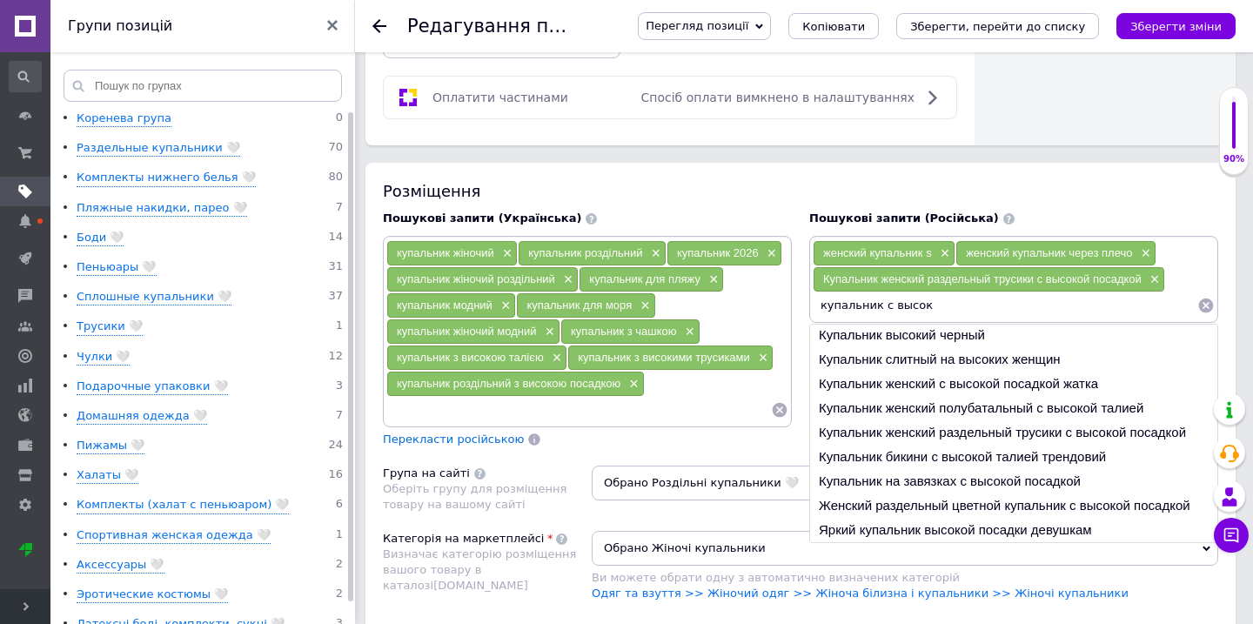
drag, startPoint x: 941, startPoint y: 294, endPoint x: 881, endPoint y: 295, distance: 59.2
click at [881, 295] on input "купальник с высок" at bounding box center [1005, 305] width 385 height 26
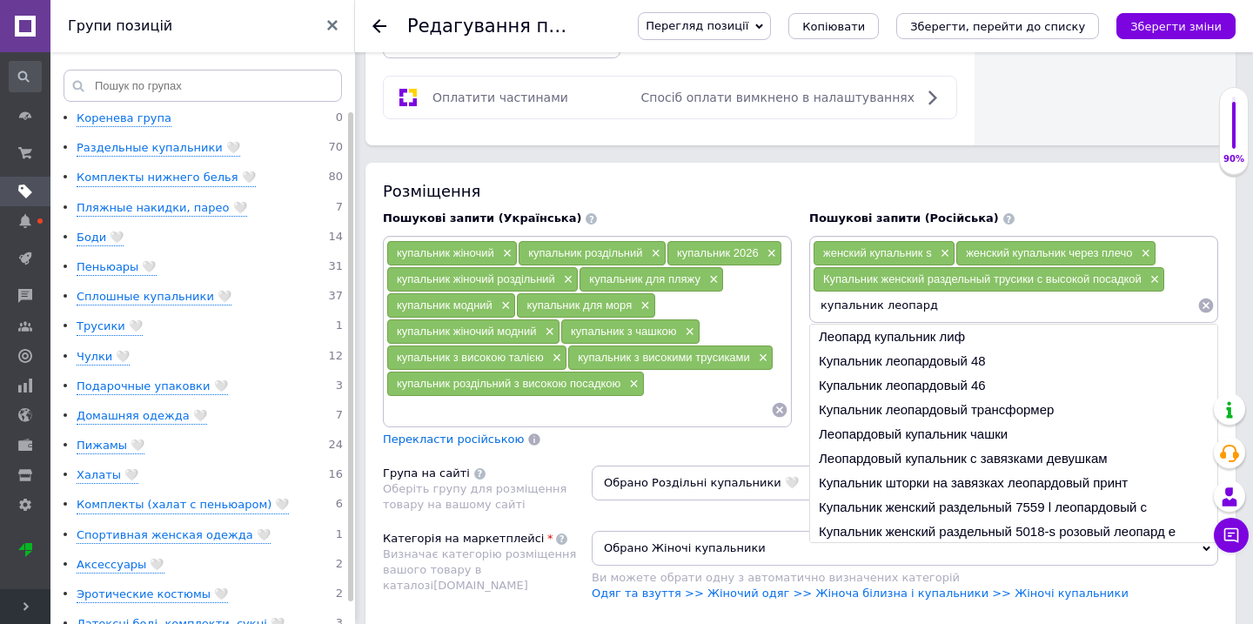
drag, startPoint x: 819, startPoint y: 296, endPoint x: 969, endPoint y: 296, distance: 149.7
click at [969, 296] on input "купальник леопард" at bounding box center [1005, 305] width 385 height 26
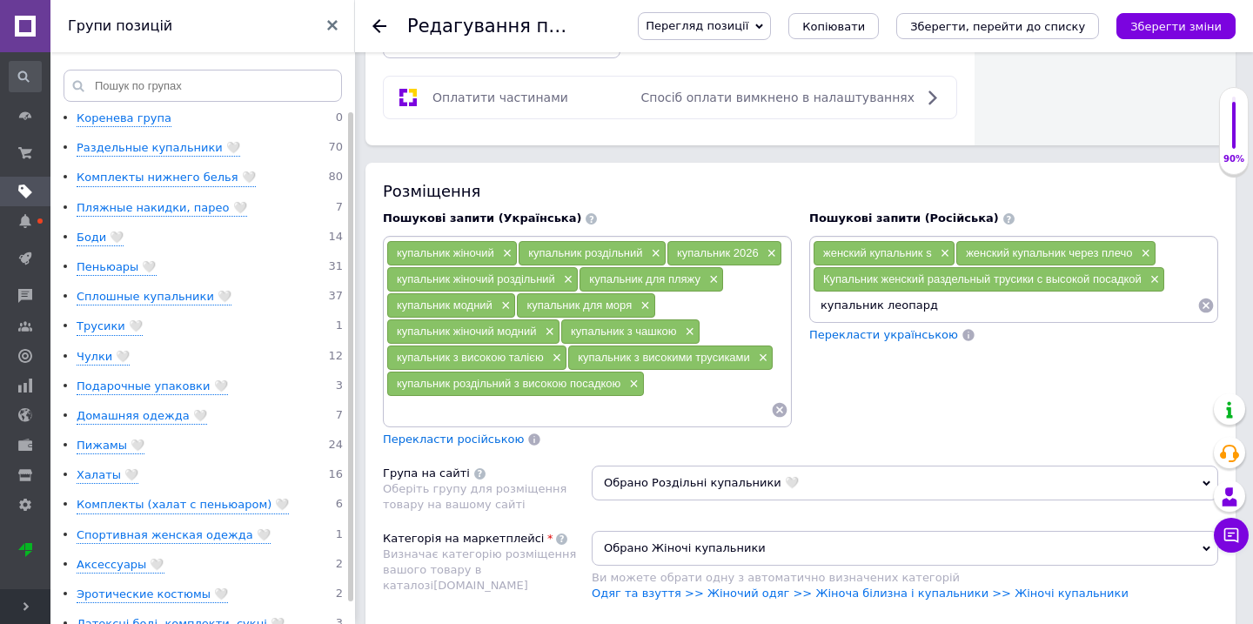
click at [963, 295] on input "купальник леопард" at bounding box center [1005, 305] width 385 height 26
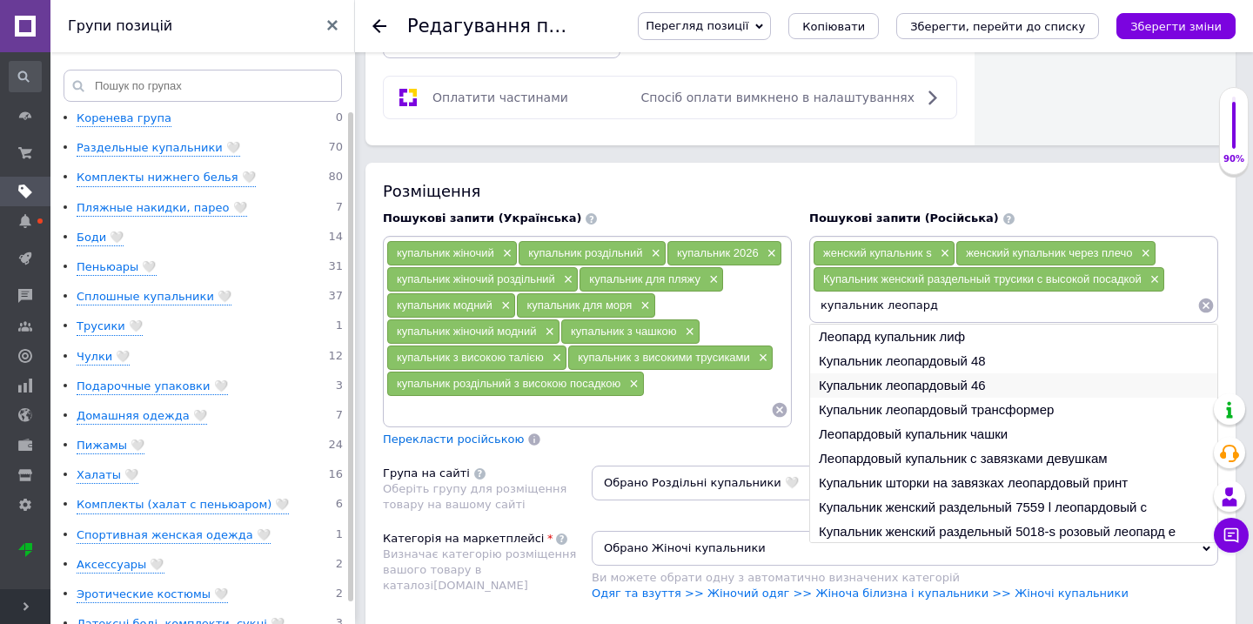
type input "купальник леопард"
click at [936, 373] on li "Купальник леопардовый 46" at bounding box center [1013, 385] width 407 height 24
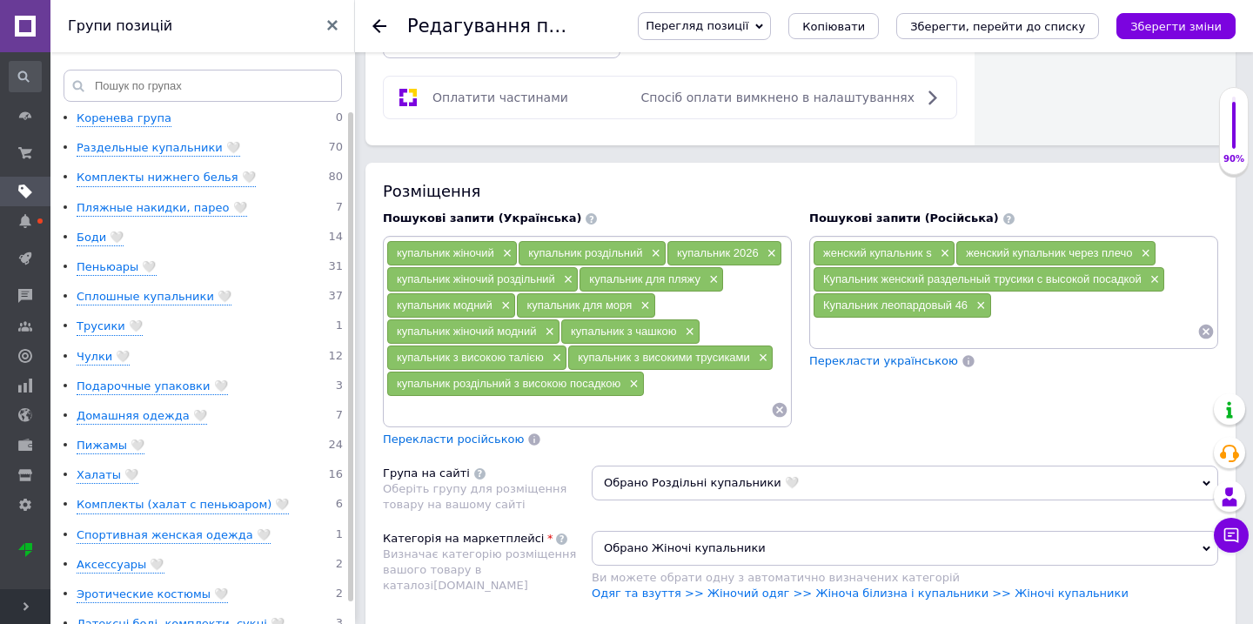
click at [916, 321] on input at bounding box center [1005, 331] width 385 height 26
paste input "купальник леопард"
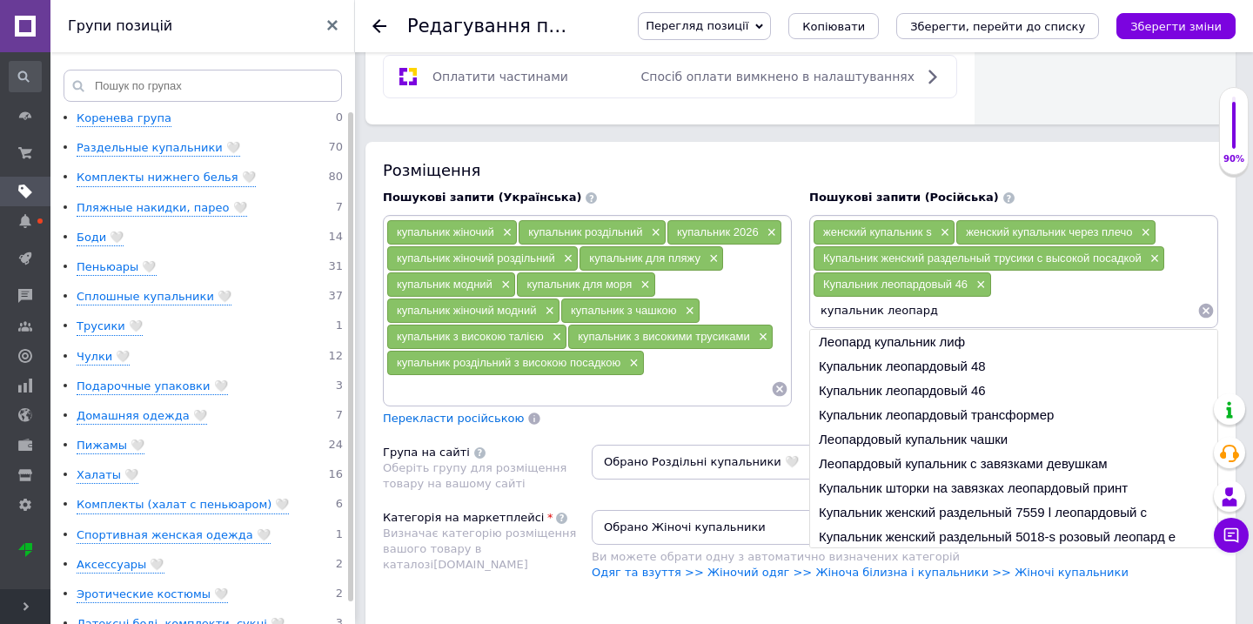
scroll to position [1263, 0]
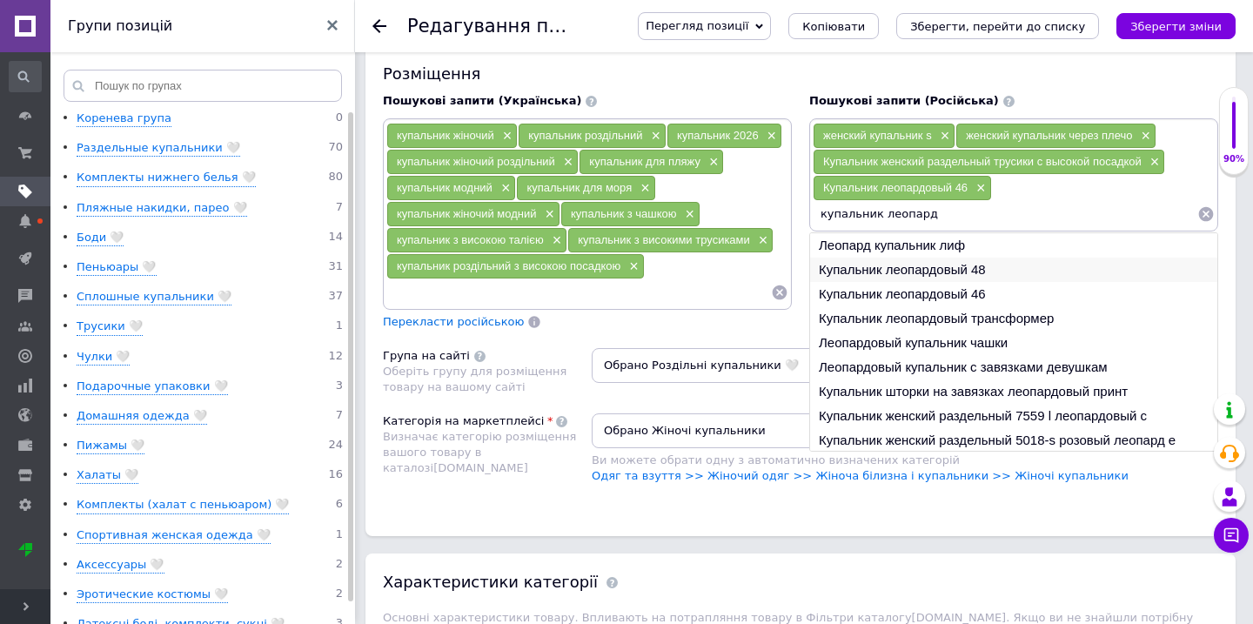
type input "купальник леопард"
click at [910, 258] on li "Купальник леопардовый 48" at bounding box center [1013, 270] width 407 height 24
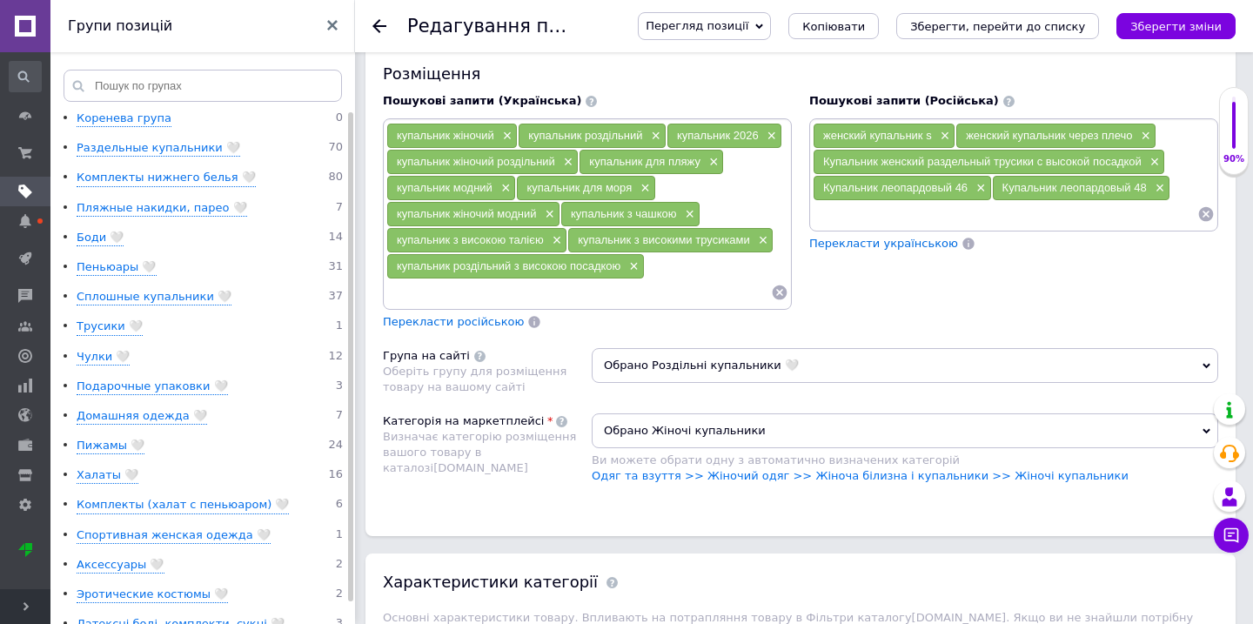
click at [902, 206] on input at bounding box center [1005, 214] width 385 height 26
paste input "купальник леопард"
type input "купальник леопард"
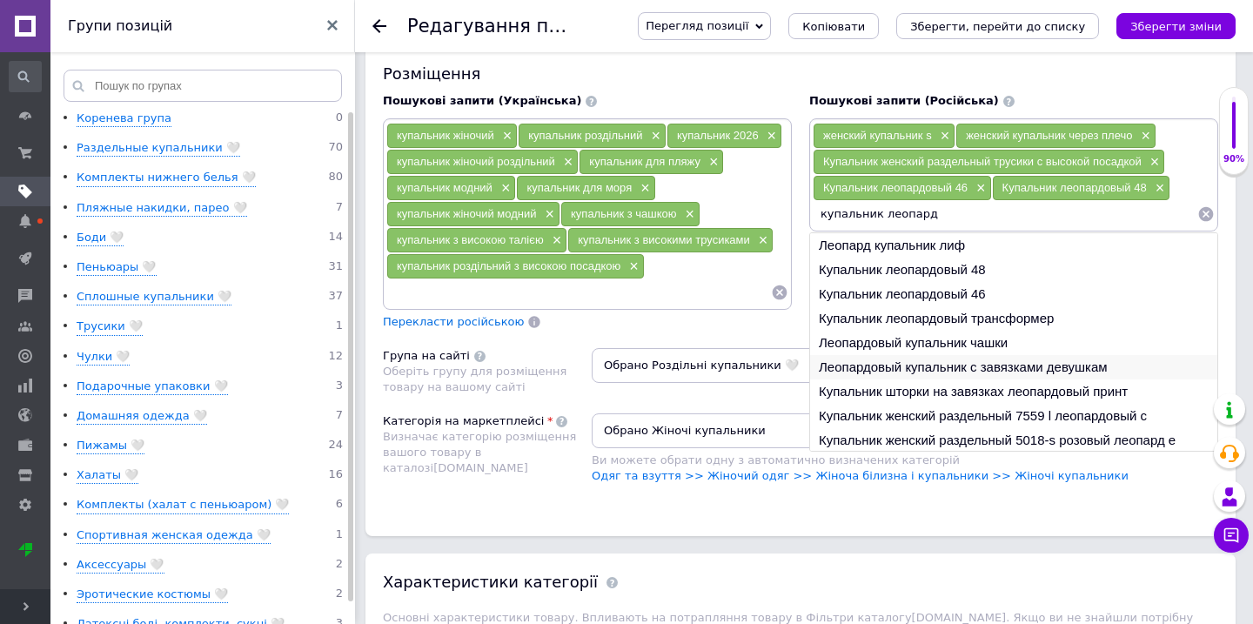
scroll to position [26, 0]
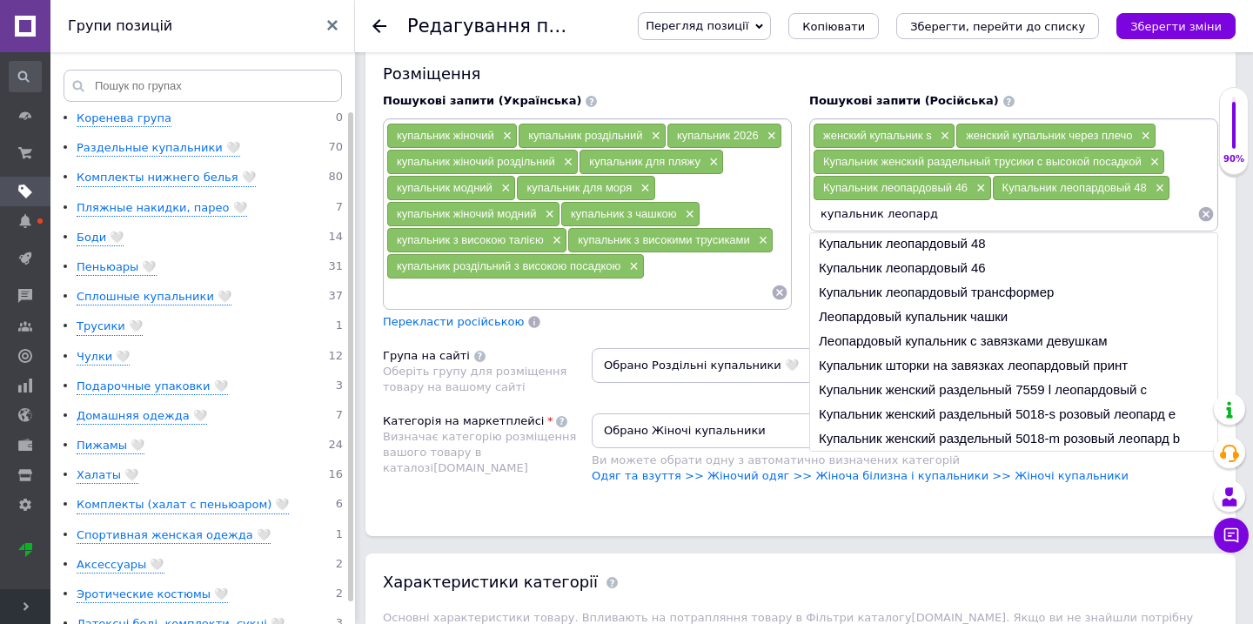
drag, startPoint x: 962, startPoint y: 204, endPoint x: 817, endPoint y: 200, distance: 144.5
click at [817, 201] on input "купальник леопард" at bounding box center [1005, 214] width 385 height 26
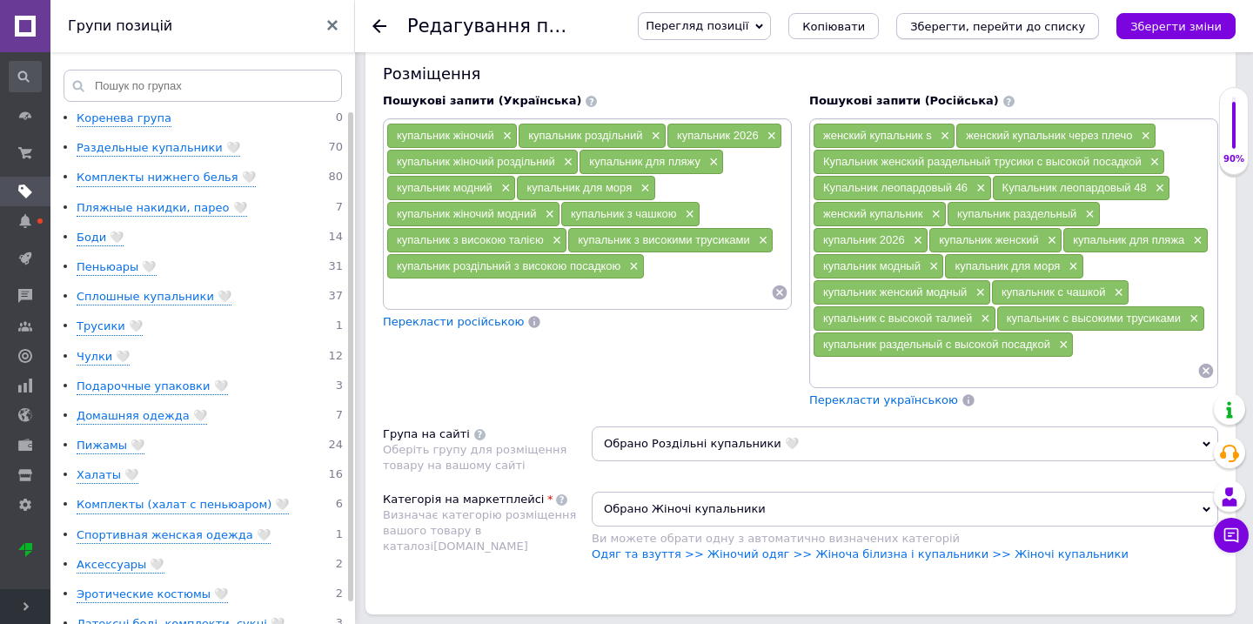
click at [1002, 22] on icon "Зберегти, перейти до списку" at bounding box center [997, 26] width 175 height 13
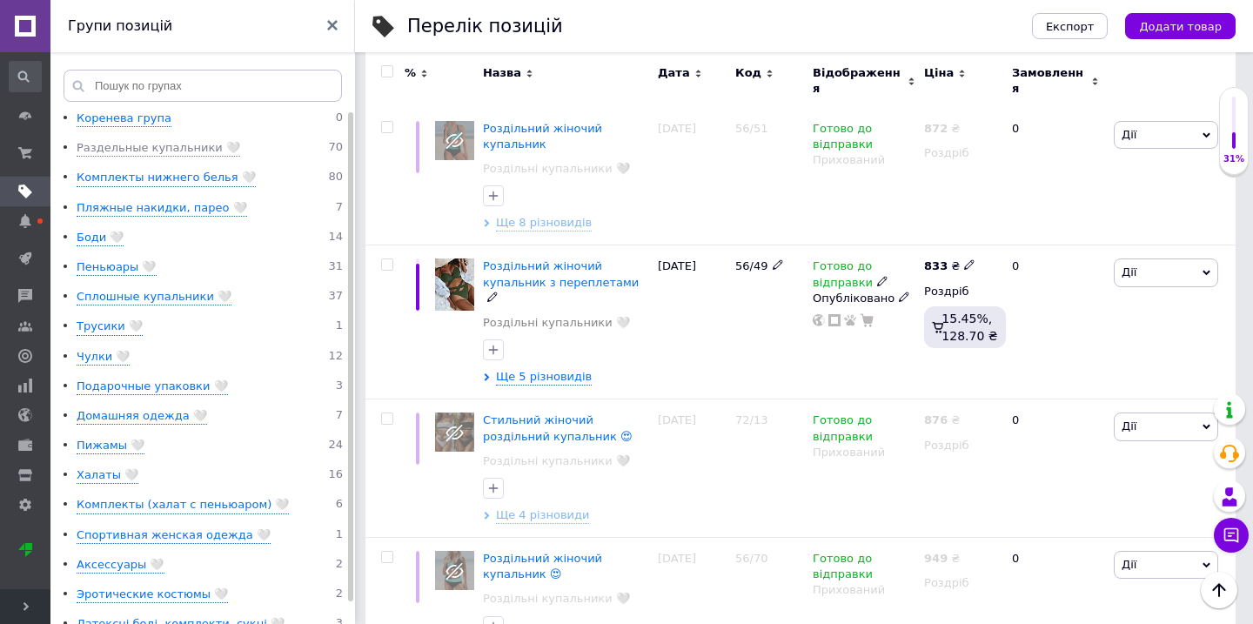
scroll to position [4787, 0]
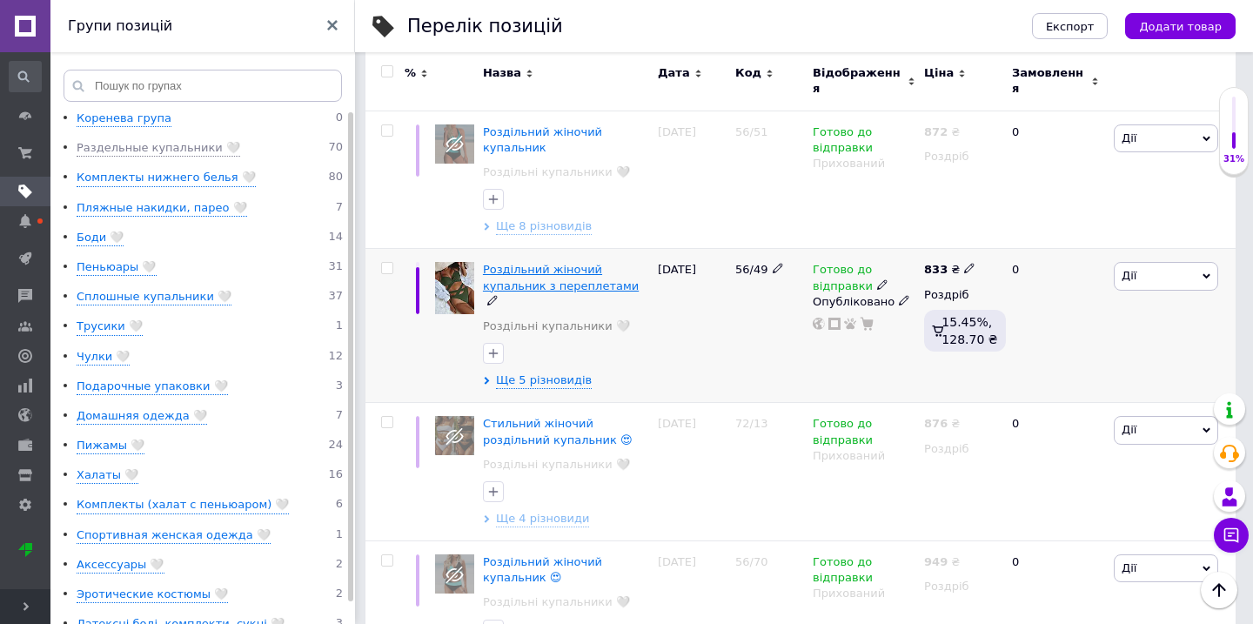
click at [578, 263] on span "Роздільний жіночий купальник з переплетами" at bounding box center [561, 277] width 156 height 29
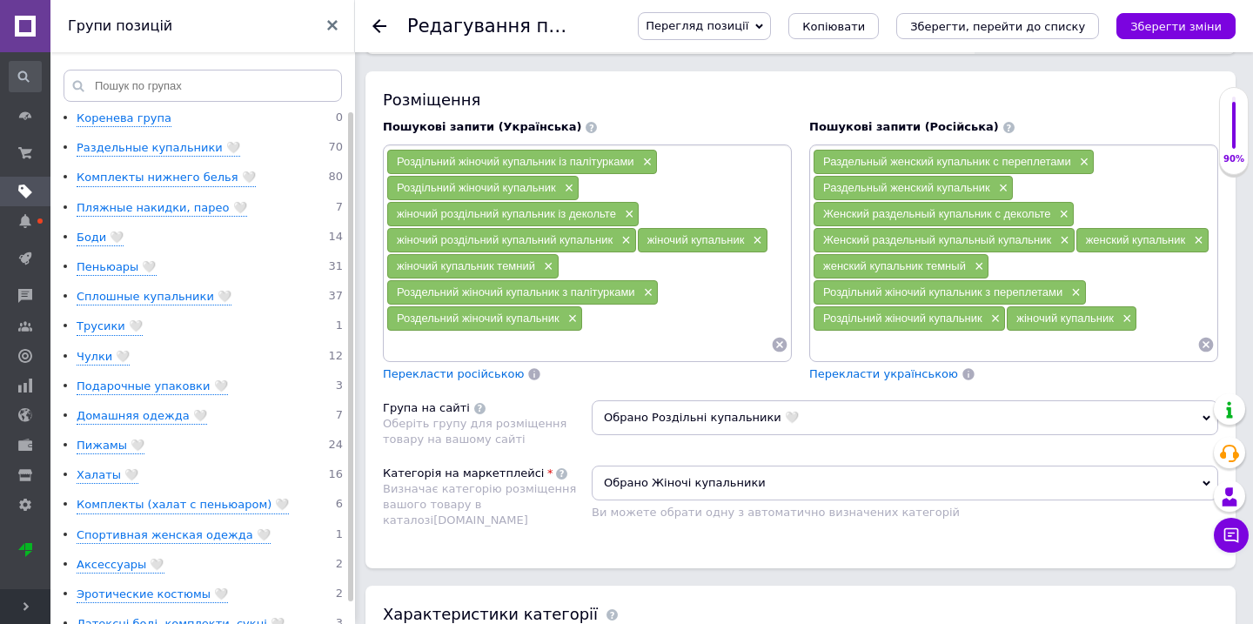
scroll to position [1233, 0]
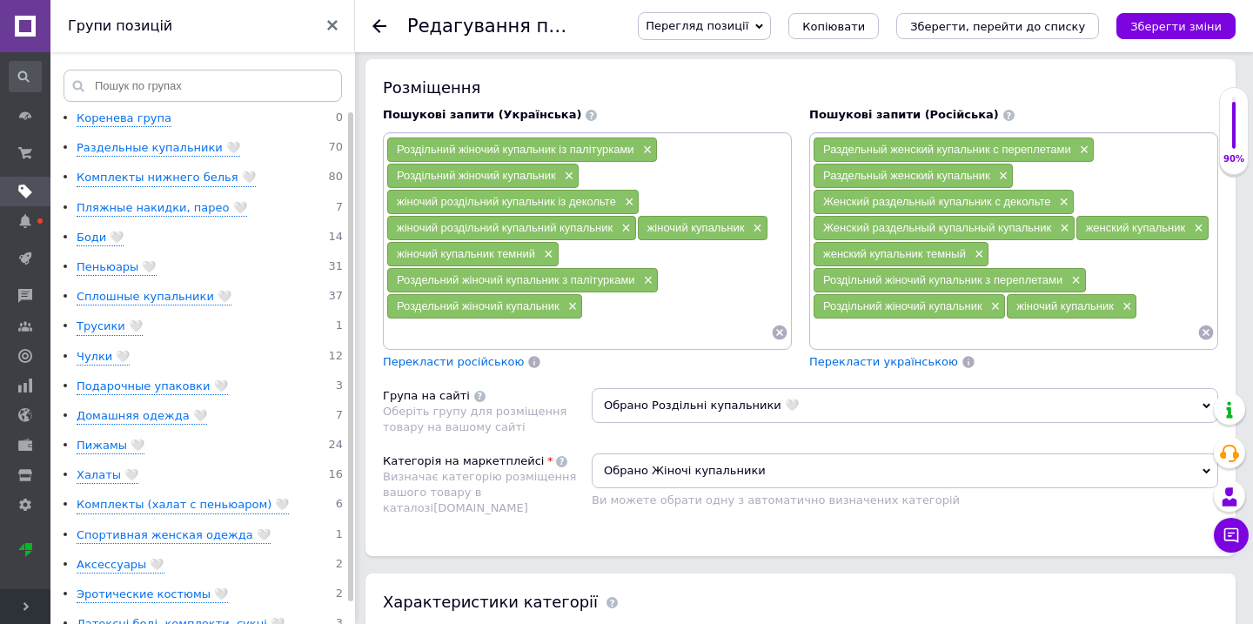
click at [778, 326] on div at bounding box center [587, 332] width 402 height 26
click at [778, 325] on icon at bounding box center [780, 332] width 15 height 15
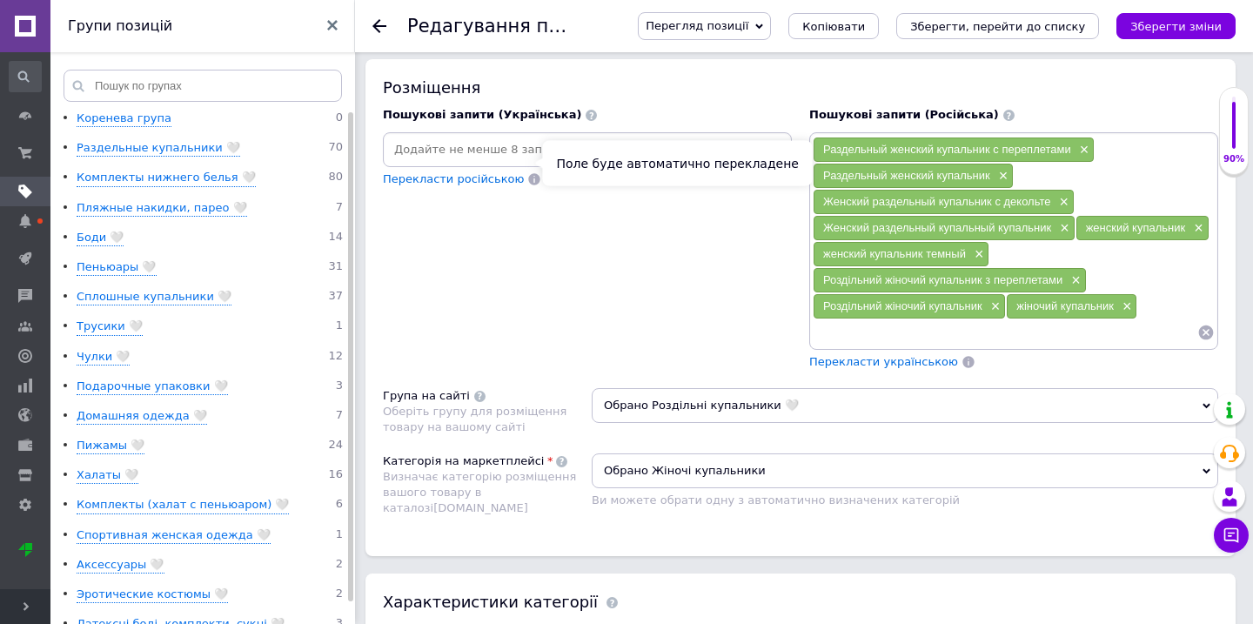
click at [534, 141] on input at bounding box center [587, 150] width 402 height 26
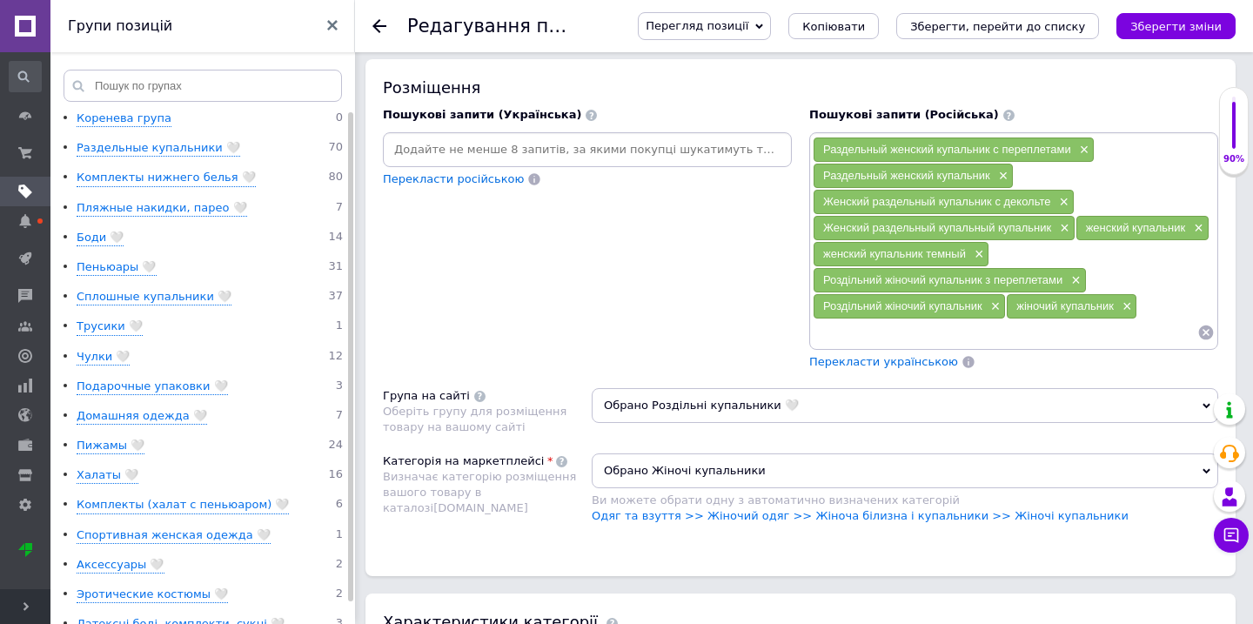
paste input "к"
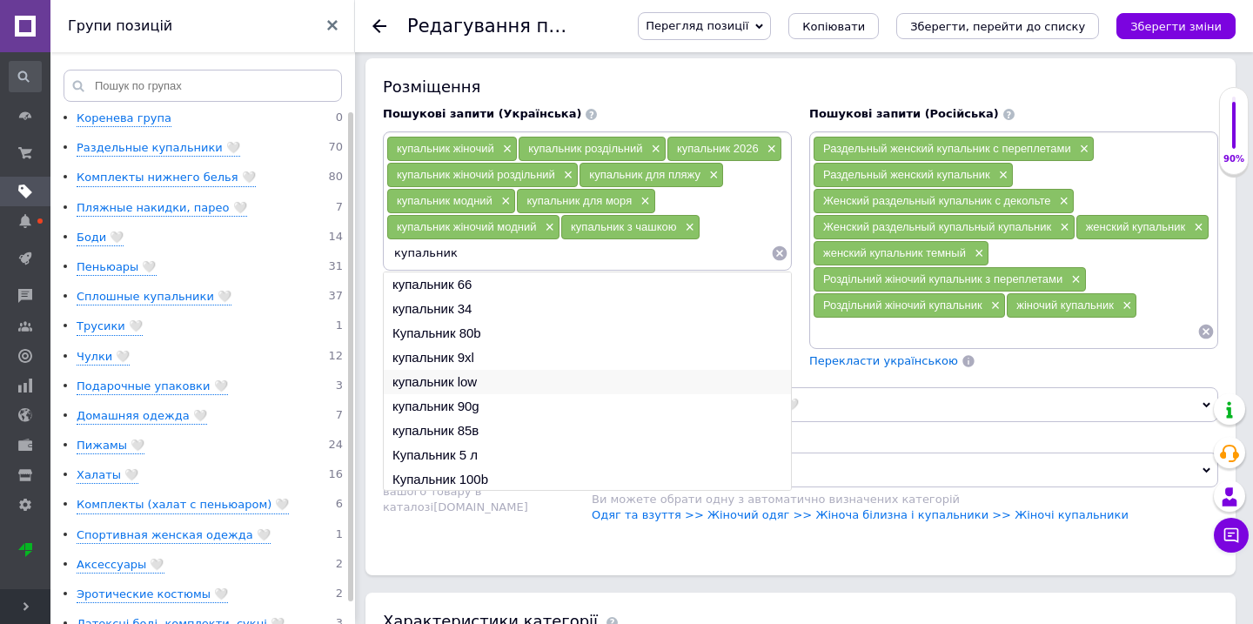
scroll to position [26, 0]
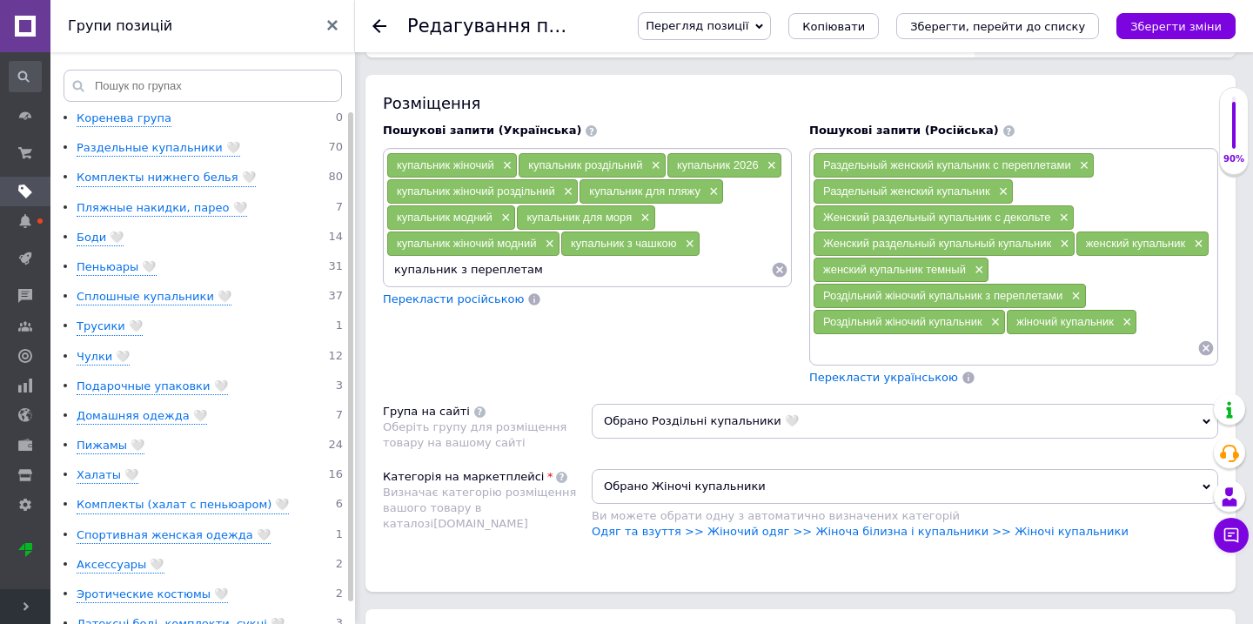
type input "купальник з переплетами"
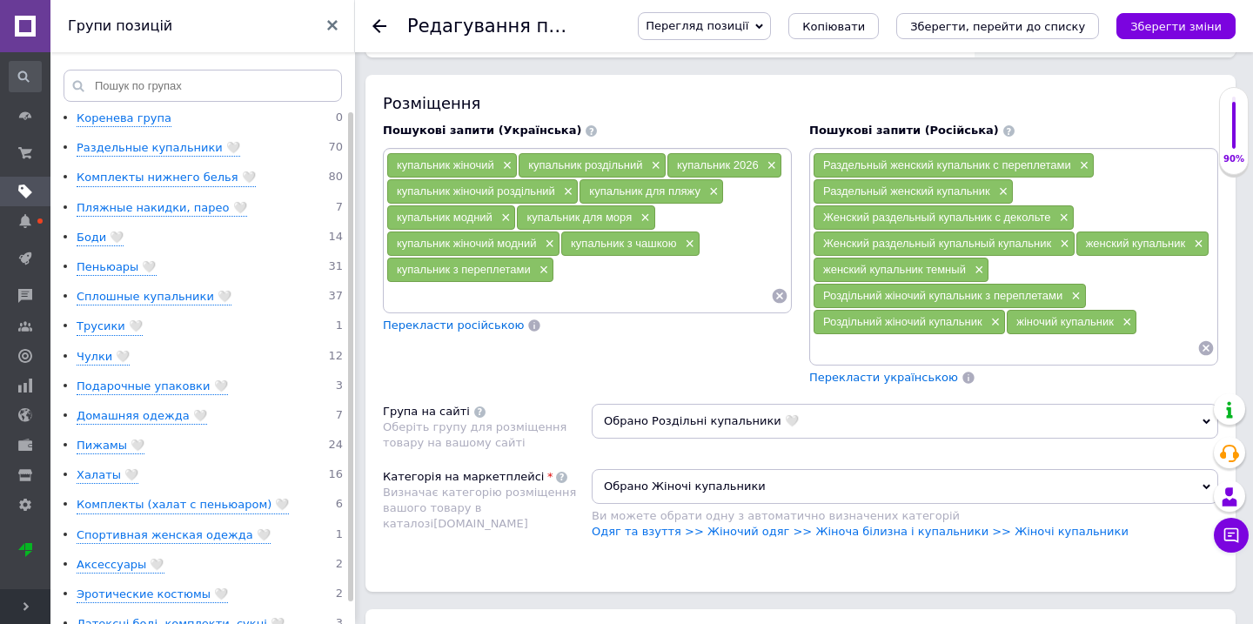
click at [1207, 339] on icon at bounding box center [1205, 347] width 17 height 17
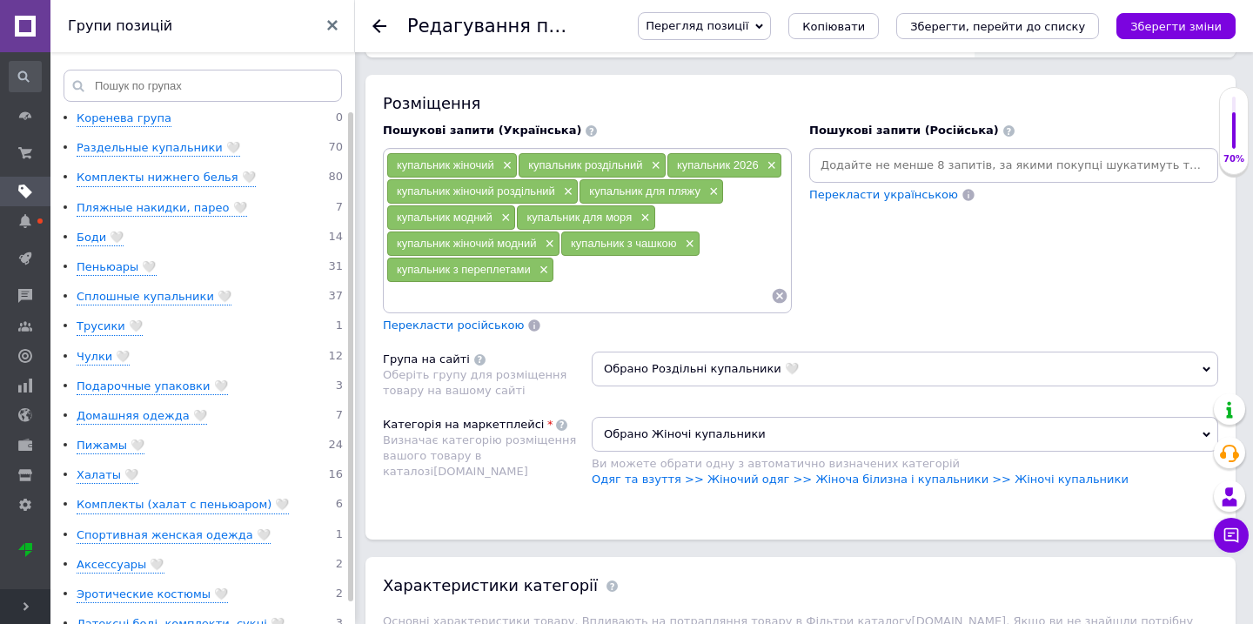
click at [852, 152] on input at bounding box center [1014, 165] width 402 height 26
click at [863, 152] on input at bounding box center [1014, 165] width 402 height 26
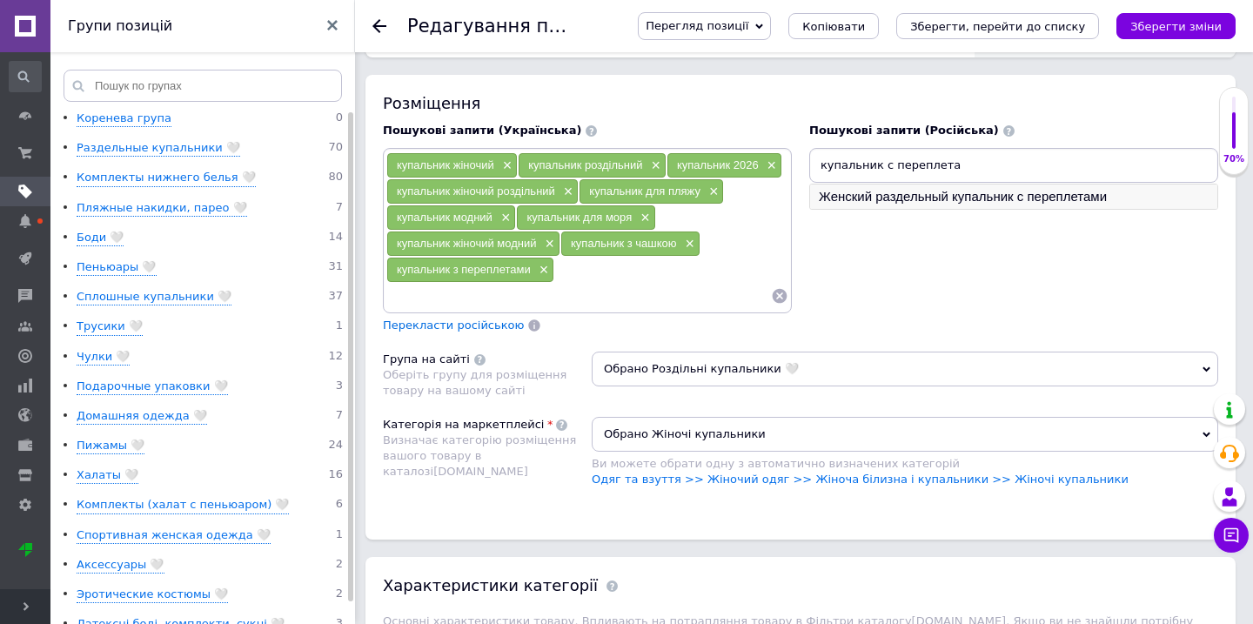
type input "купальник с переплета"
click at [858, 184] on li "Женский раздельный купальник с переплетами" at bounding box center [1013, 196] width 407 height 24
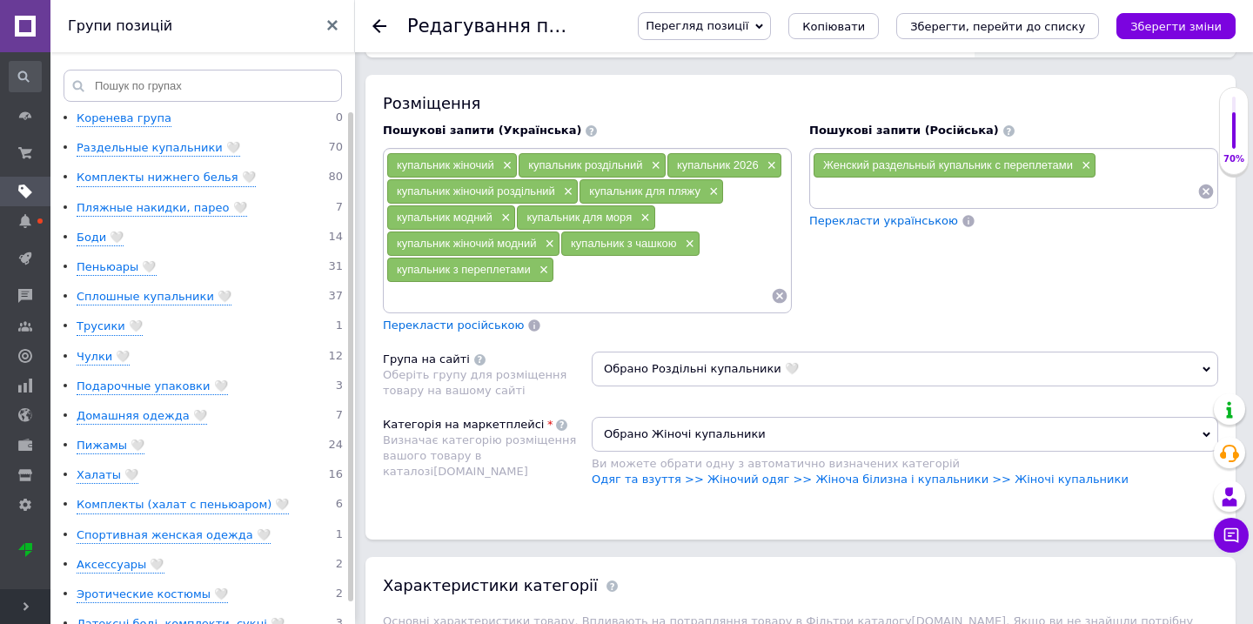
click at [832, 178] on input at bounding box center [1005, 191] width 385 height 26
type input "купальник женс"
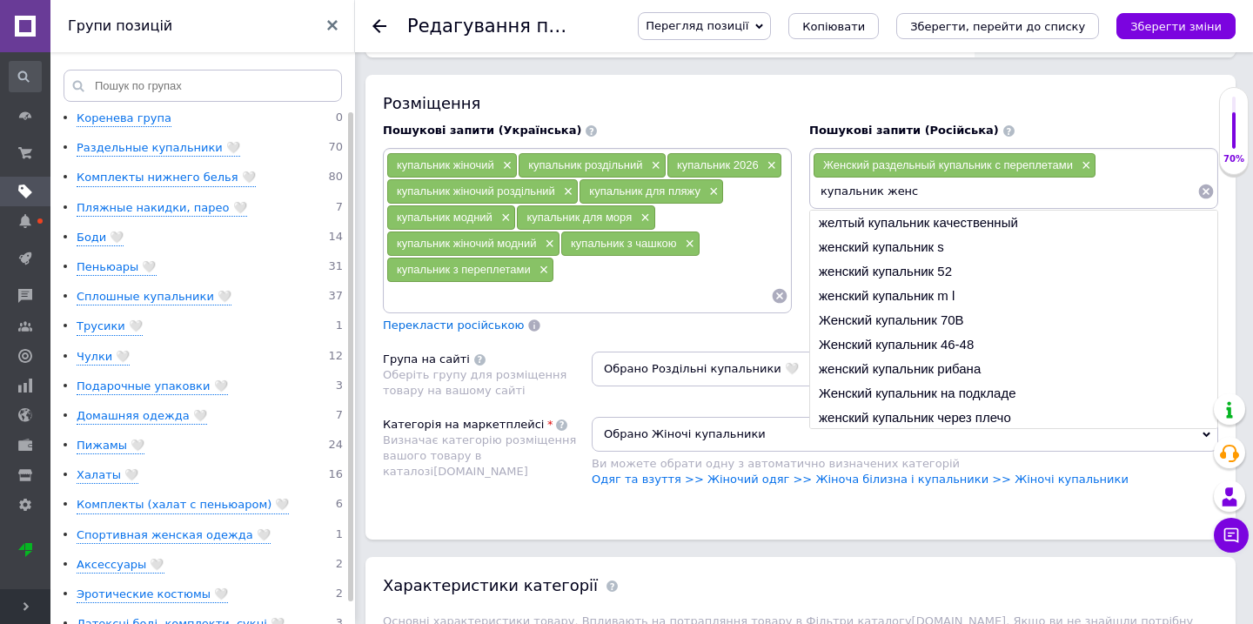
drag, startPoint x: 819, startPoint y: 176, endPoint x: 959, endPoint y: 176, distance: 140.1
click at [959, 178] on input "купальник женс" at bounding box center [1005, 191] width 385 height 26
click at [953, 178] on input "купальник женс" at bounding box center [1005, 191] width 385 height 26
drag, startPoint x: 953, startPoint y: 178, endPoint x: 799, endPoint y: 177, distance: 154.0
click at [801, 177] on div "Пошукові запити (Російська) Женский раздельный купальник с переплетами × купаль…" at bounding box center [1014, 228] width 426 height 228
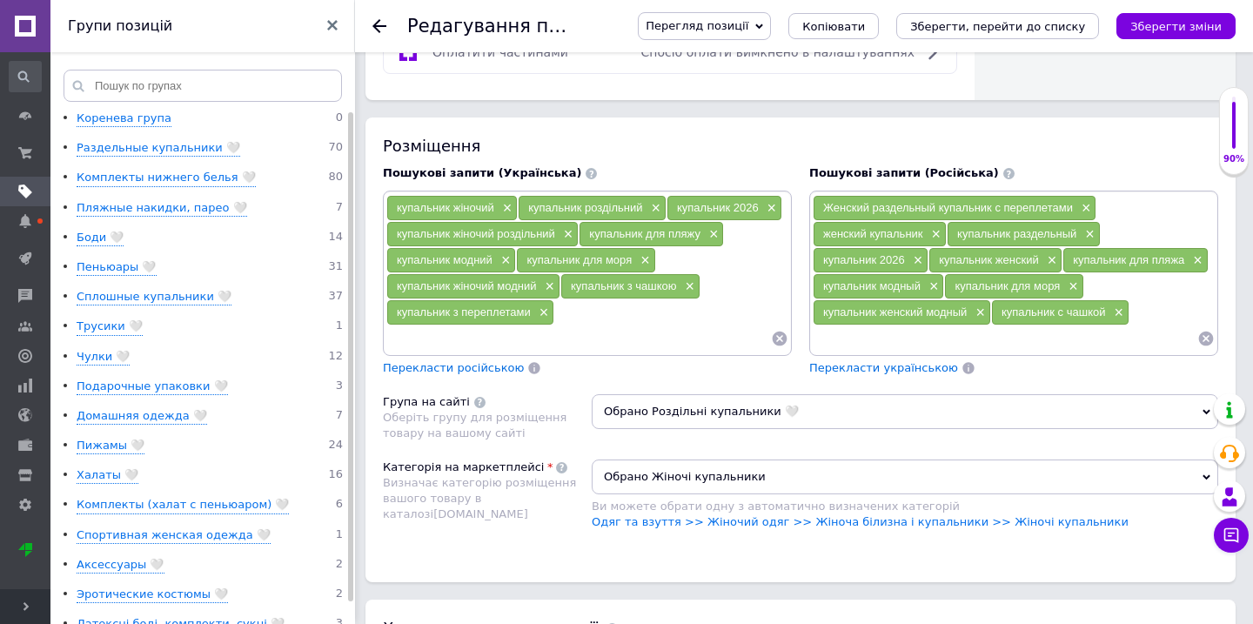
scroll to position [1199, 0]
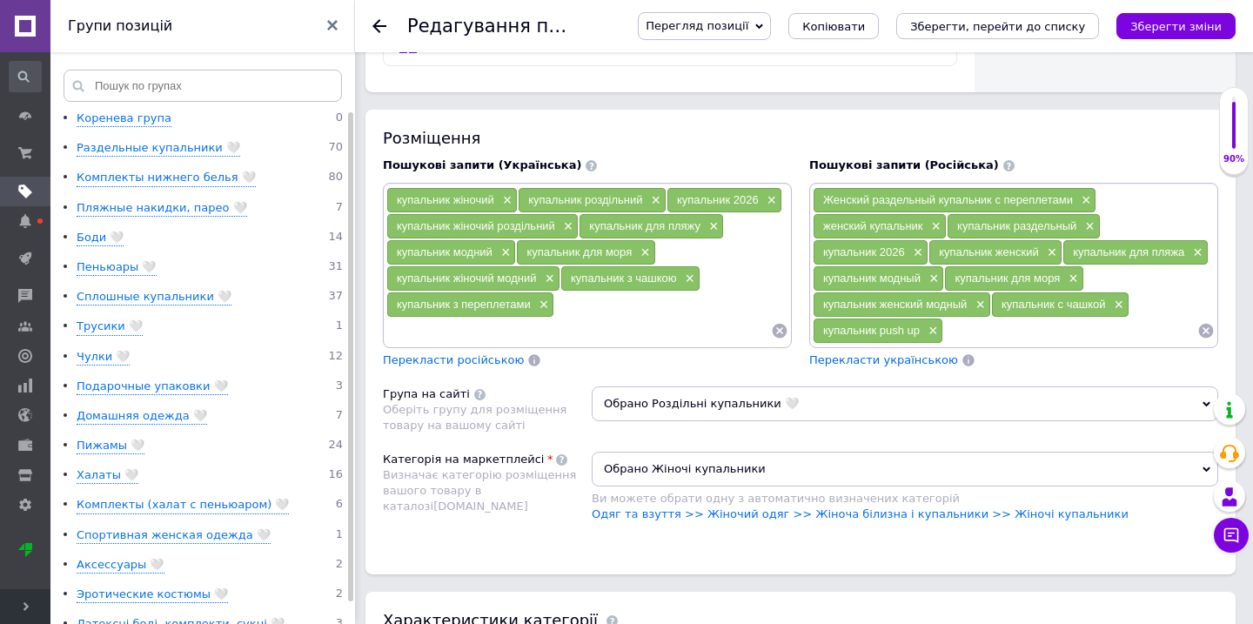
click at [653, 318] on input at bounding box center [578, 331] width 385 height 26
click at [1204, 322] on icon at bounding box center [1205, 330] width 17 height 17
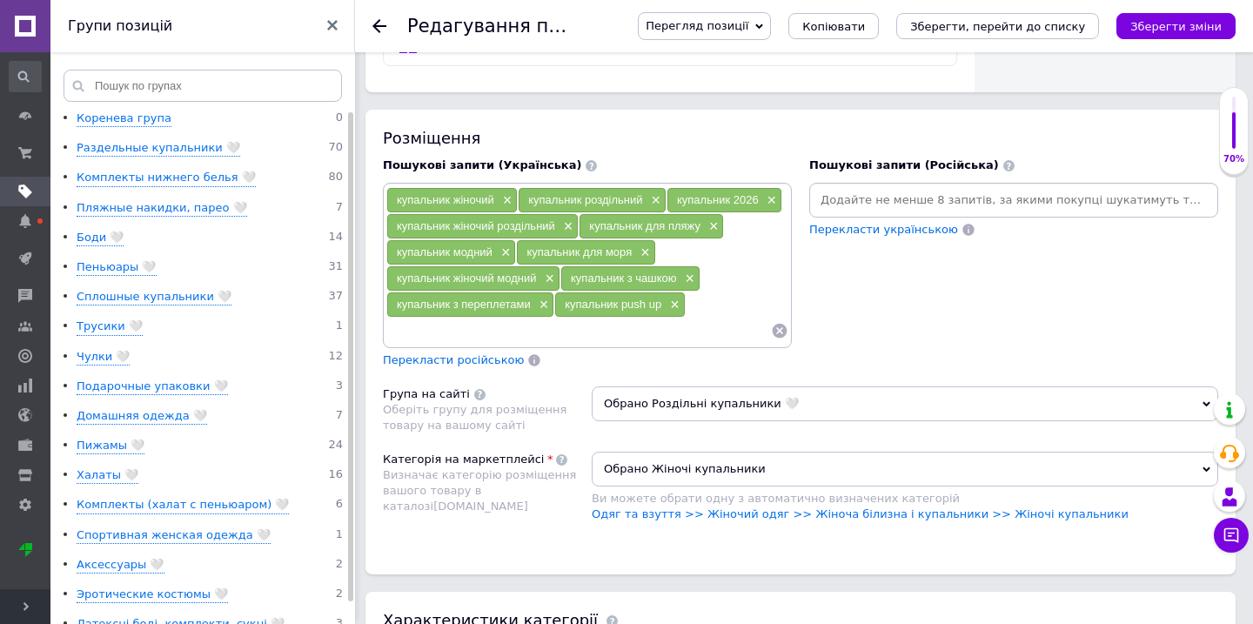
click at [942, 187] on input at bounding box center [1014, 200] width 402 height 26
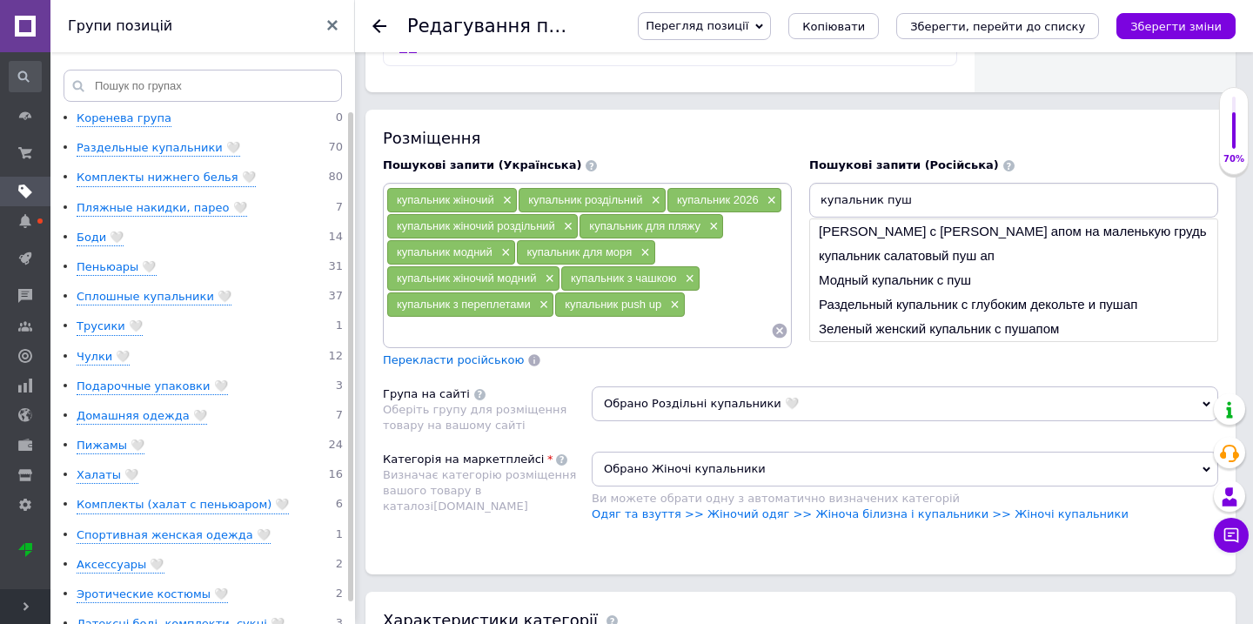
drag, startPoint x: 814, startPoint y: 184, endPoint x: 954, endPoint y: 185, distance: 139.2
click at [954, 187] on input "купальник пуш" at bounding box center [1014, 200] width 402 height 26
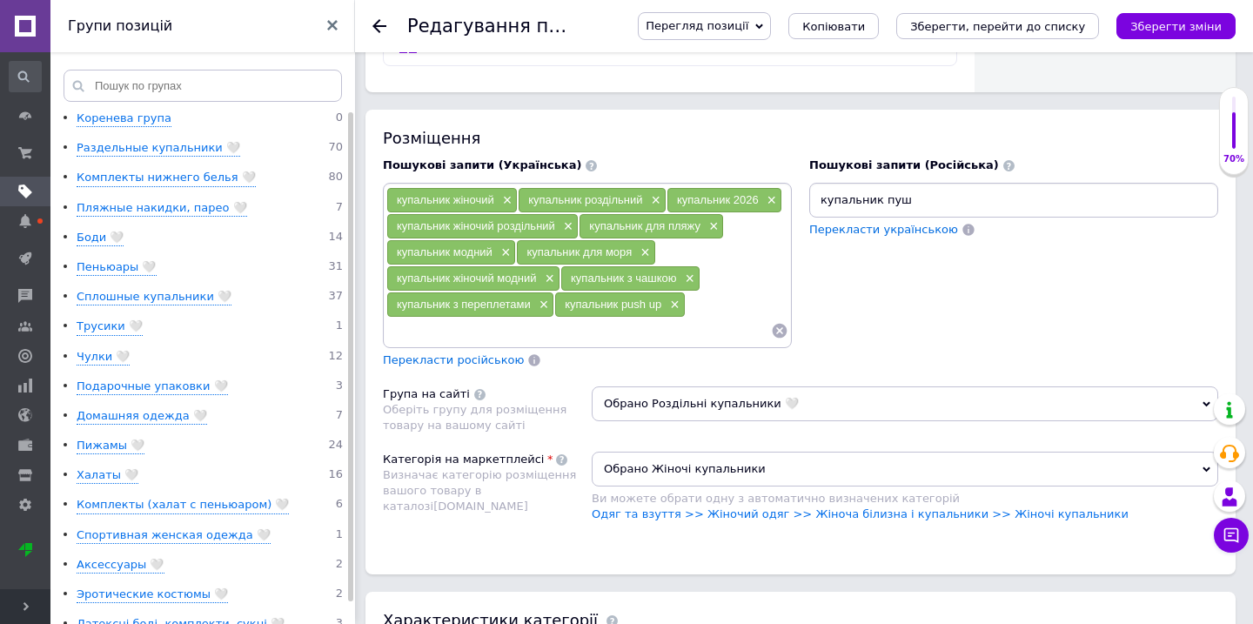
click at [948, 187] on input "купальник пуш" at bounding box center [1014, 200] width 402 height 26
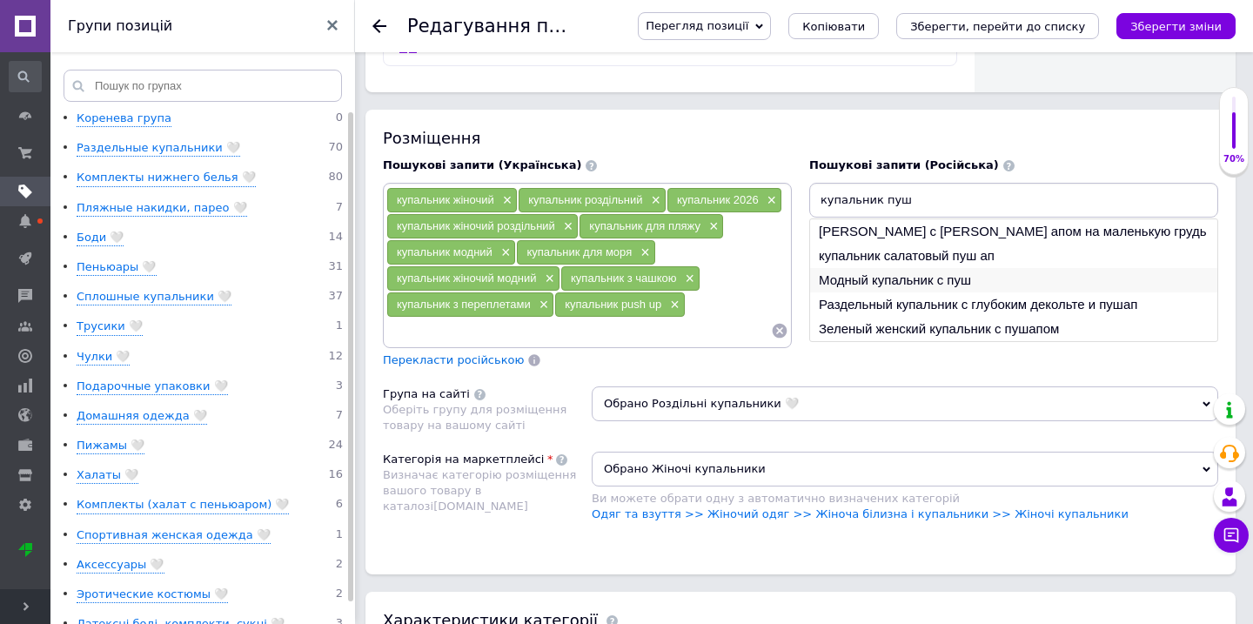
type input "купальник пуш"
click at [919, 268] on li "Модный купальник с пуш" at bounding box center [1013, 280] width 407 height 24
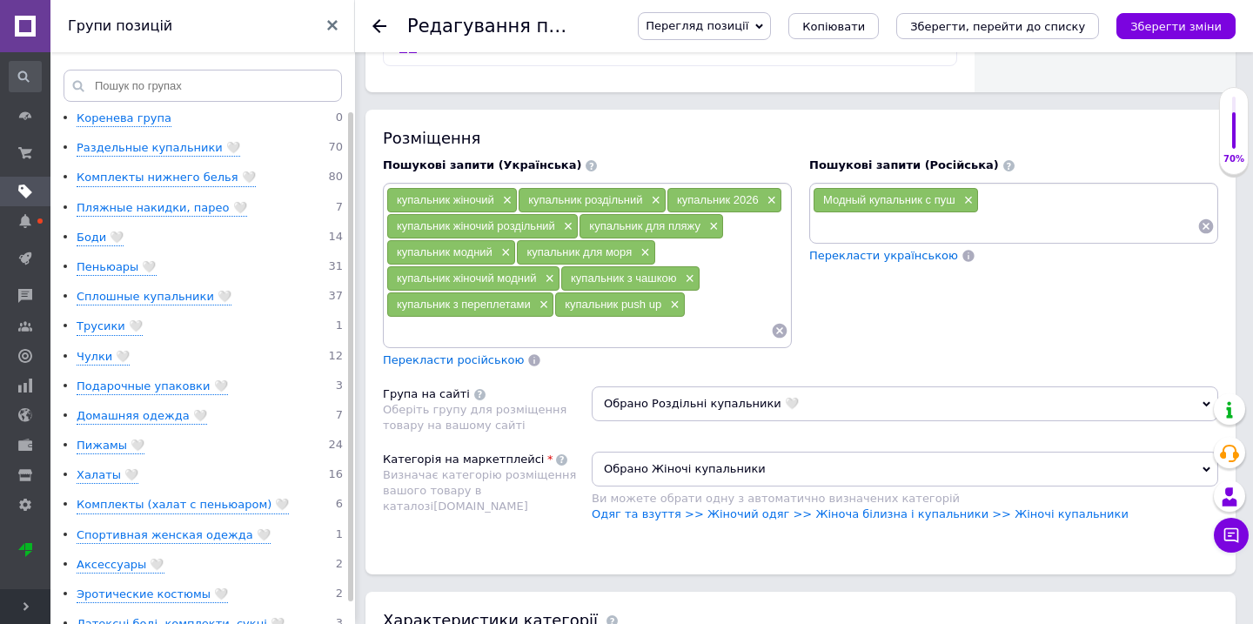
click at [971, 193] on span "×" at bounding box center [967, 200] width 14 height 15
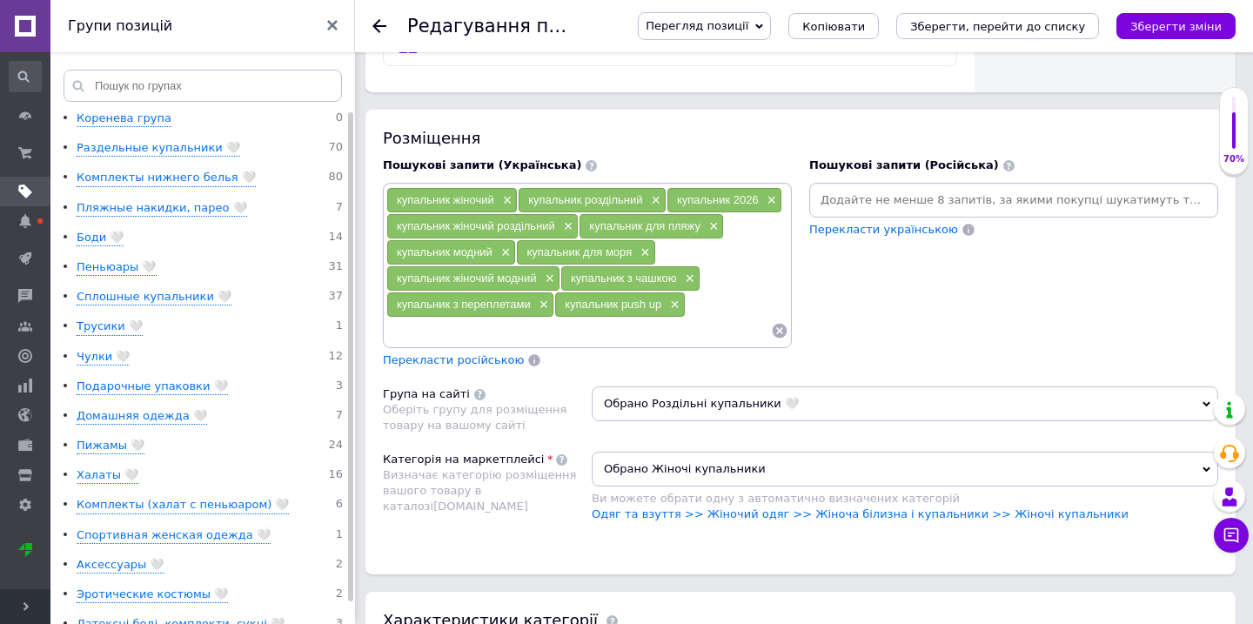
click at [925, 192] on input at bounding box center [1014, 200] width 402 height 26
paste input "купальник пуш"
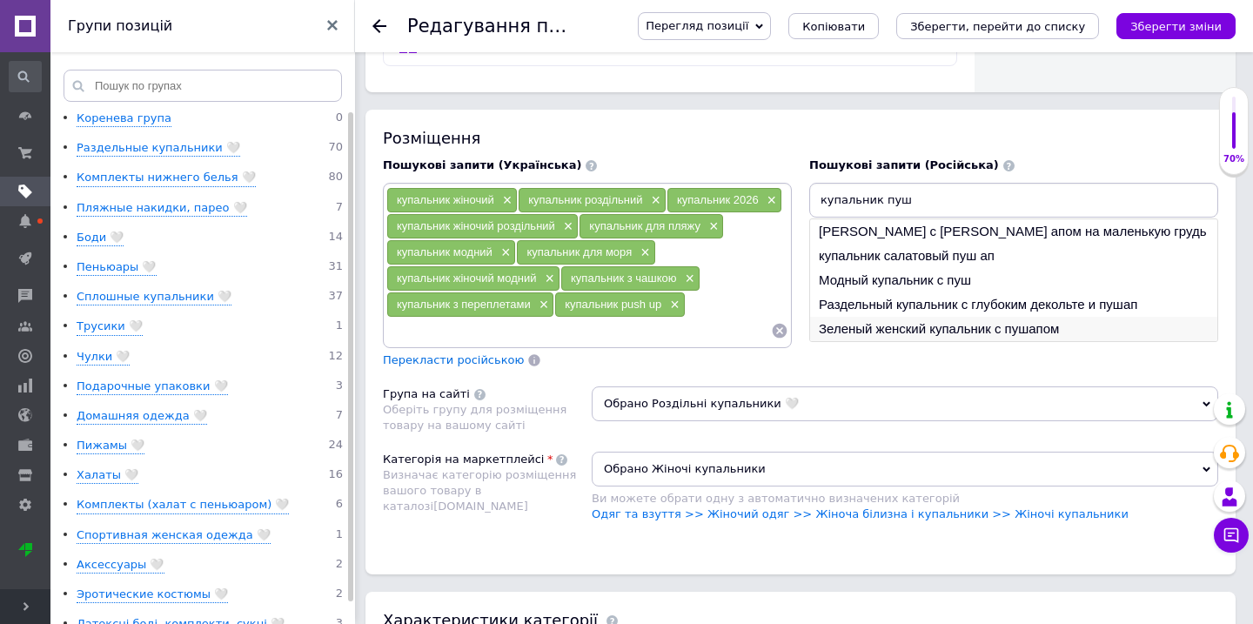
type input "купальник пуш"
click at [919, 317] on li "Зеленый женский купальник с пушапом" at bounding box center [1013, 329] width 407 height 24
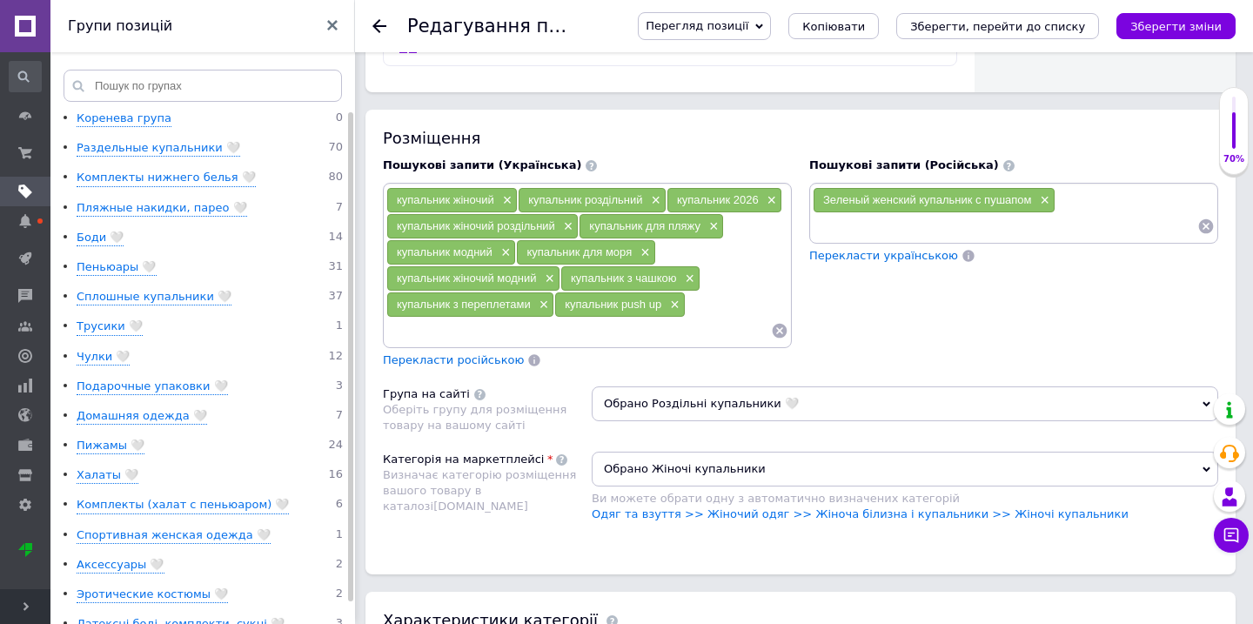
click at [921, 216] on input at bounding box center [1005, 226] width 385 height 26
paste input "купальник пуш"
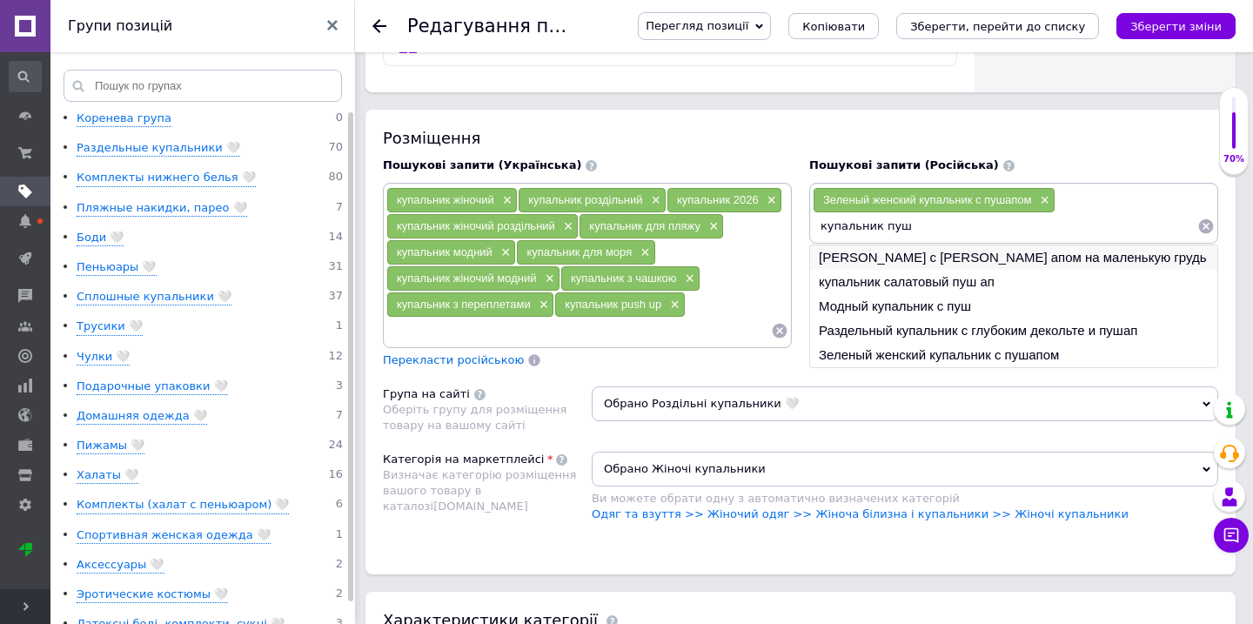
type input "купальник пуш"
click at [911, 246] on li "[PERSON_NAME] с [PERSON_NAME] апом на маленькую грудь" at bounding box center [1013, 257] width 407 height 24
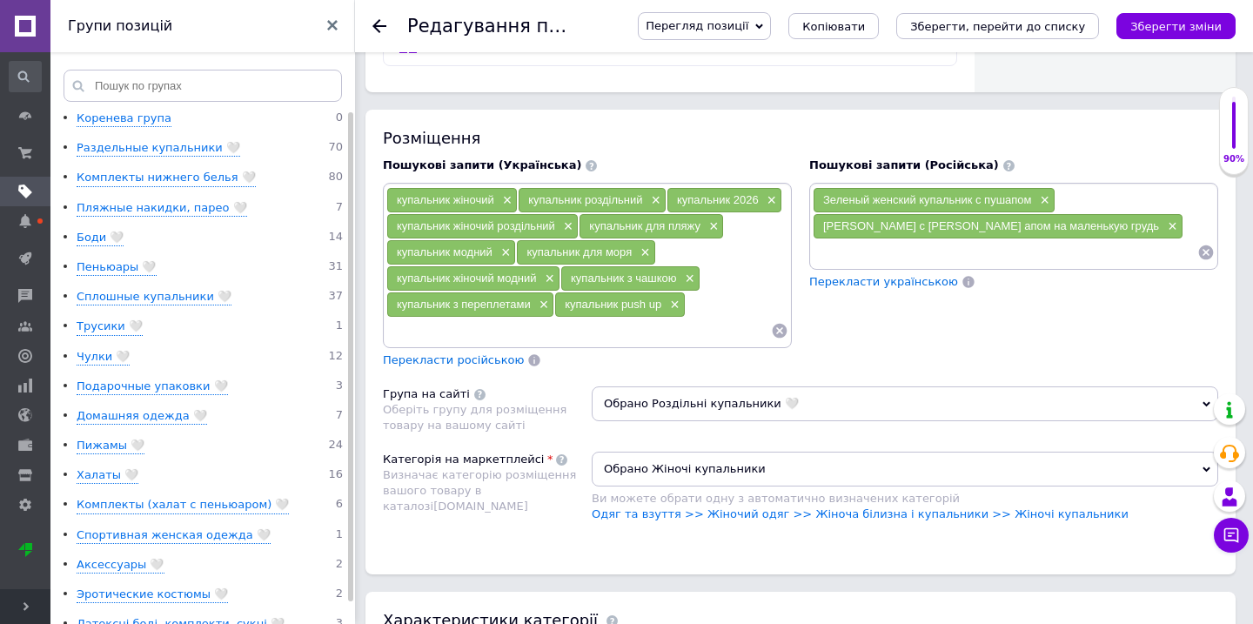
click at [831, 252] on div "Зеленый женский купальник с пушапом × Купальник с пуш апом на маленькую грудь ×" at bounding box center [1013, 226] width 409 height 87
click at [831, 239] on input at bounding box center [1005, 252] width 385 height 26
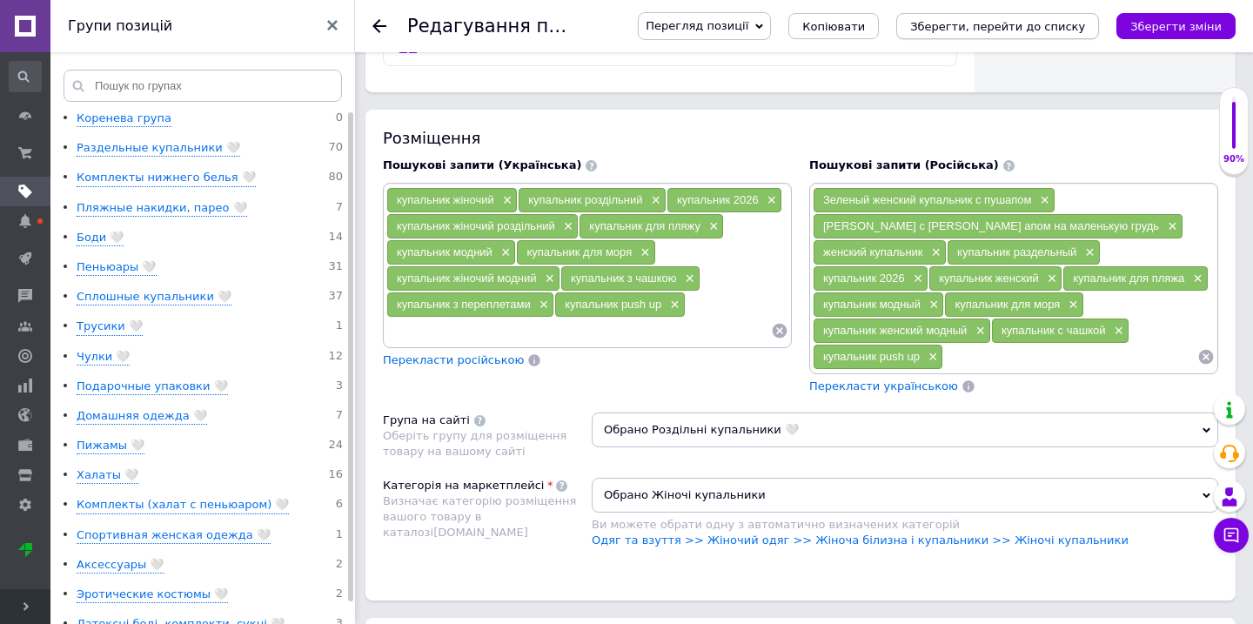
click at [1031, 26] on icon "Зберегти, перейти до списку" at bounding box center [997, 26] width 175 height 13
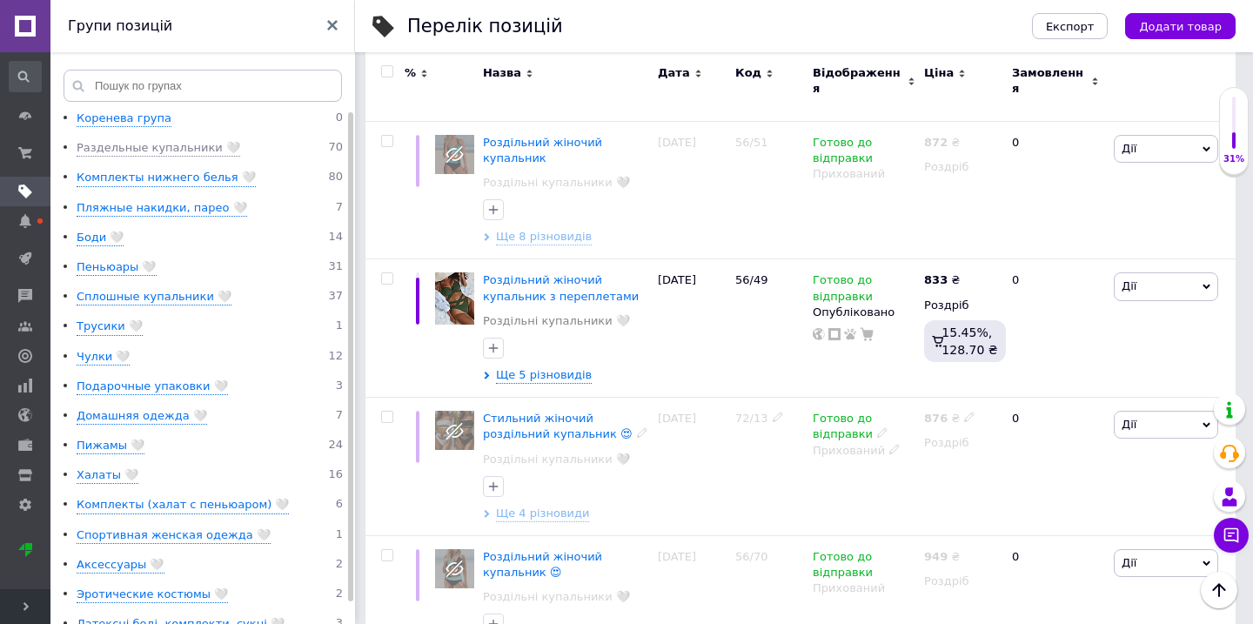
scroll to position [4718, 0]
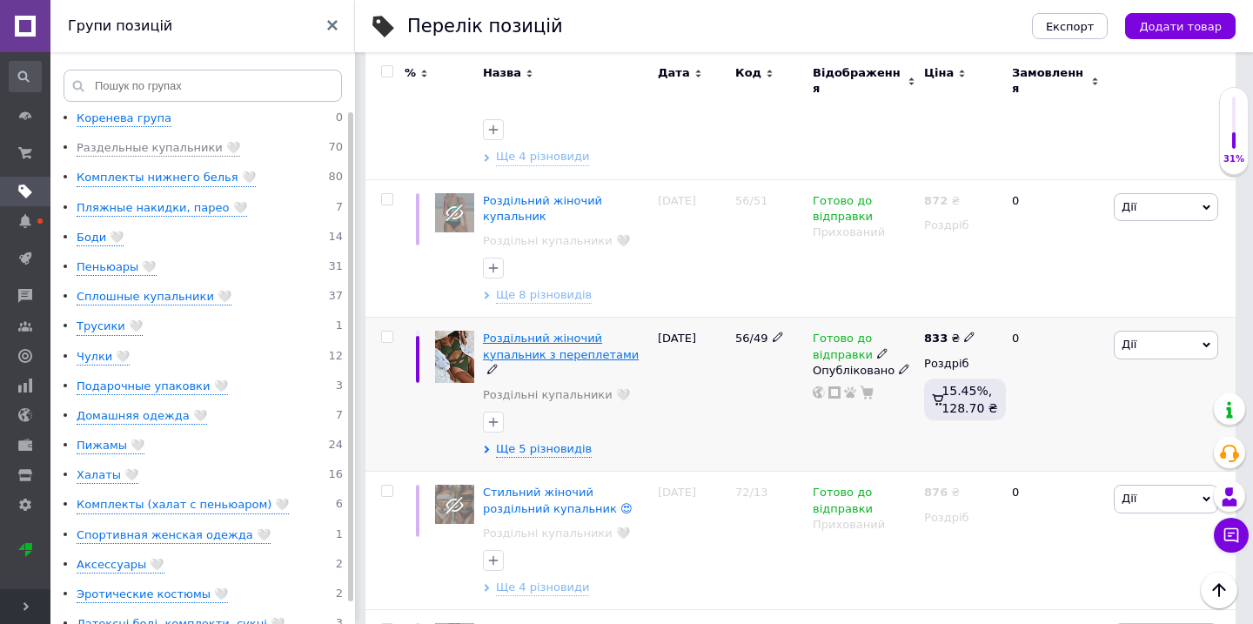
click at [537, 332] on span "Роздільний жіночий купальник з переплетами" at bounding box center [561, 346] width 156 height 29
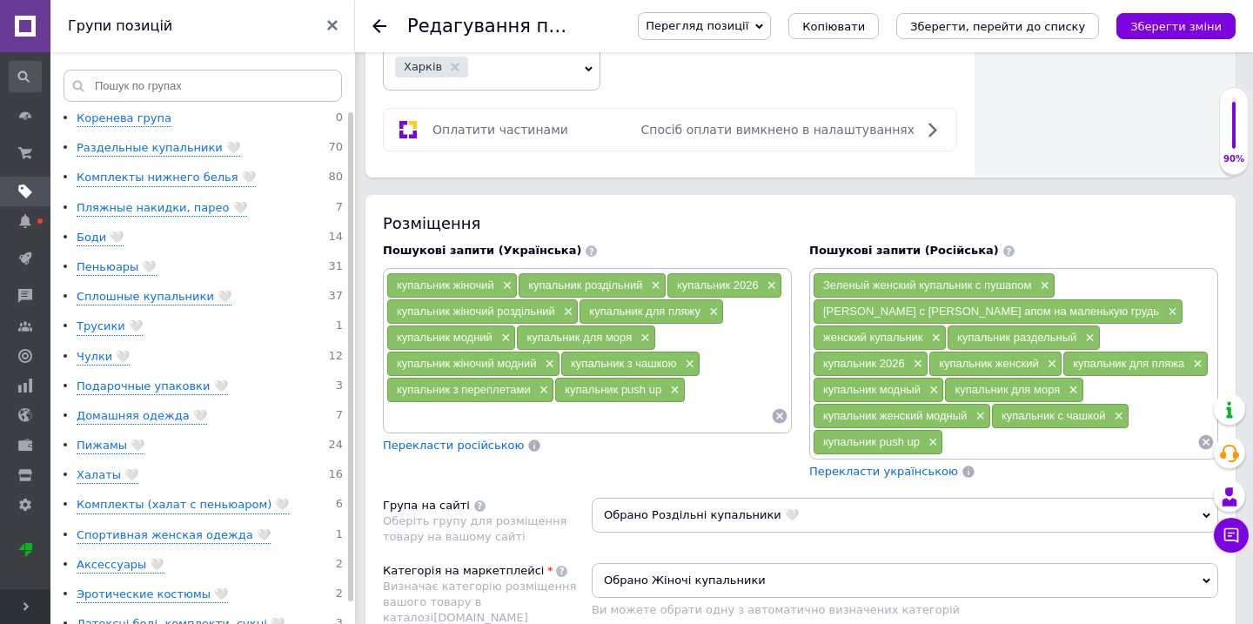
scroll to position [1125, 0]
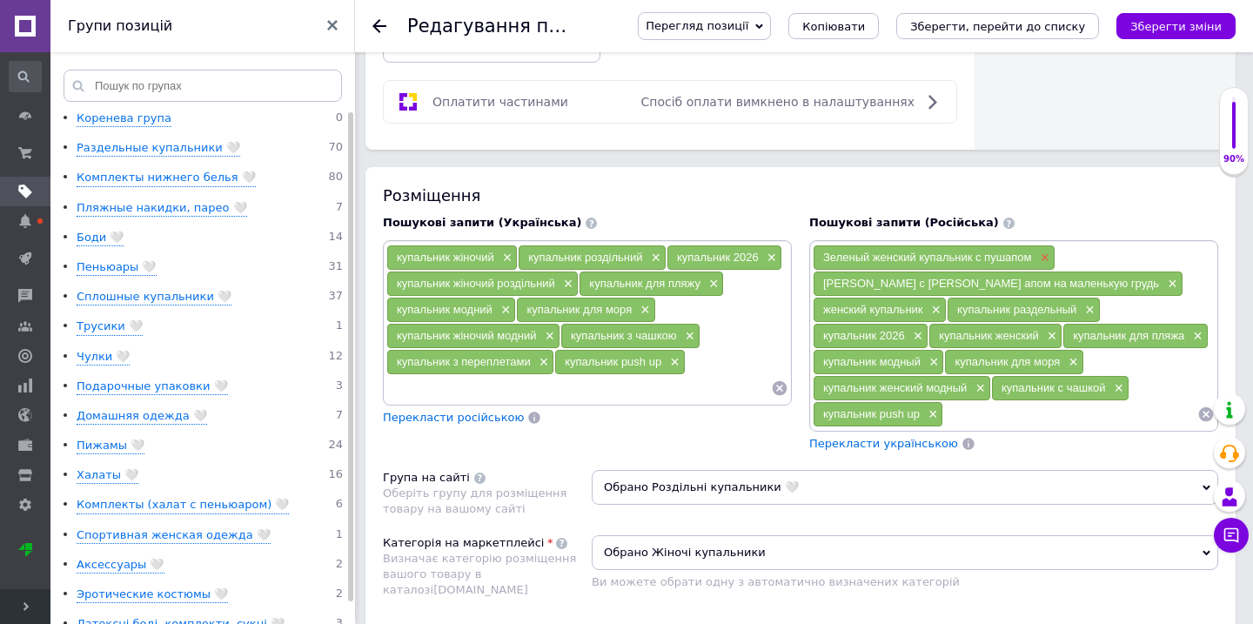
click at [1041, 251] on span "×" at bounding box center [1043, 258] width 14 height 15
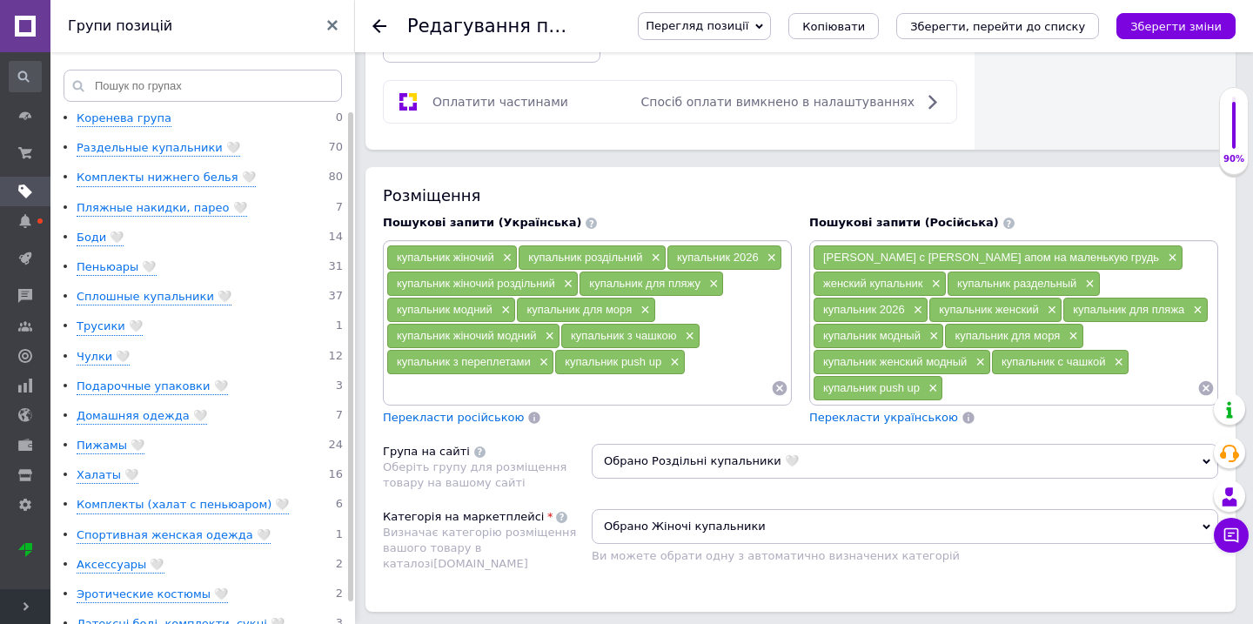
click at [1206, 381] on icon at bounding box center [1206, 388] width 15 height 15
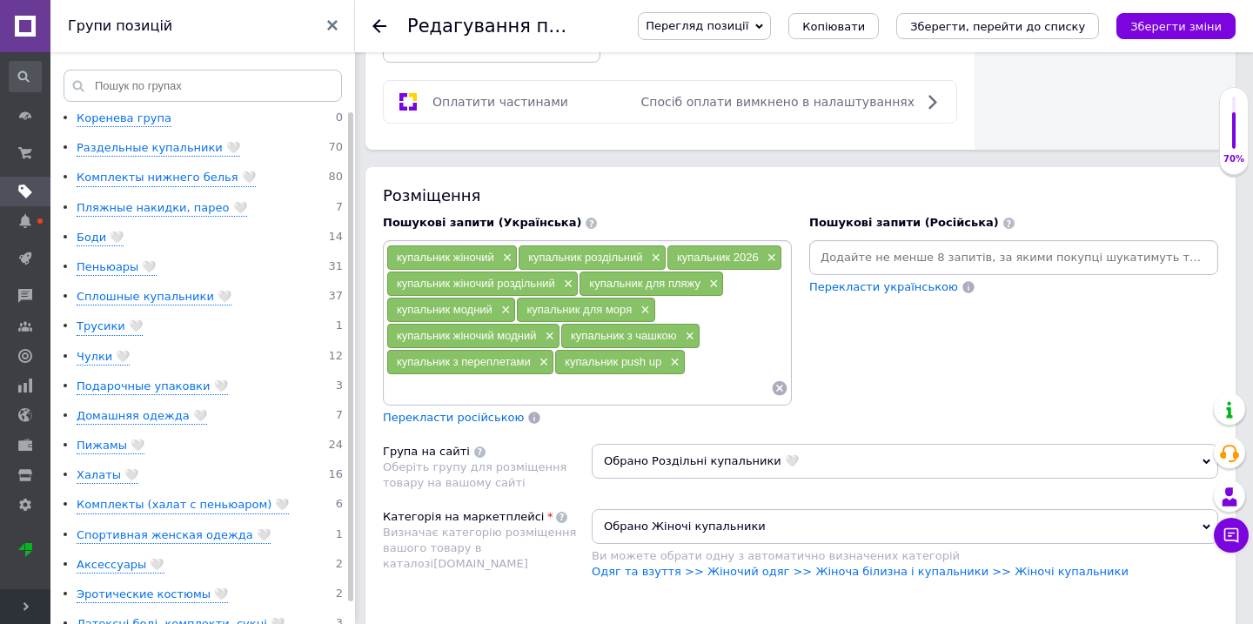
click at [934, 251] on input at bounding box center [1014, 258] width 402 height 26
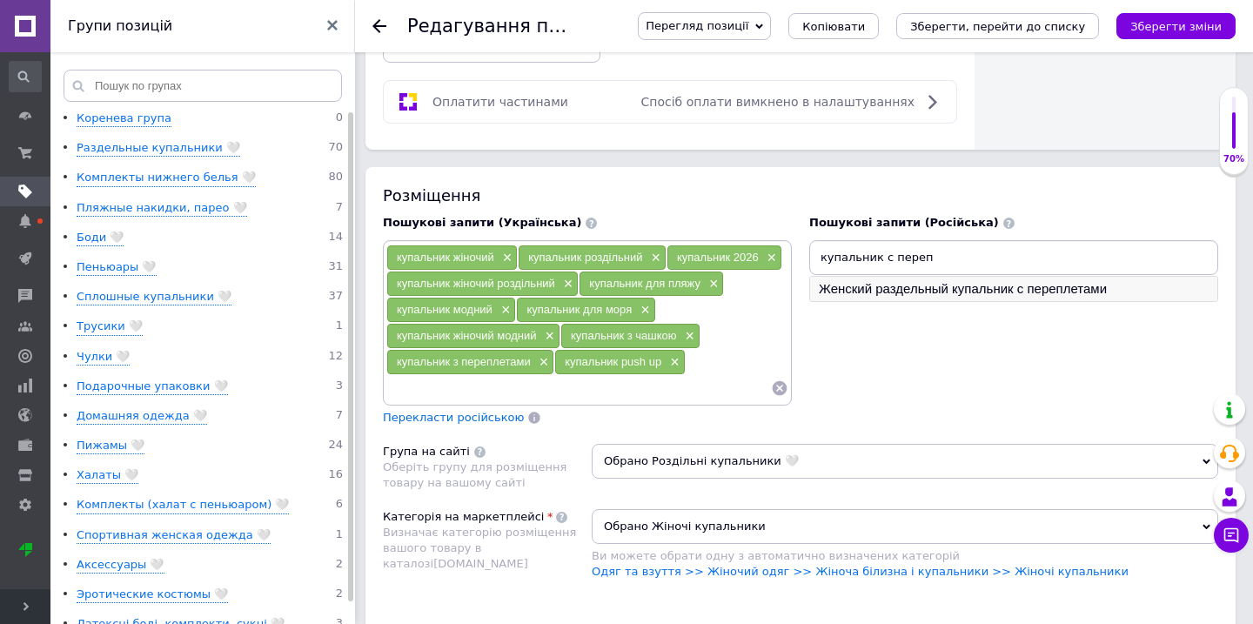
type input "купальник с переп"
click at [944, 277] on li "Женский раздельный купальник с переплетами" at bounding box center [1013, 289] width 407 height 24
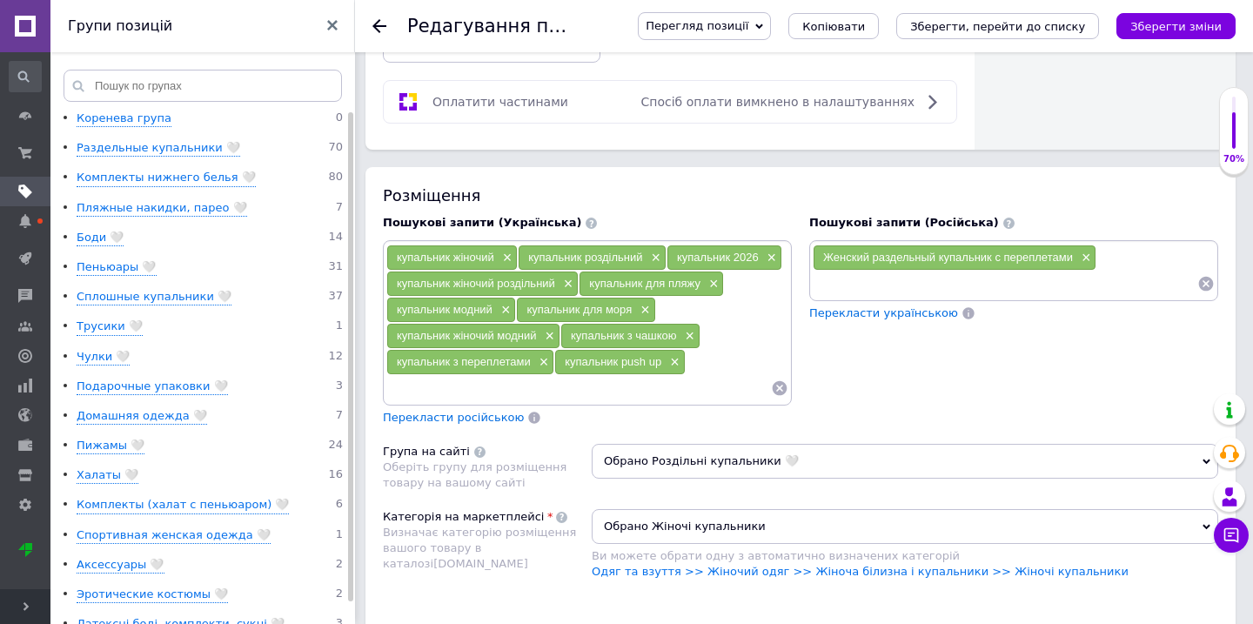
click at [914, 275] on input at bounding box center [1005, 284] width 385 height 26
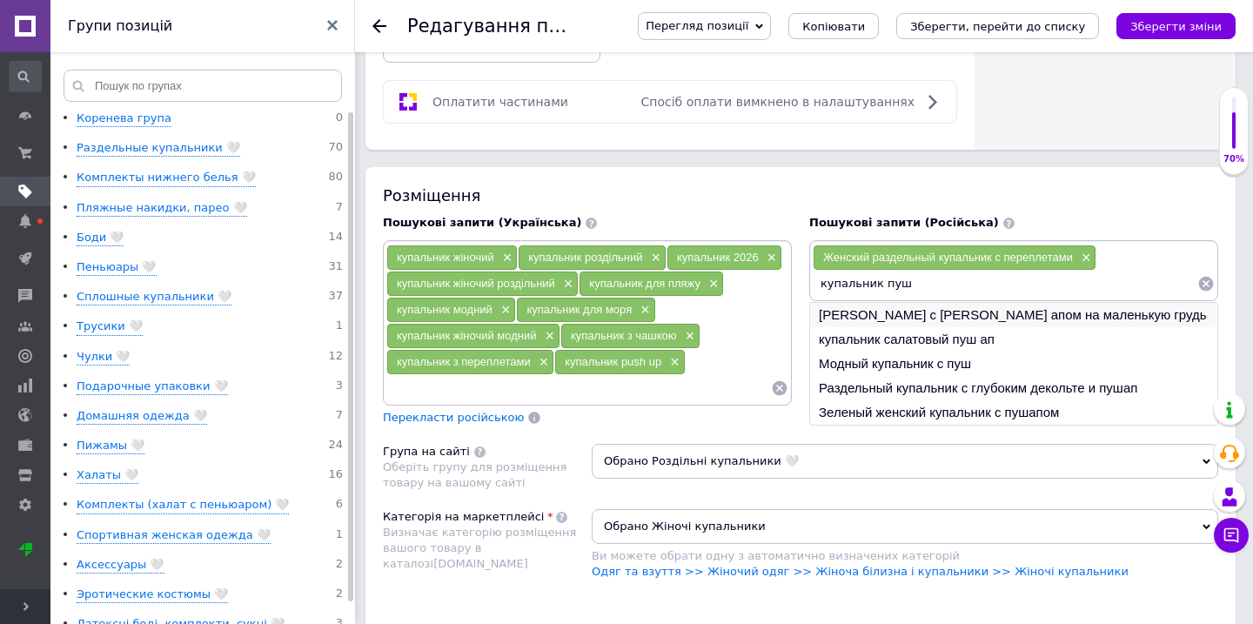
type input "купальник пуш"
click at [908, 303] on li "[PERSON_NAME] с [PERSON_NAME] апом на маленькую грудь" at bounding box center [1013, 315] width 407 height 24
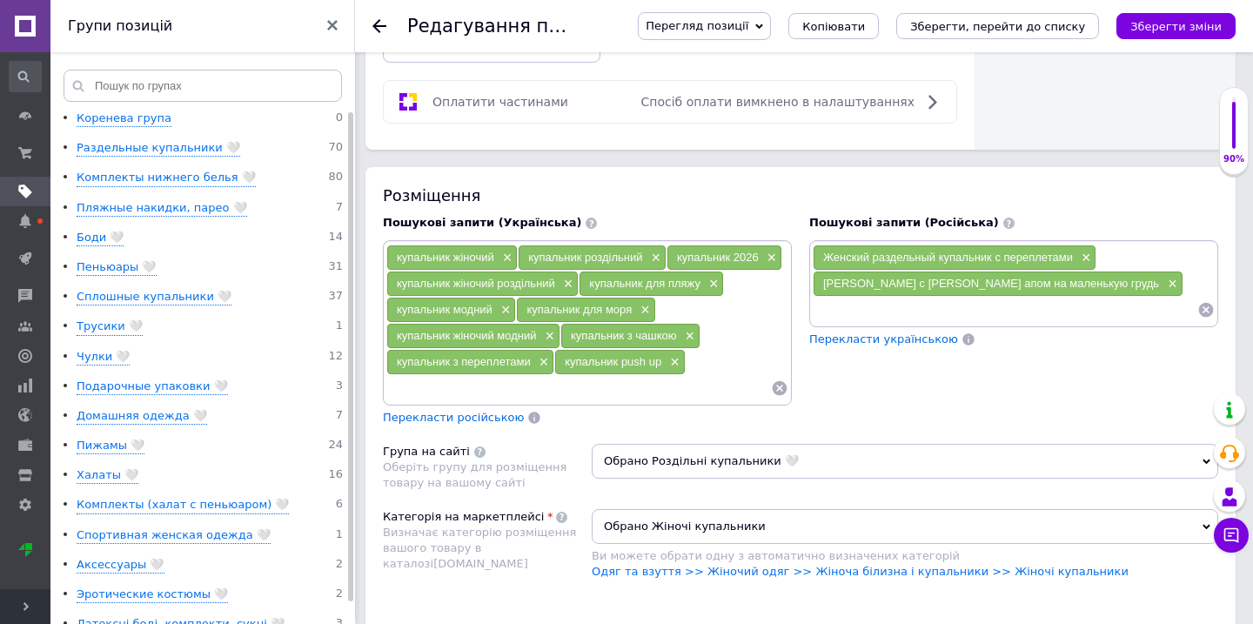
click at [896, 297] on input at bounding box center [1005, 310] width 385 height 26
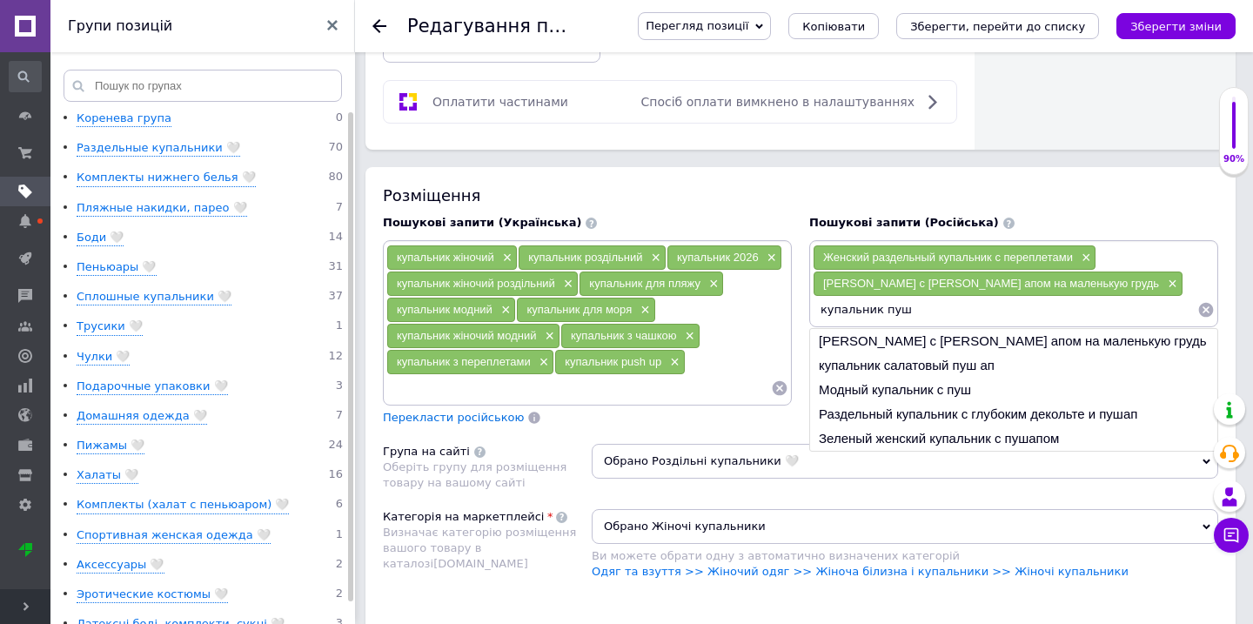
scroll to position [1142, 0]
type input "купальник пуш"
click at [935, 426] on li "Зеленый женский купальник с пушапом" at bounding box center [1013, 438] width 407 height 24
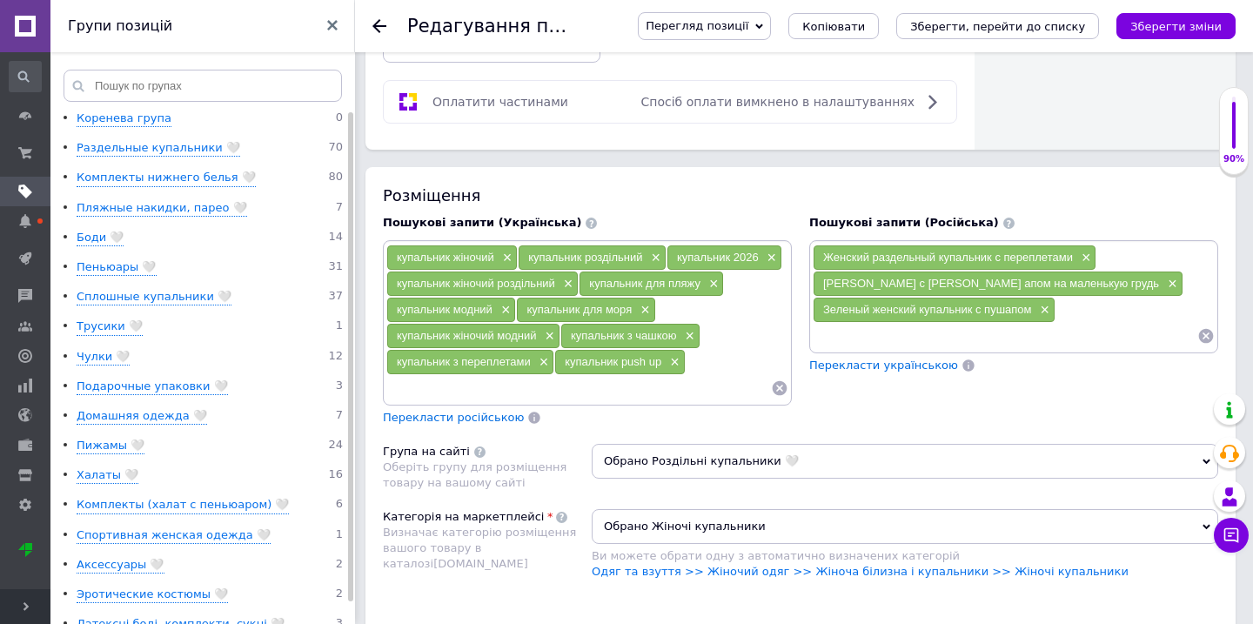
click at [872, 323] on input at bounding box center [1005, 336] width 385 height 26
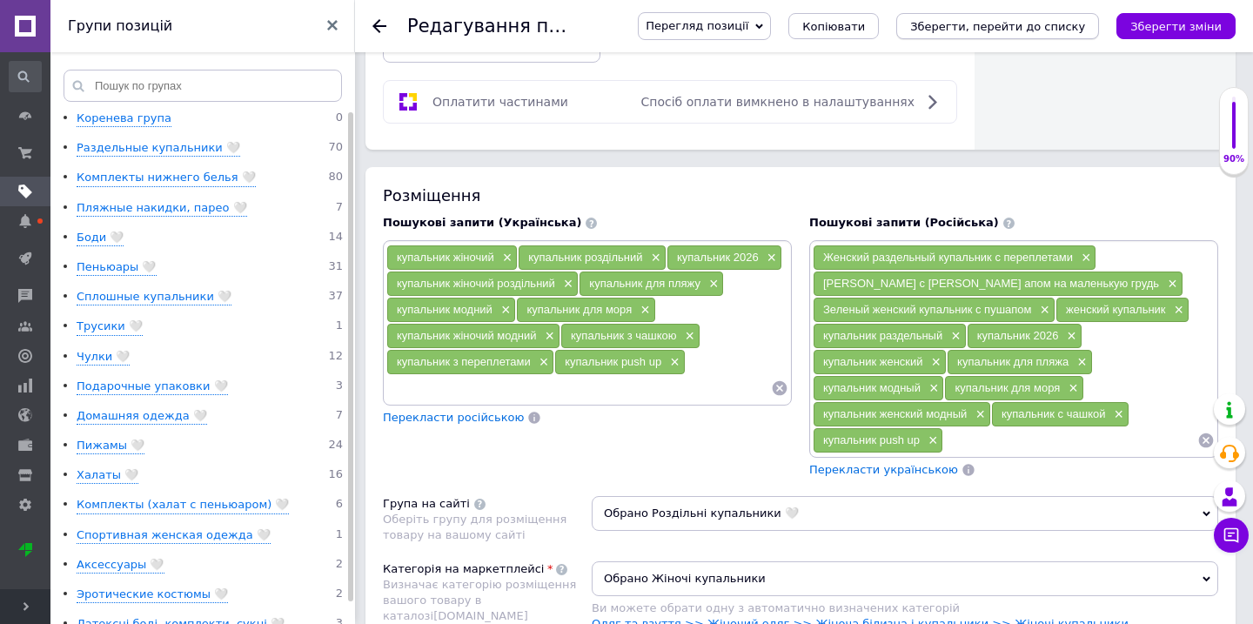
click at [1062, 34] on button "Зберегти, перейти до списку" at bounding box center [997, 26] width 203 height 26
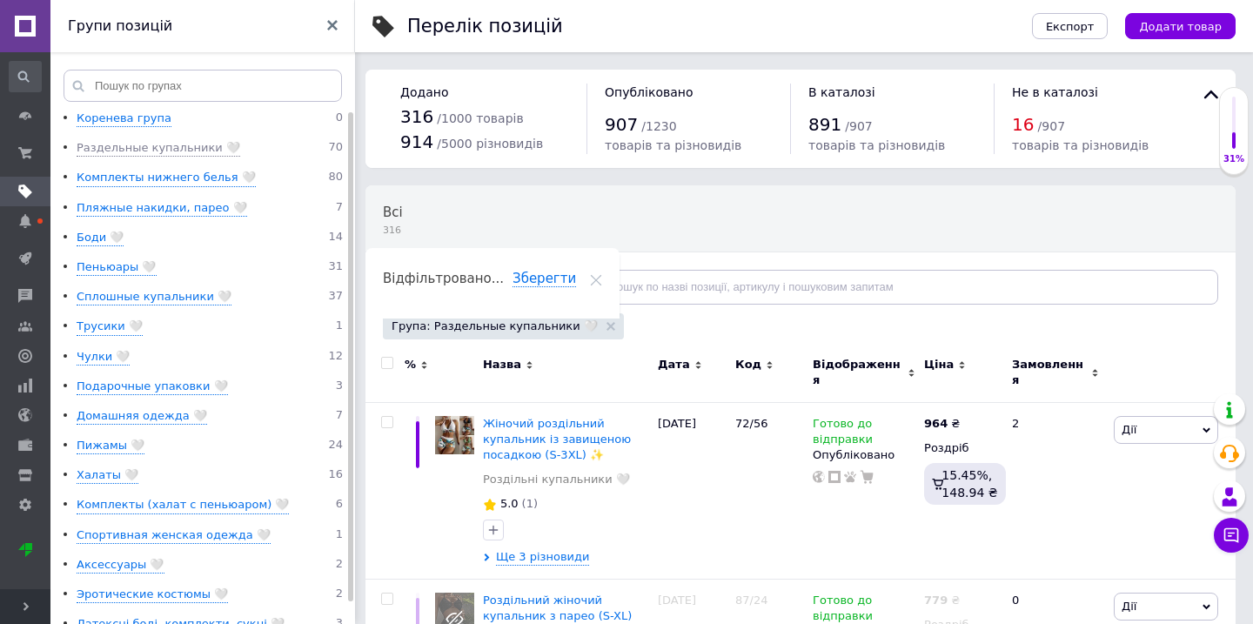
drag, startPoint x: 665, startPoint y: 190, endPoint x: 263, endPoint y: -46, distance: 466.1
